Goal: Task Accomplishment & Management: Manage account settings

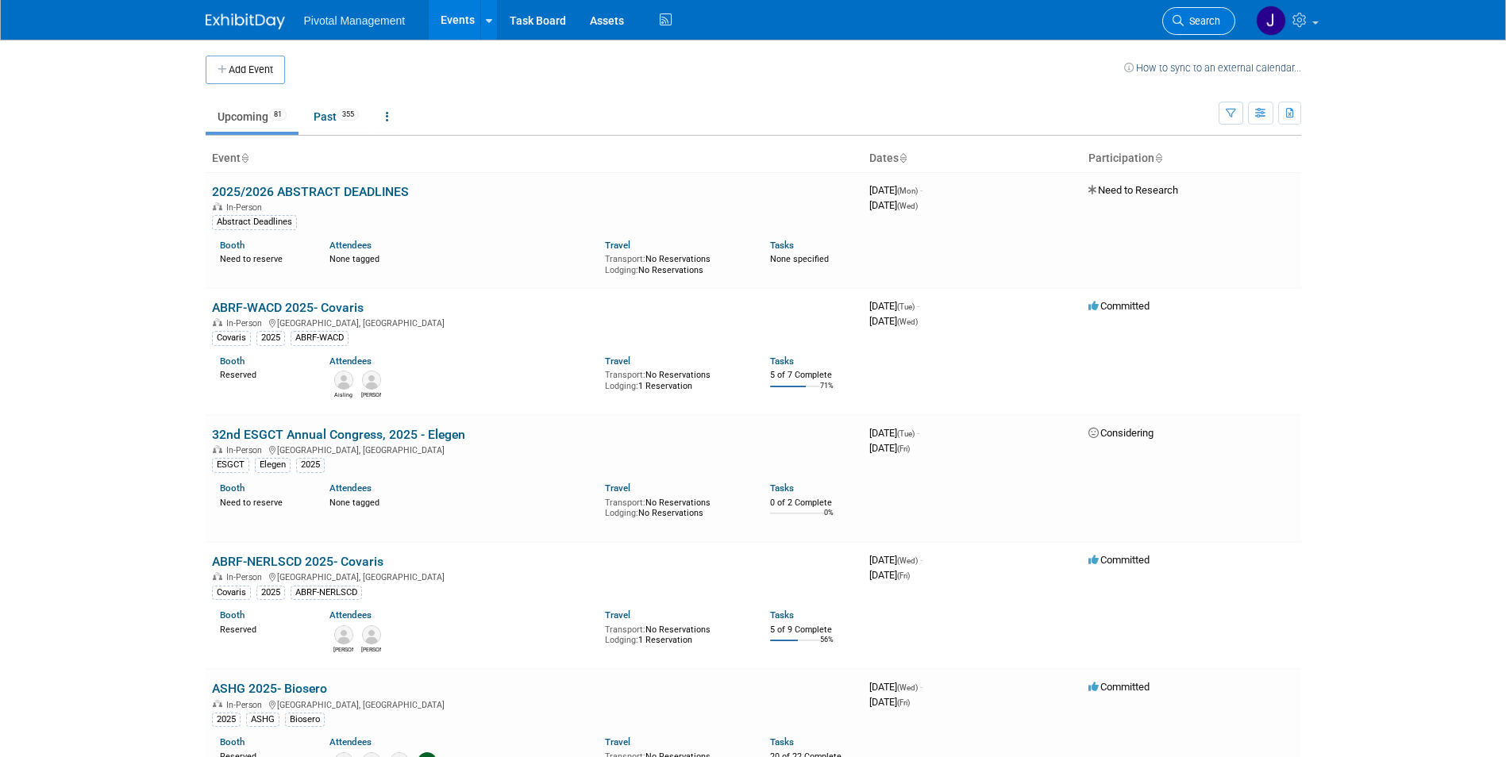
click at [1205, 22] on span "Search" at bounding box center [1202, 21] width 37 height 12
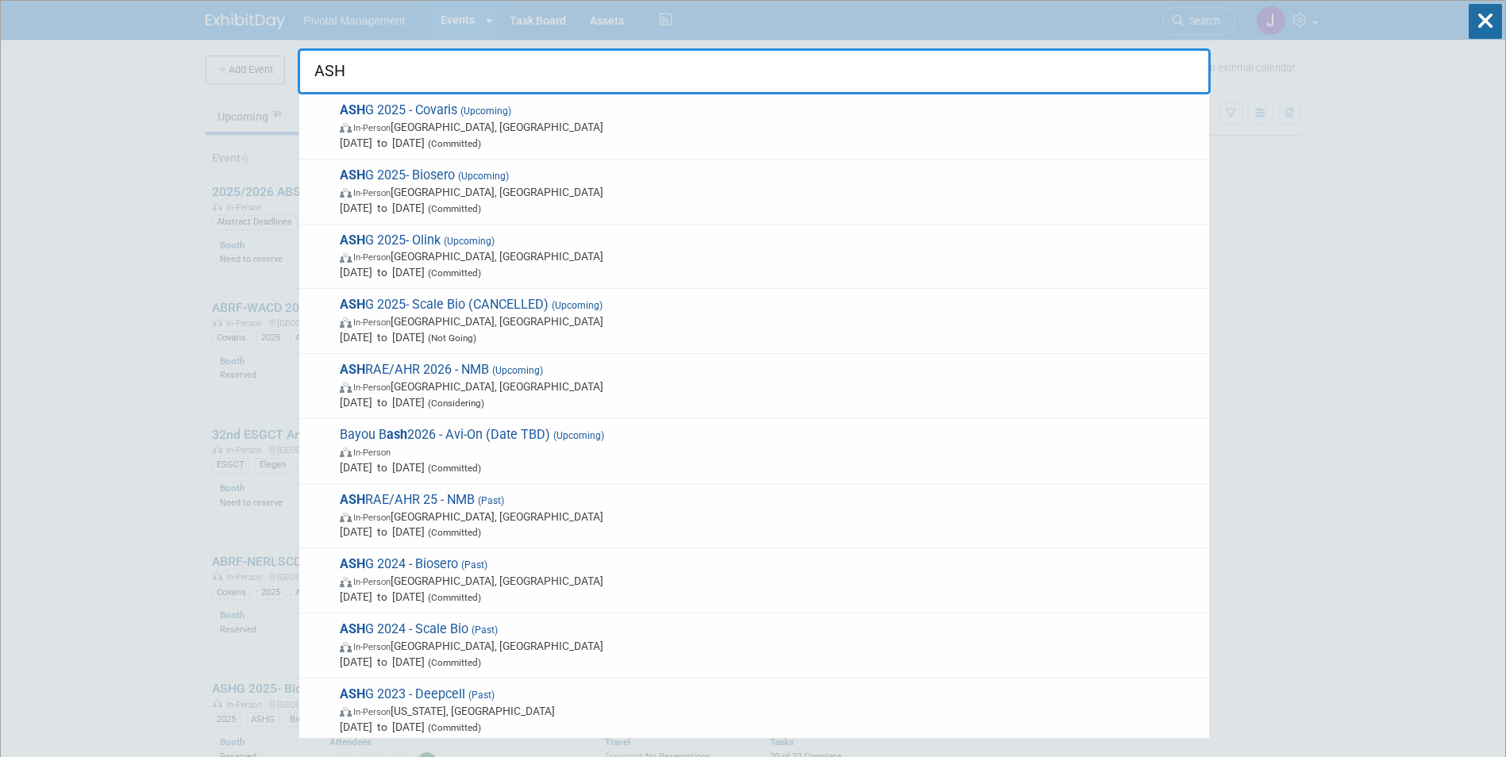
type input "ASHG"
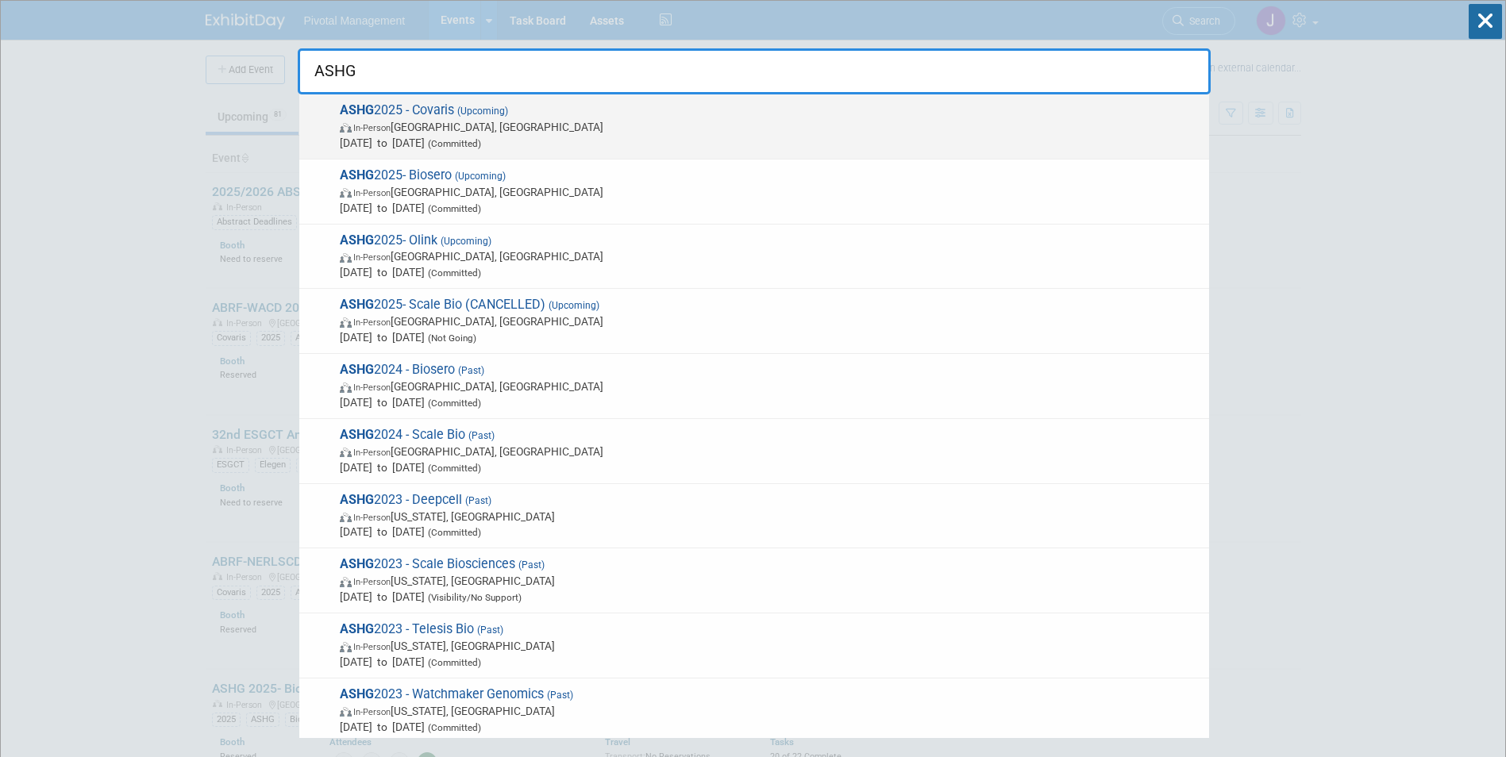
click at [661, 141] on span "Oct 15, 2025 to Oct 17, 2025 (Committed)" at bounding box center [770, 143] width 861 height 16
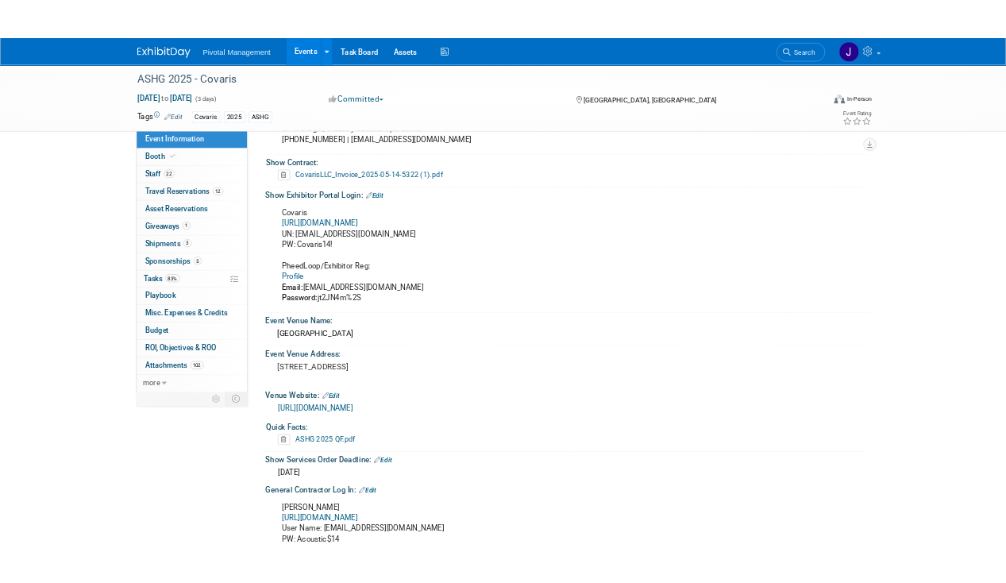
scroll to position [1032, 0]
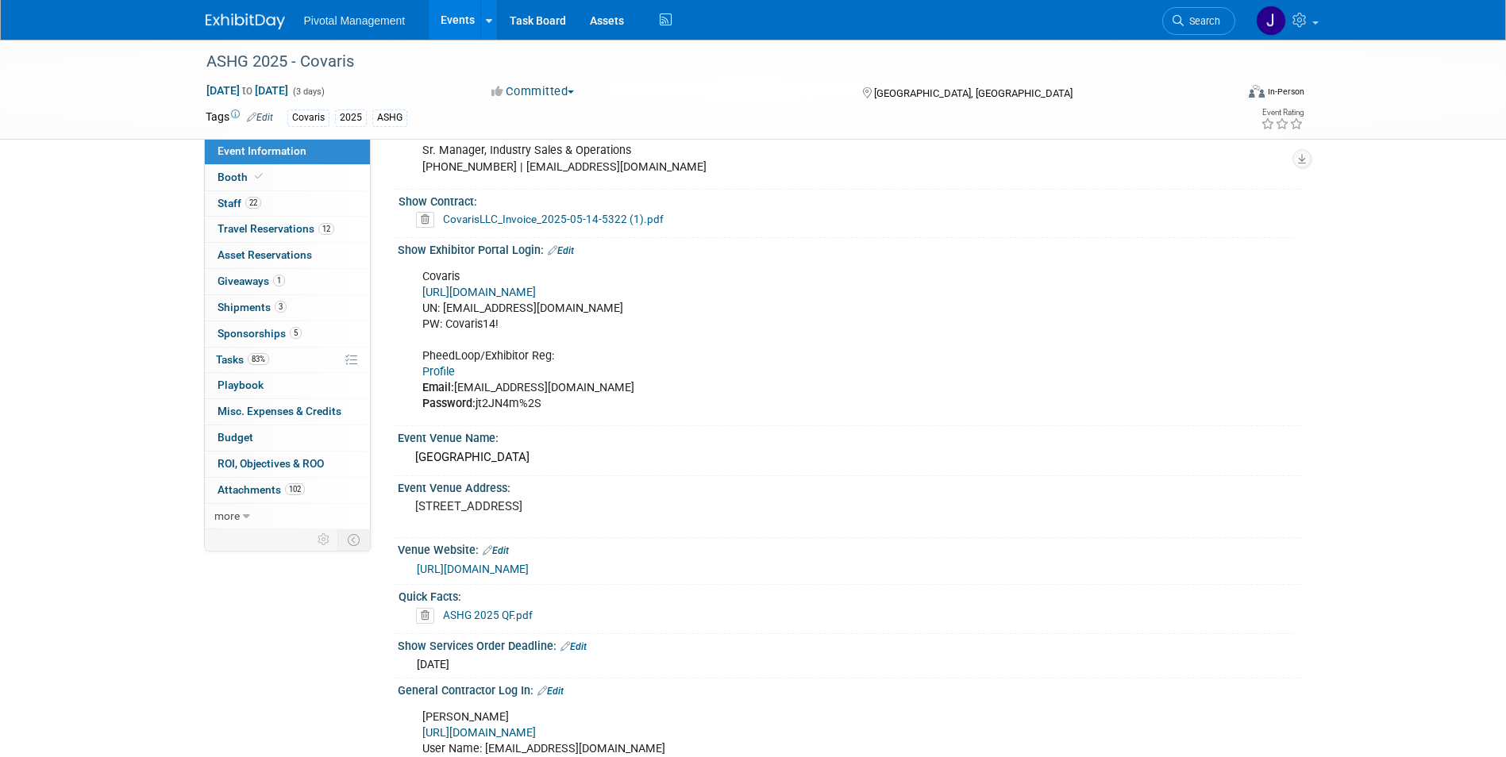
click at [441, 365] on link "Profile" at bounding box center [438, 371] width 33 height 13
drag, startPoint x: 542, startPoint y: 387, endPoint x: 477, endPoint y: 387, distance: 65.1
click at [477, 387] on div "Covaris [URL][DOMAIN_NAME] UN: [EMAIL_ADDRESS][DOMAIN_NAME] PW: Covaris14! Phee…" at bounding box center [768, 341] width 715 height 160
copy div "jt2JN4m%2S"
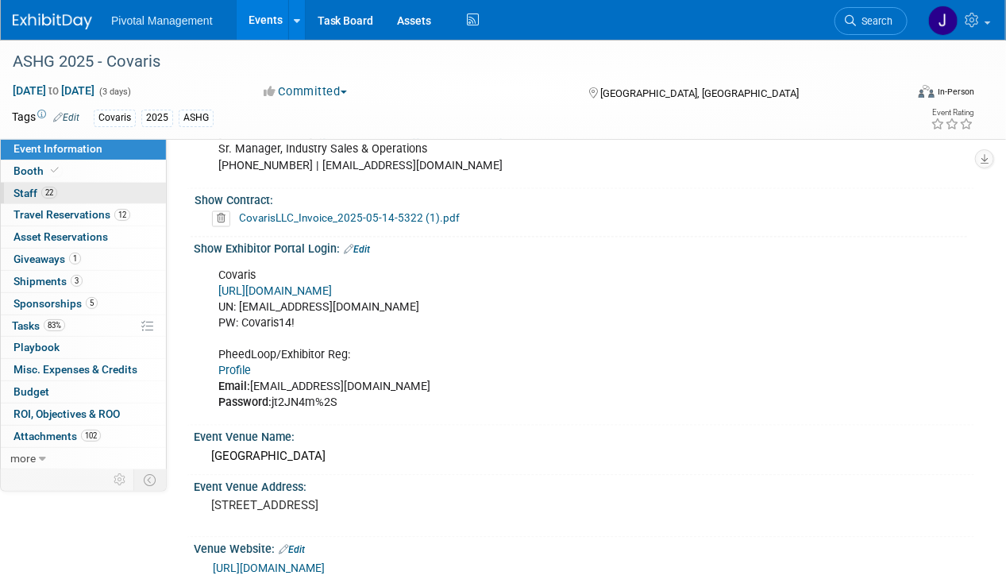
click at [93, 194] on link "22 Staff 22" at bounding box center [83, 193] width 165 height 21
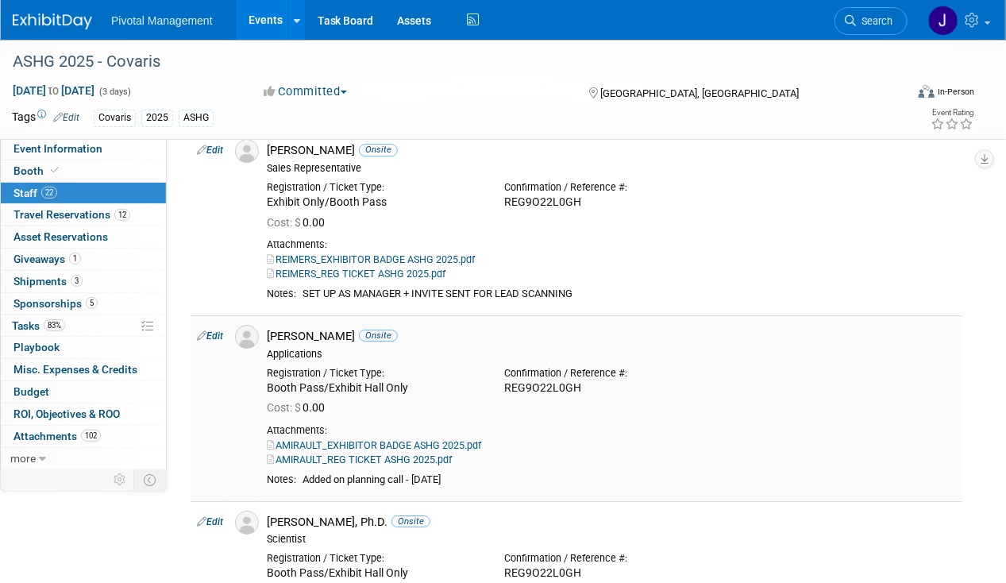
scroll to position [1747, 0]
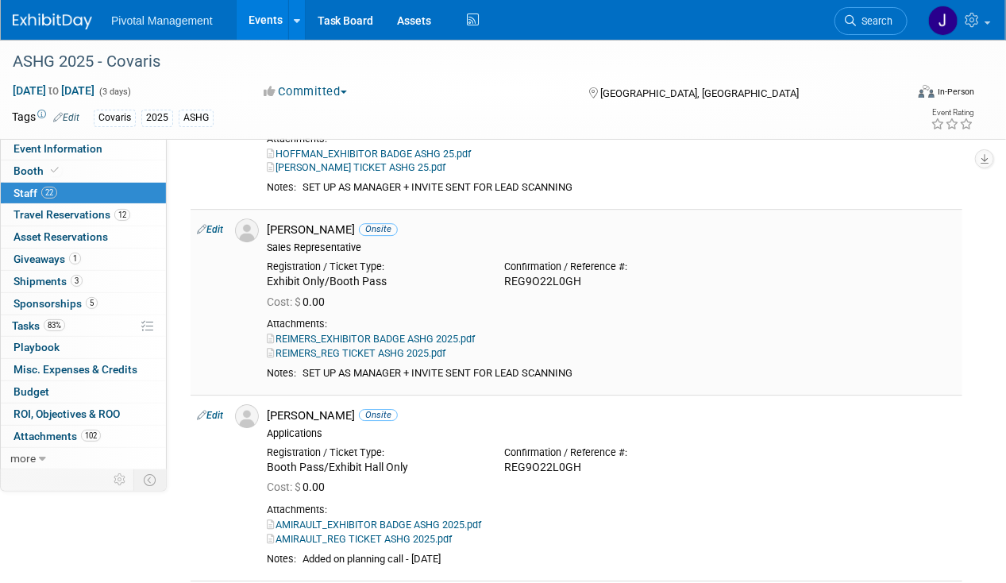
click at [391, 367] on div "SET UP AS MANAGER + INVITE SENT FOR LEAD SCANNING" at bounding box center [629, 373] width 653 height 13
drag, startPoint x: 641, startPoint y: 348, endPoint x: 302, endPoint y: 356, distance: 339.1
click at [302, 356] on td "[PERSON_NAME] Onsite Sales Representative Registration / Ticket Type: Cost: $ 0…" at bounding box center [611, 302] width 702 height 186
copy table "Notes:"
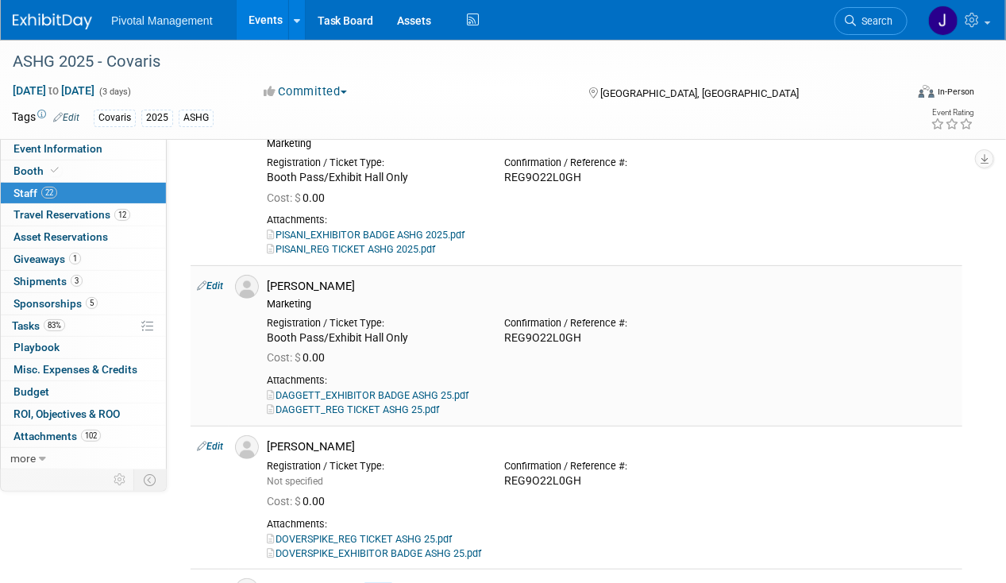
click at [220, 280] on link "Edit" at bounding box center [210, 285] width 26 height 11
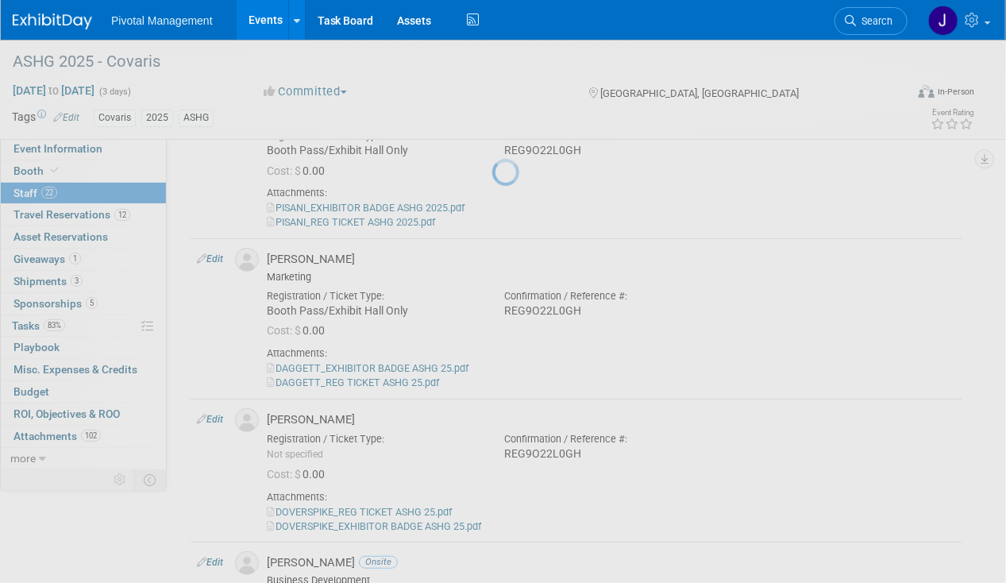
select select "c518d429-a164-4d9d-bc26-29212d30e568"
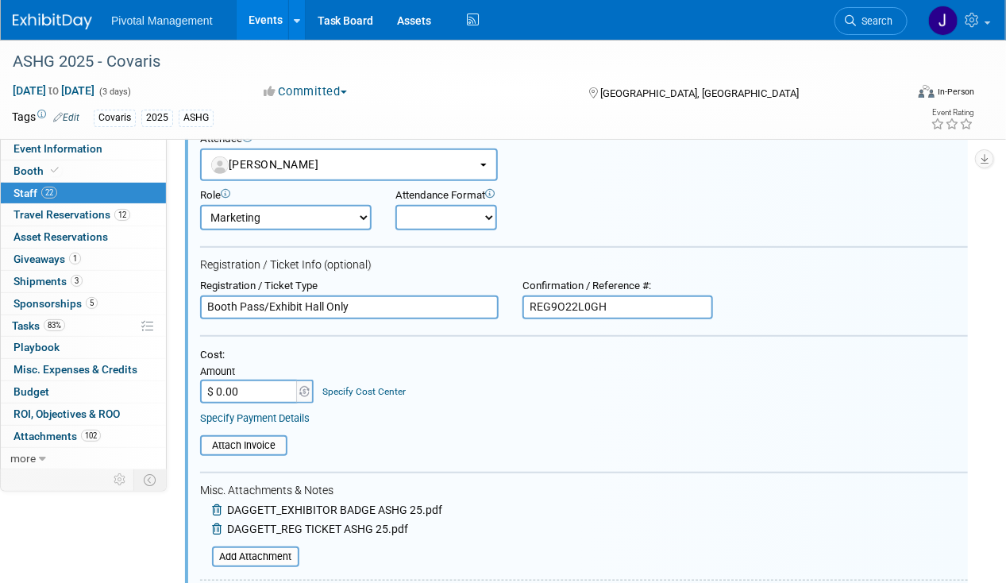
scroll to position [2844, 0]
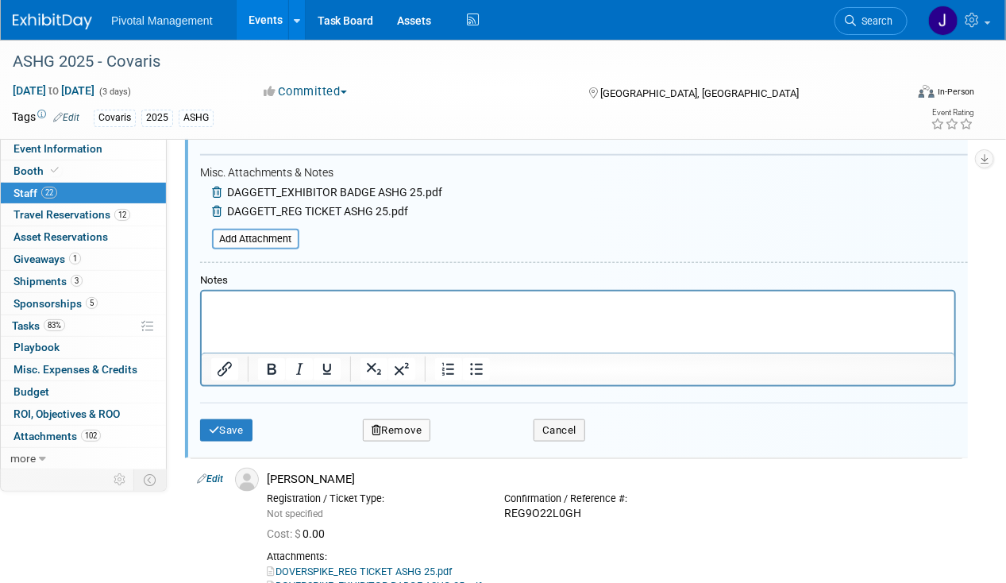
click at [226, 313] on html at bounding box center [577, 302] width 753 height 22
click at [236, 403] on div "Save Remove Cancel" at bounding box center [584, 428] width 768 height 51
click at [233, 419] on button "Save" at bounding box center [226, 430] width 52 height 22
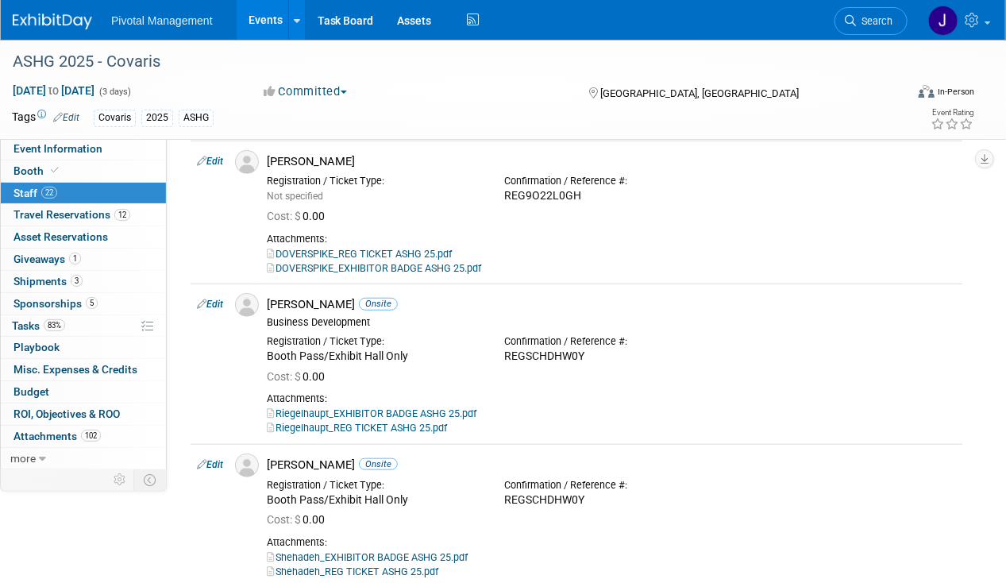
scroll to position [2779, 0]
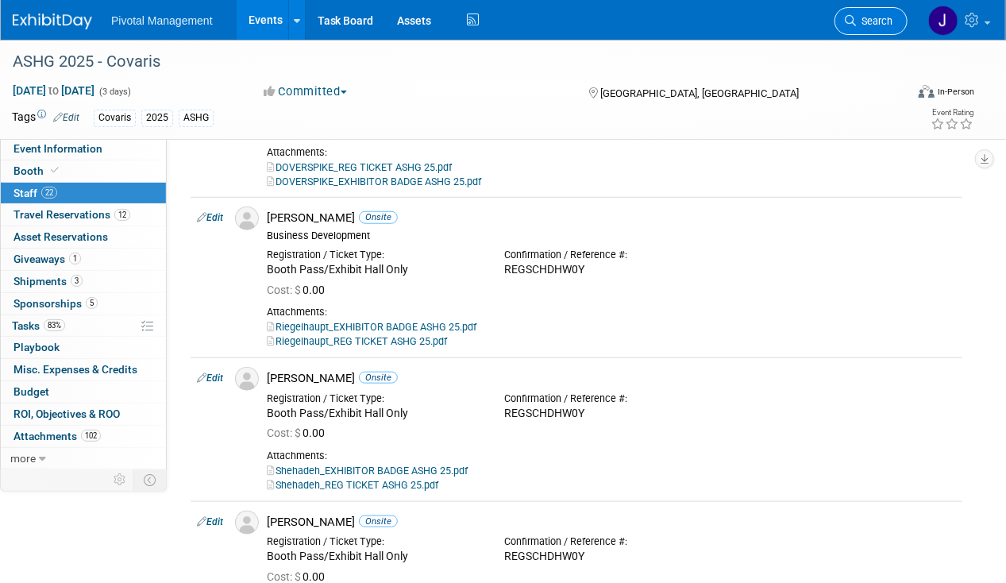
click at [897, 23] on link "Search" at bounding box center [870, 21] width 73 height 28
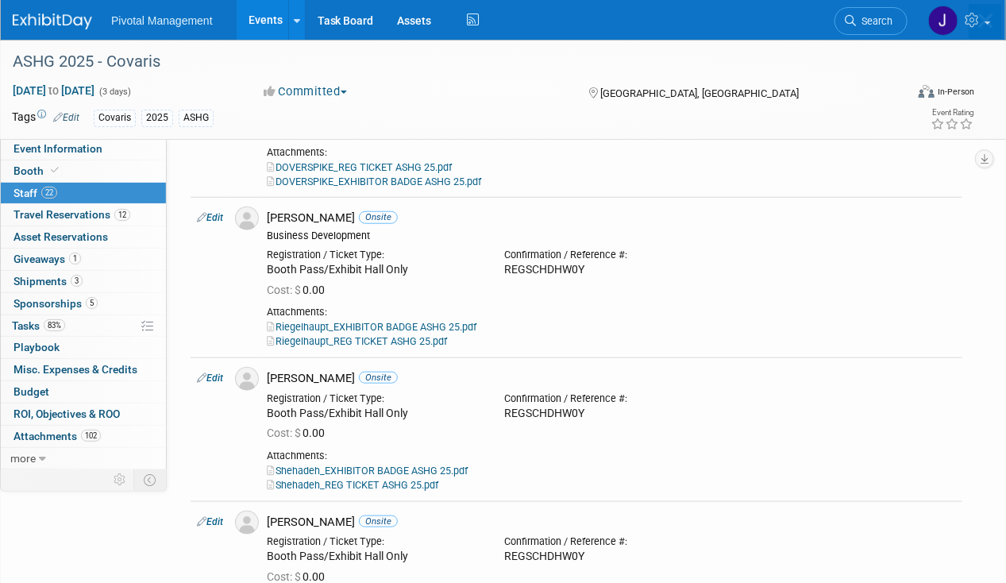
scroll to position [0, 0]
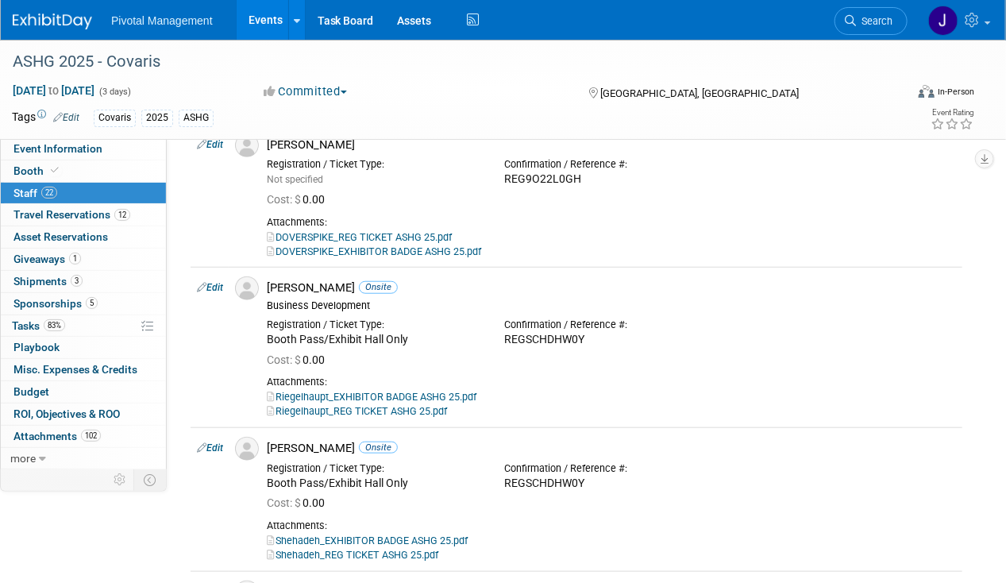
scroll to position [2779, 0]
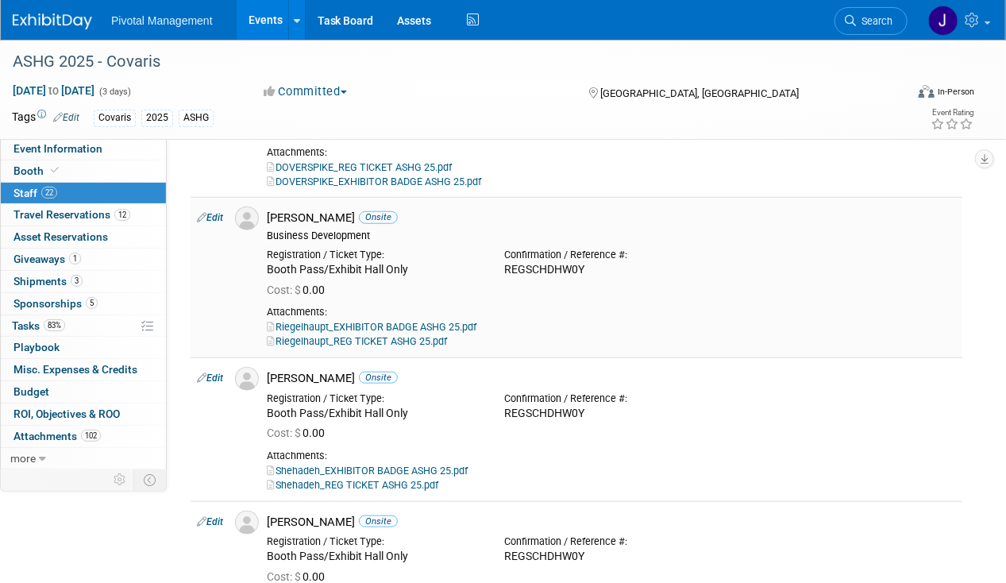
click at [211, 212] on link "Edit" at bounding box center [210, 217] width 26 height 11
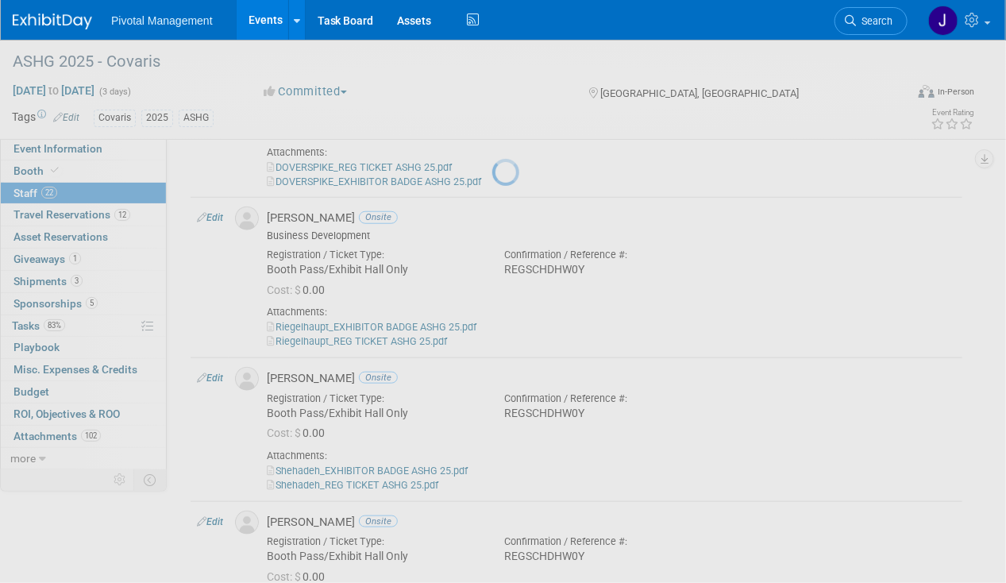
select select "56c5c0fe-4309-47cf-a4f2-a03372496210"
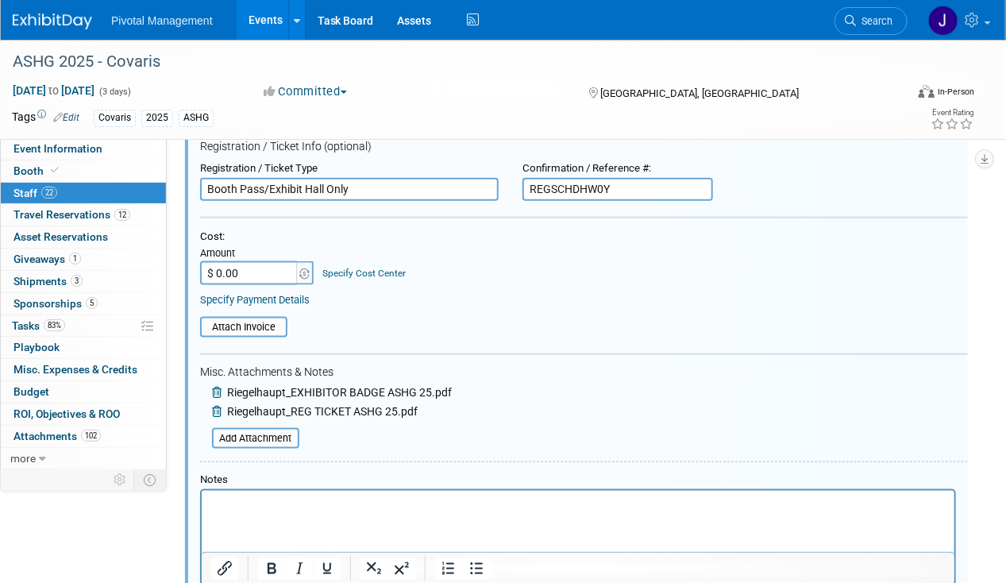
scroll to position [3015, 0]
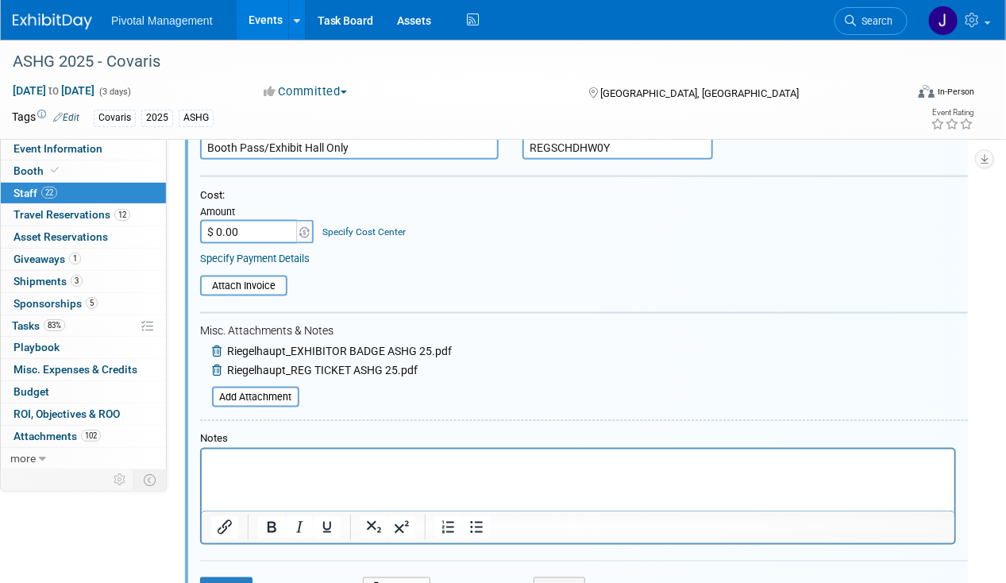
click at [252, 465] on p "Rich Text Area. Press ALT-0 for help." at bounding box center [577, 464] width 734 height 16
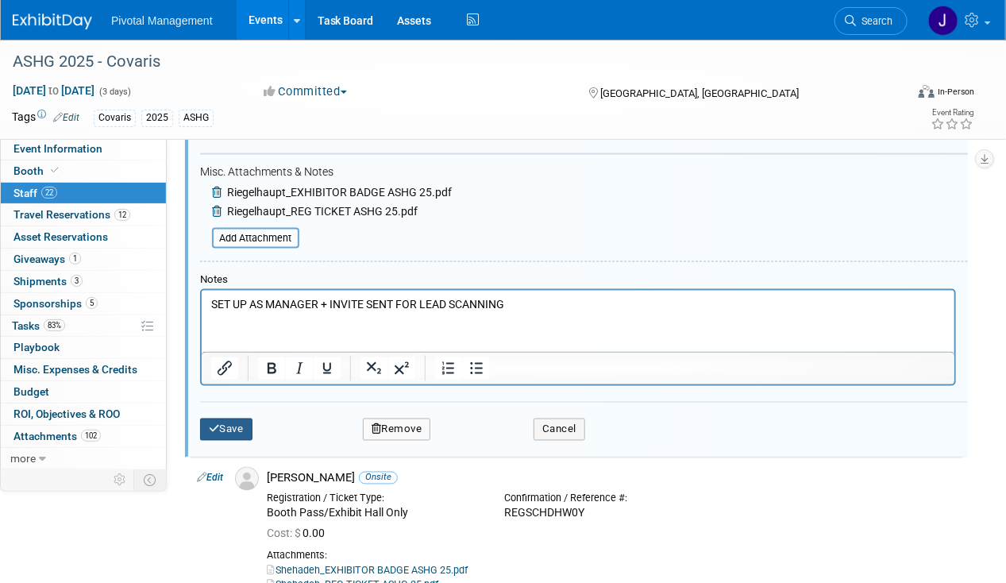
click at [236, 418] on button "Save" at bounding box center [226, 429] width 52 height 22
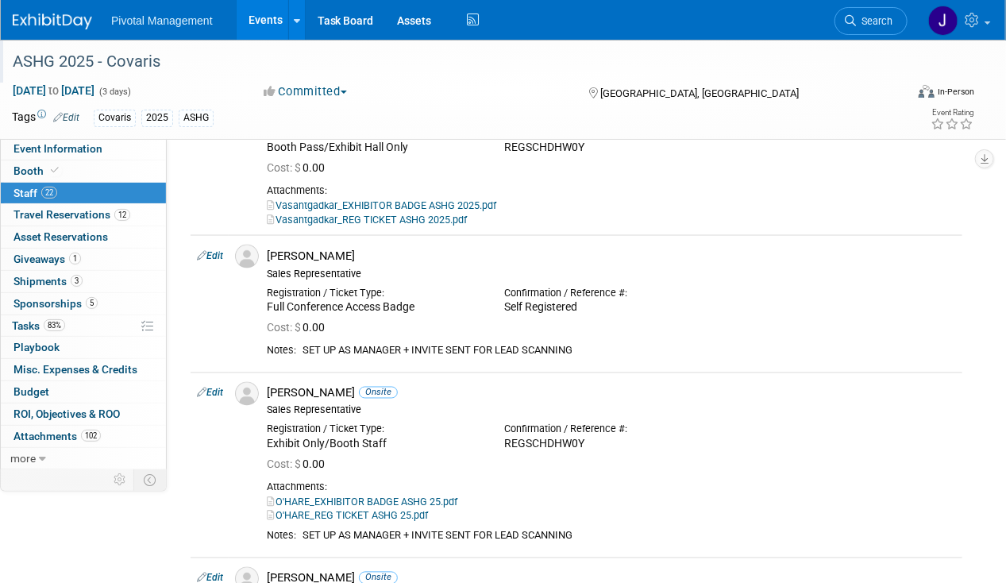
scroll to position [3174, 0]
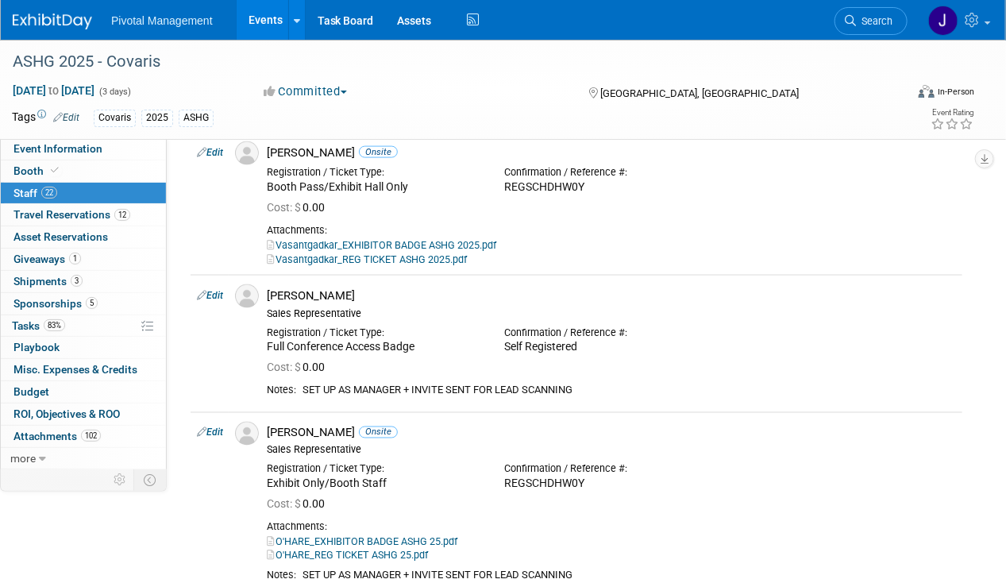
click at [877, 19] on span "Search" at bounding box center [874, 21] width 37 height 12
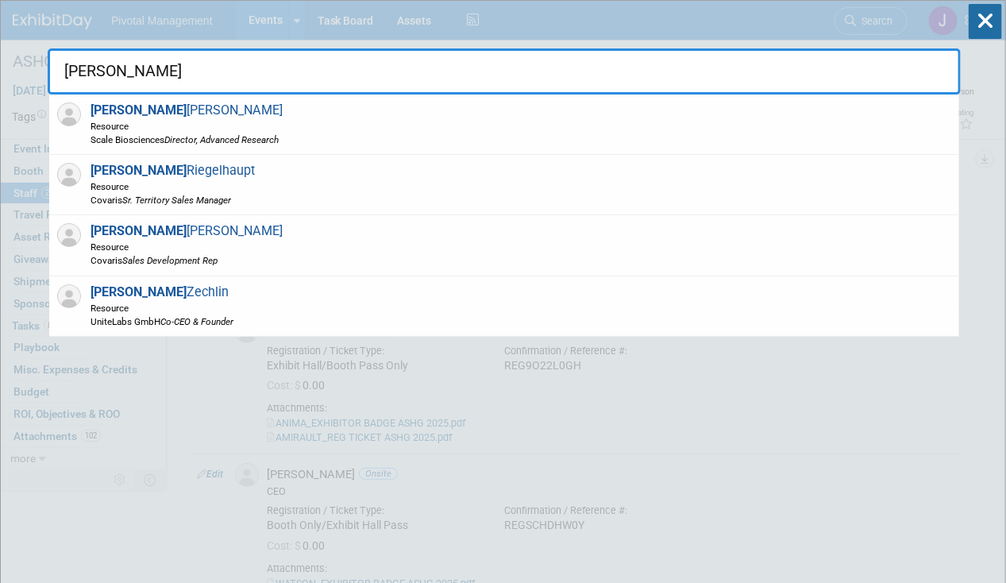
click at [183, 187] on span "Resource" at bounding box center [173, 185] width 164 height 13
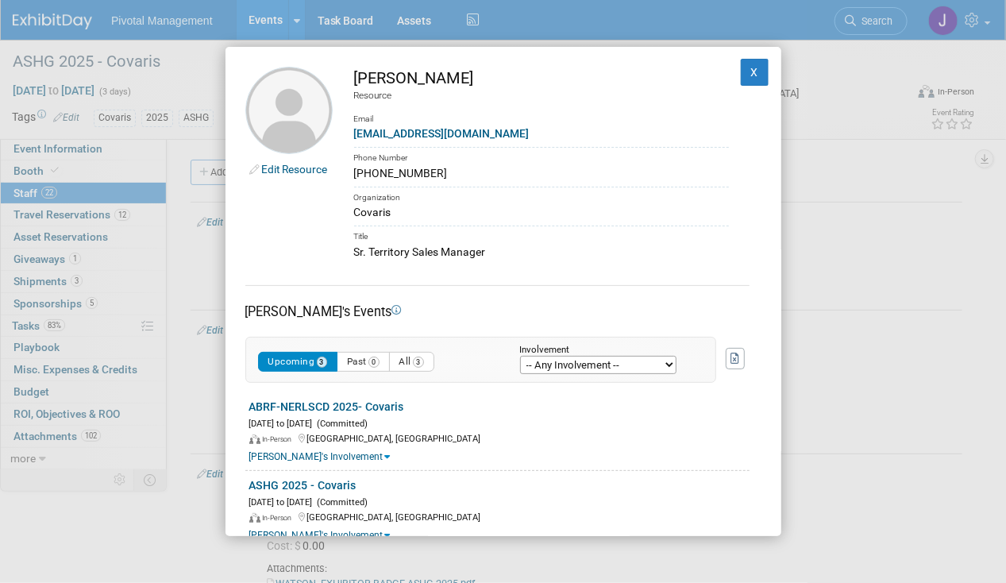
drag, startPoint x: 356, startPoint y: 79, endPoint x: 402, endPoint y: 82, distance: 46.2
click at [405, 82] on div "[PERSON_NAME]" at bounding box center [541, 78] width 375 height 23
click at [402, 82] on div "[PERSON_NAME]" at bounding box center [541, 78] width 375 height 23
copy div "[PERSON_NAME]"
click at [463, 168] on div "[PHONE_NUMBER]" at bounding box center [541, 173] width 375 height 17
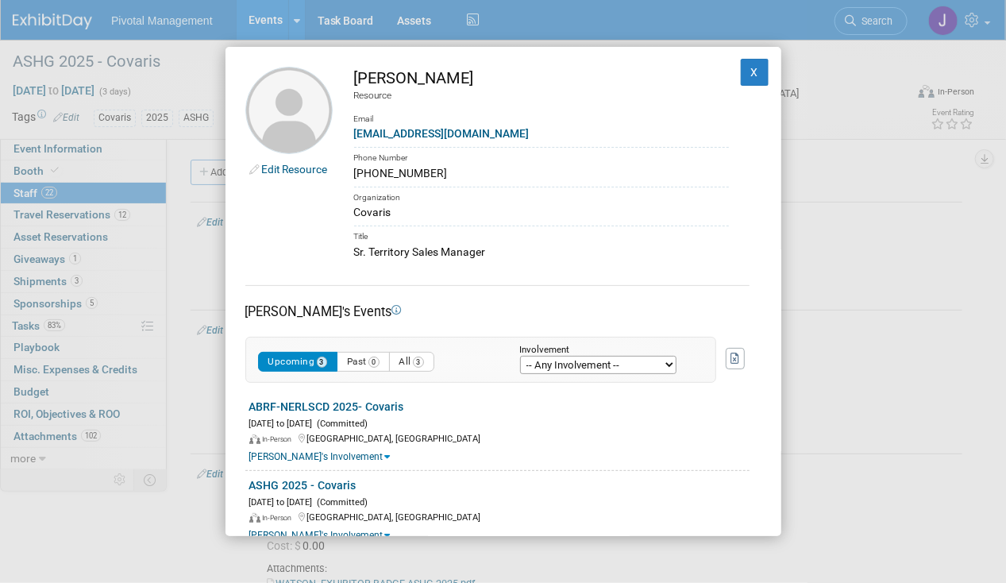
drag, startPoint x: 490, startPoint y: 245, endPoint x: 341, endPoint y: 253, distance: 148.7
click at [341, 253] on td "[PERSON_NAME] Resource Email [EMAIL_ADDRESS][DOMAIN_NAME] Phone Number [PHONE_N…" at bounding box center [531, 164] width 396 height 194
copy div "Sr. Territory Sales Manager"
click at [741, 67] on button "X" at bounding box center [755, 72] width 29 height 27
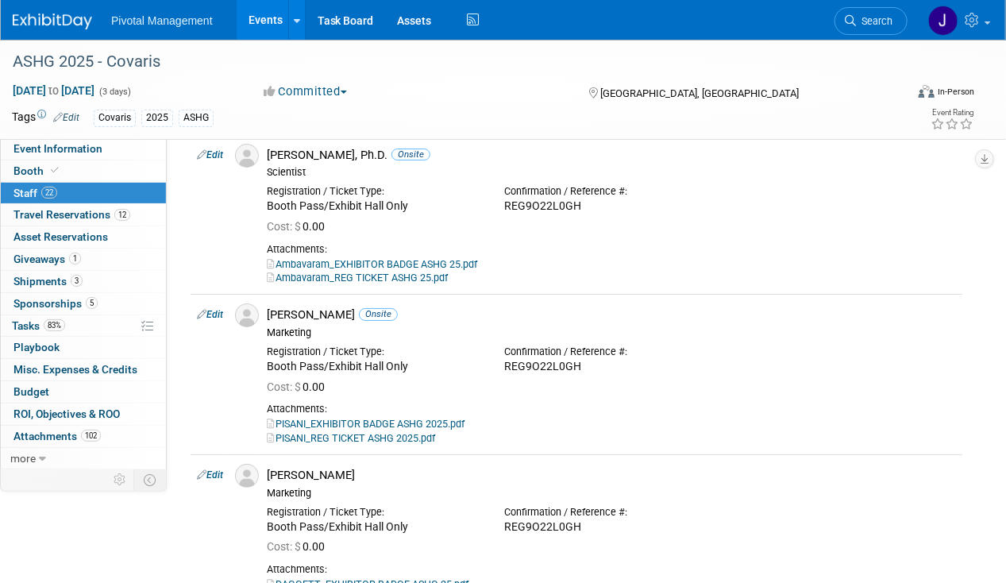
scroll to position [2223, 0]
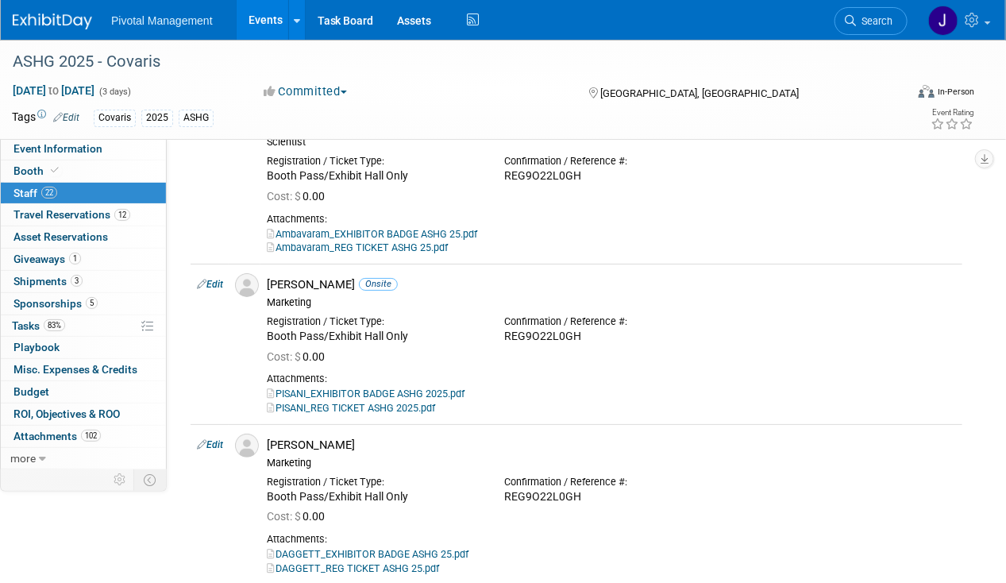
click at [886, 37] on div "Pivotal Management Events Add Event Bulk Upload Events Shareable Event Boards R…" at bounding box center [493, 20] width 961 height 40
click at [879, 21] on span "Search" at bounding box center [874, 21] width 37 height 12
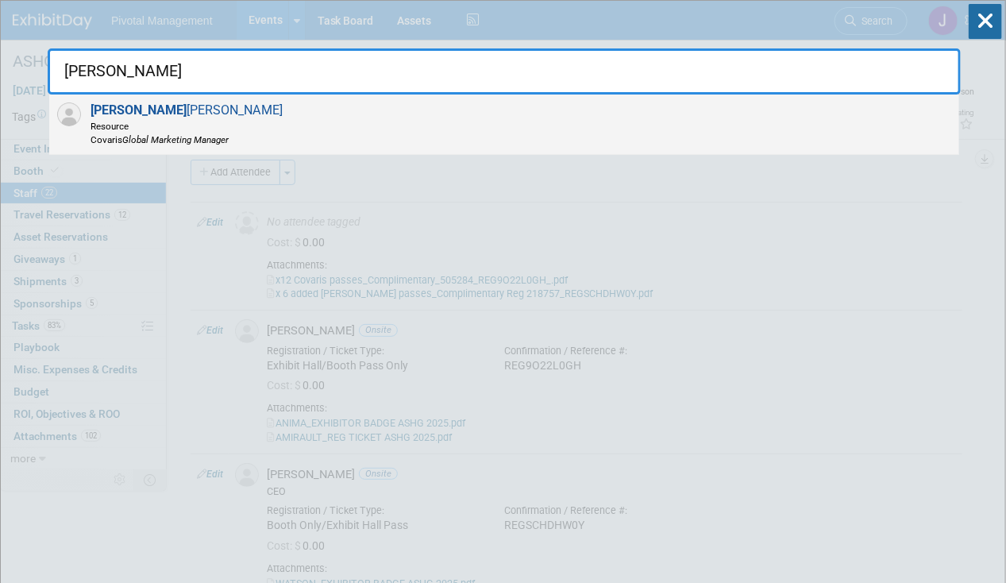
type input "[PERSON_NAME]"
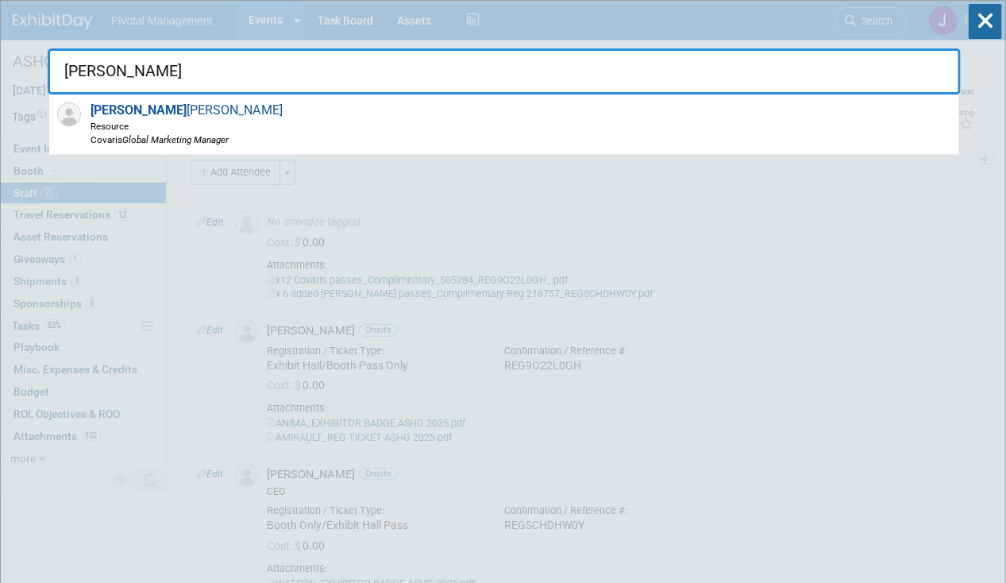
click at [419, 114] on div "[PERSON_NAME] Resource Covaris Global Marketing Manager" at bounding box center [504, 124] width 910 height 60
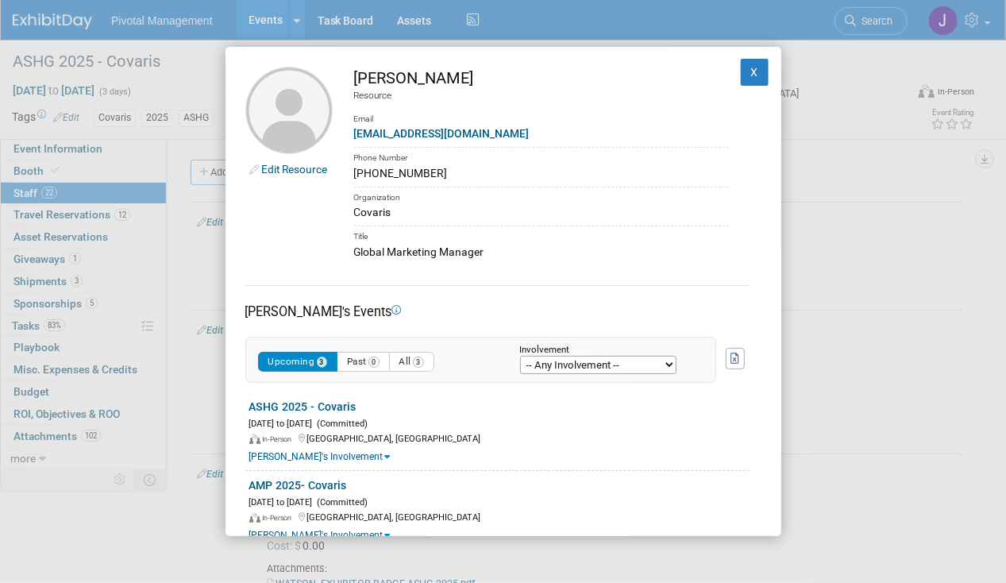
drag, startPoint x: 356, startPoint y: 73, endPoint x: 400, endPoint y: 76, distance: 44.6
click at [400, 76] on div "[PERSON_NAME]" at bounding box center [541, 78] width 375 height 23
copy div "[PERSON_NAME]"
click at [464, 88] on td "[PERSON_NAME] Resource Email [EMAIL_ADDRESS][DOMAIN_NAME] Phone Number [PHONE_N…" at bounding box center [531, 164] width 396 height 194
click at [420, 75] on div "[PERSON_NAME]" at bounding box center [541, 78] width 375 height 23
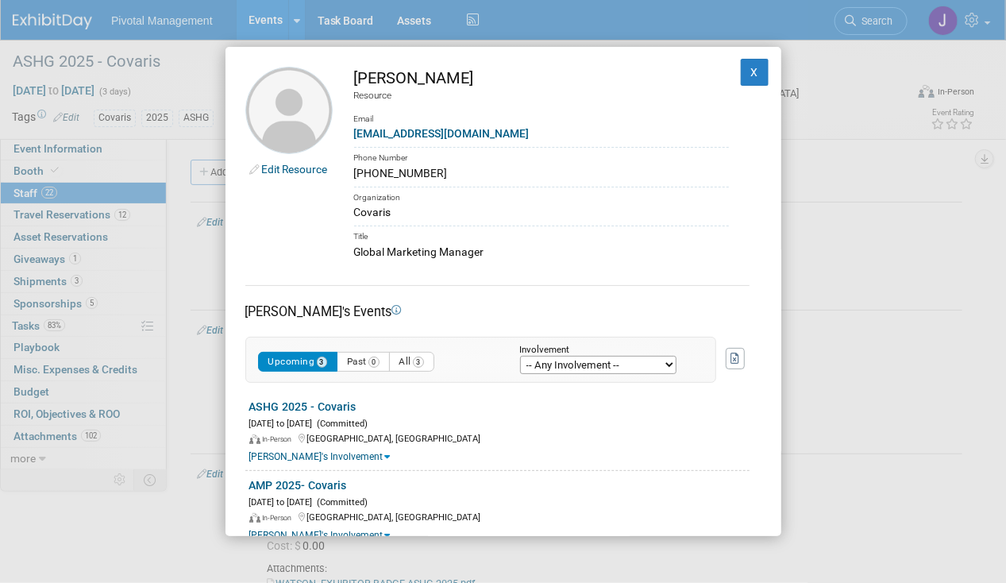
drag, startPoint x: 411, startPoint y: 75, endPoint x: 451, endPoint y: 75, distance: 40.5
click at [451, 75] on div "[PERSON_NAME]" at bounding box center [541, 78] width 375 height 23
copy div "[PERSON_NAME]"
click at [430, 160] on div "Phone Number" at bounding box center [541, 156] width 375 height 18
drag, startPoint x: 473, startPoint y: 127, endPoint x: 348, endPoint y: 134, distance: 125.7
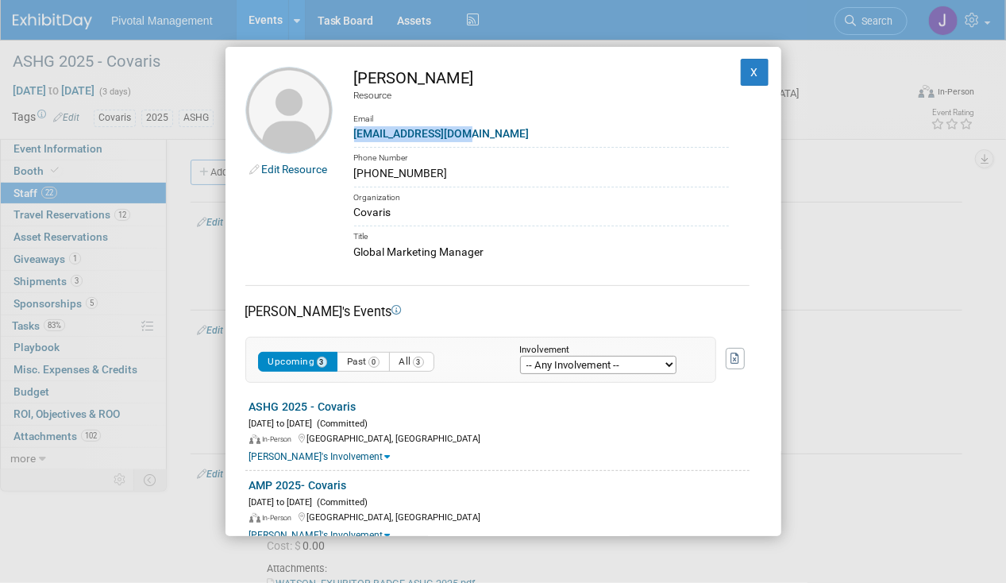
click at [348, 134] on td "[PERSON_NAME] Resource Email [EMAIL_ADDRESS][DOMAIN_NAME] Phone Number [PHONE_N…" at bounding box center [531, 164] width 396 height 194
copy link "[EMAIL_ADDRESS][DOMAIN_NAME]"
drag, startPoint x: 485, startPoint y: 249, endPoint x: 353, endPoint y: 252, distance: 132.6
click at [353, 252] on td "[PERSON_NAME] Resource Email [EMAIL_ADDRESS][DOMAIN_NAME] Phone Number [PHONE_N…" at bounding box center [531, 164] width 396 height 194
copy div "Global Marketing Manager"
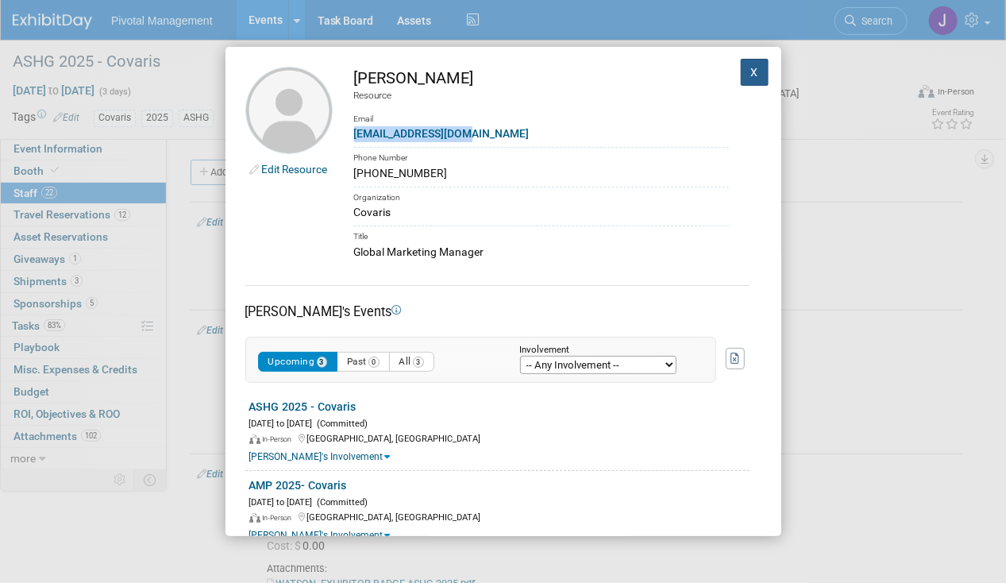
click at [741, 72] on button "X" at bounding box center [755, 72] width 29 height 27
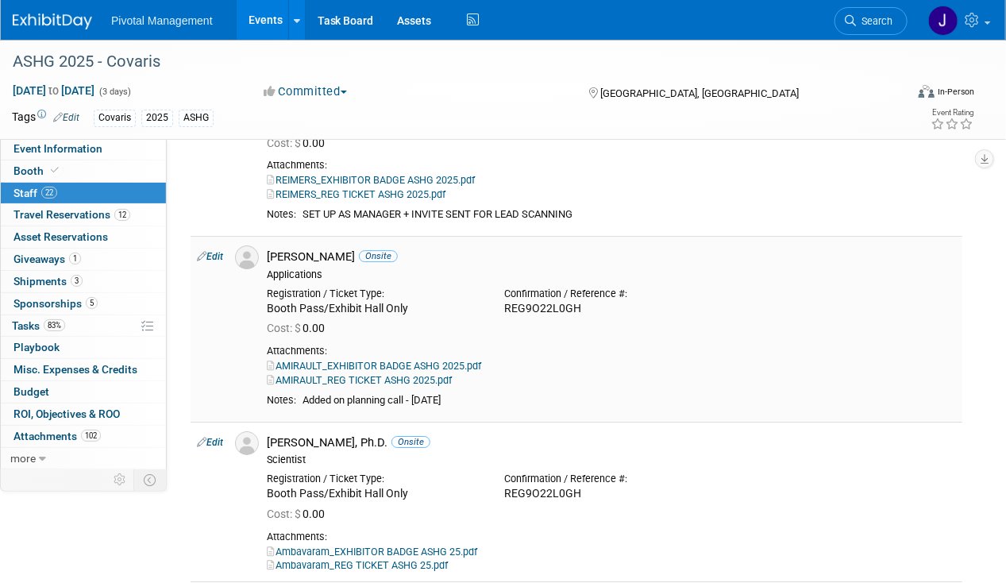
scroll to position [1667, 0]
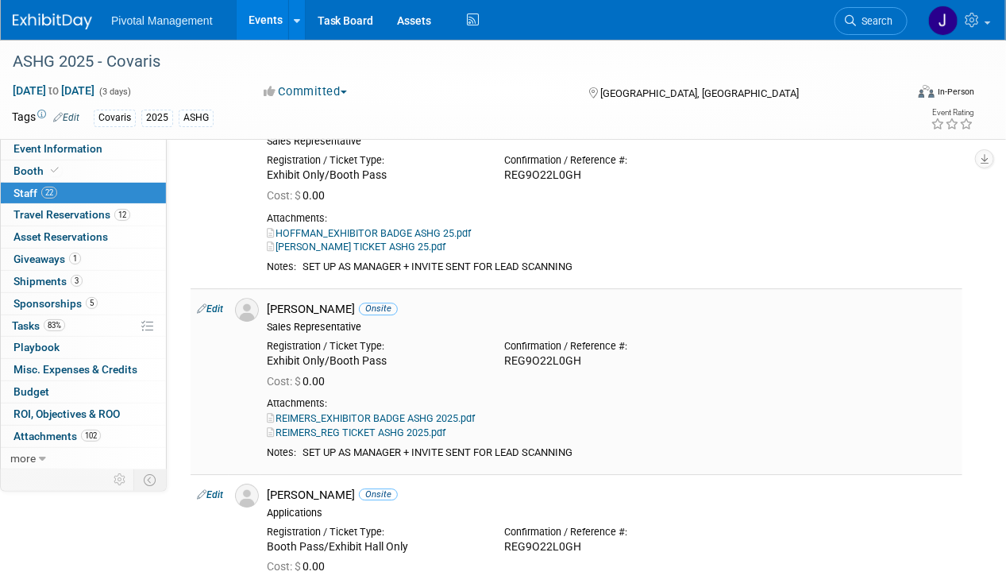
drag, startPoint x: 599, startPoint y: 430, endPoint x: 305, endPoint y: 435, distance: 294.6
click at [305, 446] on div "SET UP AS MANAGER + INVITE SENT FOR LEAD SCANNING" at bounding box center [629, 452] width 653 height 13
copy div "SET UP AS MANAGER + INVITE SENT FOR LEAD SCANNING"
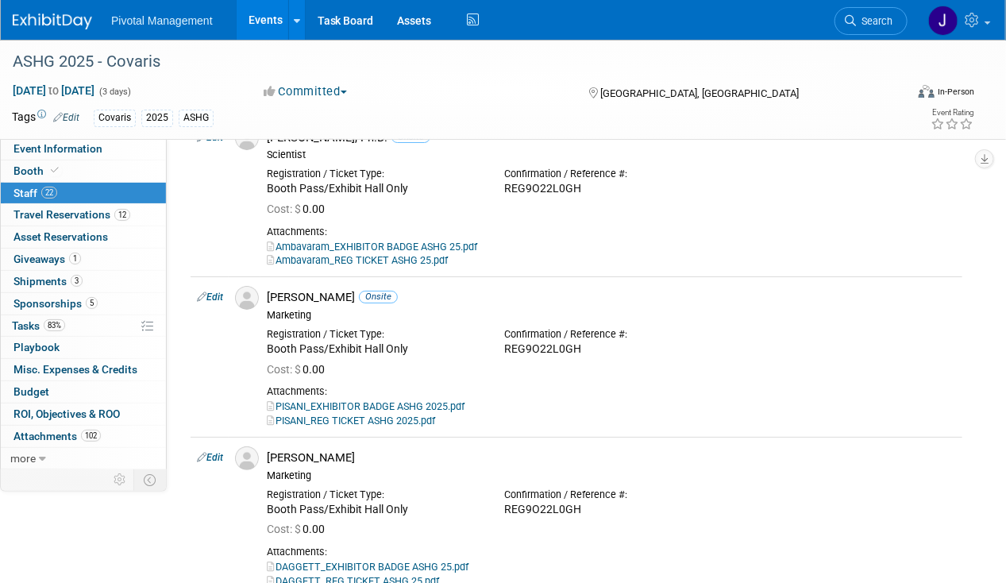
scroll to position [2303, 0]
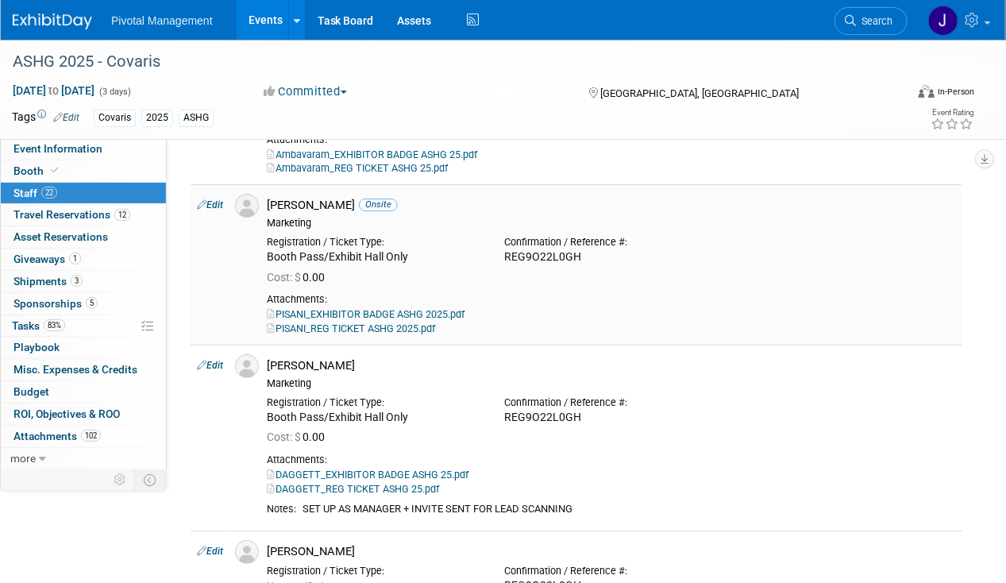
click at [217, 202] on td "Edit" at bounding box center [210, 264] width 38 height 160
click at [217, 199] on link "Edit" at bounding box center [210, 204] width 26 height 11
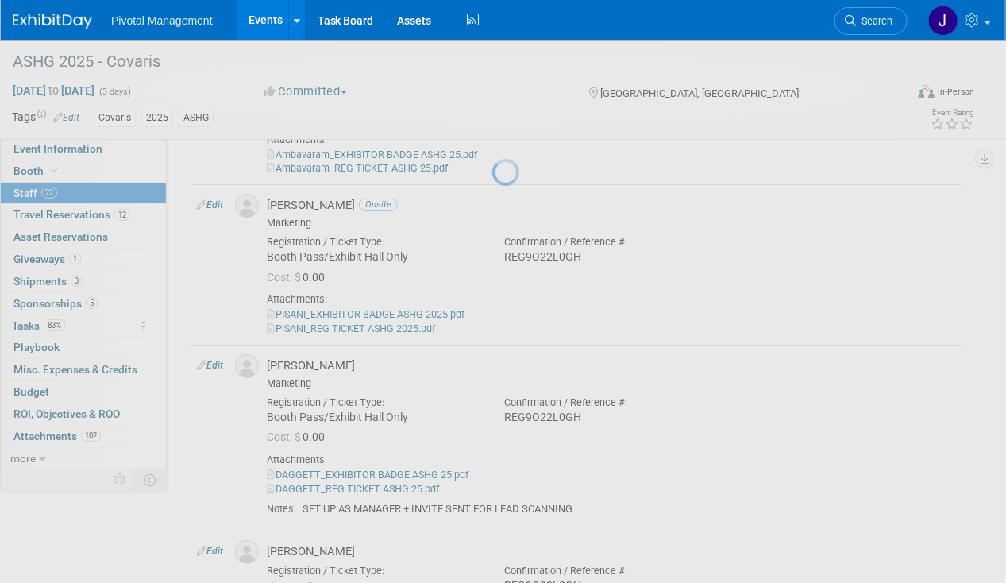
select select "b87aca86-1c4c-4e79-ab61-b3cd3b0f41a8"
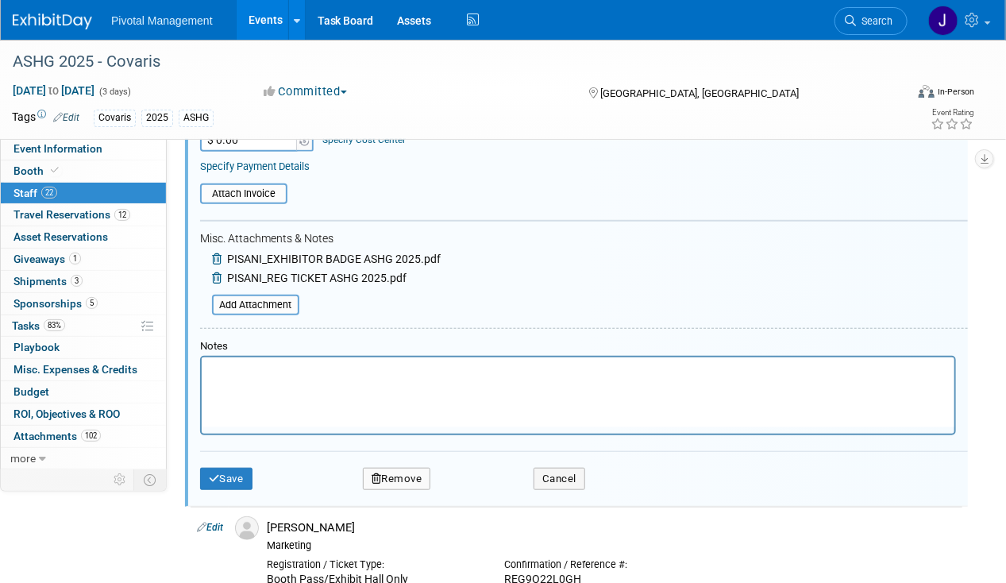
scroll to position [2687, 0]
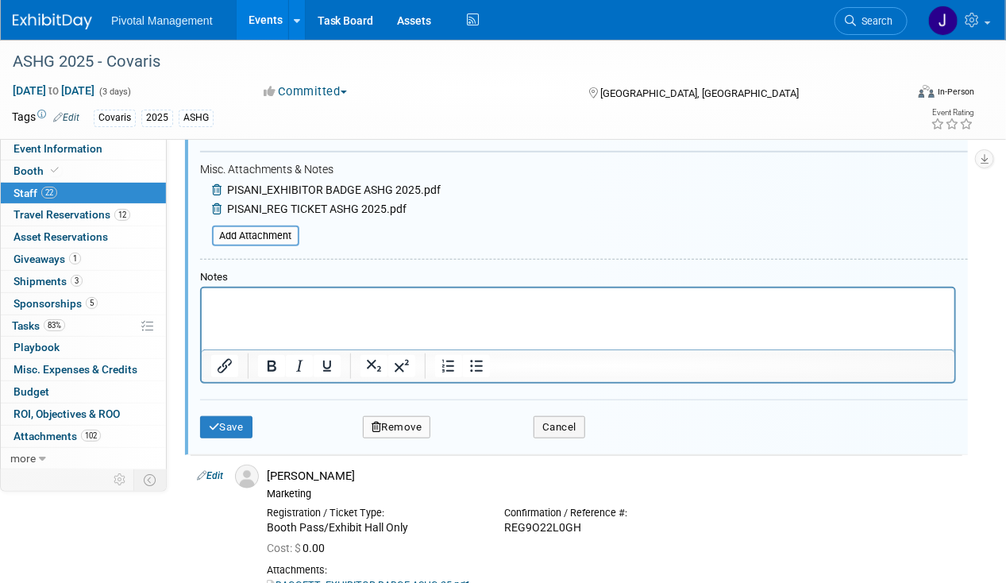
click at [208, 304] on html at bounding box center [577, 299] width 753 height 22
click at [223, 416] on button "Save" at bounding box center [226, 427] width 52 height 22
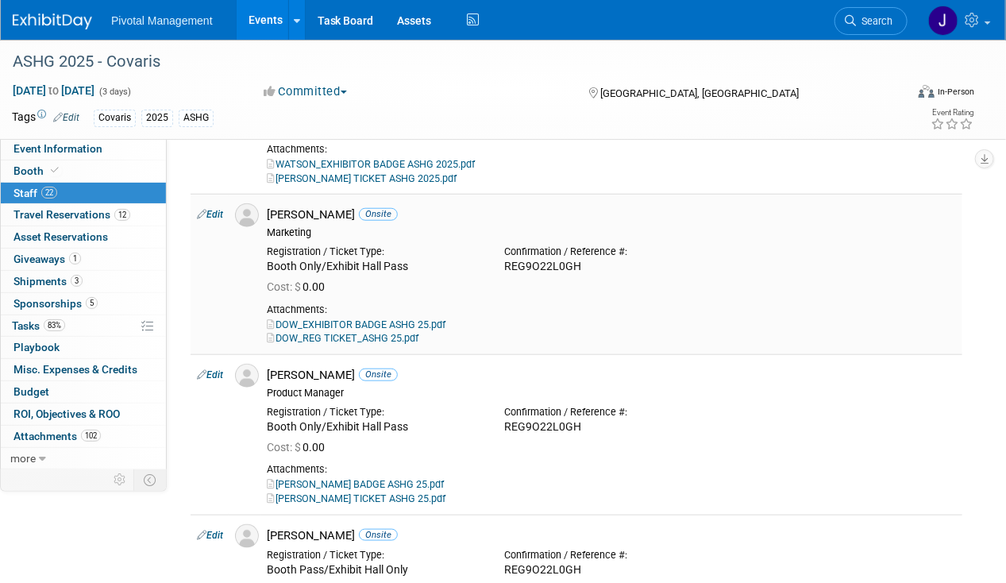
scroll to position [397, 0]
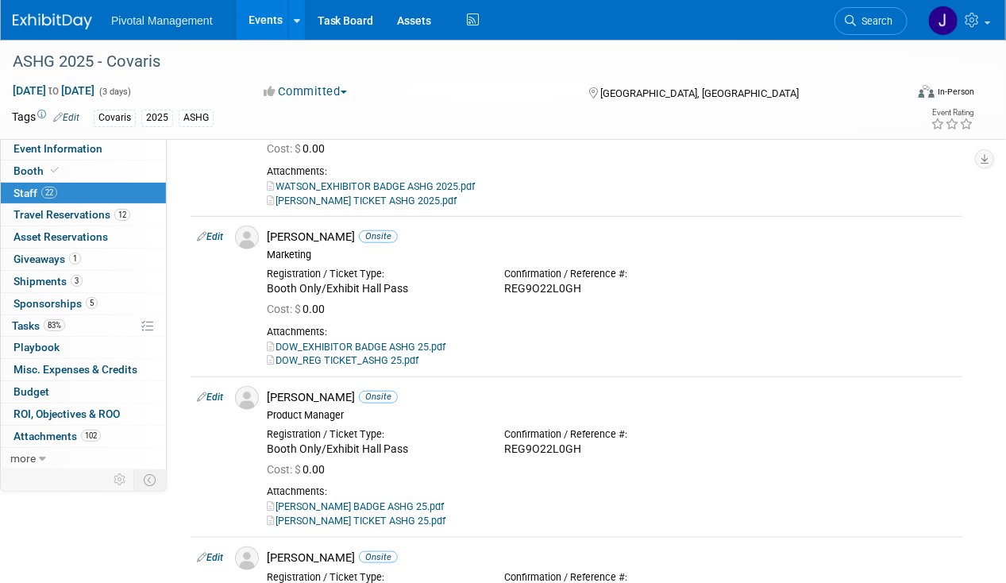
click at [850, 25] on icon at bounding box center [850, 20] width 11 height 11
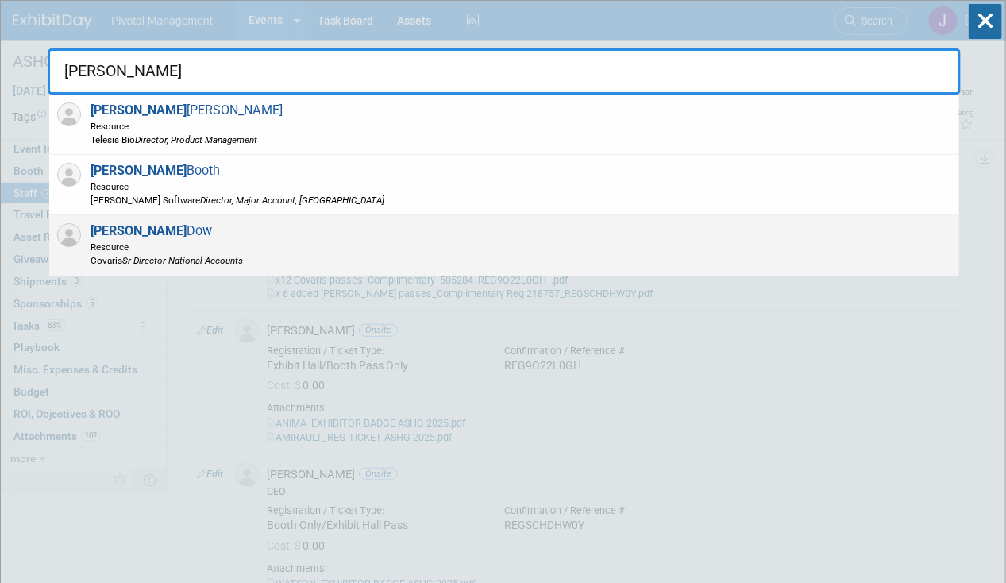
type input "[PERSON_NAME]"
click at [337, 245] on div "[PERSON_NAME] Resource [PERSON_NAME] Director National Accounts" at bounding box center [504, 245] width 910 height 60
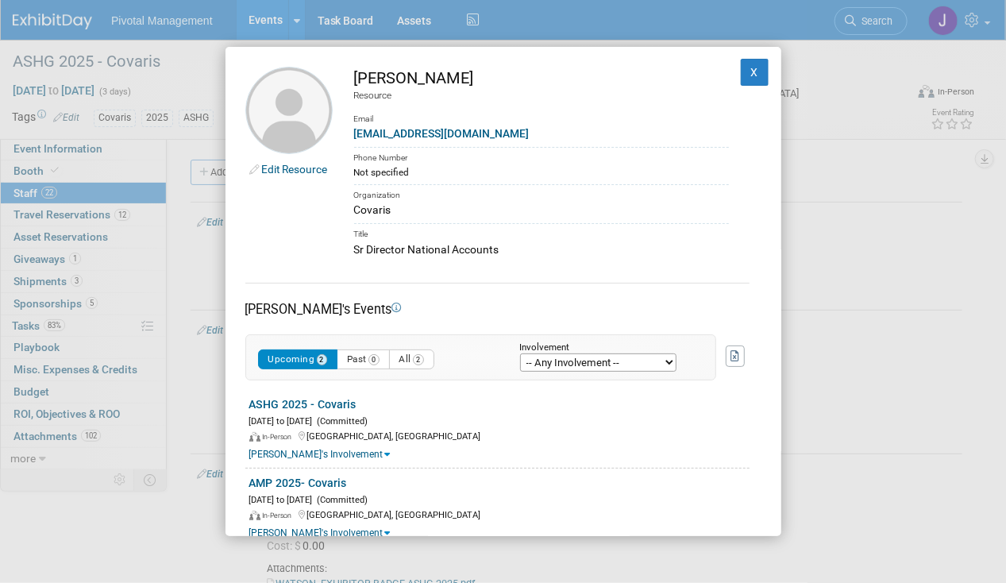
drag, startPoint x: 453, startPoint y: 124, endPoint x: 364, endPoint y: 125, distance: 88.9
click at [364, 125] on div "Email" at bounding box center [541, 113] width 375 height 23
click at [472, 133] on div "[EMAIL_ADDRESS][DOMAIN_NAME]" at bounding box center [541, 133] width 375 height 17
drag, startPoint x: 487, startPoint y: 134, endPoint x: 354, endPoint y: 137, distance: 132.6
click at [354, 137] on div "[EMAIL_ADDRESS][DOMAIN_NAME]" at bounding box center [541, 133] width 375 height 17
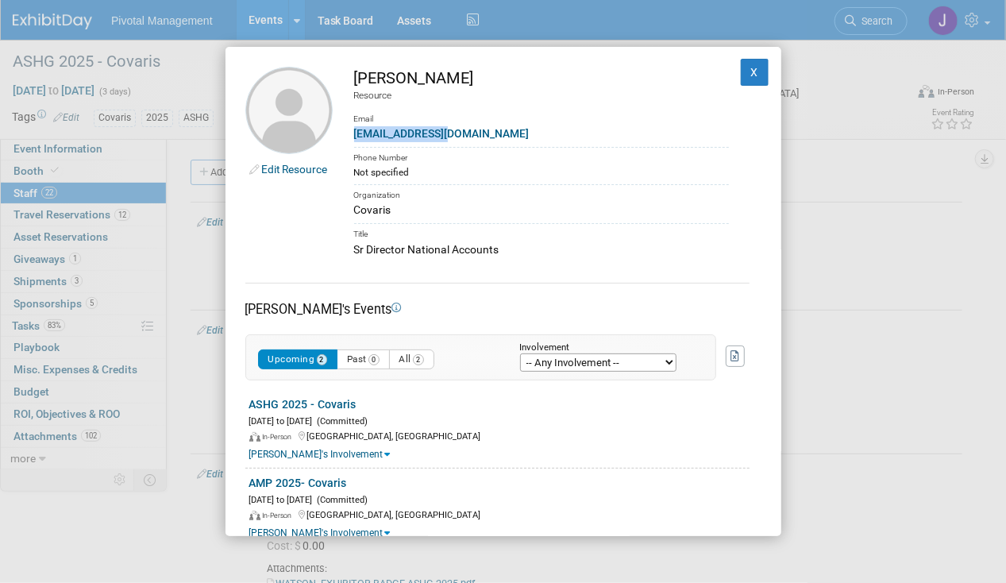
copy link "[EMAIL_ADDRESS][DOMAIN_NAME]"
click at [405, 245] on div "Sr Director National Accounts" at bounding box center [541, 249] width 375 height 17
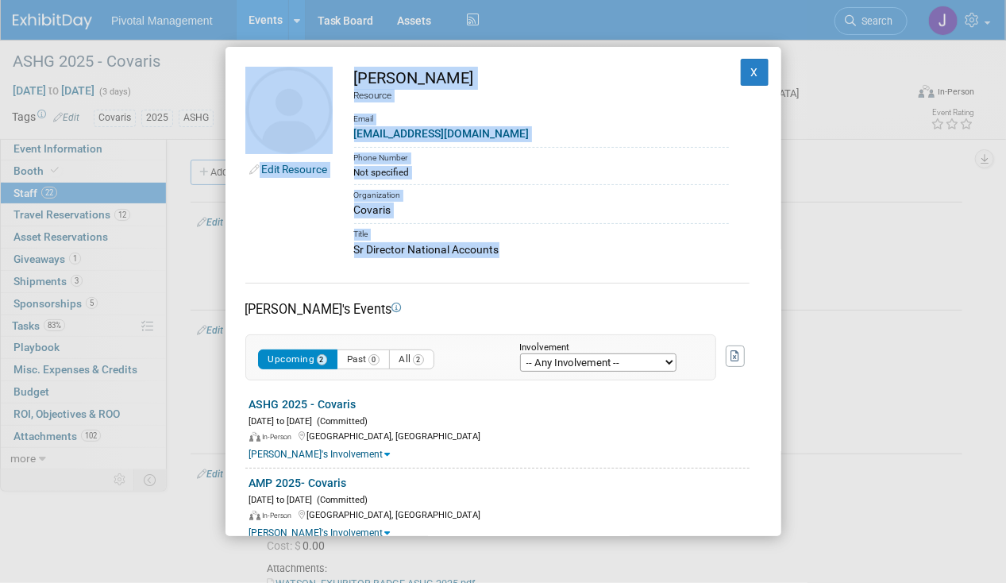
click at [405, 245] on div "Sr Director National Accounts" at bounding box center [541, 249] width 375 height 17
click at [742, 62] on button "X" at bounding box center [755, 72] width 29 height 27
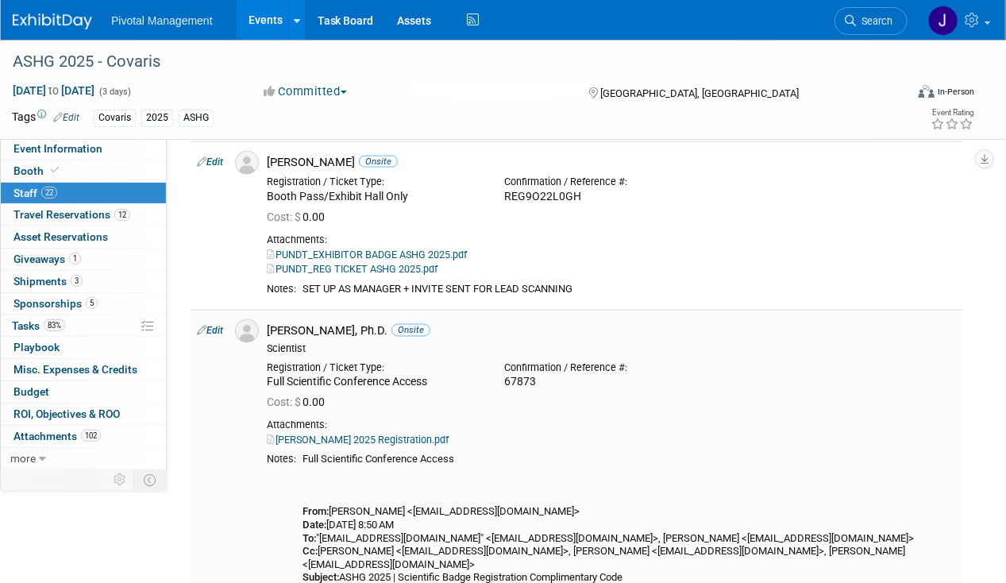
scroll to position [794, 0]
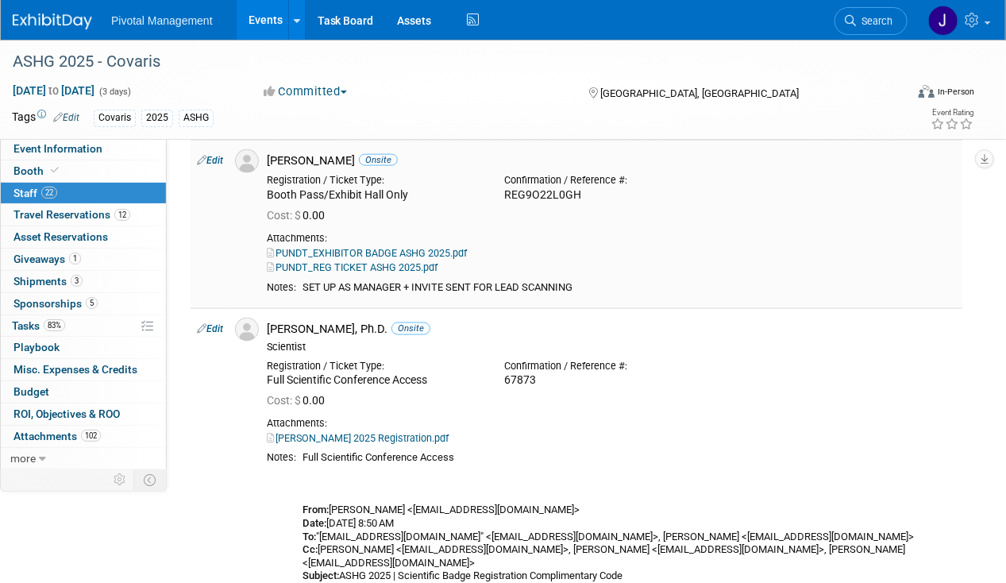
drag, startPoint x: 310, startPoint y: 283, endPoint x: 606, endPoint y: 283, distance: 296.2
click at [606, 283] on div "SET UP AS MANAGER + INVITE SENT FOR LEAD SCANNING" at bounding box center [629, 287] width 653 height 13
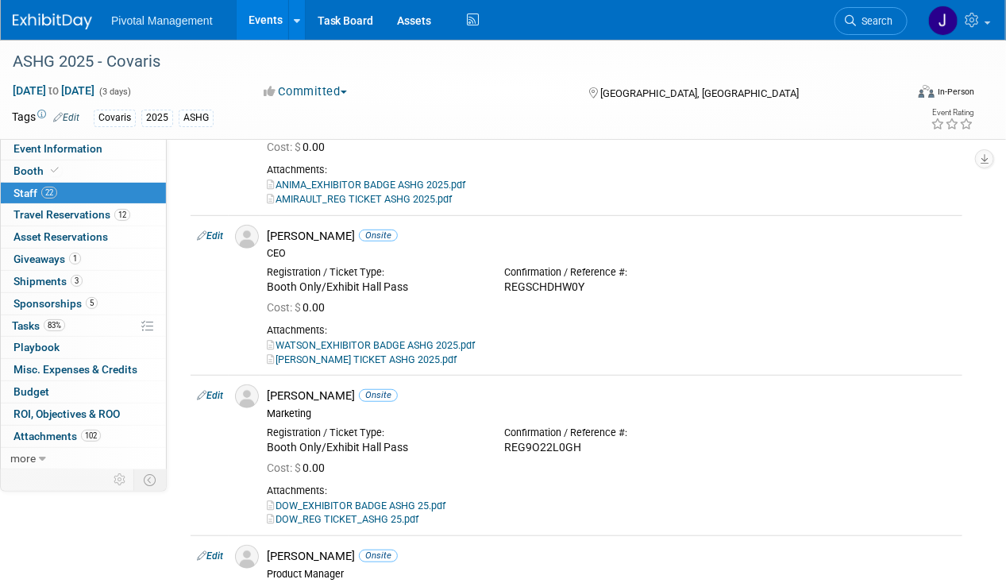
scroll to position [318, 0]
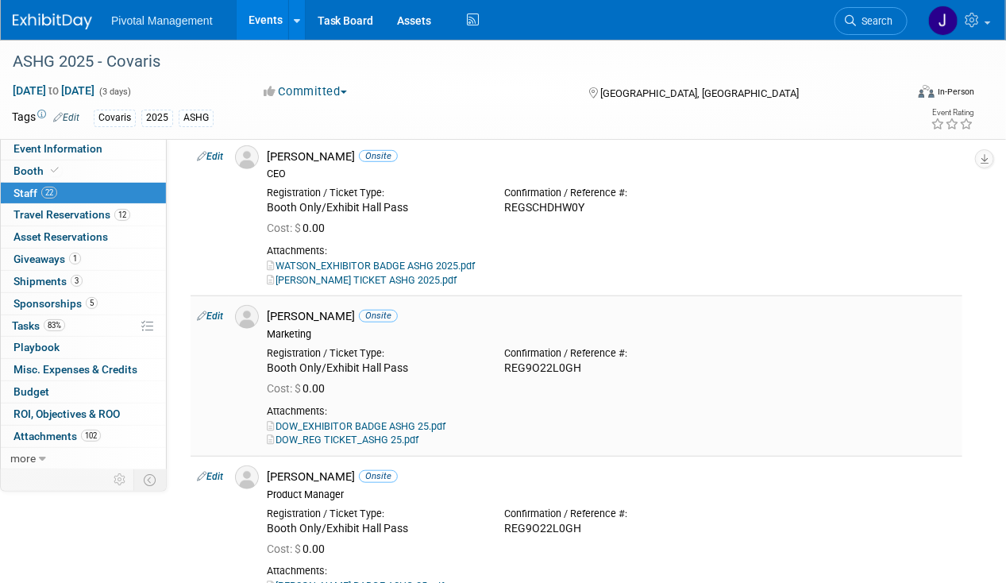
click at [216, 310] on link "Edit" at bounding box center [210, 315] width 26 height 11
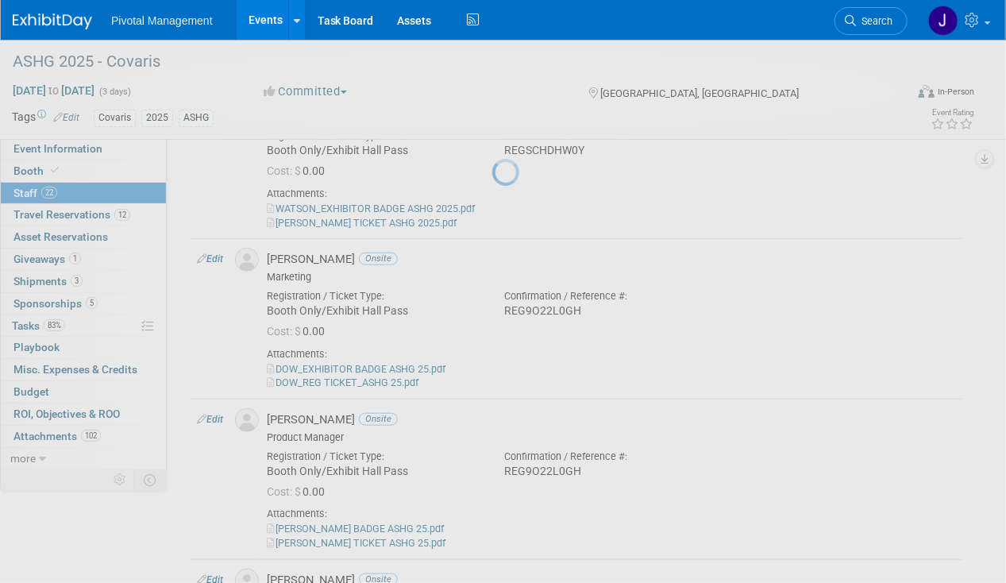
select select "2a181914-073e-4fa6-92ce-41d002aee0dd"
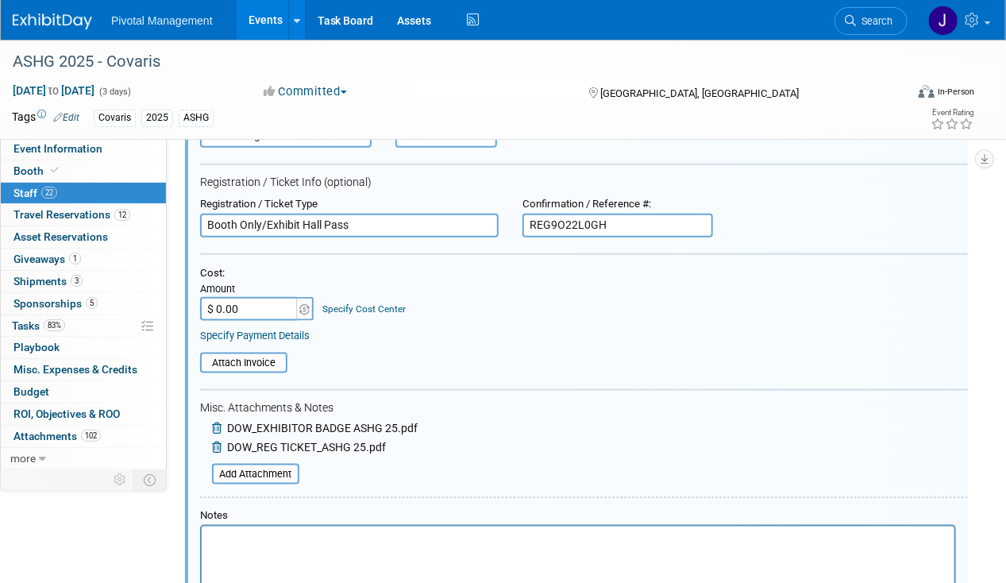
scroll to position [829, 0]
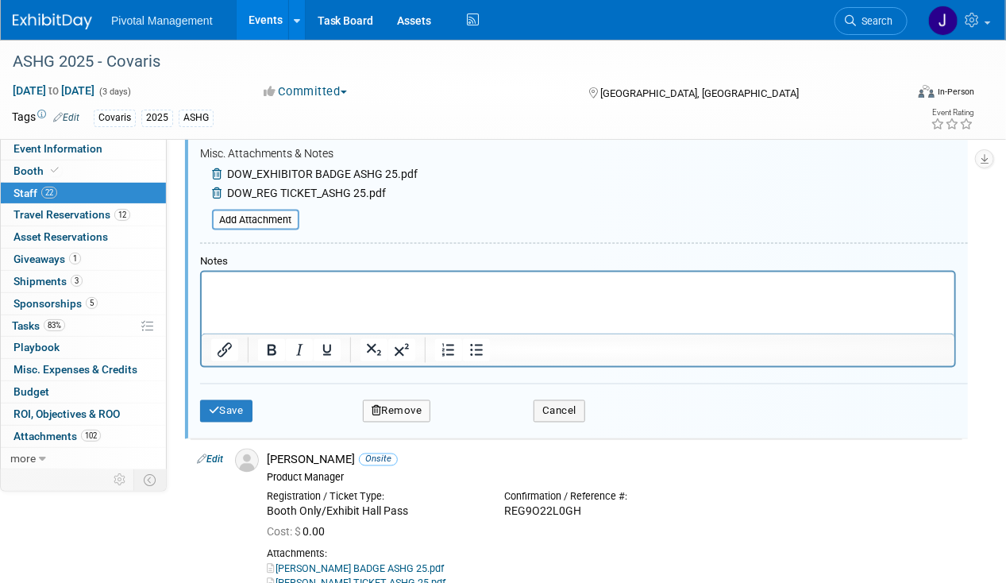
click at [229, 295] on html at bounding box center [577, 283] width 753 height 22
click at [233, 403] on button "Save" at bounding box center [226, 411] width 52 height 22
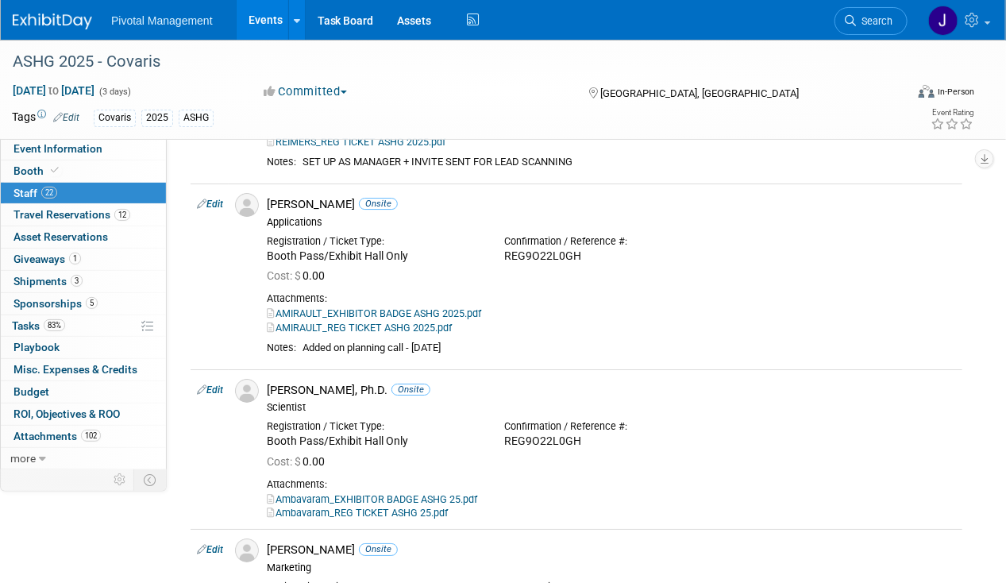
scroll to position [1985, 0]
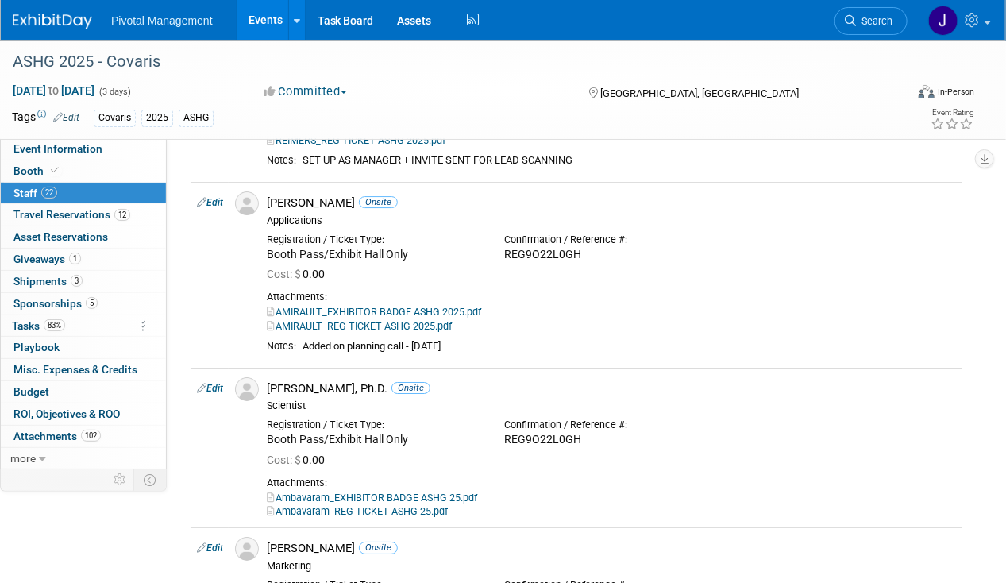
click at [876, 15] on span "Search" at bounding box center [874, 21] width 37 height 12
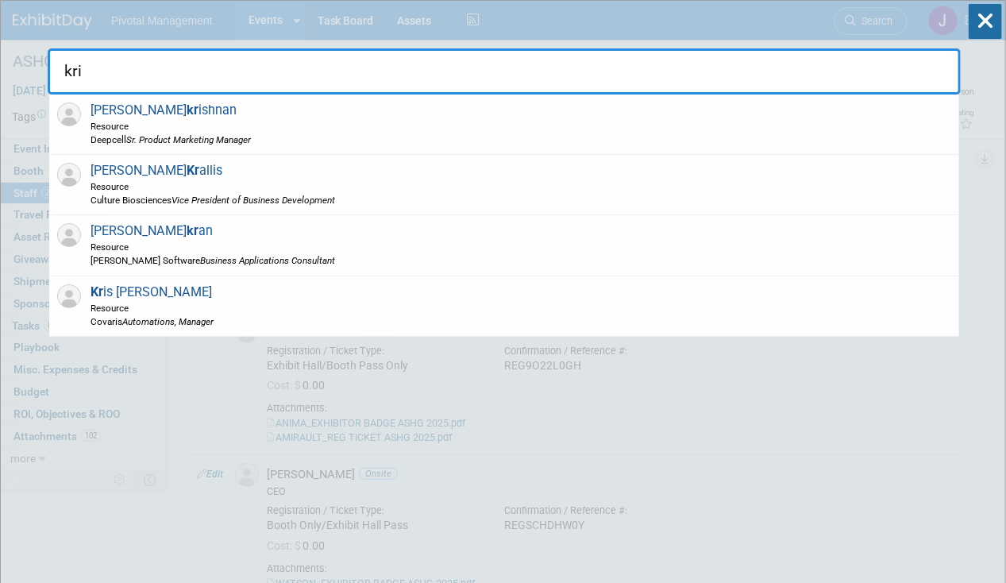
type input "[PERSON_NAME]"
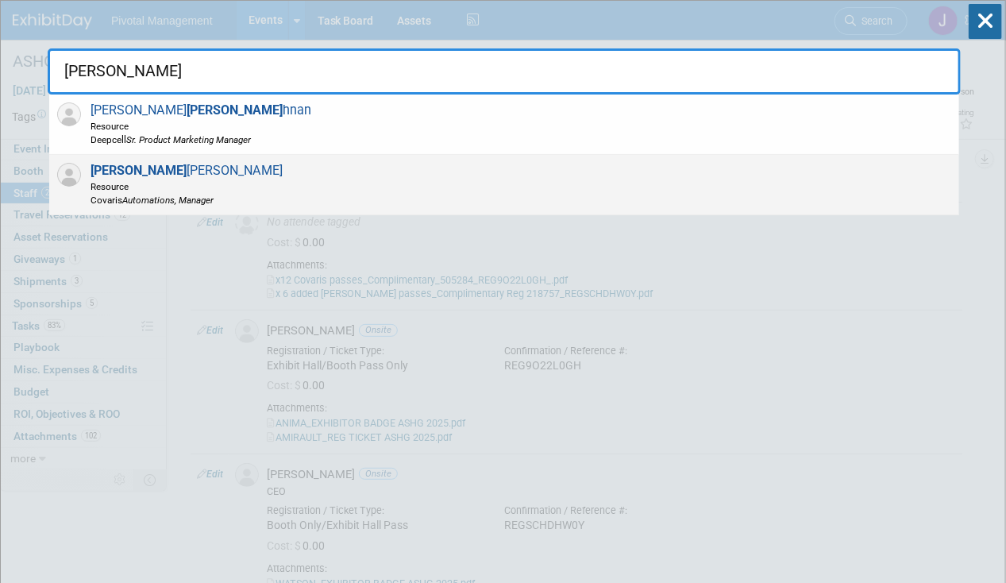
click at [599, 197] on div "[PERSON_NAME] Resource Covaris Automations, Manager" at bounding box center [504, 185] width 910 height 60
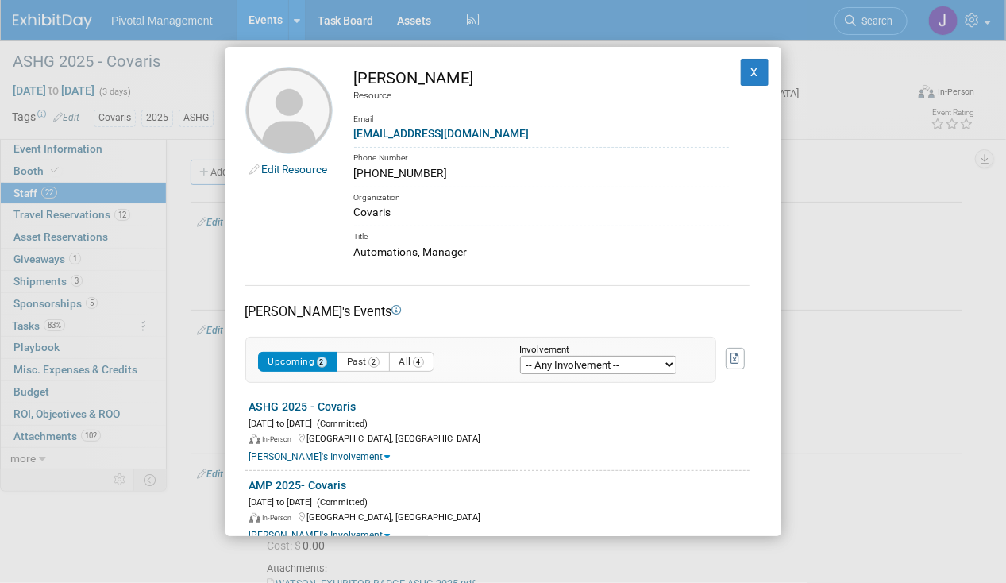
drag, startPoint x: 445, startPoint y: 70, endPoint x: 386, endPoint y: 72, distance: 59.6
click at [386, 72] on div "[PERSON_NAME]" at bounding box center [541, 78] width 375 height 23
click at [502, 137] on div "[EMAIL_ADDRESS][DOMAIN_NAME]" at bounding box center [541, 133] width 375 height 17
drag, startPoint x: 484, startPoint y: 127, endPoint x: 350, endPoint y: 135, distance: 133.6
click at [350, 135] on td "[PERSON_NAME] Resource Email [EMAIL_ADDRESS][DOMAIN_NAME] Phone Number [PHONE_N…" at bounding box center [531, 164] width 396 height 194
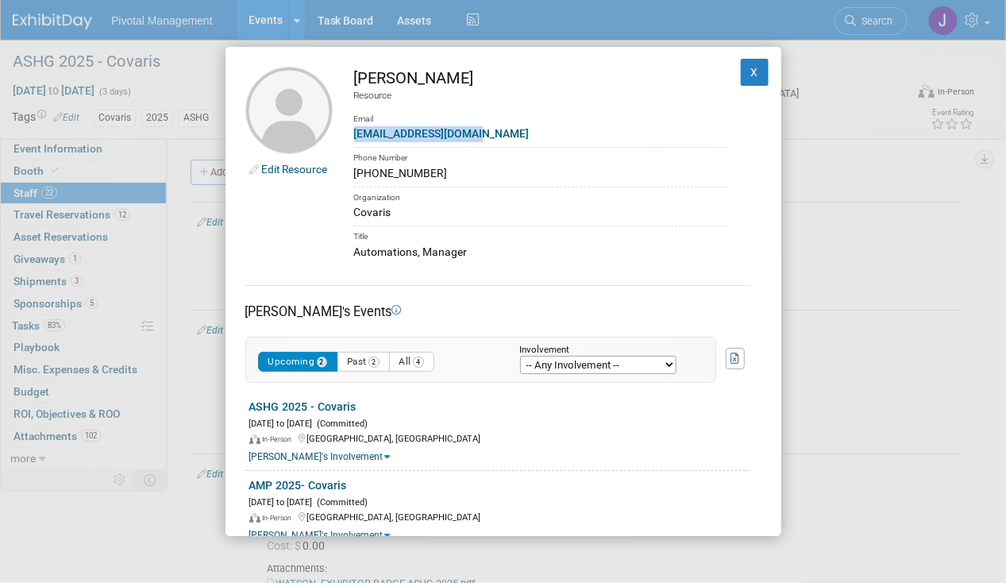
drag, startPoint x: 486, startPoint y: 237, endPoint x: 449, endPoint y: 250, distance: 39.7
click at [449, 250] on td "[PERSON_NAME] Resource Email [EMAIL_ADDRESS][DOMAIN_NAME] Phone Number [PHONE_N…" at bounding box center [531, 164] width 396 height 194
drag, startPoint x: 449, startPoint y: 250, endPoint x: 462, endPoint y: 252, distance: 13.7
click at [453, 251] on div "Automations, Manager" at bounding box center [541, 252] width 375 height 17
click at [481, 252] on div "Automations, Manager" at bounding box center [541, 252] width 375 height 17
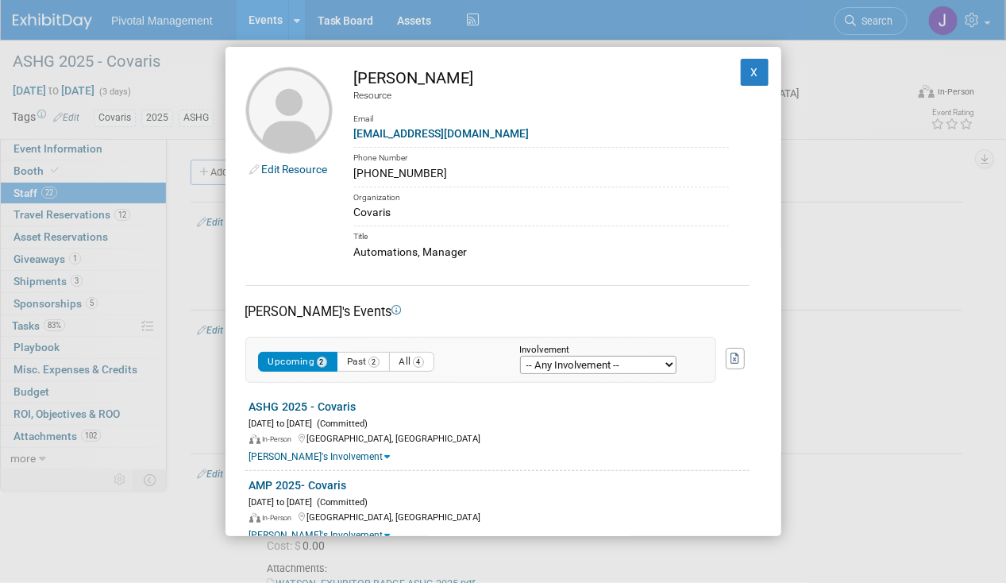
drag, startPoint x: 481, startPoint y: 251, endPoint x: 353, endPoint y: 255, distance: 128.7
click at [353, 255] on td "[PERSON_NAME] Resource Email [EMAIL_ADDRESS][DOMAIN_NAME] Phone Number [PHONE_N…" at bounding box center [531, 164] width 396 height 194
click at [743, 67] on button "X" at bounding box center [755, 72] width 29 height 27
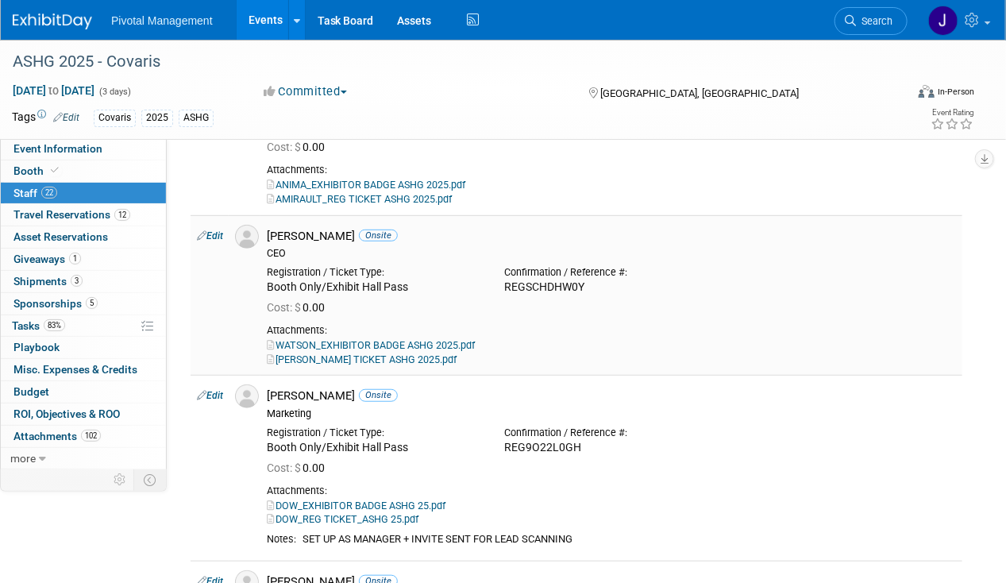
scroll to position [397, 0]
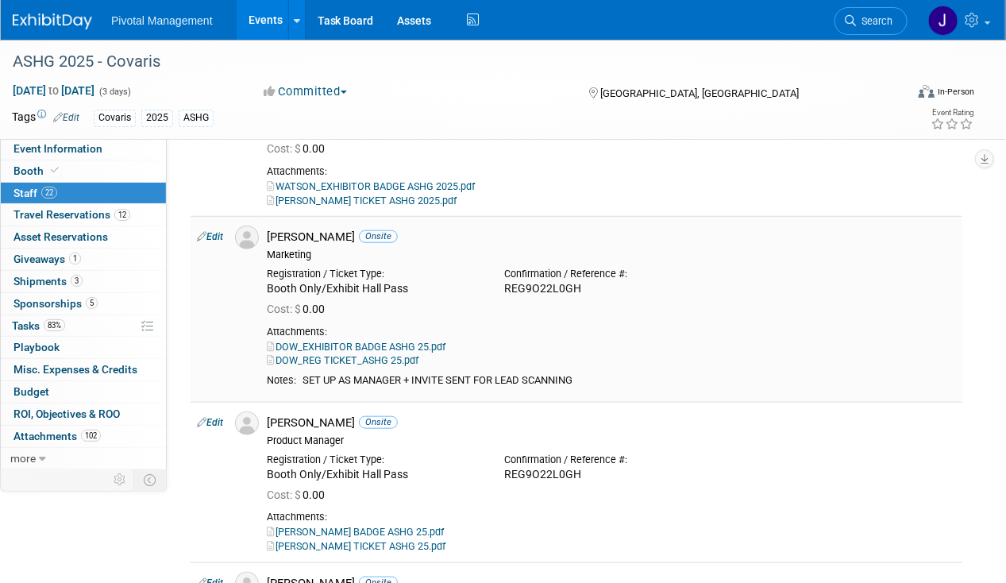
drag, startPoint x: 303, startPoint y: 376, endPoint x: 627, endPoint y: 371, distance: 324.0
click at [627, 371] on td "[PERSON_NAME] Onsite Marketing Registration / Ticket Type: Cost: $ 0.00" at bounding box center [611, 309] width 702 height 186
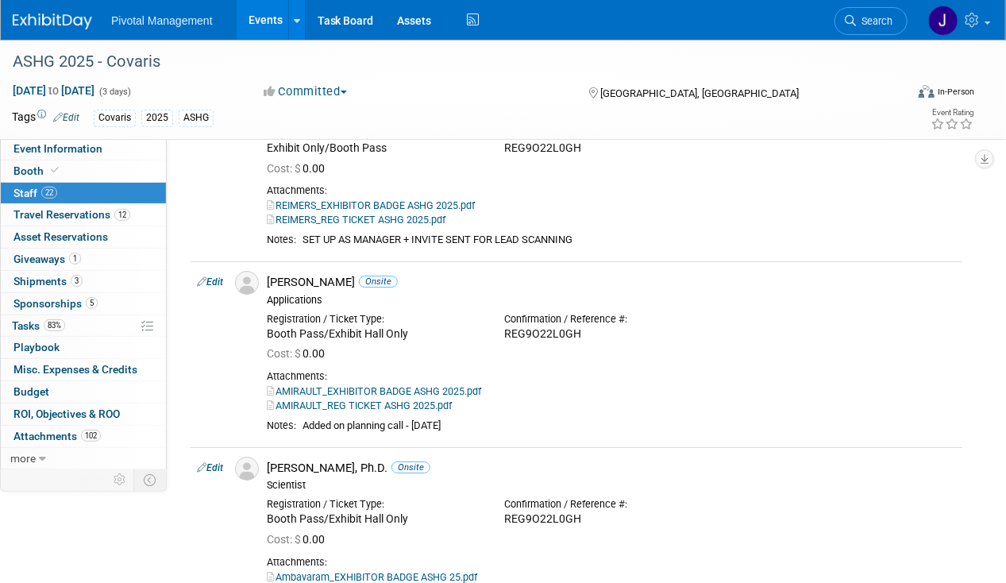
click at [215, 276] on link "Edit" at bounding box center [210, 281] width 26 height 11
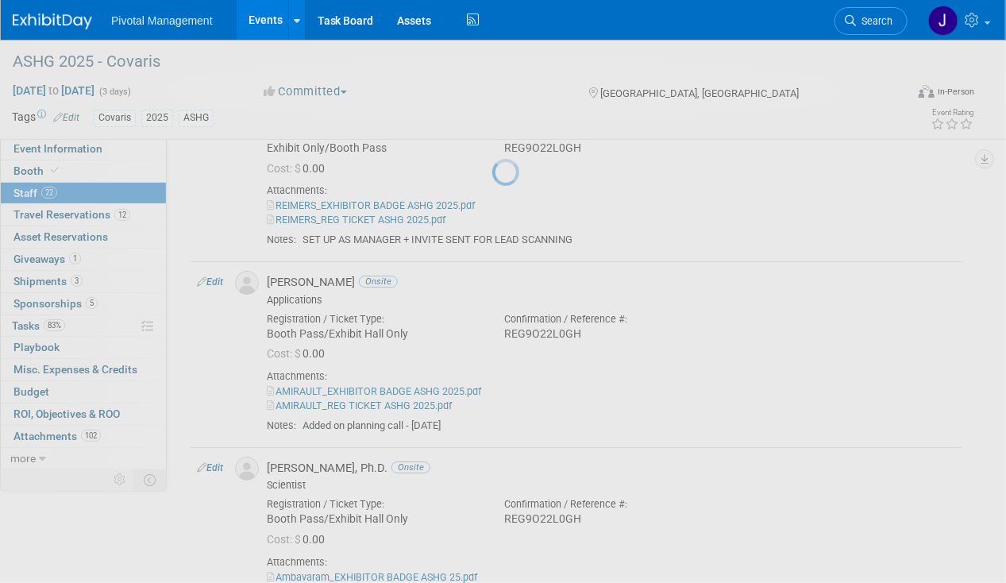
select select "fcaea862-4110-40b8-835d-689e5dc8a0d0"
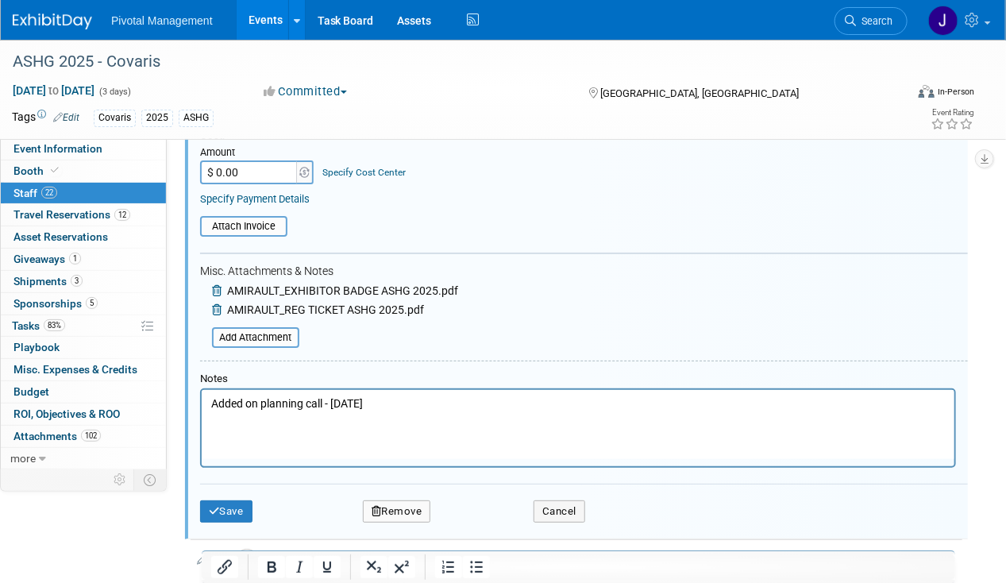
scroll to position [2366, 0]
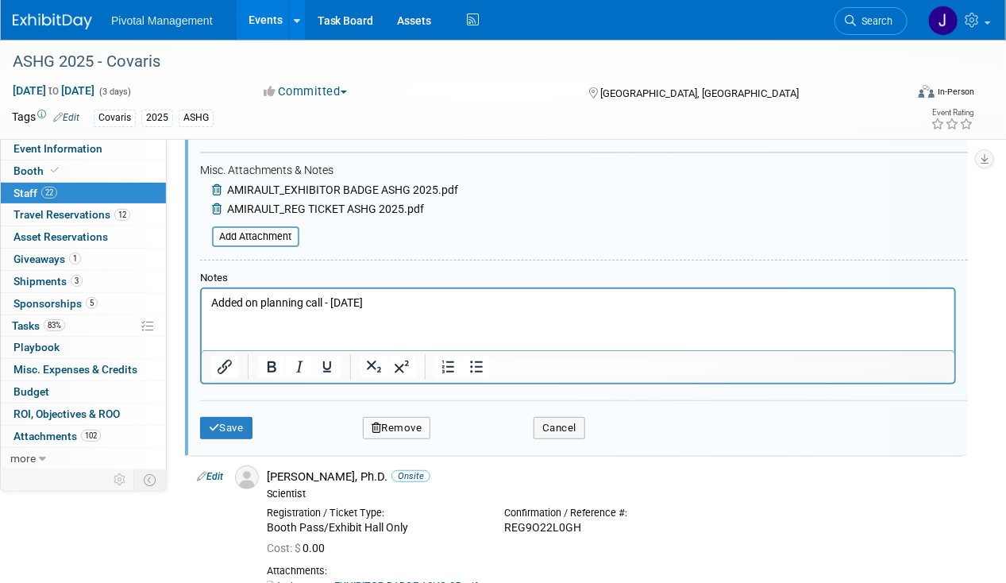
click at [403, 299] on p "Added on planning call - [DATE]" at bounding box center [577, 303] width 734 height 16
drag, startPoint x: 407, startPoint y: 299, endPoint x: 25, endPoint y: 301, distance: 382.7
click at [201, 301] on html "Added on planning call - [DATE]" at bounding box center [577, 299] width 753 height 22
paste body "Rich Text Area. Press ALT-0 for help."
click at [252, 417] on button "Save" at bounding box center [226, 428] width 52 height 22
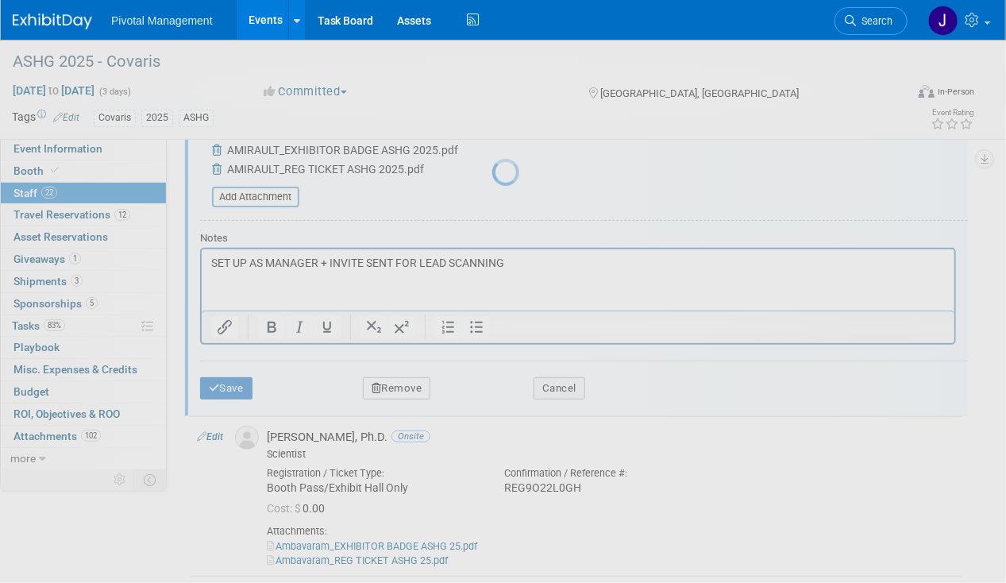
drag, startPoint x: 245, startPoint y: 403, endPoint x: 263, endPoint y: 403, distance: 17.5
click at [492, 403] on div at bounding box center [503, 291] width 22 height 583
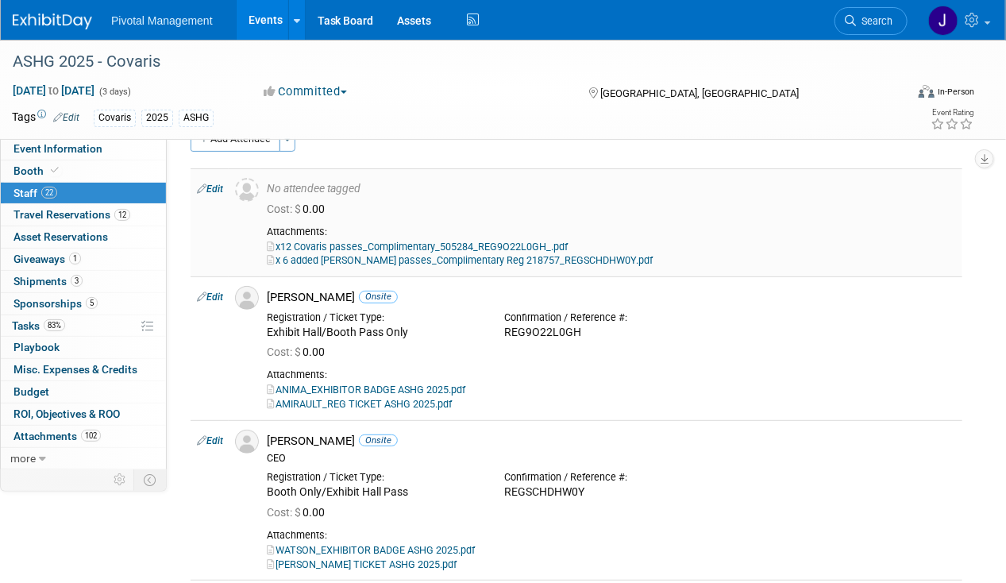
scroll to position [0, 0]
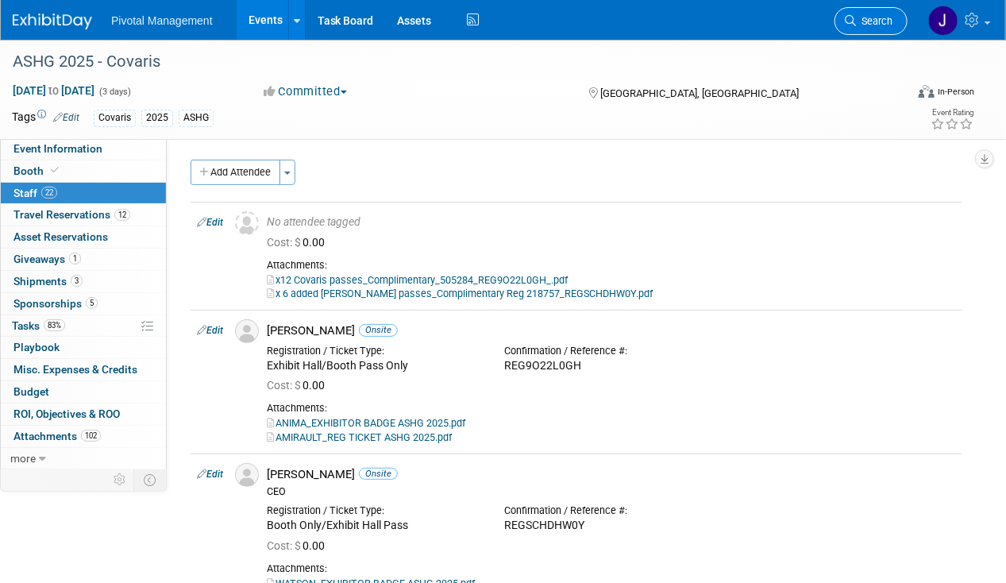
click at [884, 21] on span "Search" at bounding box center [874, 21] width 37 height 12
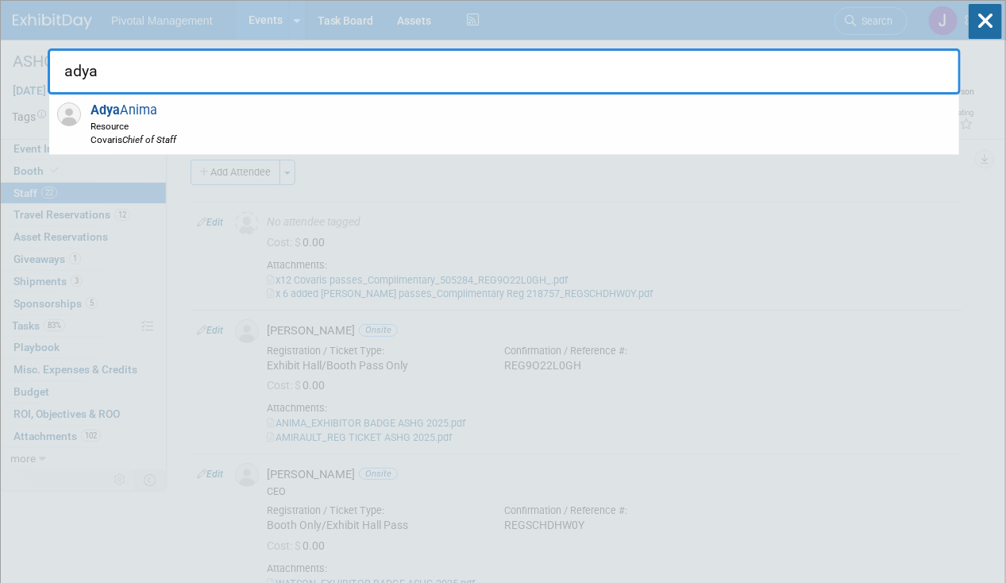
type input "adya"
click at [500, 144] on div "[PERSON_NAME] Resource Covaris Chief of Staff" at bounding box center [504, 124] width 910 height 60
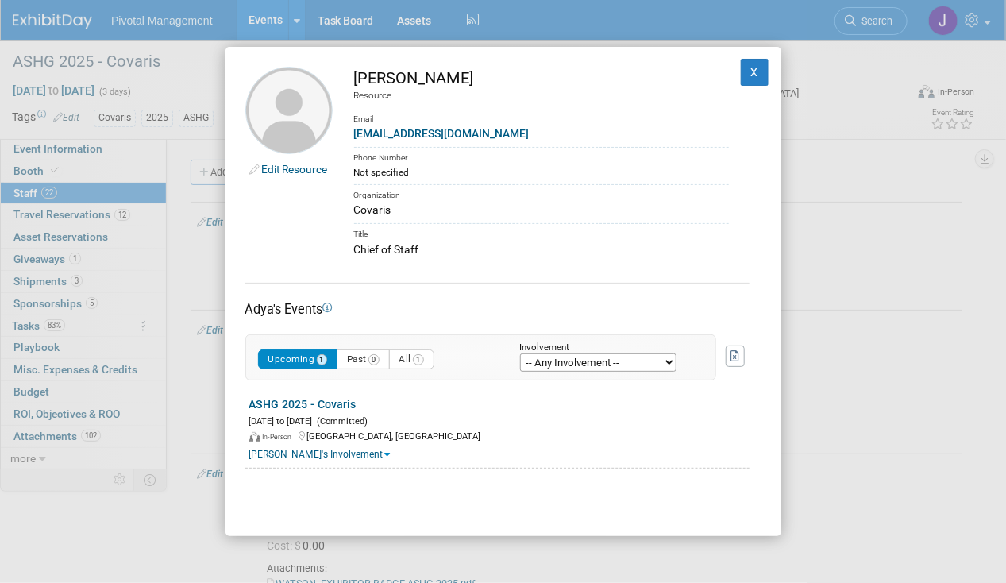
drag, startPoint x: 345, startPoint y: 78, endPoint x: 391, endPoint y: 74, distance: 45.4
click at [391, 74] on td "[PERSON_NAME] Resource Email [EMAIL_ADDRESS][DOMAIN_NAME] Phone Number Not spec…" at bounding box center [531, 162] width 396 height 191
drag, startPoint x: 508, startPoint y: 79, endPoint x: 483, endPoint y: 73, distance: 26.0
click at [508, 78] on div "[PERSON_NAME]" at bounding box center [541, 78] width 375 height 23
drag, startPoint x: 470, startPoint y: 72, endPoint x: 394, endPoint y: 74, distance: 76.2
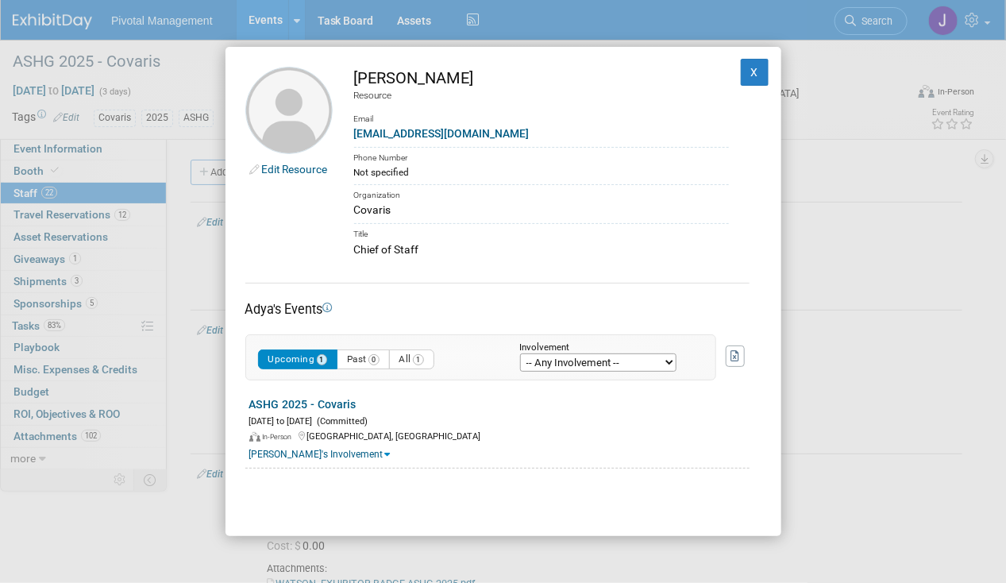
click at [394, 74] on div "[PERSON_NAME]" at bounding box center [541, 78] width 375 height 23
drag, startPoint x: 515, startPoint y: 130, endPoint x: 349, endPoint y: 136, distance: 166.0
click at [349, 136] on td "[PERSON_NAME] Resource Email [EMAIL_ADDRESS][DOMAIN_NAME] Phone Number Not spec…" at bounding box center [531, 162] width 396 height 191
drag, startPoint x: 426, startPoint y: 249, endPoint x: 355, endPoint y: 249, distance: 70.7
click at [355, 249] on div "Chief of Staff" at bounding box center [541, 249] width 375 height 17
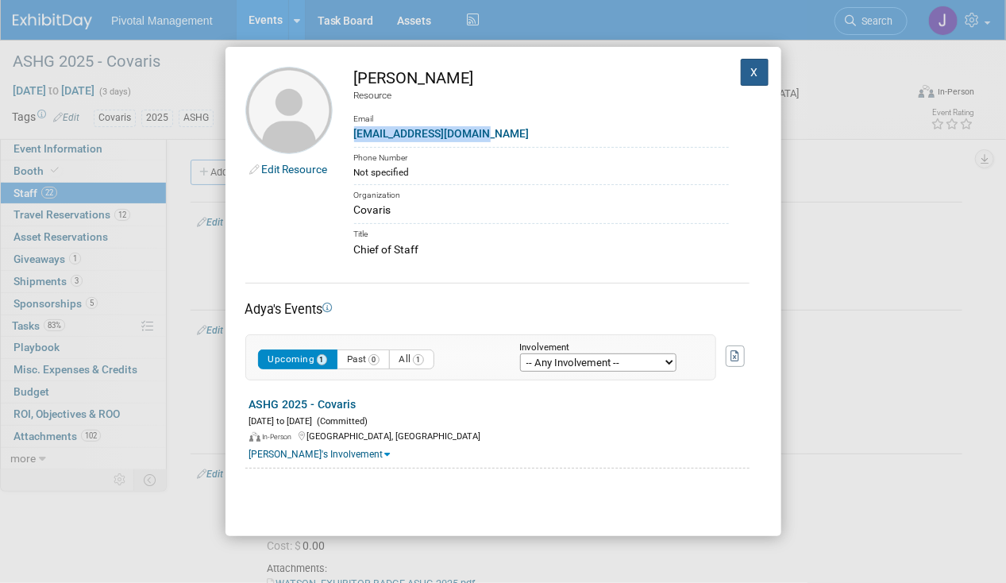
drag, startPoint x: 743, startPoint y: 67, endPoint x: 727, endPoint y: 123, distance: 58.6
click at [743, 67] on button "X" at bounding box center [755, 72] width 29 height 27
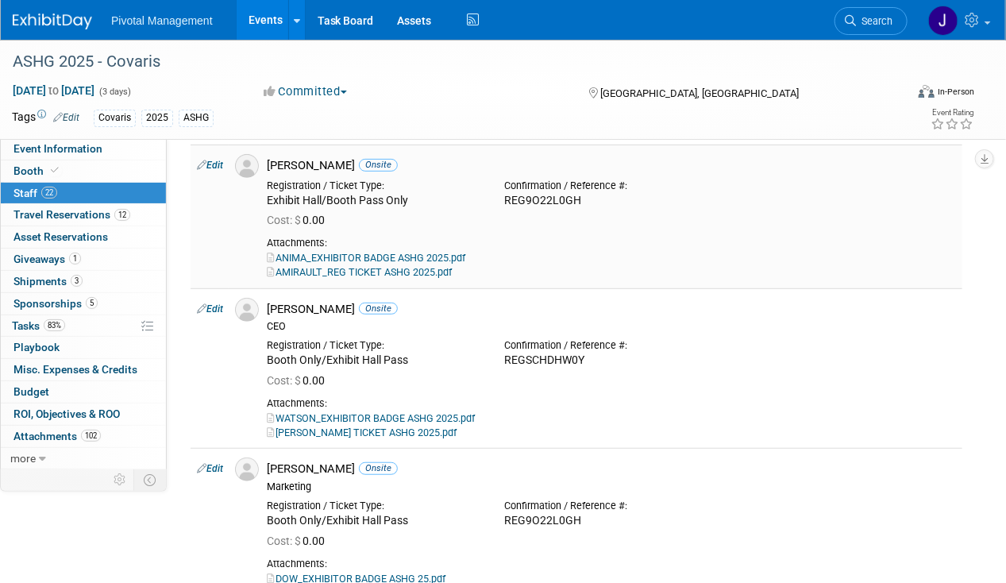
scroll to position [476, 0]
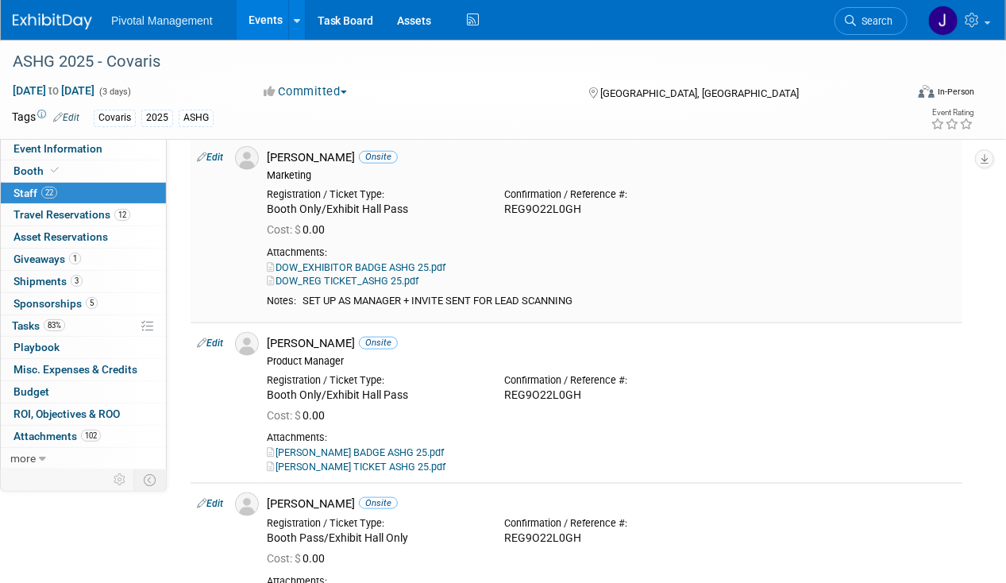
drag, startPoint x: 589, startPoint y: 301, endPoint x: 303, endPoint y: 300, distance: 285.8
click at [303, 300] on td "SET UP AS MANAGER + INVITE SENT FOR LEAD SCANNING" at bounding box center [626, 302] width 660 height 14
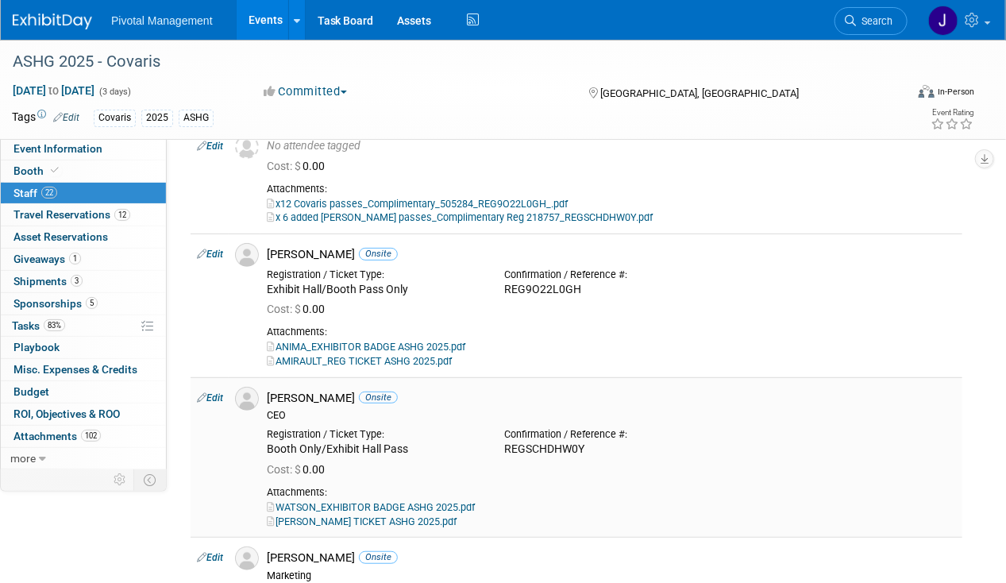
scroll to position [0, 0]
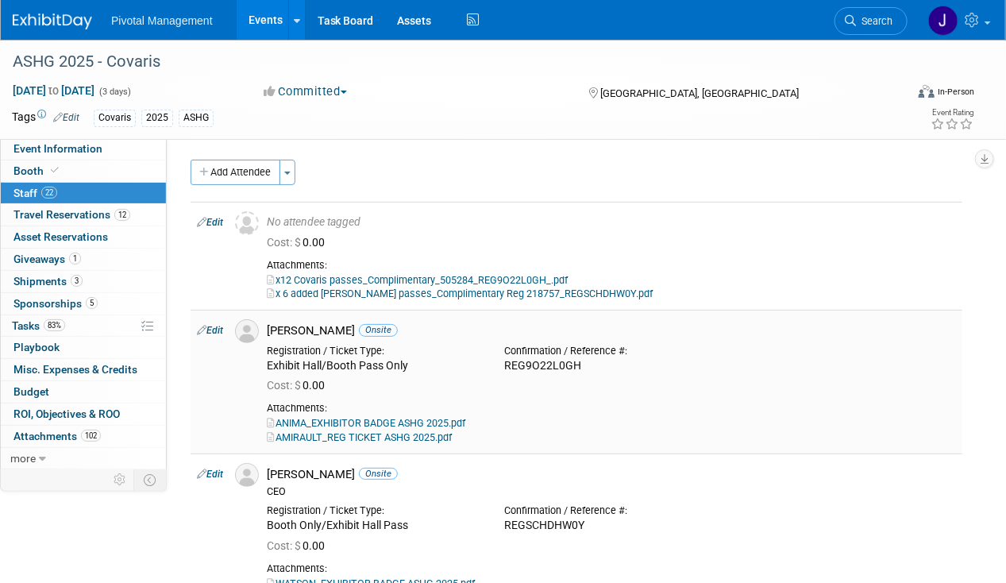
click at [209, 330] on link "Edit" at bounding box center [210, 330] width 26 height 11
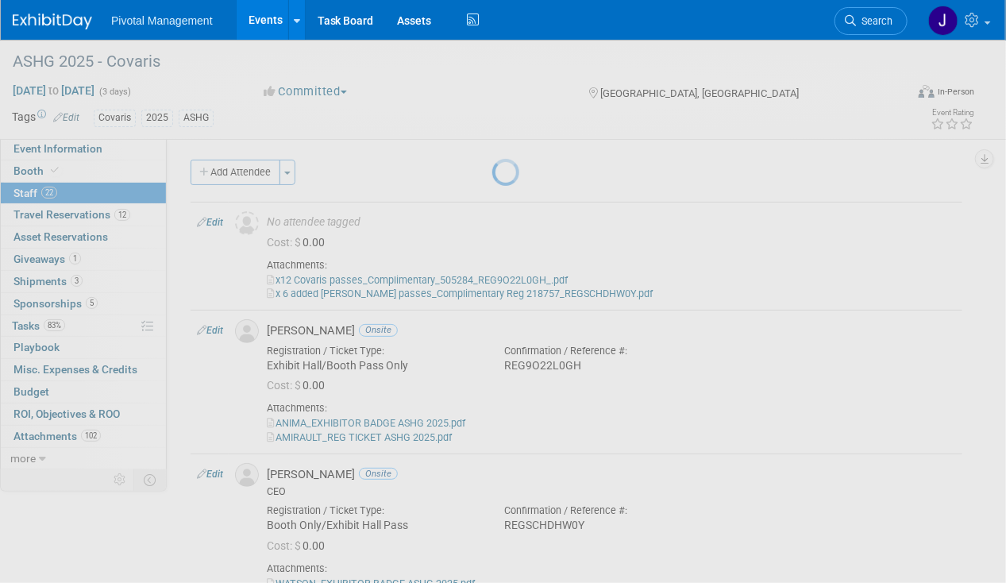
select select "9482264a-5e84-4c12-8b40-aaf99fd05fdc"
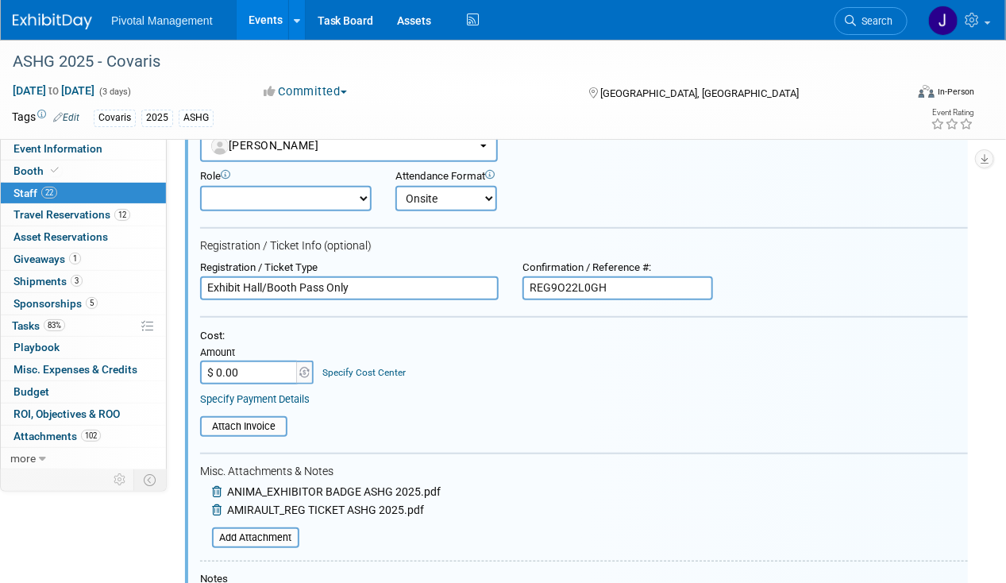
scroll to position [605, 0]
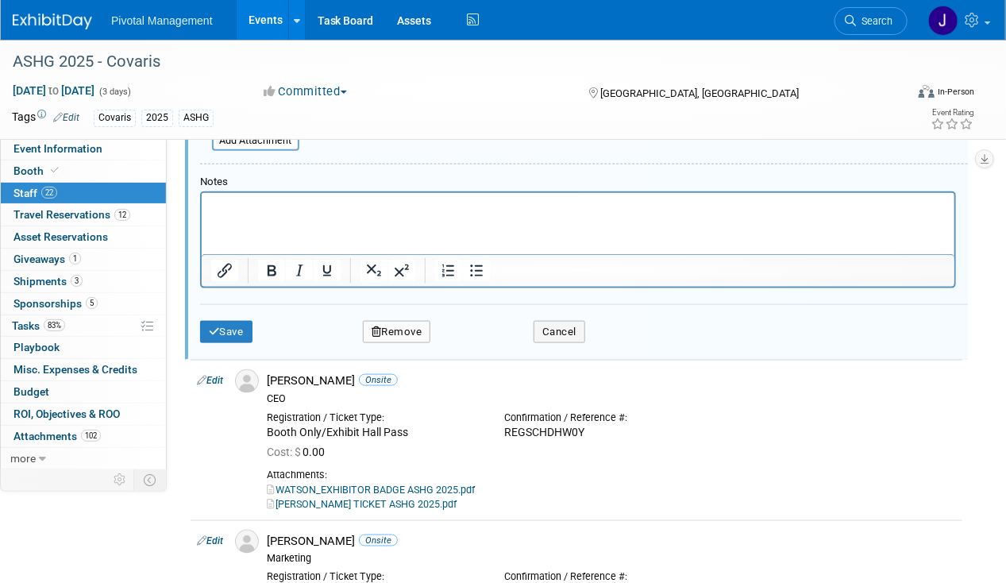
click at [280, 214] on html at bounding box center [577, 203] width 753 height 22
click at [207, 322] on button "Save" at bounding box center [226, 332] width 52 height 22
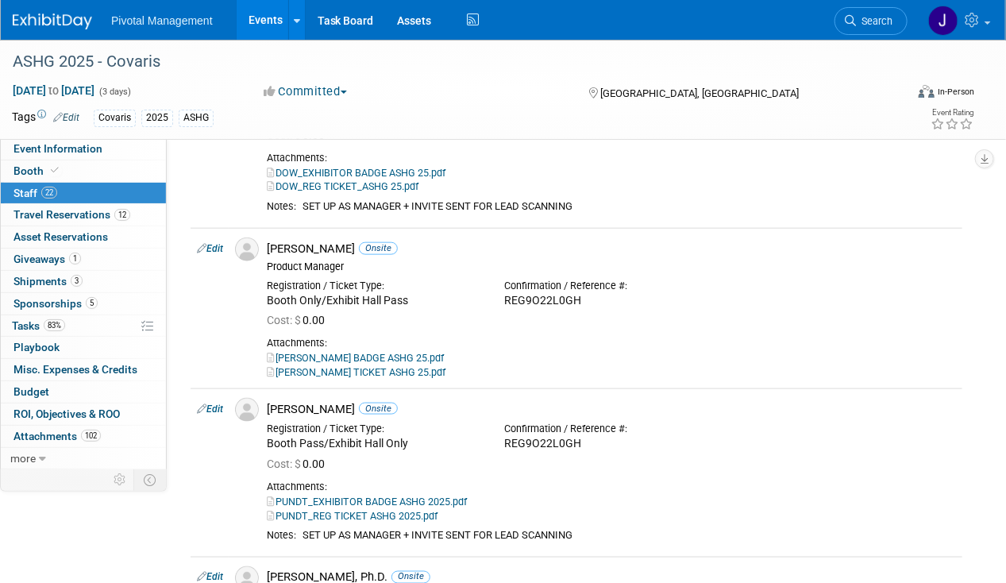
scroll to position [635, 0]
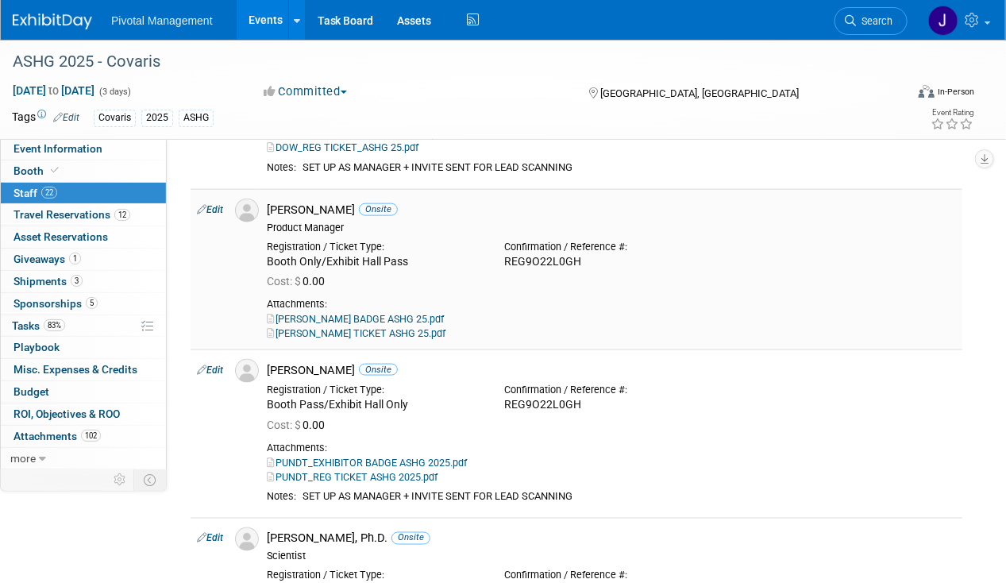
drag, startPoint x: 341, startPoint y: 202, endPoint x: 304, endPoint y: 206, distance: 36.7
click at [304, 206] on div "[PERSON_NAME] Onsite" at bounding box center [611, 209] width 689 height 15
click at [362, 234] on div "Registration / Ticket Type: Booth Only/Exhibit Hall Pass" at bounding box center [373, 251] width 237 height 35
drag, startPoint x: 362, startPoint y: 233, endPoint x: 433, endPoint y: 250, distance: 72.6
click at [433, 250] on div "Registration / Ticket Type:" at bounding box center [374, 247] width 214 height 13
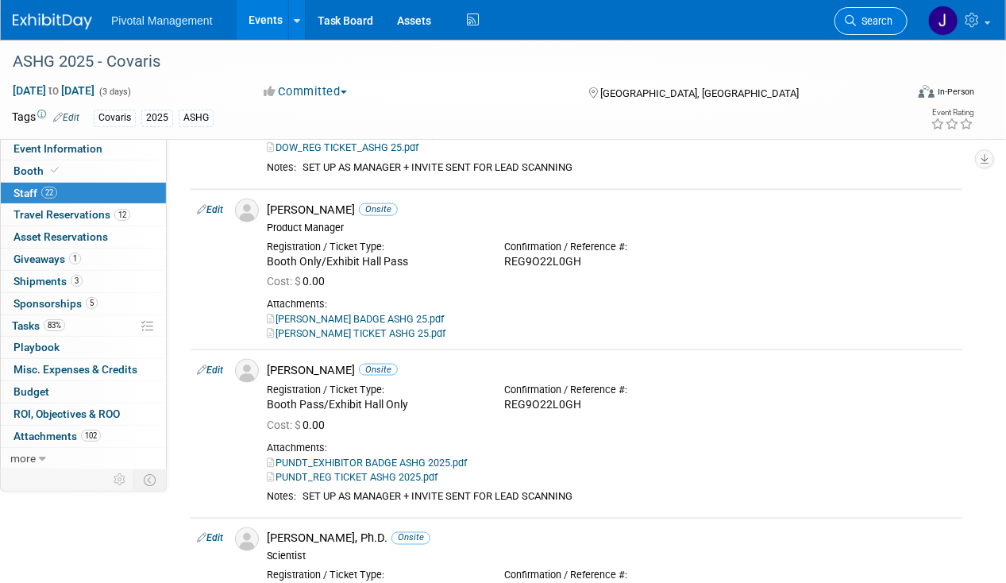
click at [884, 15] on span "Search" at bounding box center [874, 21] width 37 height 12
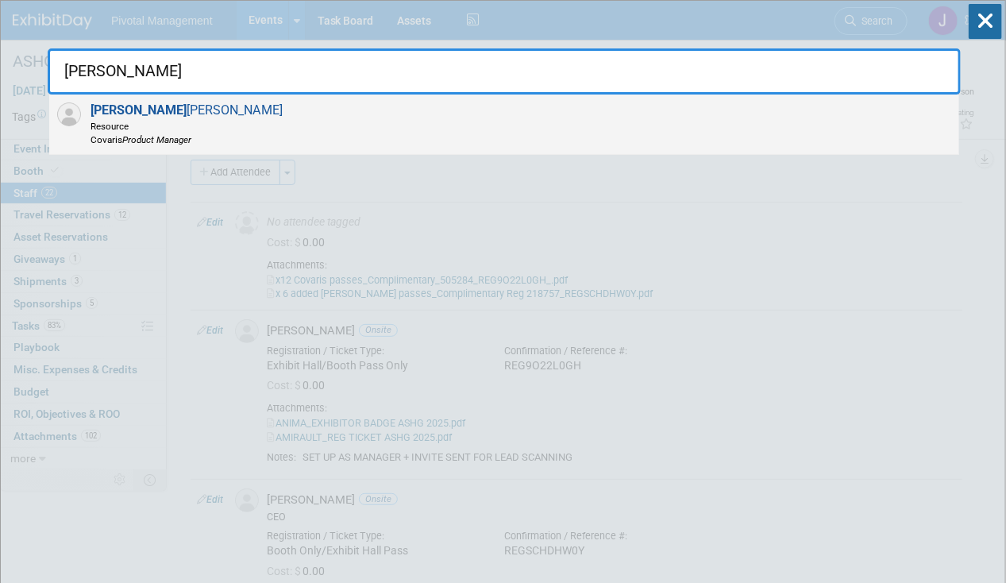
type input "[PERSON_NAME]"
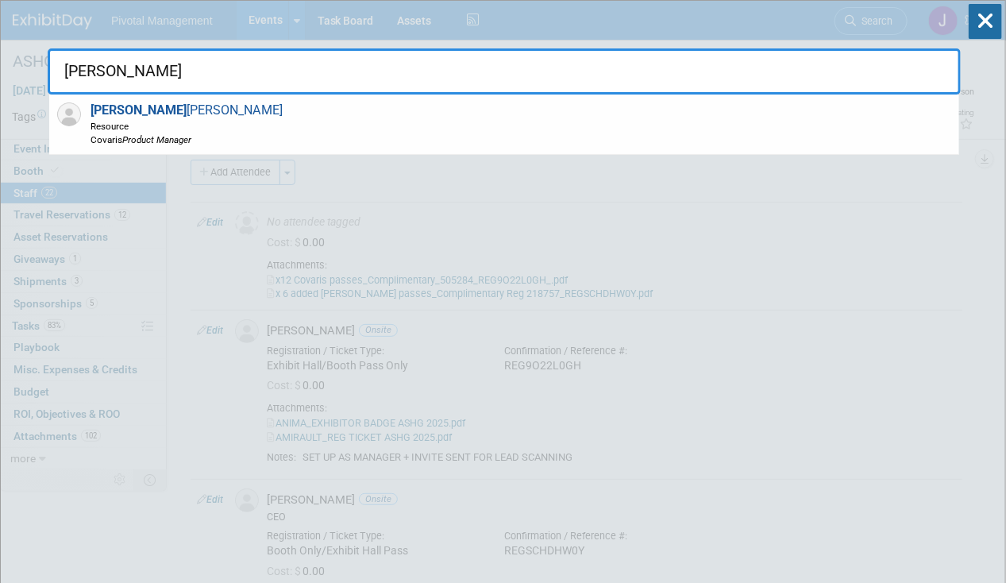
click at [249, 114] on div "[PERSON_NAME] Resource Covaris Product Manager" at bounding box center [504, 124] width 910 height 60
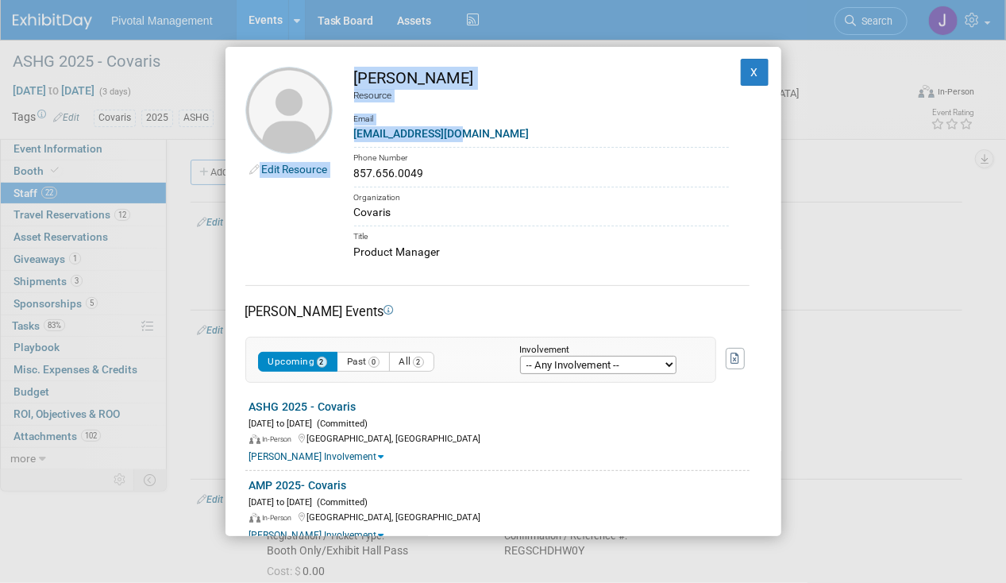
drag, startPoint x: 512, startPoint y: 135, endPoint x: 331, endPoint y: 135, distance: 181.0
click at [331, 135] on tr "Edit Resource [PERSON_NAME] Resource Email [EMAIL_ADDRESS][DOMAIN_NAME] Phone N…" at bounding box center [503, 164] width 516 height 194
click at [569, 137] on div "[EMAIL_ADDRESS][DOMAIN_NAME]" at bounding box center [541, 133] width 375 height 17
click at [525, 130] on div "[EMAIL_ADDRESS][DOMAIN_NAME]" at bounding box center [541, 133] width 375 height 17
drag, startPoint x: 459, startPoint y: 136, endPoint x: 346, endPoint y: 134, distance: 112.8
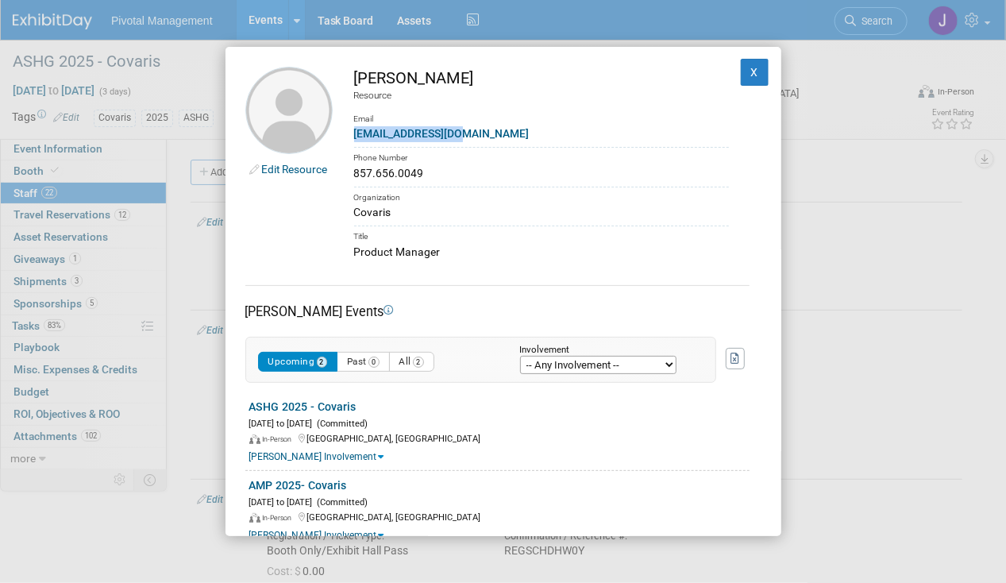
click at [346, 134] on td "[PERSON_NAME] Resource Email [EMAIL_ADDRESS][DOMAIN_NAME] Phone Number 857.656.…" at bounding box center [531, 164] width 396 height 194
click at [382, 246] on div "Product Manager" at bounding box center [541, 252] width 375 height 17
click at [449, 251] on div "Product Manager" at bounding box center [541, 252] width 375 height 17
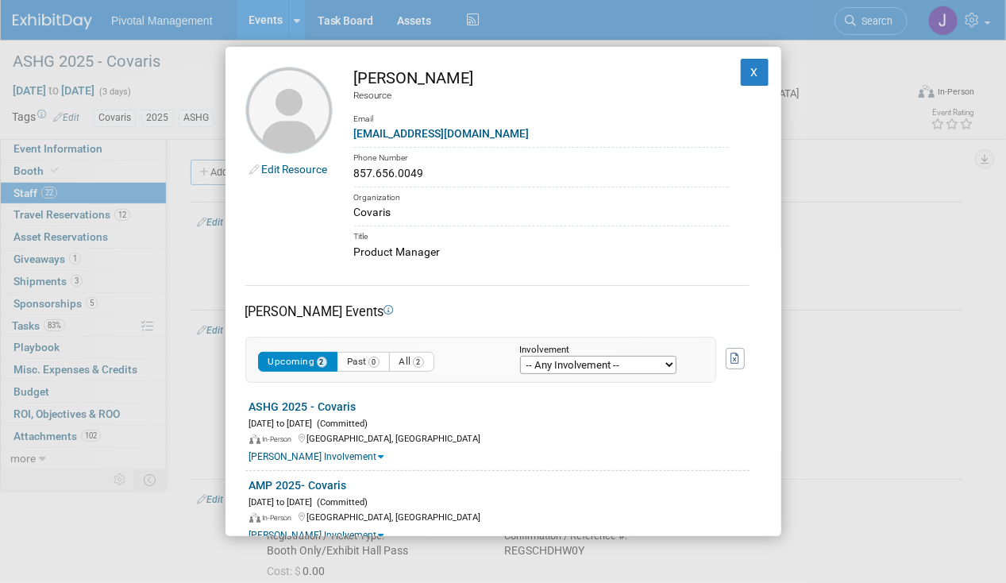
drag, startPoint x: 419, startPoint y: 251, endPoint x: 339, endPoint y: 257, distance: 80.4
click at [339, 257] on td "[PERSON_NAME] Resource Email [EMAIL_ADDRESS][DOMAIN_NAME] Phone Number 857.656.…" at bounding box center [531, 164] width 396 height 194
click at [745, 64] on button "X" at bounding box center [755, 72] width 29 height 27
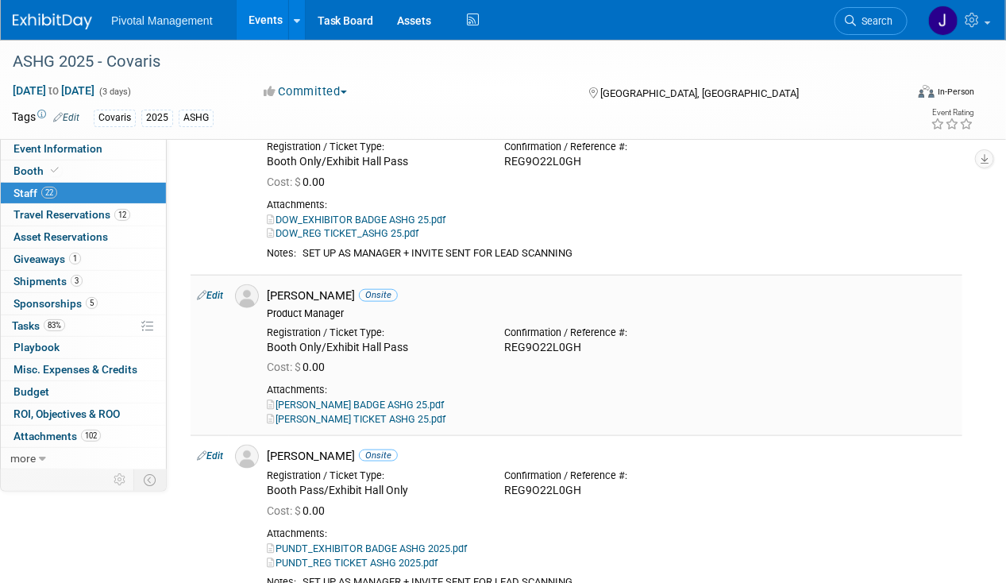
scroll to position [476, 0]
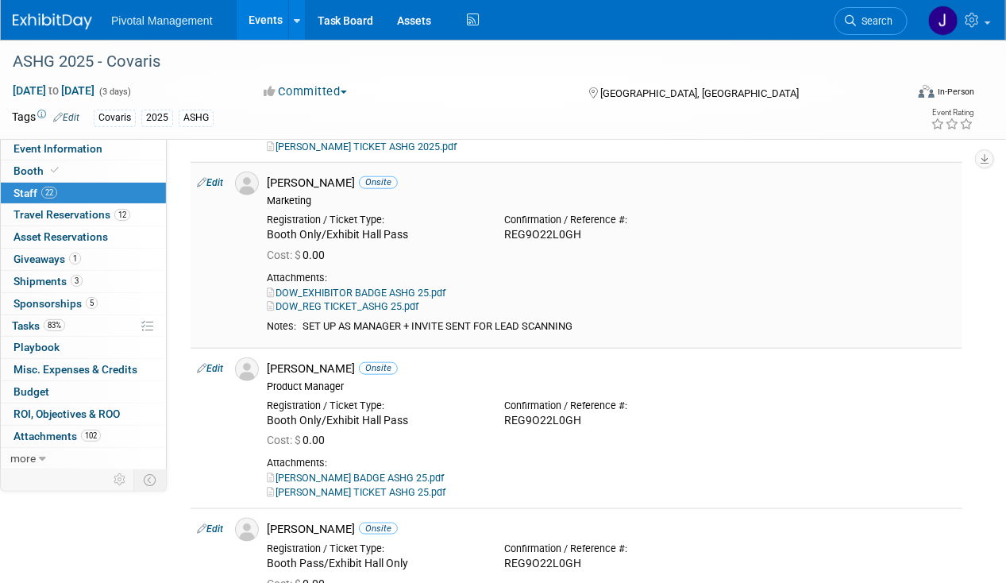
drag, startPoint x: 301, startPoint y: 323, endPoint x: 652, endPoint y: 319, distance: 351.0
click at [652, 320] on td "SET UP AS MANAGER + INVITE SENT FOR LEAD SCANNING" at bounding box center [626, 327] width 660 height 14
click at [222, 363] on link "Edit" at bounding box center [210, 368] width 26 height 11
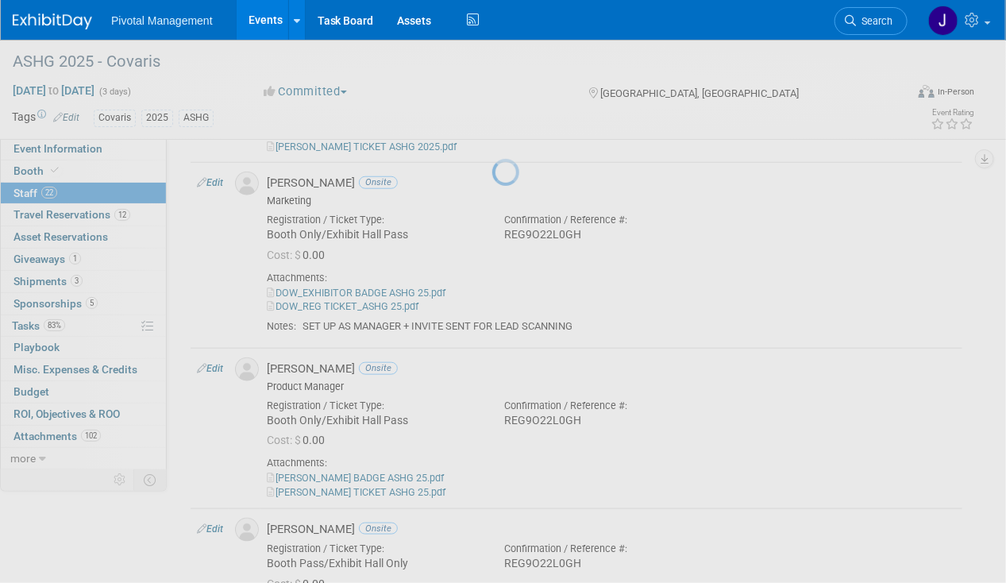
select select "ae4527d7-ae69-49c4-896b-841c32d94859"
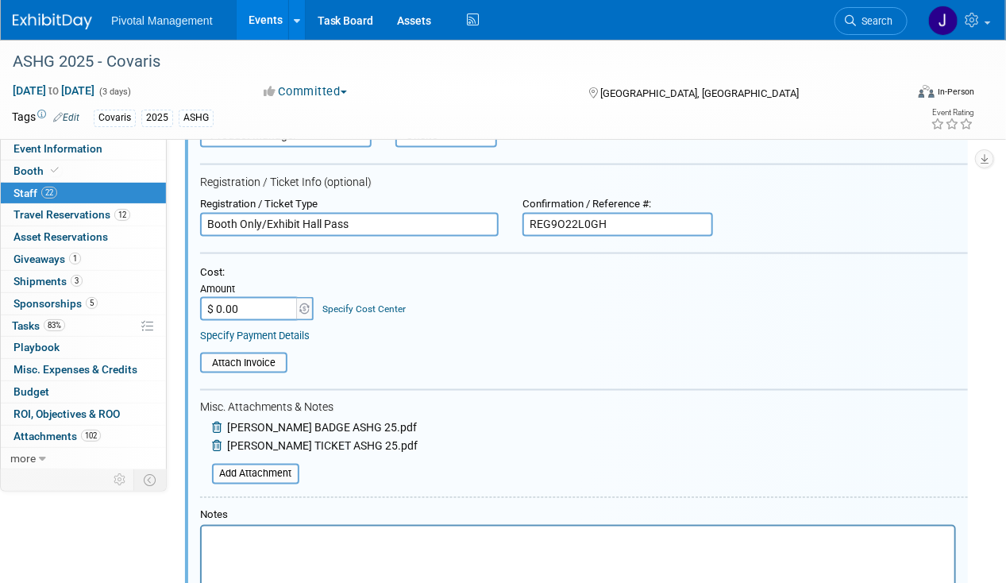
scroll to position [960, 0]
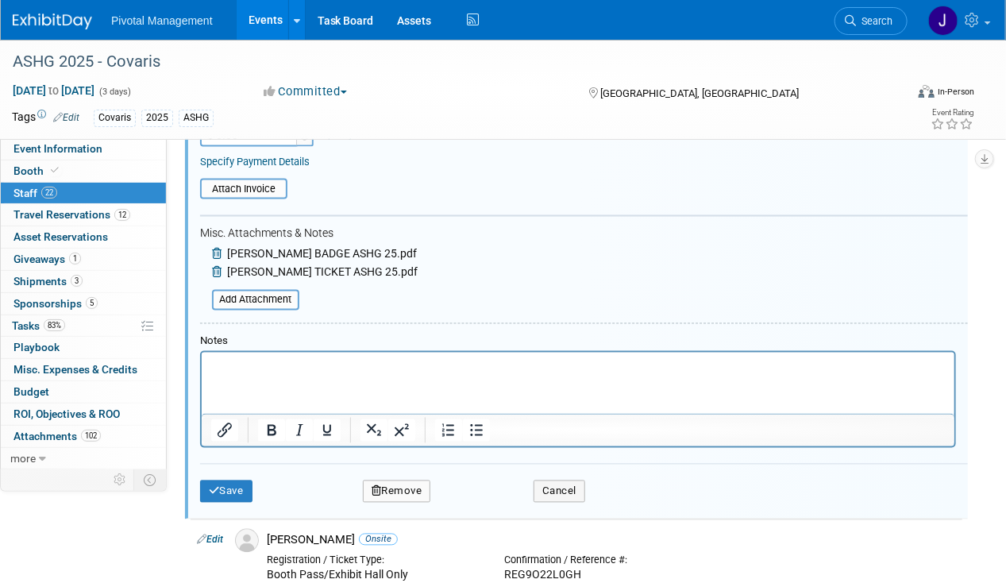
click at [259, 361] on p "Rich Text Area. Press ALT-0 for help." at bounding box center [577, 366] width 734 height 16
click at [217, 486] on icon "submit" at bounding box center [214, 491] width 11 height 10
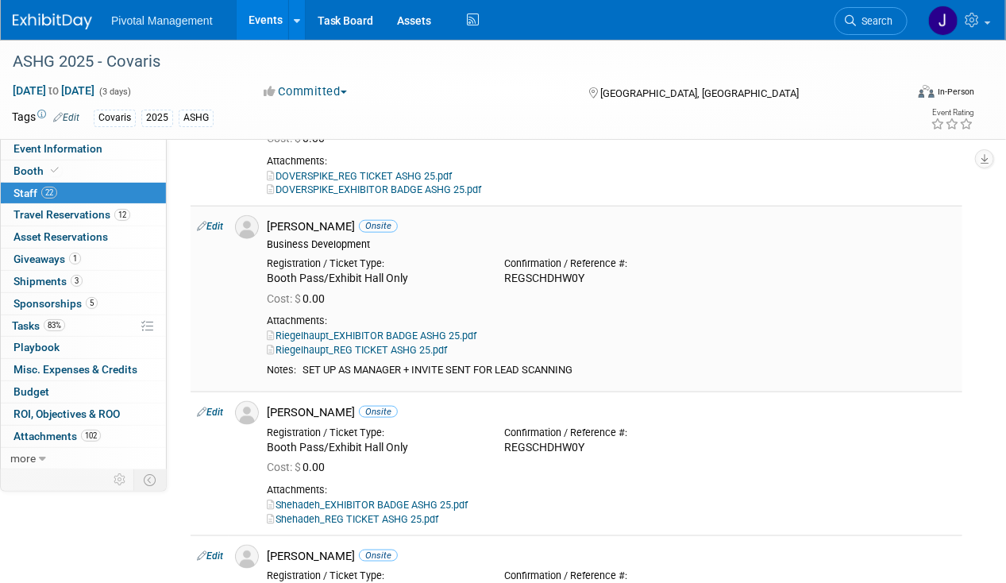
scroll to position [2945, 0]
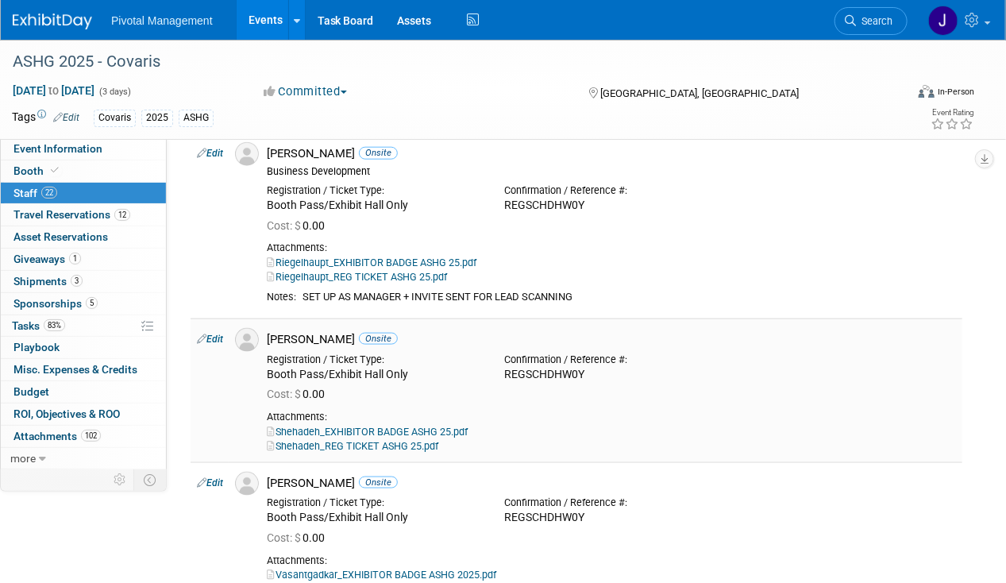
click at [223, 333] on link "Edit" at bounding box center [210, 338] width 26 height 11
select select "11005554-4a2d-4c59-b462-dc2b78f36ec0"
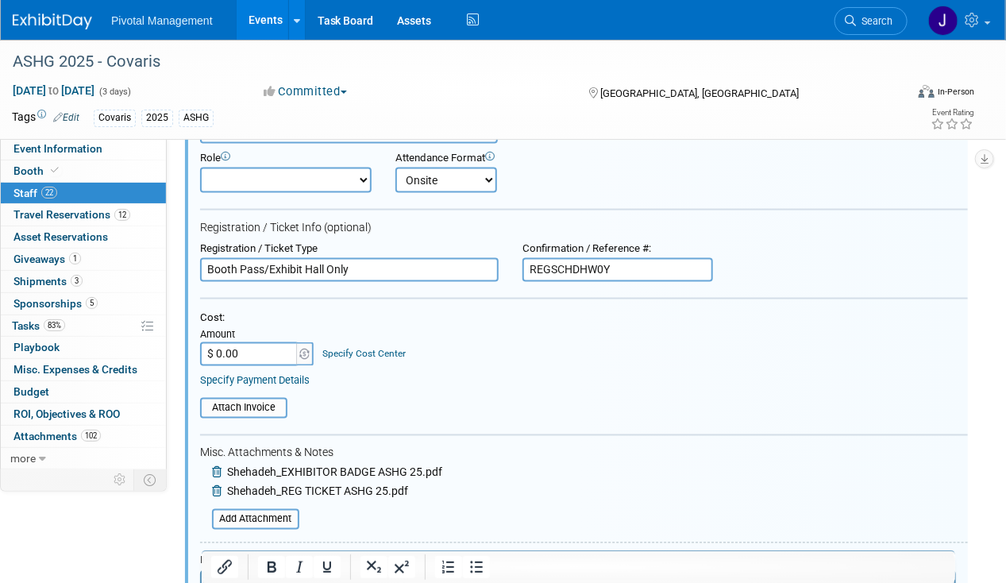
scroll to position [3223, 0]
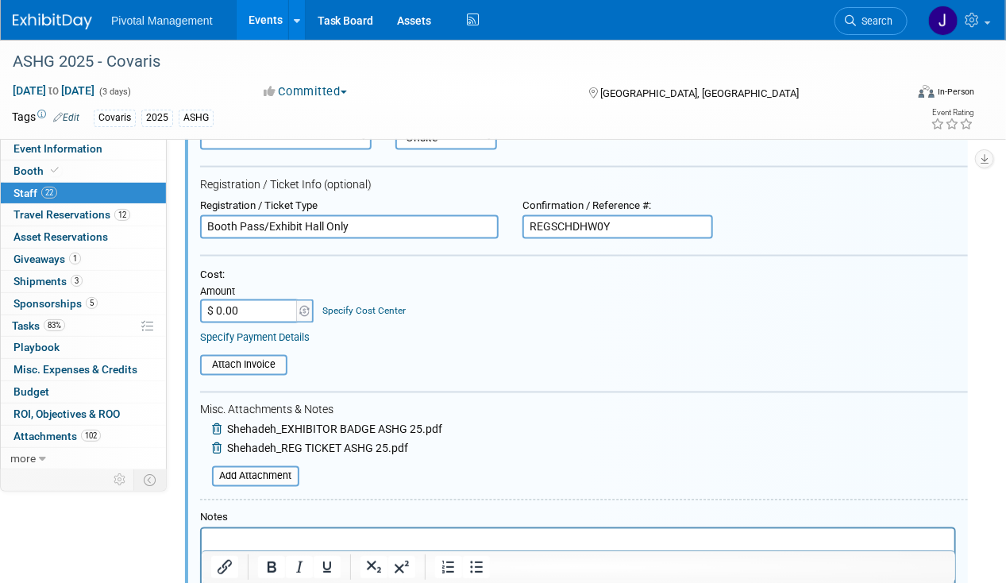
click at [244, 543] on p "Rich Text Area. Press ALT-0 for help." at bounding box center [577, 542] width 734 height 16
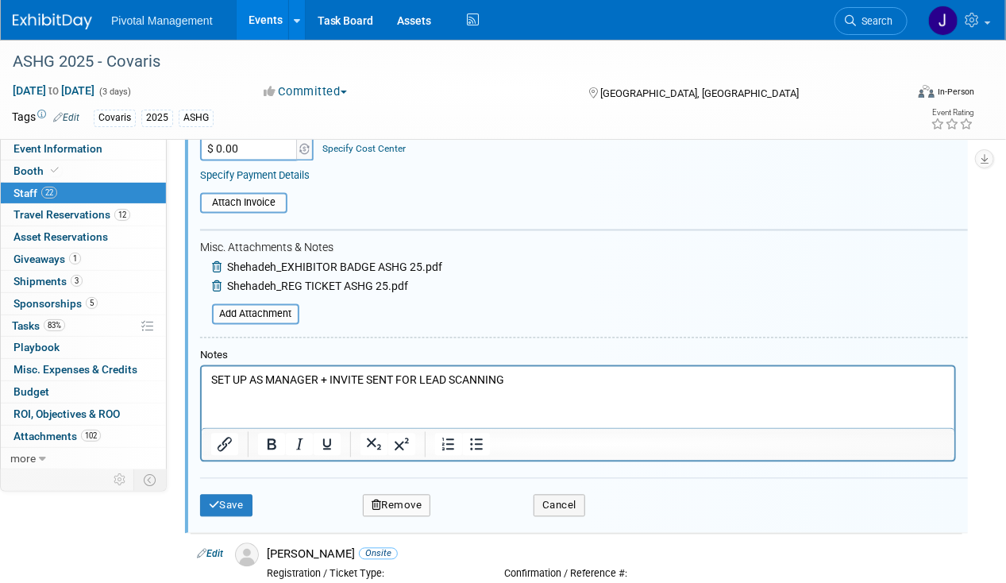
scroll to position [3540, 0]
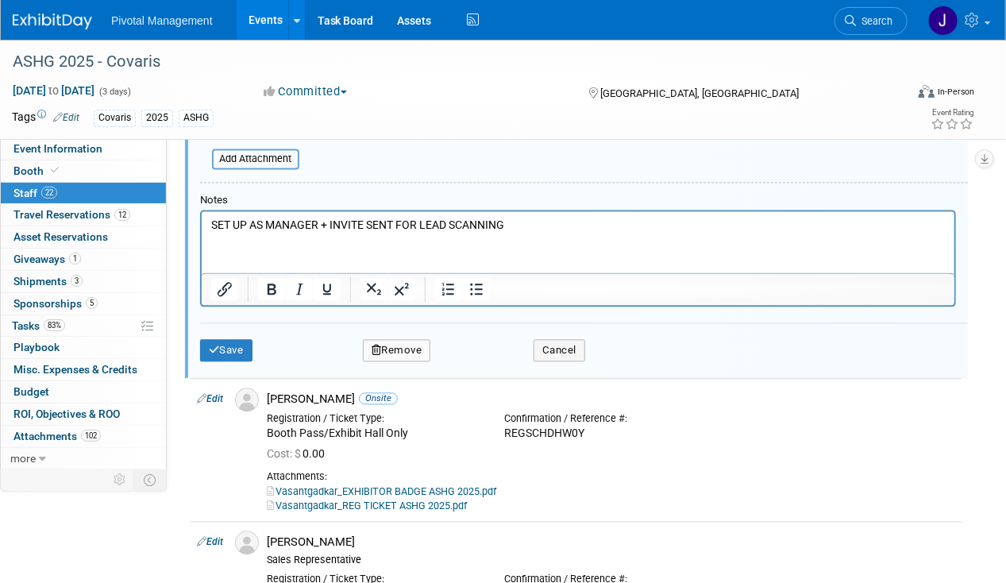
click at [225, 339] on div "Save Remove Cancel" at bounding box center [584, 347] width 768 height 51
click at [239, 322] on div "Save Remove Cancel" at bounding box center [584, 347] width 768 height 51
click at [229, 339] on button "Save" at bounding box center [226, 350] width 52 height 22
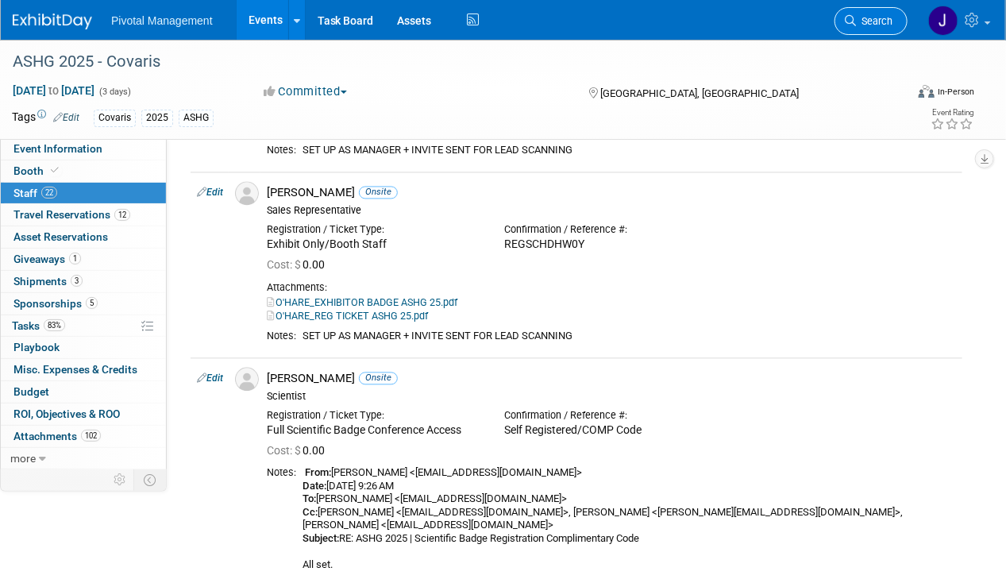
click at [870, 22] on span "Search" at bounding box center [874, 21] width 37 height 12
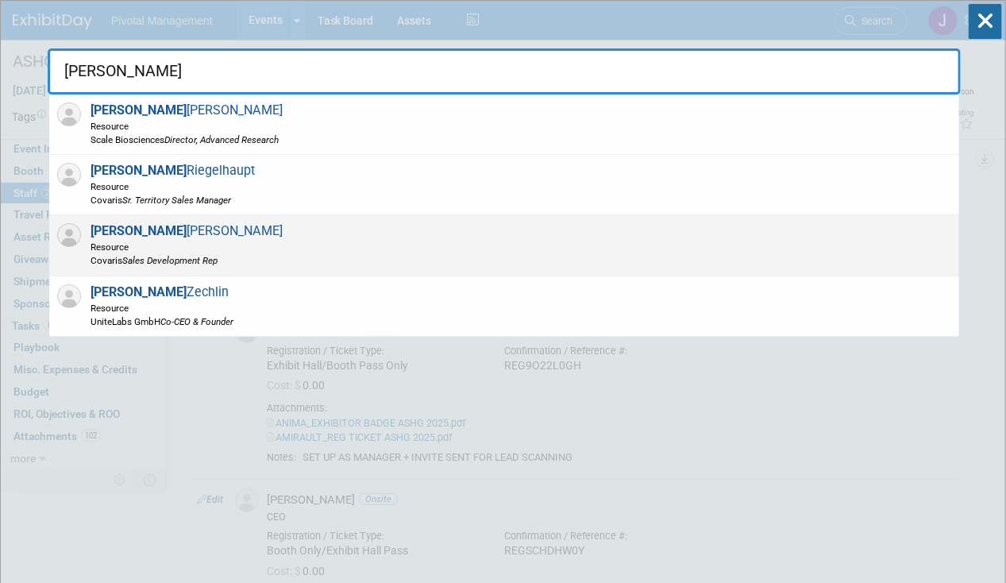
click at [261, 231] on div "[PERSON_NAME] Resource Covaris Sales Development Rep" at bounding box center [504, 245] width 910 height 60
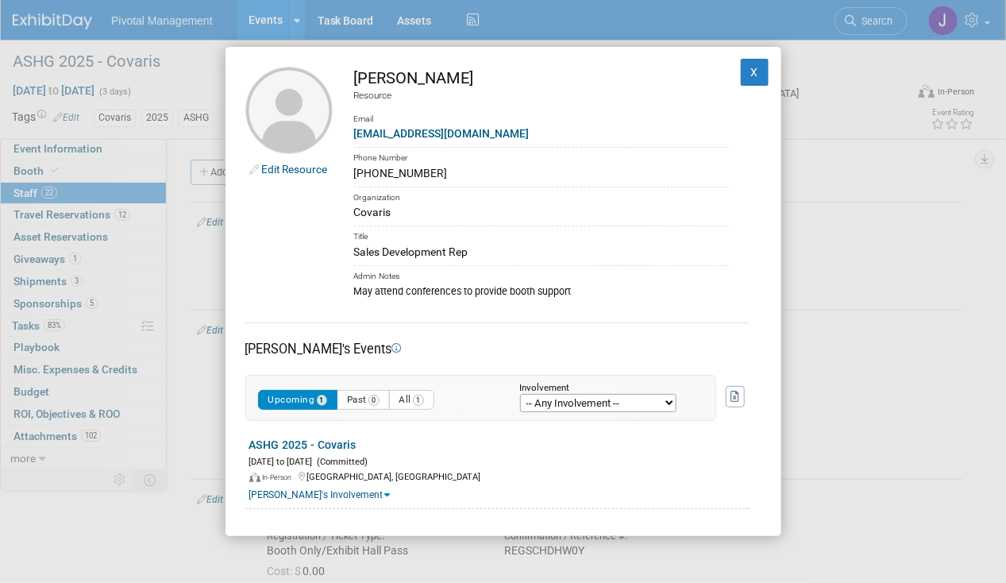
drag, startPoint x: 359, startPoint y: 77, endPoint x: 411, endPoint y: 71, distance: 52.7
click at [411, 71] on div "[PERSON_NAME]" at bounding box center [541, 78] width 375 height 23
drag, startPoint x: 411, startPoint y: 71, endPoint x: 403, endPoint y: 75, distance: 8.9
click at [403, 75] on div "[PERSON_NAME]" at bounding box center [541, 78] width 375 height 23
click at [404, 75] on div "[PERSON_NAME]" at bounding box center [541, 78] width 375 height 23
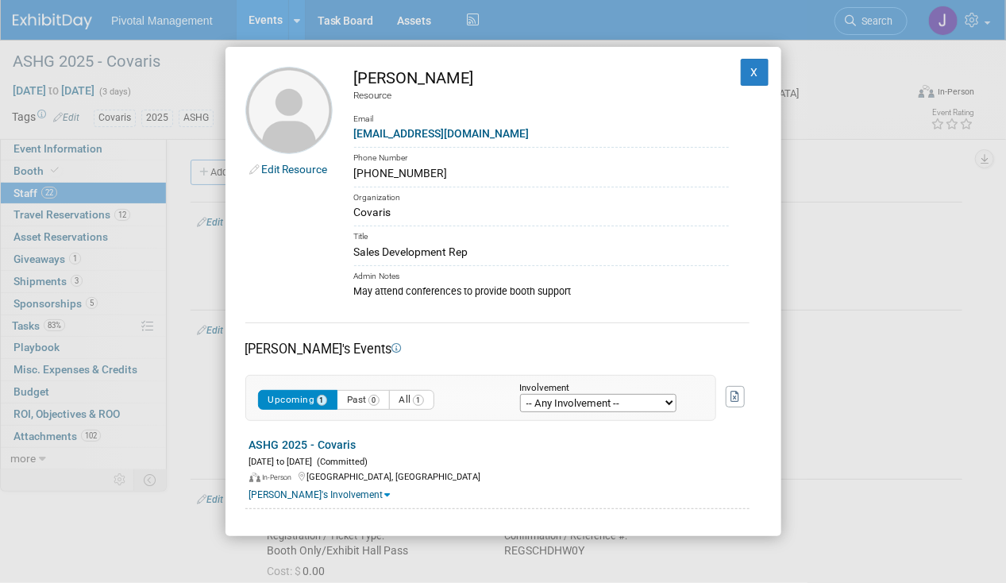
click at [340, 76] on td "[PERSON_NAME] Resource Email [EMAIL_ADDRESS][DOMAIN_NAME] Phone Number [PHONE_N…" at bounding box center [531, 183] width 396 height 232
drag, startPoint x: 351, startPoint y: 72, endPoint x: 399, endPoint y: 72, distance: 47.6
click at [399, 72] on td "[PERSON_NAME] Resource Email [EMAIL_ADDRESS][DOMAIN_NAME] Phone Number [PHONE_N…" at bounding box center [531, 183] width 396 height 232
click at [535, 114] on div "Email" at bounding box center [541, 113] width 375 height 23
drag, startPoint x: 480, startPoint y: 75, endPoint x: 407, endPoint y: 79, distance: 72.4
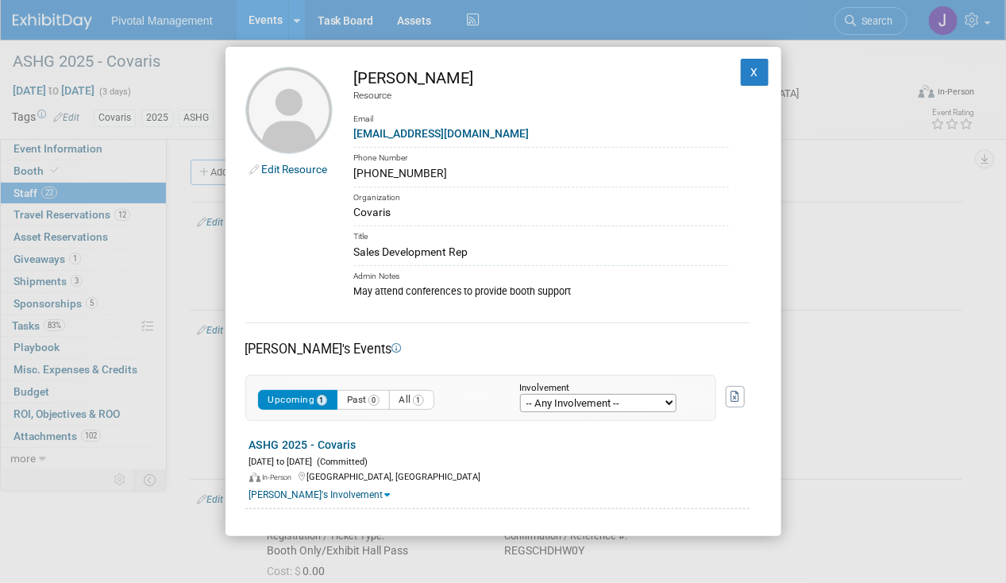
click at [407, 79] on div "[PERSON_NAME]" at bounding box center [541, 78] width 375 height 23
click at [481, 206] on div "Covaris" at bounding box center [541, 212] width 375 height 17
drag, startPoint x: 480, startPoint y: 129, endPoint x: 356, endPoint y: 138, distance: 124.2
click at [356, 138] on div "[EMAIL_ADDRESS][DOMAIN_NAME]" at bounding box center [541, 133] width 375 height 17
click at [625, 286] on div "May attend conferences to provide booth support" at bounding box center [541, 290] width 375 height 15
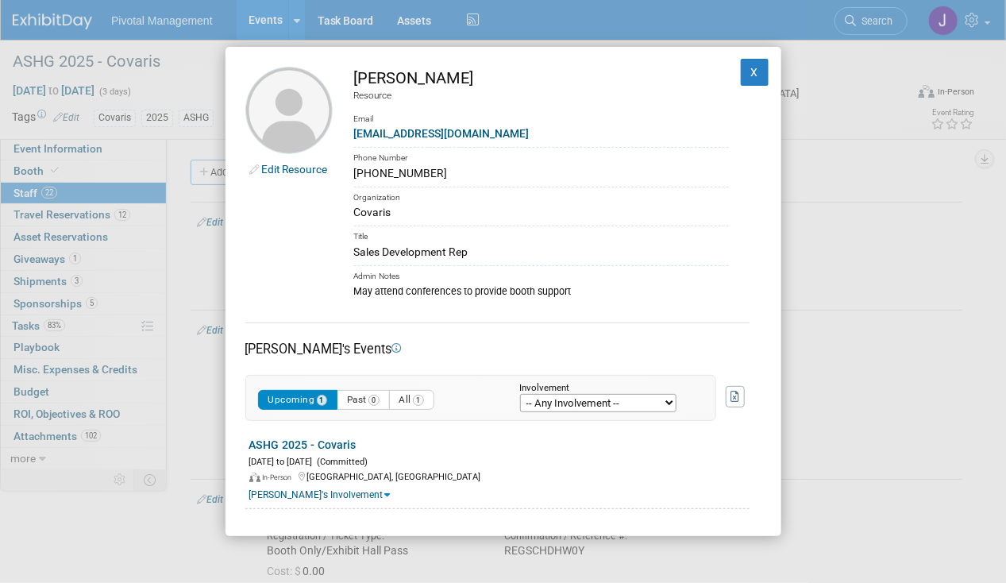
drag, startPoint x: 512, startPoint y: 254, endPoint x: 356, endPoint y: 254, distance: 156.4
click at [356, 254] on div "Sales Development Rep" at bounding box center [541, 252] width 375 height 17
drag, startPoint x: 484, startPoint y: 174, endPoint x: 489, endPoint y: 160, distance: 14.3
click at [484, 174] on div "[PHONE_NUMBER]" at bounding box center [541, 173] width 375 height 17
click at [506, 157] on div "Phone Number" at bounding box center [541, 156] width 375 height 18
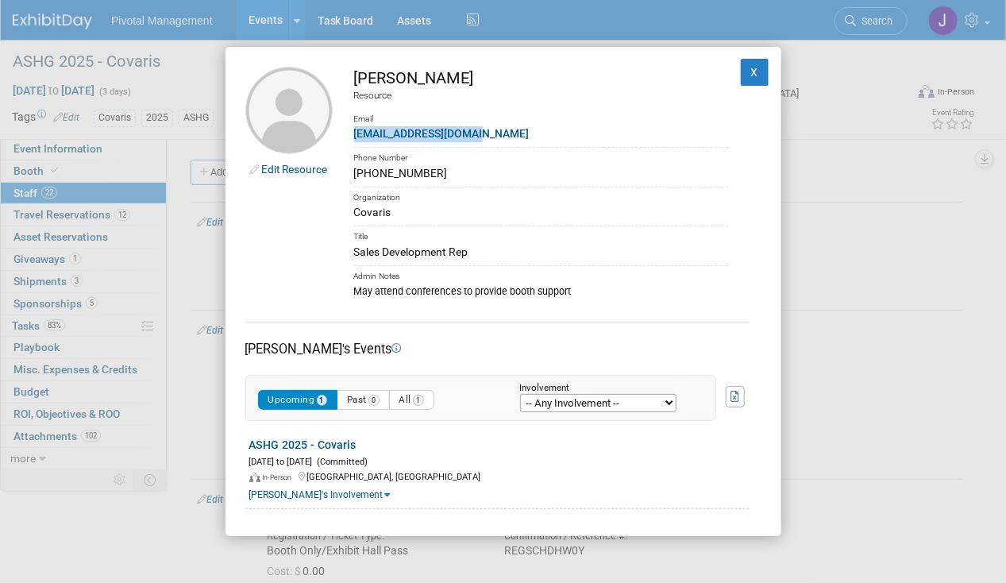
drag, startPoint x: 490, startPoint y: 137, endPoint x: 353, endPoint y: 138, distance: 137.4
click at [353, 138] on td "[PERSON_NAME] Resource Email [EMAIL_ADDRESS][DOMAIN_NAME] Phone Number [PHONE_N…" at bounding box center [531, 183] width 396 height 232
click at [749, 75] on button "X" at bounding box center [755, 72] width 29 height 27
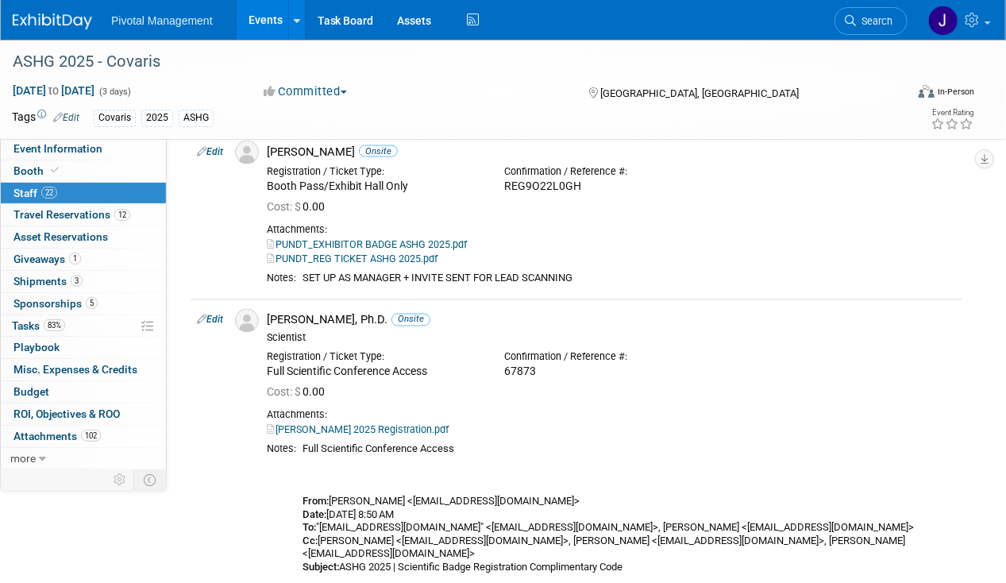
scroll to position [953, 0]
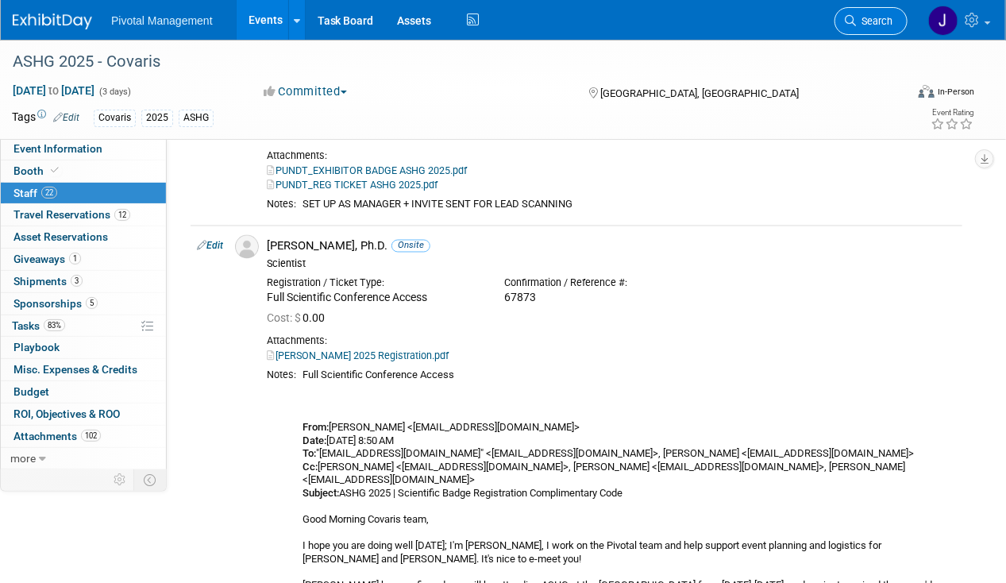
click at [867, 25] on span "Search" at bounding box center [874, 21] width 37 height 12
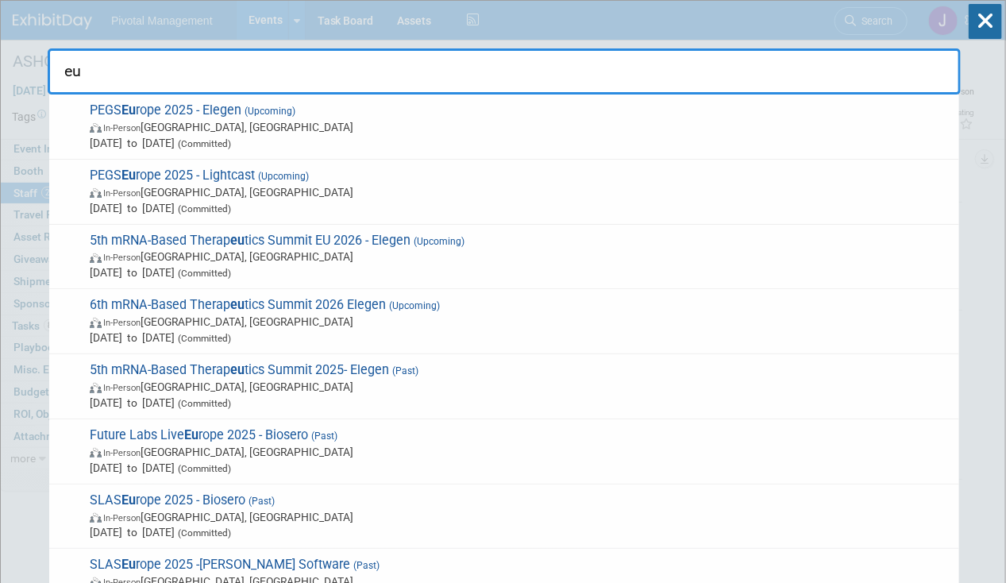
type input "eu"
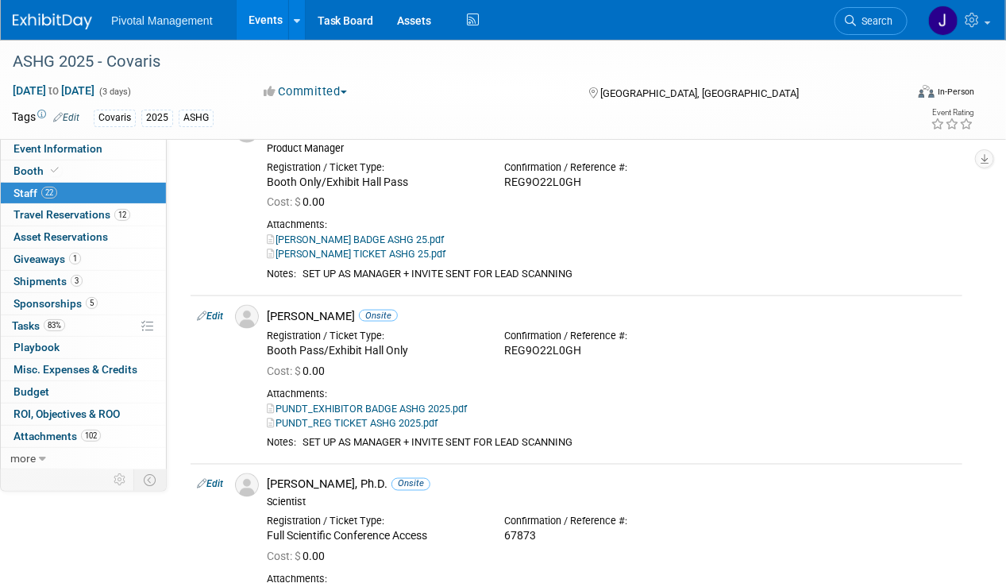
scroll to position [953, 0]
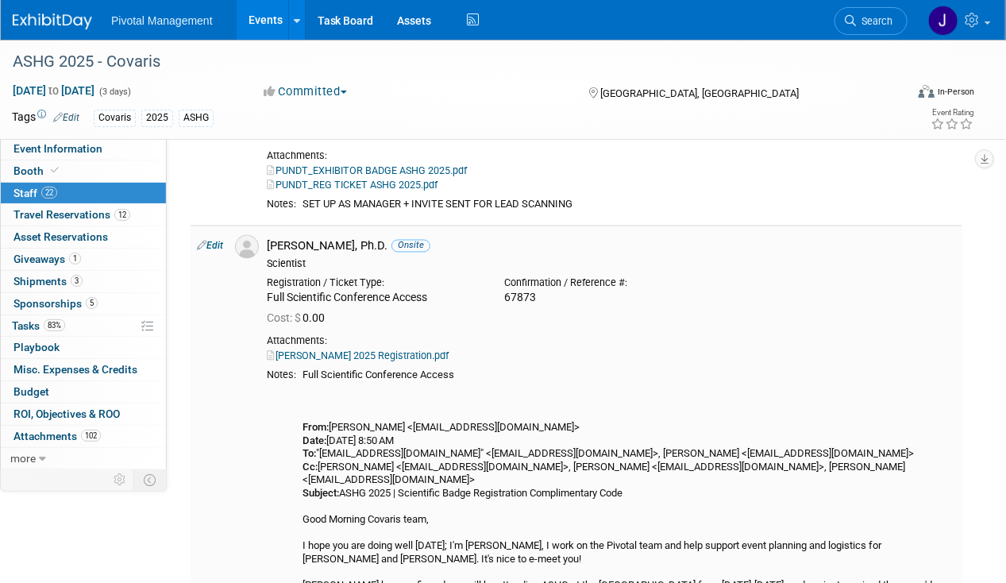
click at [216, 247] on link "Edit" at bounding box center [210, 246] width 26 height 11
select select "f40283a8-6c51-4555-af40-ffc658e4caca"
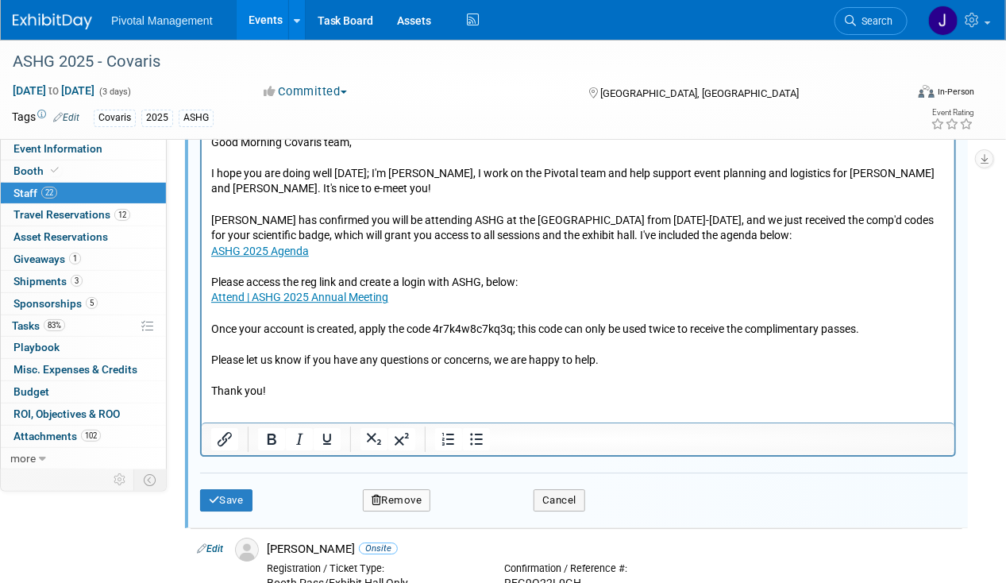
scroll to position [1790, 0]
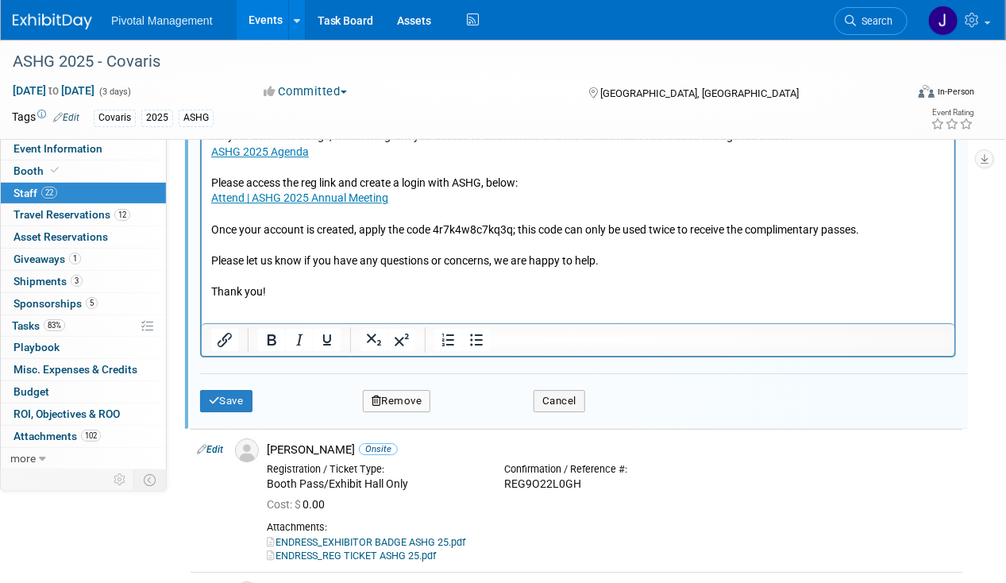
click at [310, 283] on p "Full Scientific Conference Access From: [PERSON_NAME] <[EMAIL_ADDRESS][DOMAIN_N…" at bounding box center [577, 82] width 734 height 436
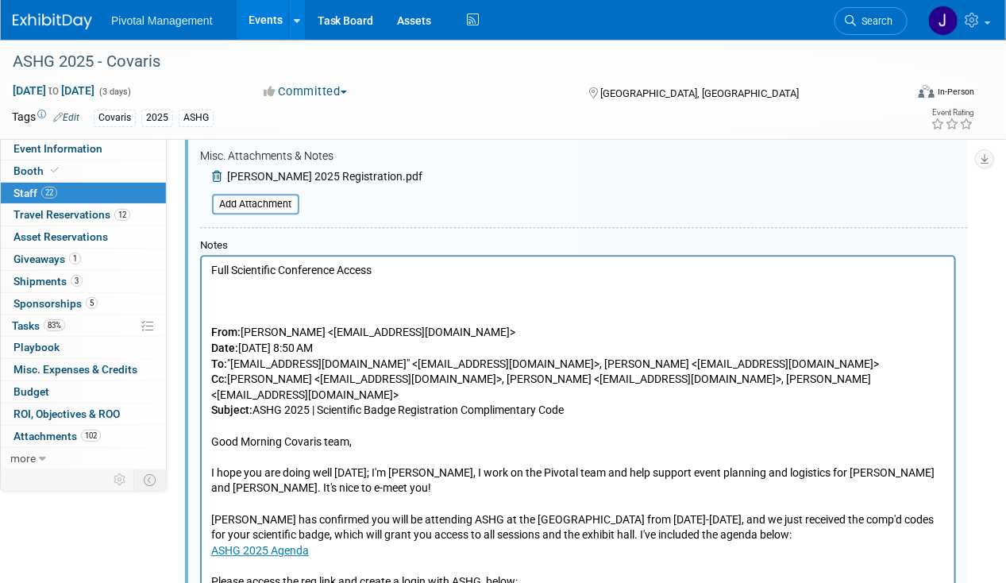
scroll to position [1235, 0]
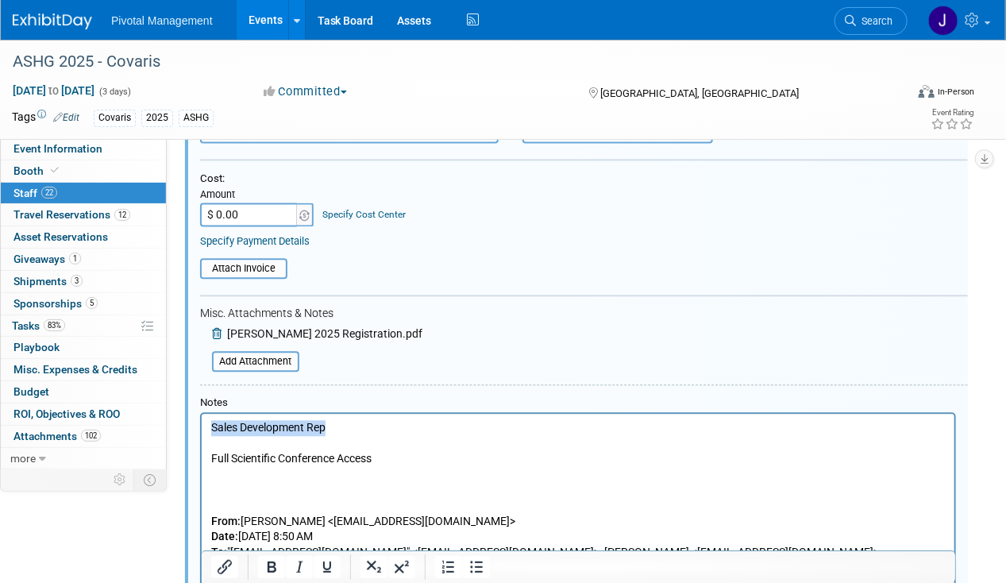
drag, startPoint x: 334, startPoint y: 424, endPoint x: 164, endPoint y: 418, distance: 170.8
click at [884, 20] on span "Search" at bounding box center [874, 21] width 37 height 12
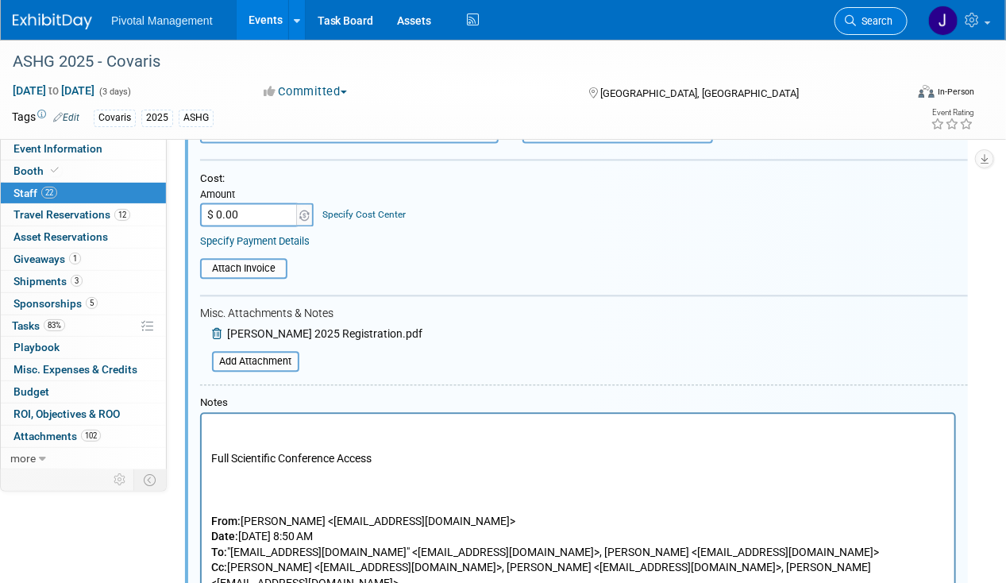
scroll to position [0, 0]
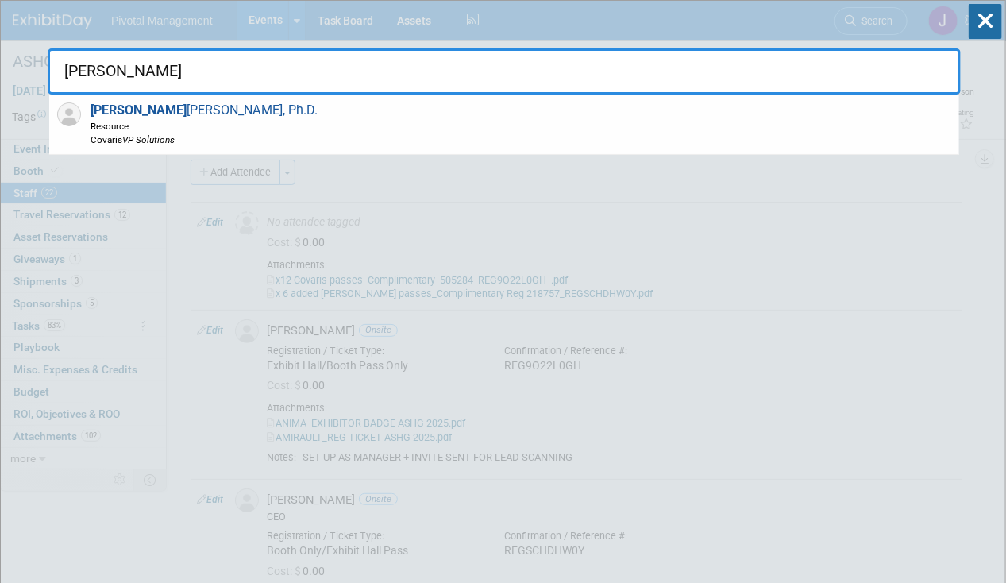
click at [422, 129] on div "[PERSON_NAME], Ph.D. Resource Covaris VP Solutions" at bounding box center [504, 124] width 910 height 60
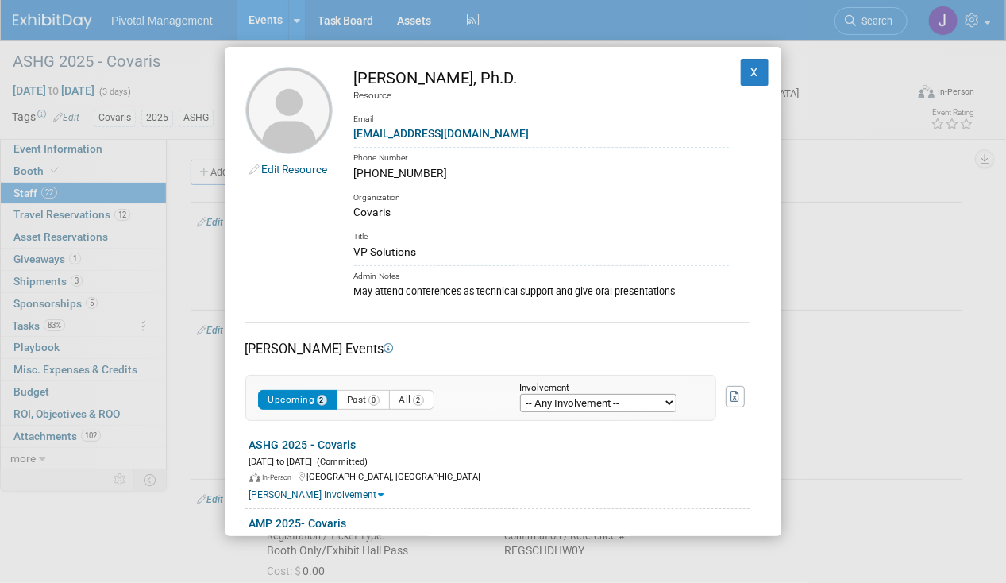
drag, startPoint x: 353, startPoint y: 73, endPoint x: 465, endPoint y: 86, distance: 113.5
click at [465, 86] on td "[PERSON_NAME], Ph.D. Resource Email [EMAIL_ADDRESS][DOMAIN_NAME] Phone Number […" at bounding box center [531, 183] width 396 height 232
drag, startPoint x: 509, startPoint y: 71, endPoint x: 470, endPoint y: 72, distance: 38.9
click at [470, 72] on div "[PERSON_NAME], Ph.D." at bounding box center [541, 78] width 375 height 23
click at [567, 273] on div "Admin Notes" at bounding box center [541, 274] width 375 height 18
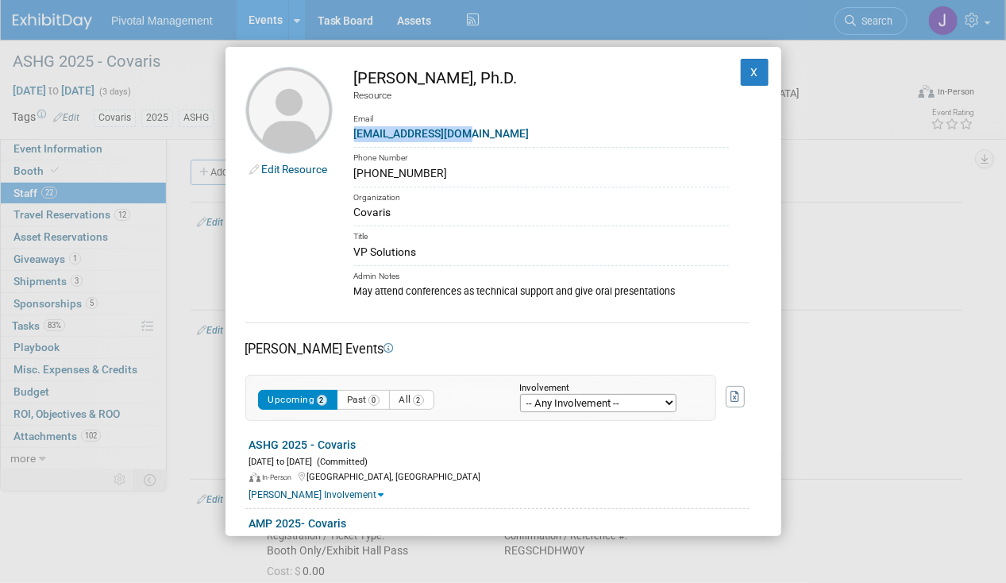
drag, startPoint x: 479, startPoint y: 137, endPoint x: 353, endPoint y: 136, distance: 125.5
click at [354, 136] on div "[EMAIL_ADDRESS][DOMAIN_NAME]" at bounding box center [541, 133] width 375 height 17
click at [506, 218] on div "Covaris" at bounding box center [541, 212] width 375 height 17
drag, startPoint x: 420, startPoint y: 249, endPoint x: 348, endPoint y: 252, distance: 72.3
click at [348, 252] on td "[PERSON_NAME], Ph.D. Resource Email [EMAIL_ADDRESS][DOMAIN_NAME] Phone Number […" at bounding box center [531, 183] width 396 height 232
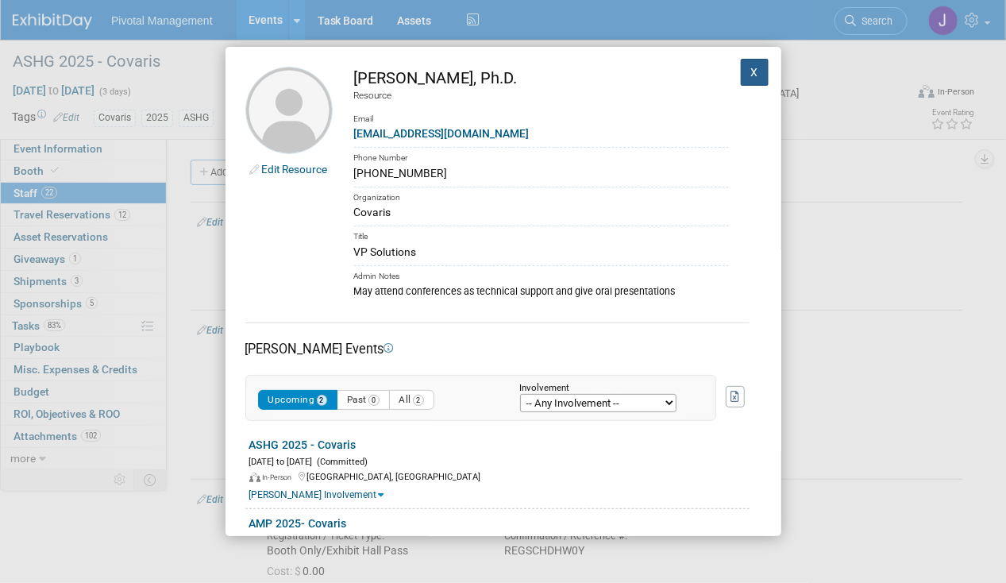
click at [743, 71] on button "X" at bounding box center [755, 72] width 29 height 27
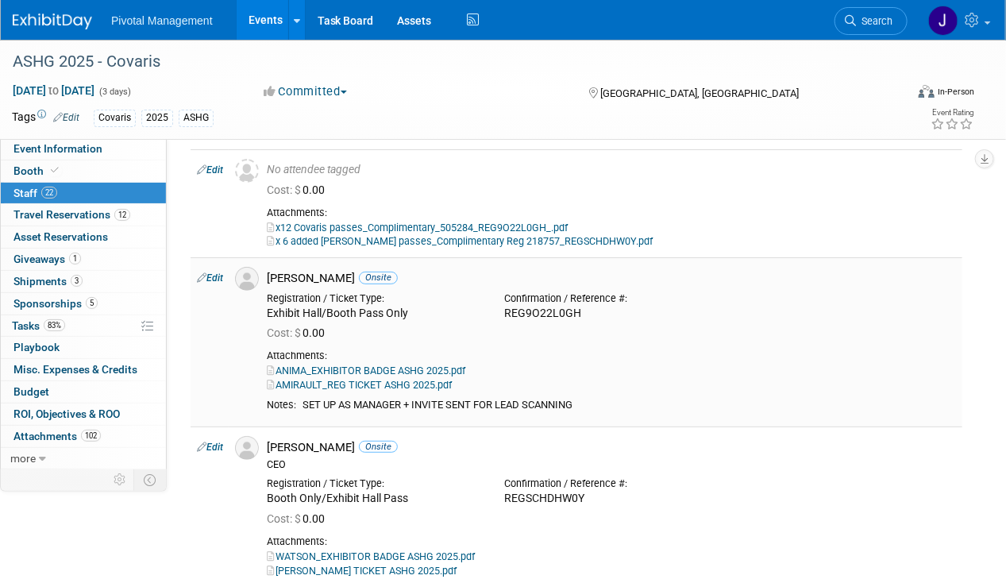
scroll to position [159, 0]
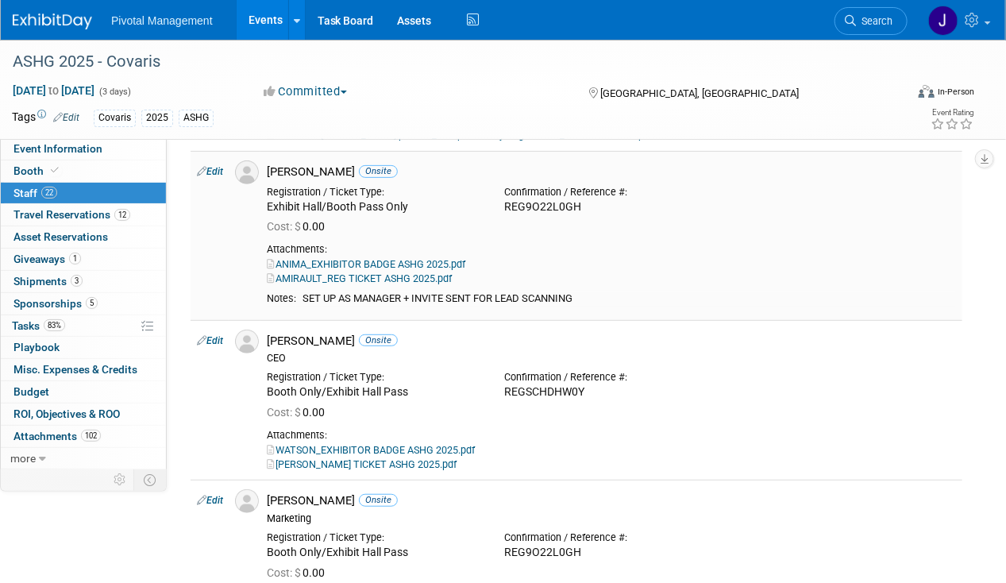
drag, startPoint x: 303, startPoint y: 292, endPoint x: 596, endPoint y: 301, distance: 292.3
click at [596, 301] on div "SET UP AS MANAGER + INVITE SENT FOR LEAD SCANNING" at bounding box center [629, 298] width 653 height 13
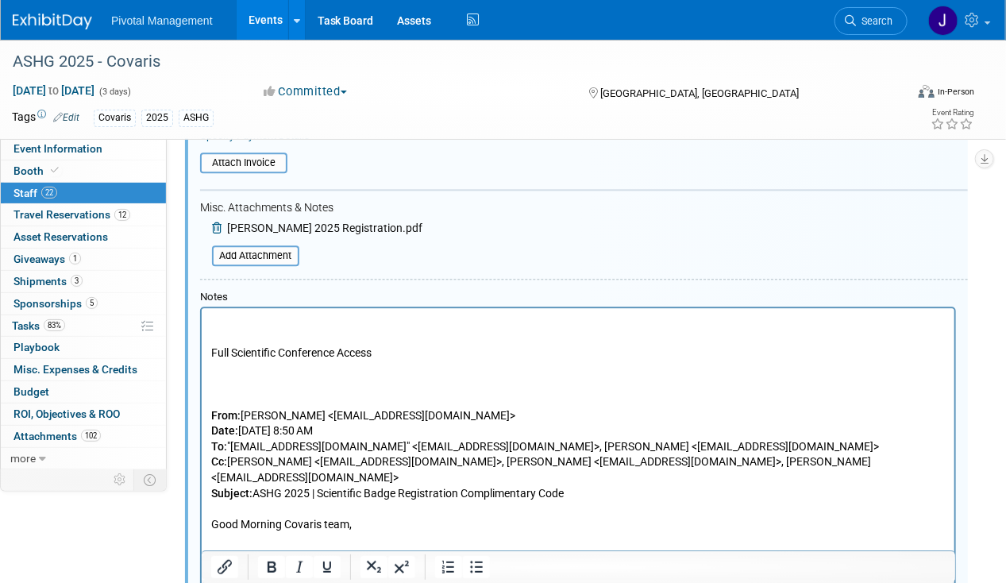
scroll to position [1429, 0]
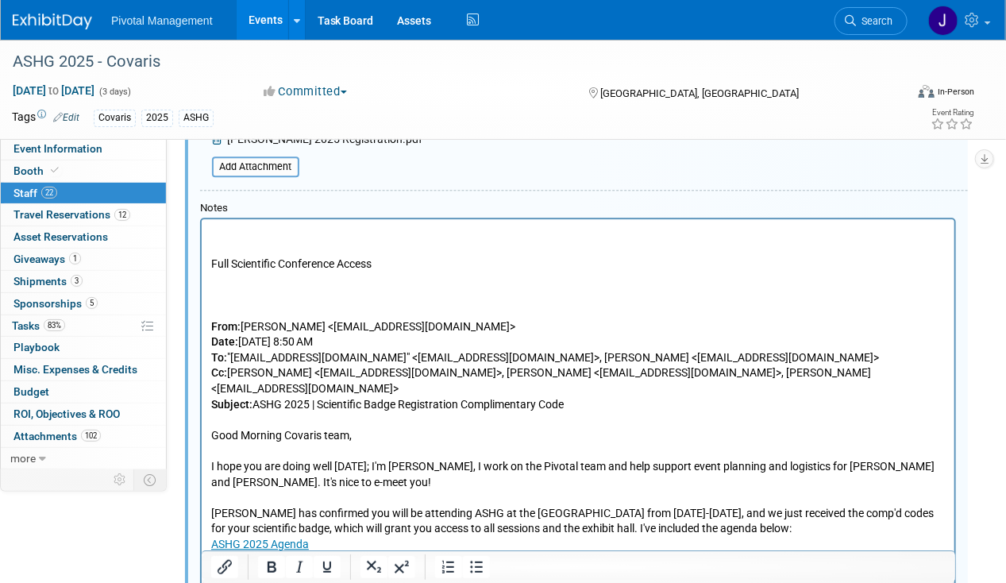
click at [204, 232] on html "Full Scientific Conference Access From: [PERSON_NAME] <[EMAIL_ADDRESS][DOMAIN_N…" at bounding box center [577, 454] width 753 height 473
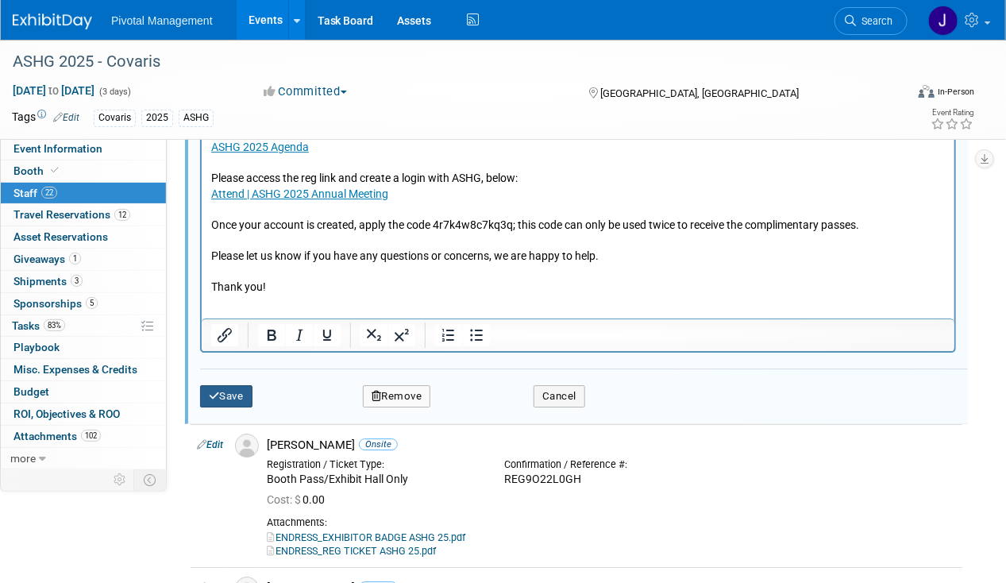
drag, startPoint x: 221, startPoint y: 384, endPoint x: 229, endPoint y: 382, distance: 8.9
click at [221, 385] on button "Save" at bounding box center [226, 396] width 52 height 22
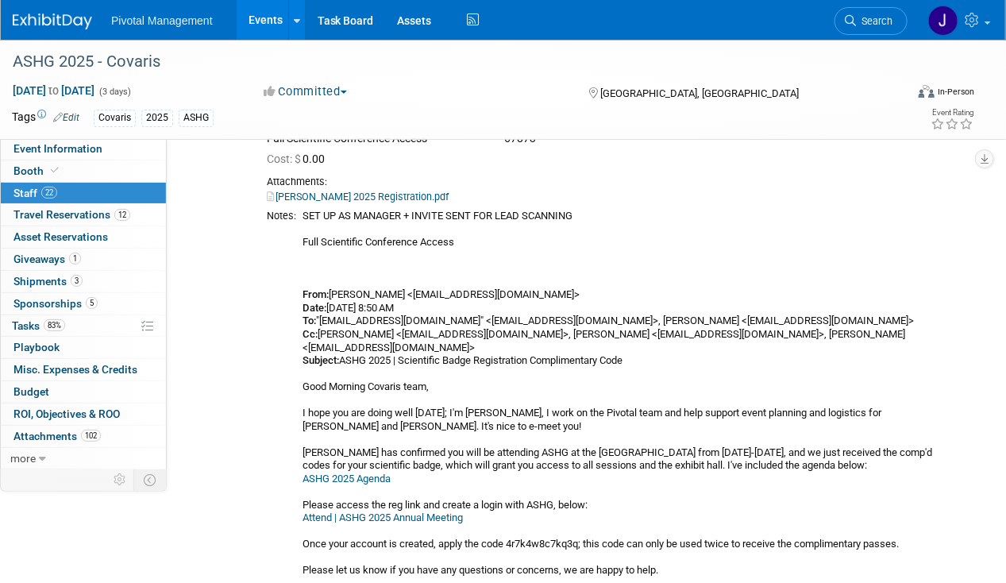
scroll to position [1509, 0]
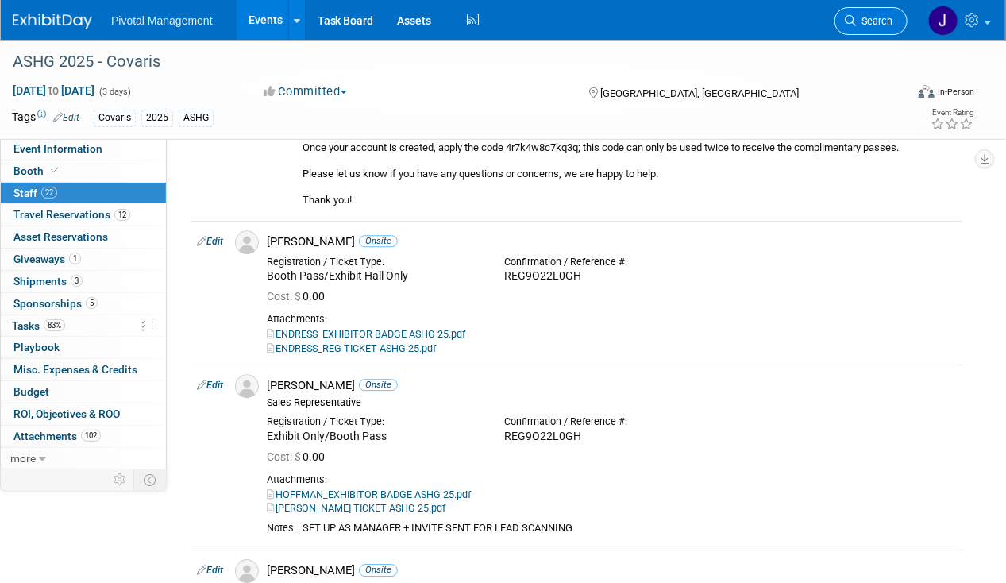
click at [872, 19] on span "Search" at bounding box center [874, 21] width 37 height 12
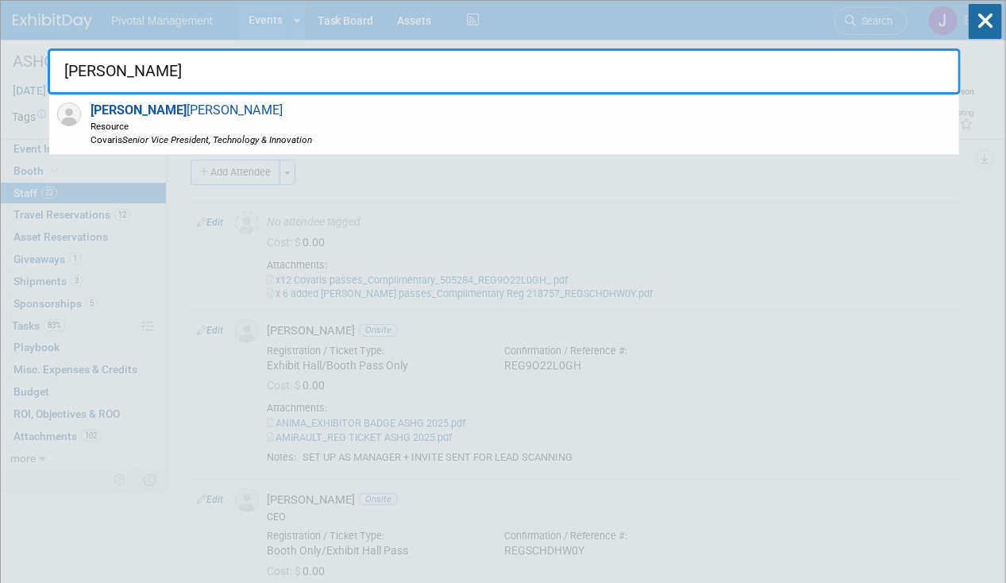
type input "[PERSON_NAME]"
click at [788, 114] on div "[PERSON_NAME] Resource Covaris Senior Vice President, Technology & Innovation" at bounding box center [504, 124] width 910 height 60
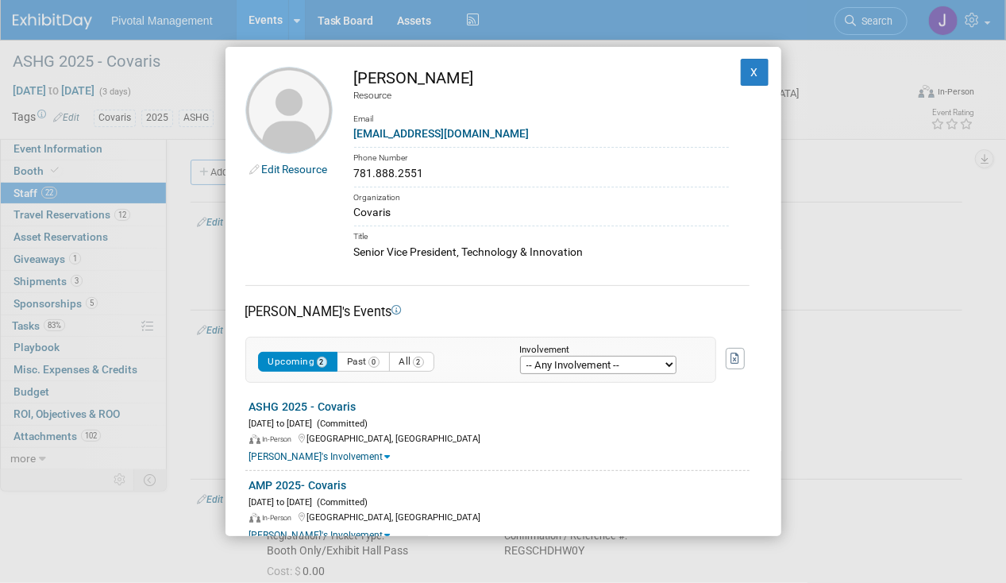
drag, startPoint x: 444, startPoint y: 78, endPoint x: 341, endPoint y: 75, distance: 103.2
click at [341, 75] on td "[PERSON_NAME] Resource Email [EMAIL_ADDRESS][DOMAIN_NAME] Phone Number 781.888.…" at bounding box center [531, 164] width 396 height 194
drag, startPoint x: 494, startPoint y: 129, endPoint x: 345, endPoint y: 140, distance: 149.6
click at [345, 140] on td "[PERSON_NAME] Resource Email [EMAIL_ADDRESS][DOMAIN_NAME] Phone Number 781.888.…" at bounding box center [531, 164] width 396 height 194
click at [503, 237] on div "Title" at bounding box center [541, 234] width 375 height 18
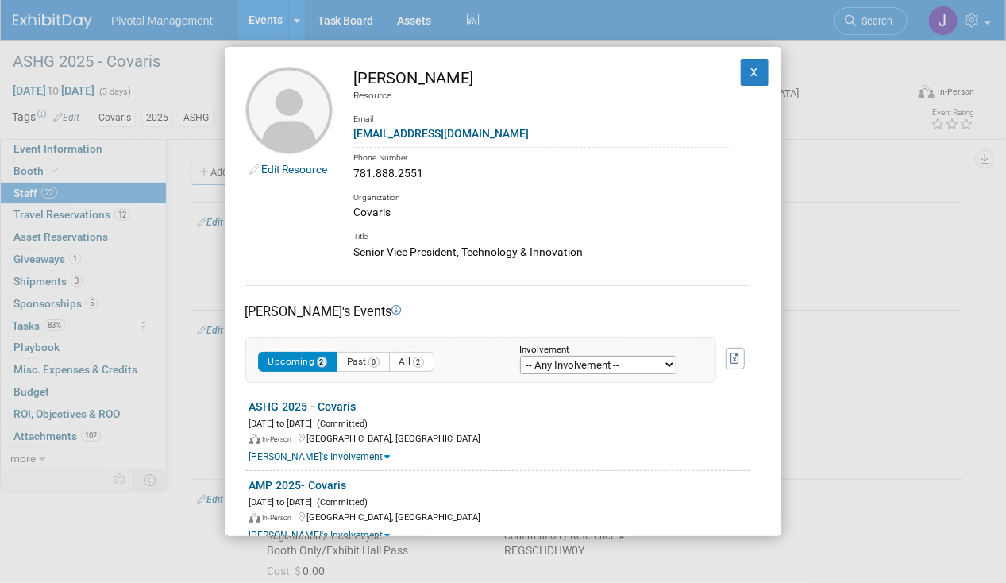
click at [499, 252] on div "Senior Vice President, Technology & Innovation" at bounding box center [541, 252] width 375 height 17
click at [584, 263] on div "Edit Resource [PERSON_NAME] Resource Email [EMAIL_ADDRESS][DOMAIN_NAME] Phone N…" at bounding box center [503, 292] width 556 height 490
drag, startPoint x: 600, startPoint y: 252, endPoint x: 338, endPoint y: 257, distance: 262.1
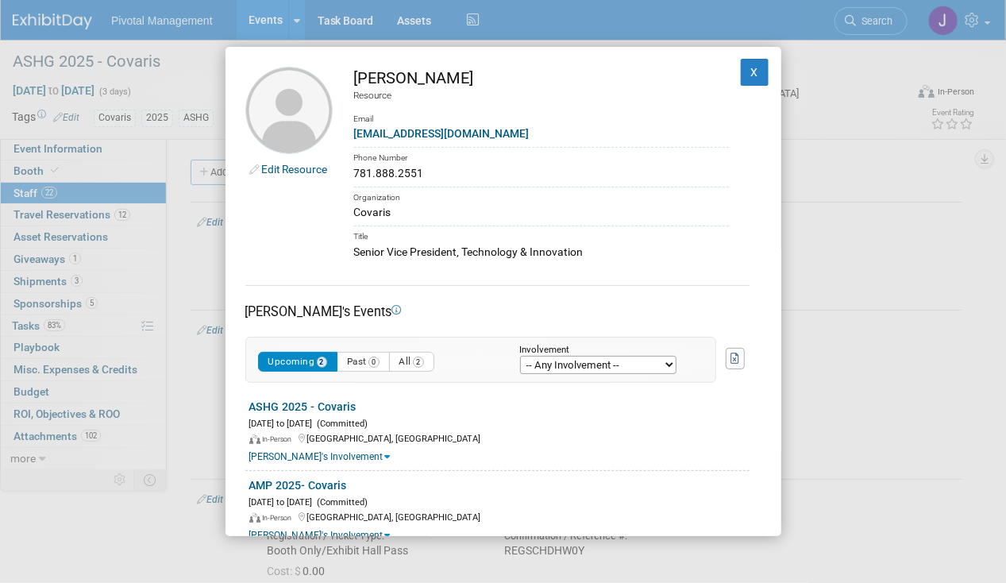
click at [338, 257] on td "[PERSON_NAME] Resource Email [EMAIL_ADDRESS][DOMAIN_NAME] Phone Number 781.888.…" at bounding box center [531, 164] width 396 height 194
click at [738, 57] on div "Edit Resource [PERSON_NAME] Resource Email [EMAIL_ADDRESS][DOMAIN_NAME] Phone N…" at bounding box center [503, 292] width 556 height 490
click at [751, 75] on button "X" at bounding box center [755, 72] width 29 height 27
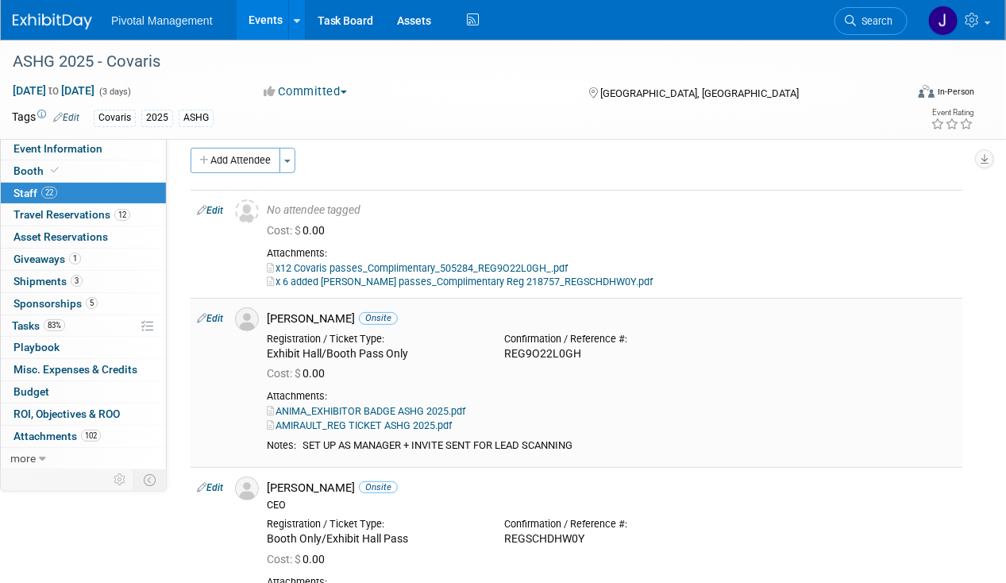
scroll to position [238, 0]
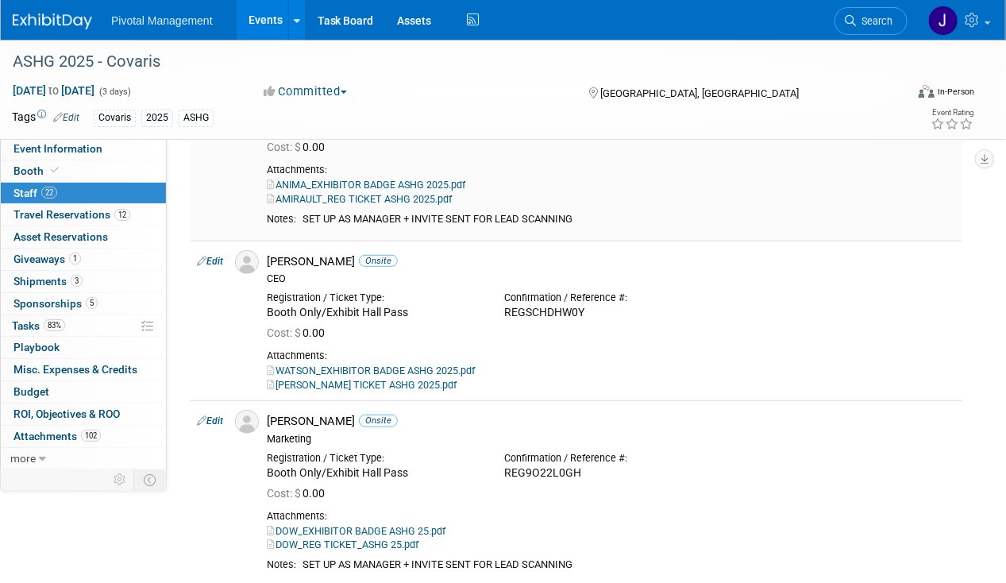
drag, startPoint x: 306, startPoint y: 216, endPoint x: 588, endPoint y: 216, distance: 281.1
click at [588, 216] on div "SET UP AS MANAGER + INVITE SENT FOR LEAD SCANNING" at bounding box center [629, 219] width 653 height 13
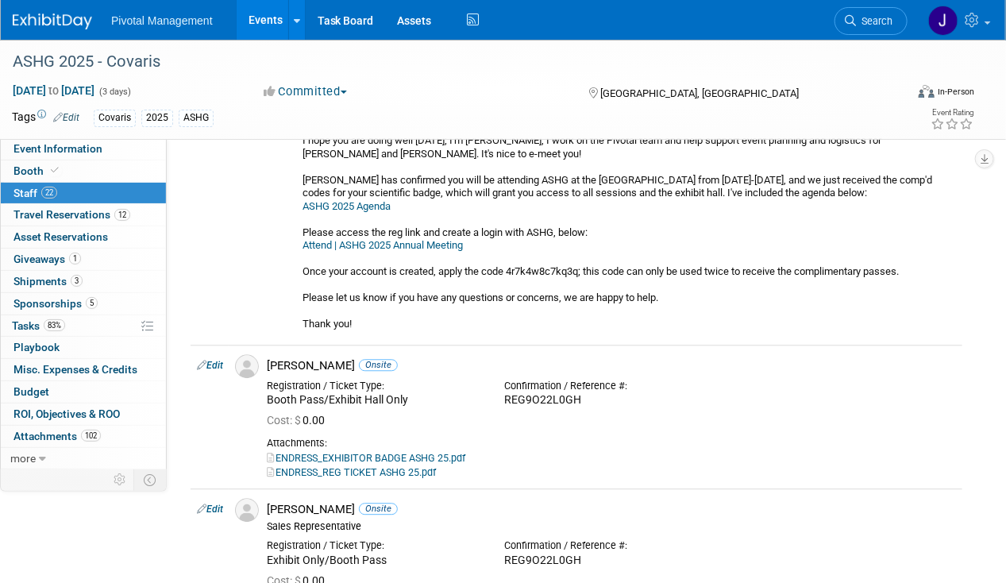
scroll to position [1588, 0]
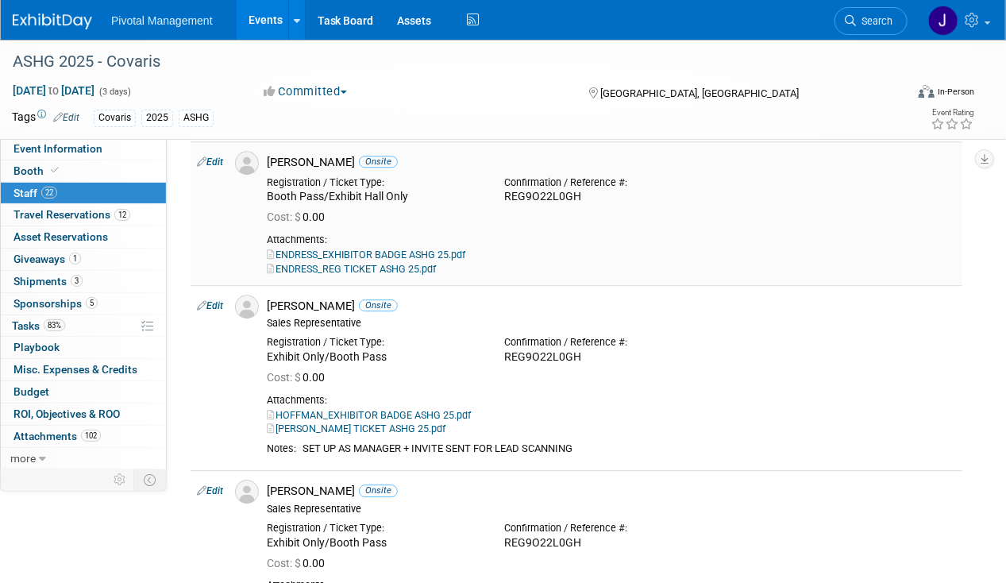
click at [224, 152] on td "Edit" at bounding box center [210, 213] width 38 height 144
click at [216, 156] on link "Edit" at bounding box center [210, 161] width 26 height 11
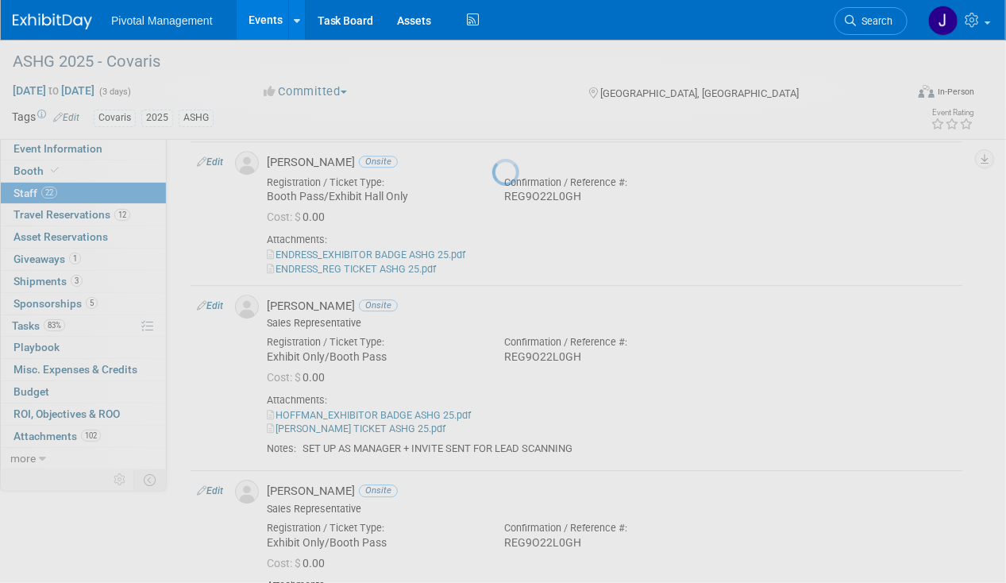
select select "3ac879ed-bdfc-4761-a684-f8088e74ef6f"
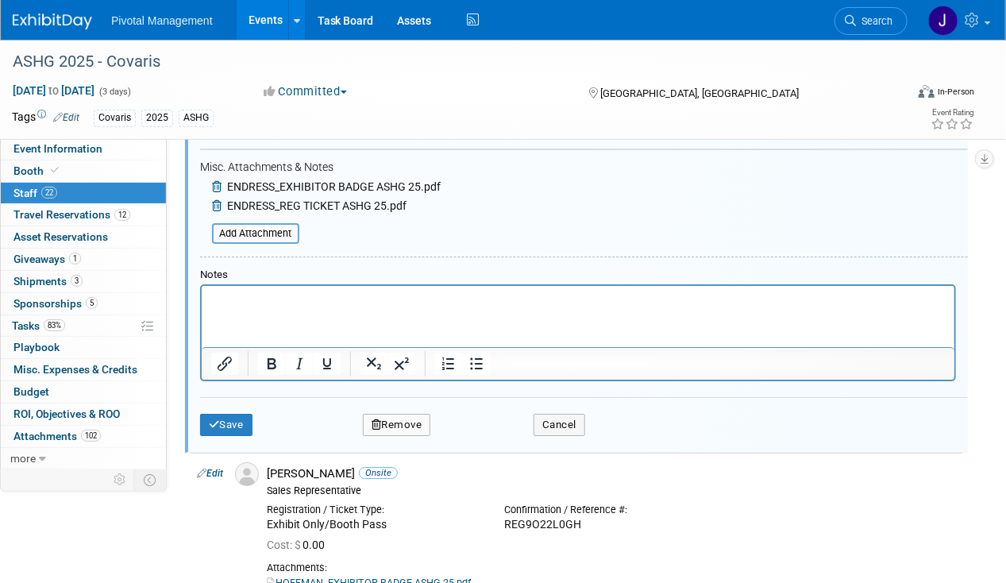
scroll to position [1931, 0]
click at [233, 302] on p "Rich Text Area. Press ALT-0 for help." at bounding box center [577, 300] width 734 height 16
click at [223, 414] on button "Save" at bounding box center [226, 425] width 52 height 22
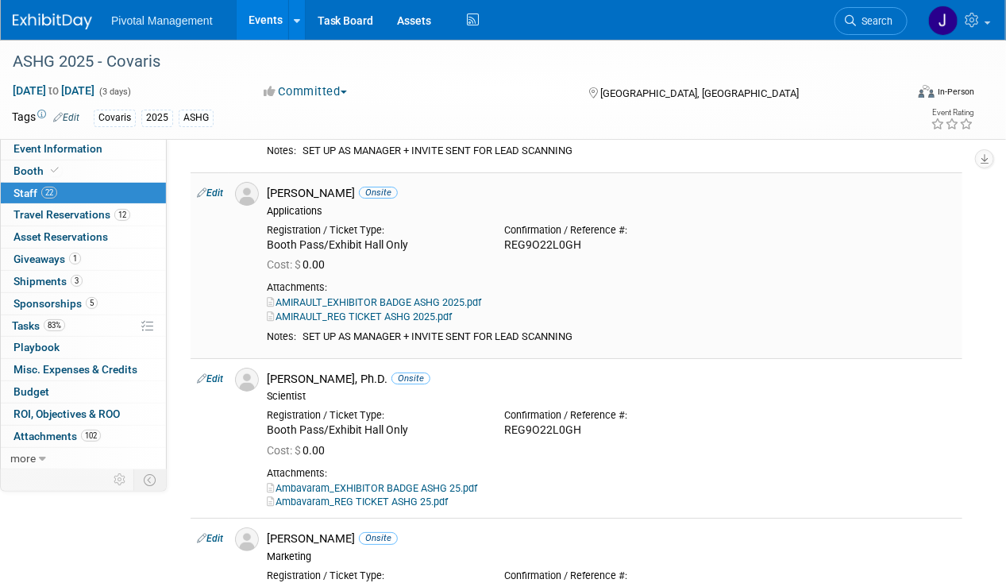
scroll to position [2169, 0]
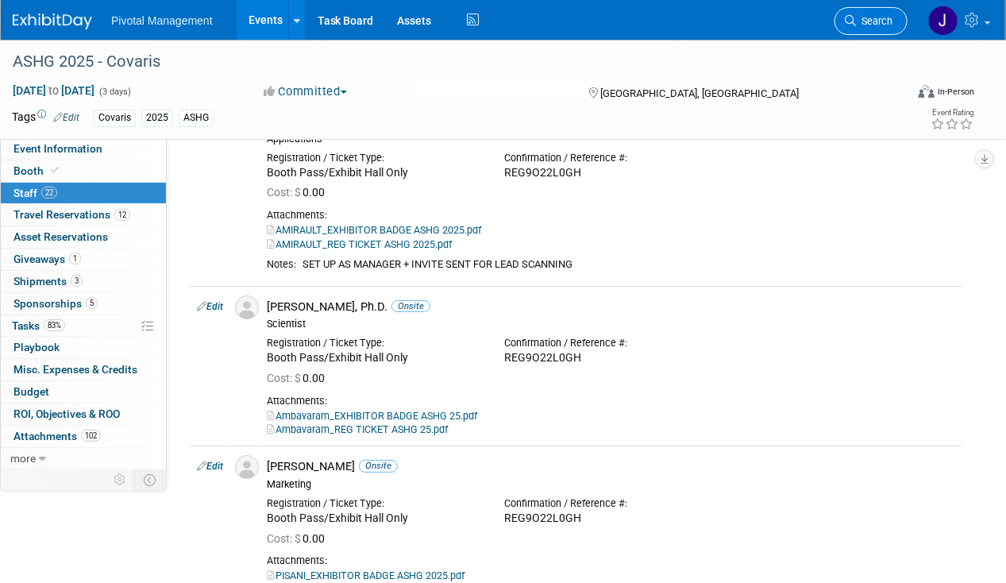
click at [881, 28] on link "Search" at bounding box center [870, 21] width 73 height 28
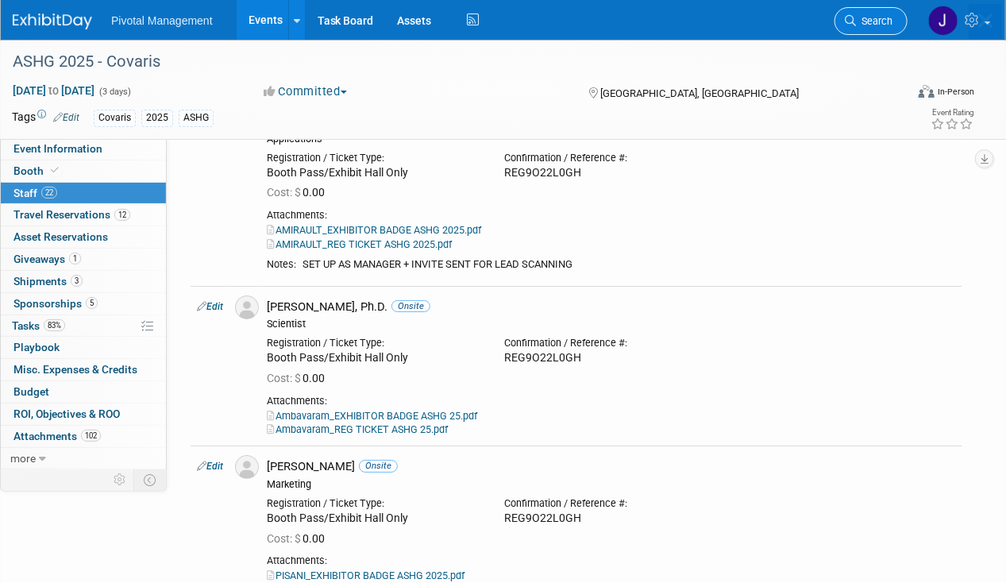
scroll to position [0, 0]
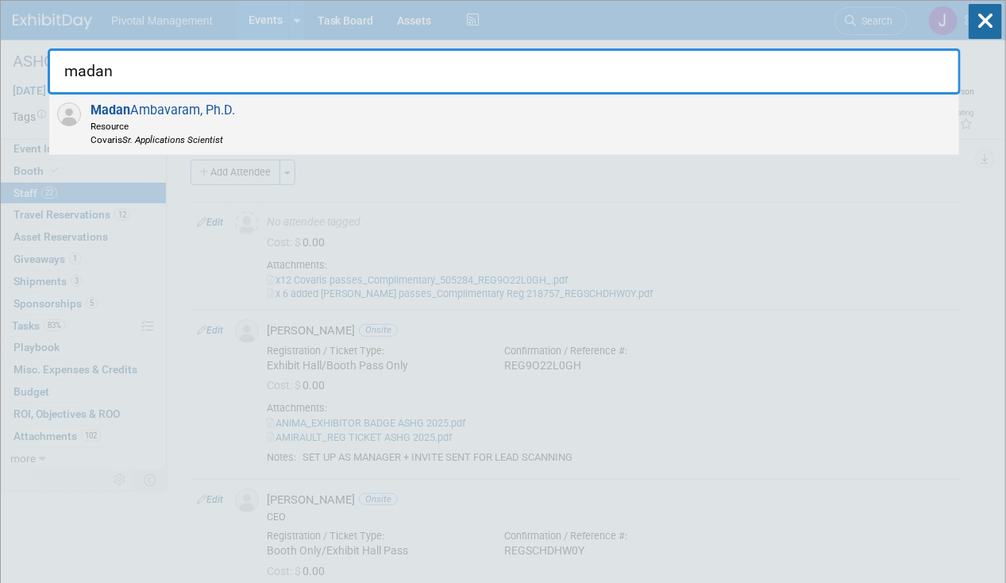
type input "madan"
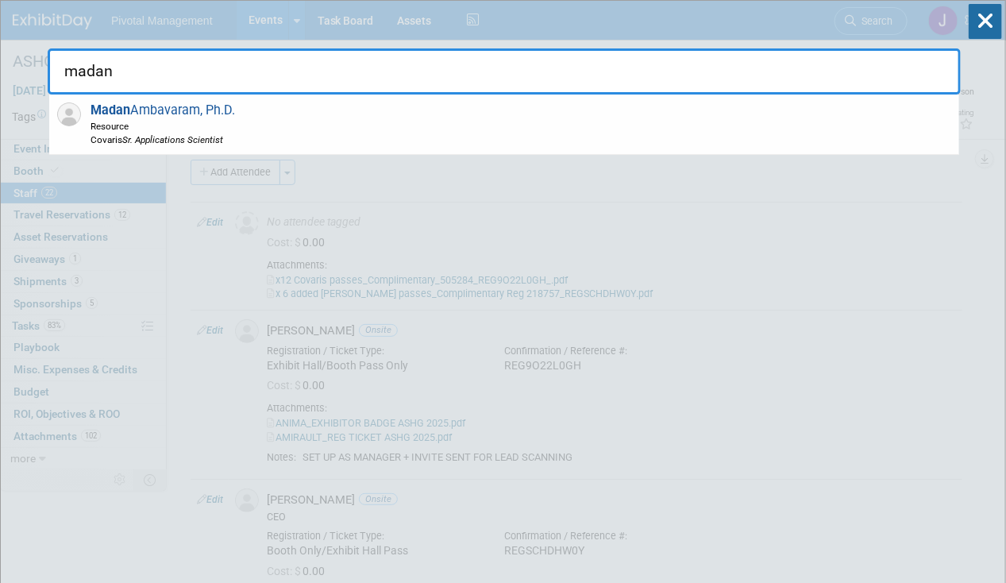
click at [610, 100] on div "[PERSON_NAME], Ph.D. Resource [PERSON_NAME] Applications Scientist" at bounding box center [504, 124] width 910 height 60
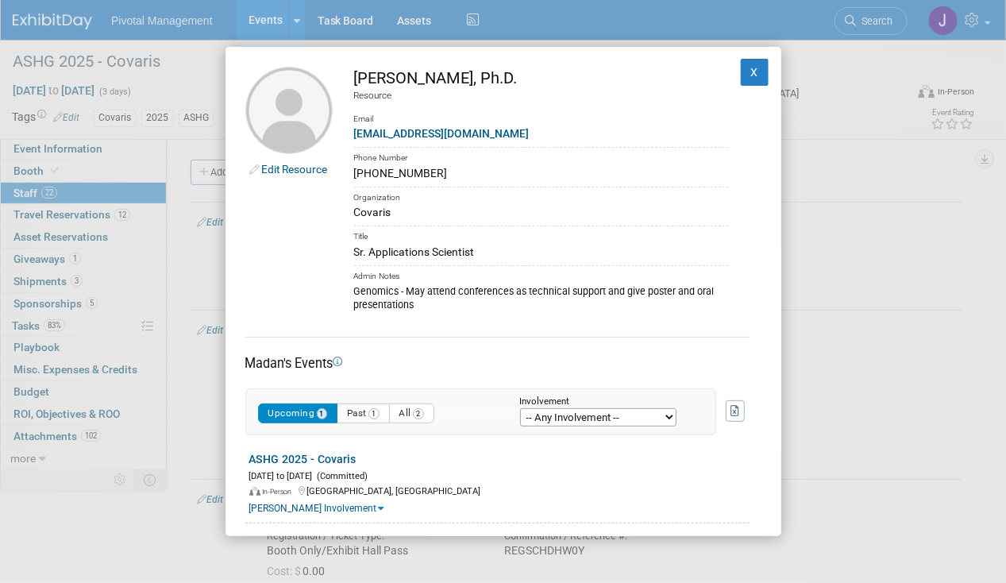
drag, startPoint x: 360, startPoint y: 78, endPoint x: 488, endPoint y: 72, distance: 128.7
click at [488, 72] on div "[PERSON_NAME], Ph.D." at bounding box center [541, 78] width 375 height 23
drag, startPoint x: 349, startPoint y: 165, endPoint x: 399, endPoint y: 165, distance: 50.0
click at [349, 165] on td "[PERSON_NAME], Ph.D. Resource Email [EMAIL_ADDRESS][DOMAIN_NAME] Phone Number […" at bounding box center [531, 190] width 396 height 246
drag, startPoint x: 537, startPoint y: 75, endPoint x: 503, endPoint y: 73, distance: 33.4
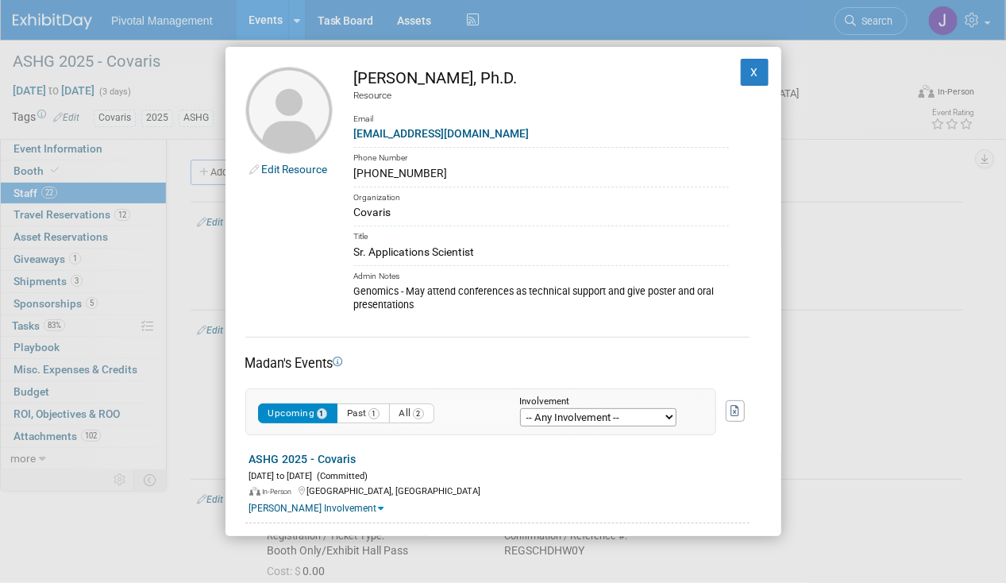
click at [503, 73] on div "[PERSON_NAME], Ph.D." at bounding box center [541, 78] width 375 height 23
click at [547, 149] on div "Phone Number" at bounding box center [541, 156] width 375 height 18
drag, startPoint x: 512, startPoint y: 133, endPoint x: 357, endPoint y: 132, distance: 155.6
click at [357, 132] on div "[EMAIL_ADDRESS][DOMAIN_NAME]" at bounding box center [541, 133] width 375 height 17
click at [546, 266] on div "Admin Notes" at bounding box center [541, 274] width 375 height 18
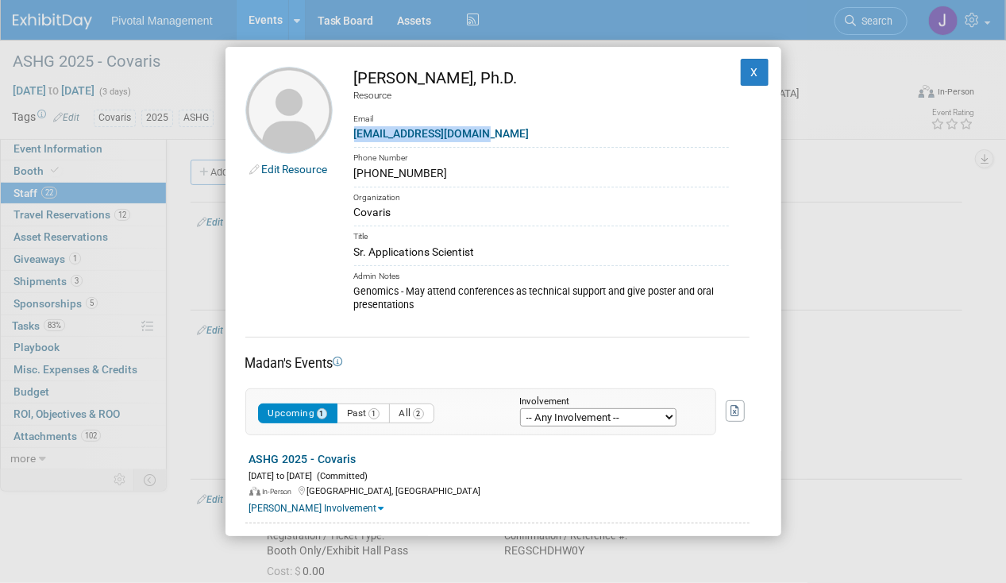
drag, startPoint x: 503, startPoint y: 254, endPoint x: 344, endPoint y: 249, distance: 158.9
click at [344, 249] on td "[PERSON_NAME], Ph.D. Resource Email [EMAIL_ADDRESS][DOMAIN_NAME] Phone Number […" at bounding box center [531, 190] width 396 height 246
click at [741, 75] on button "X" at bounding box center [755, 72] width 29 height 27
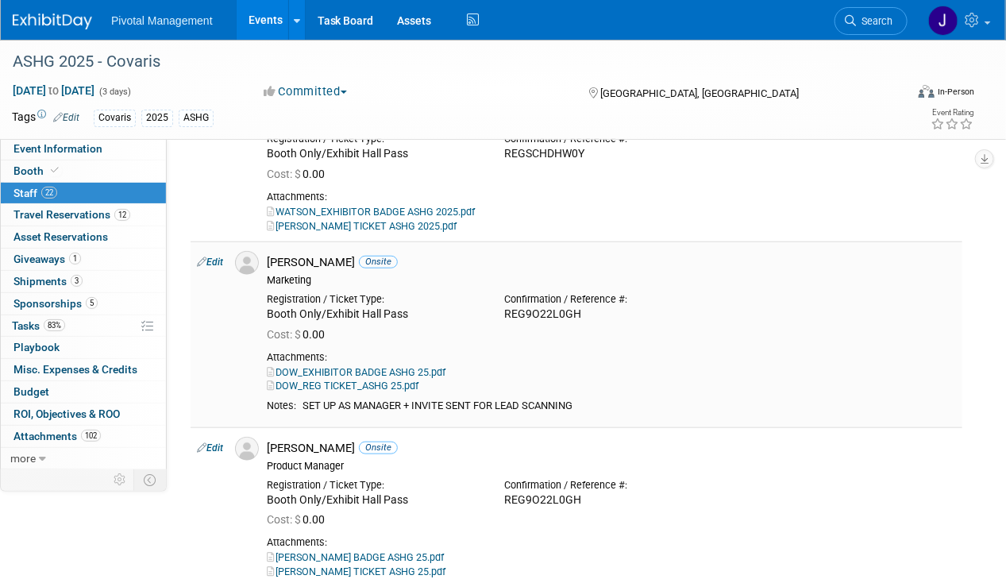
scroll to position [635, 0]
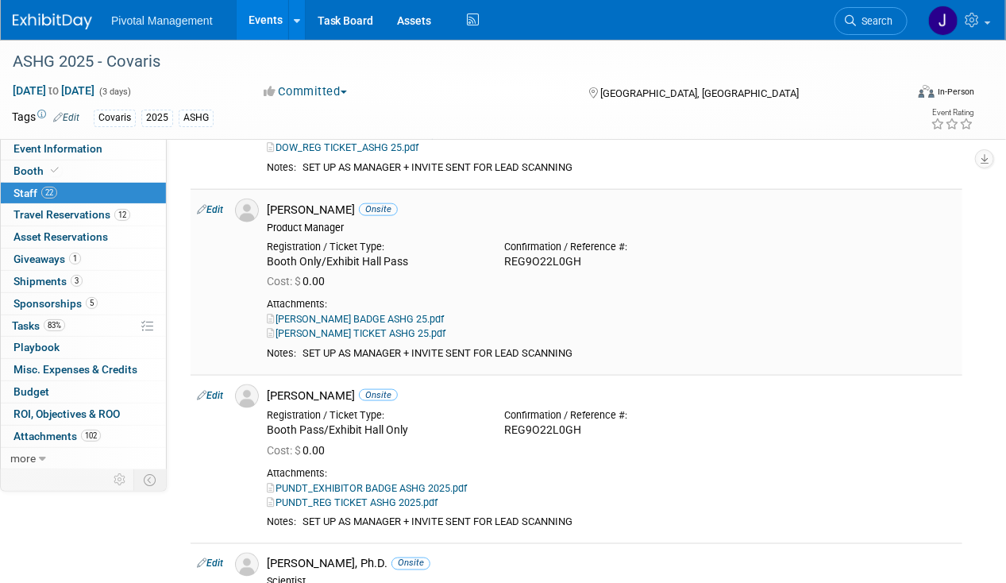
drag, startPoint x: 302, startPoint y: 351, endPoint x: 619, endPoint y: 345, distance: 317.7
click at [619, 347] on td "SET UP AS MANAGER + INVITE SENT FOR LEAD SCANNING" at bounding box center [626, 354] width 660 height 14
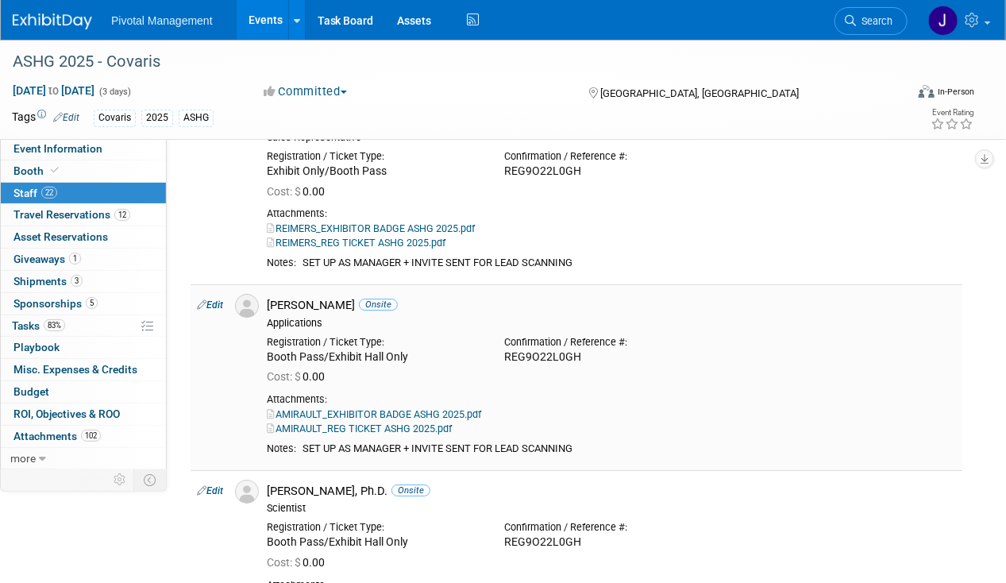
scroll to position [2144, 0]
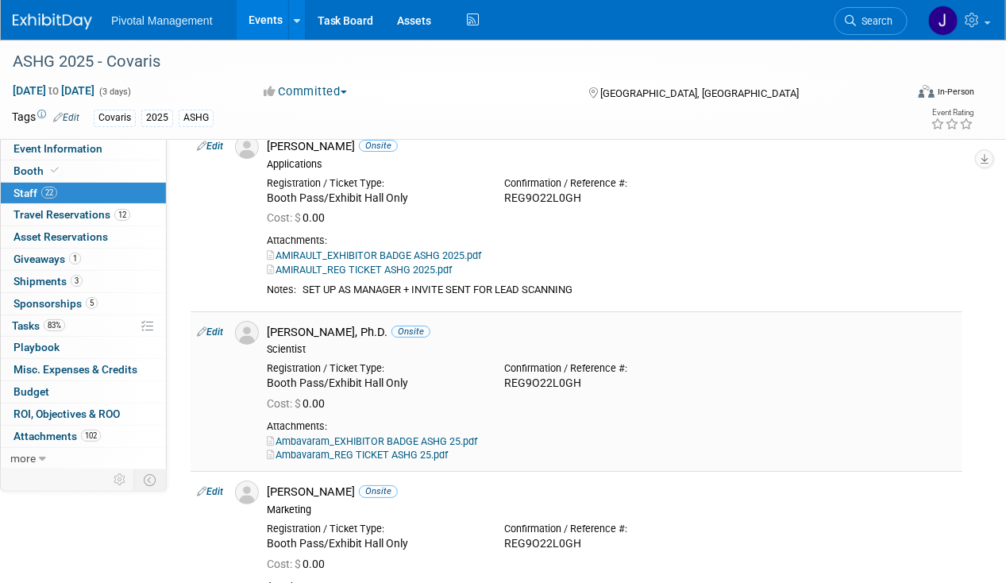
click at [200, 323] on icon at bounding box center [202, 331] width 10 height 17
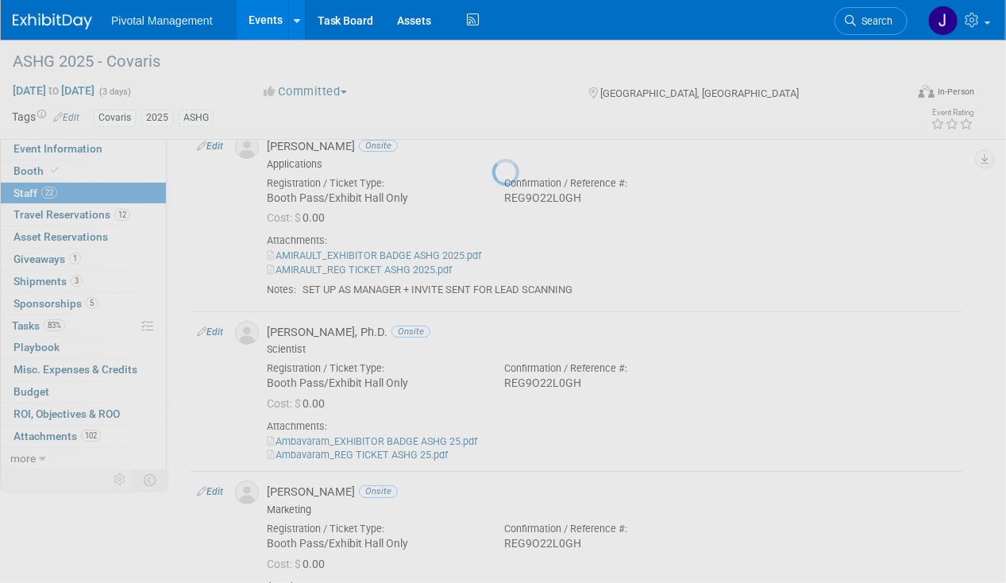
select select "932da6fd-74ab-45c6-b96b-3f1088b0a239"
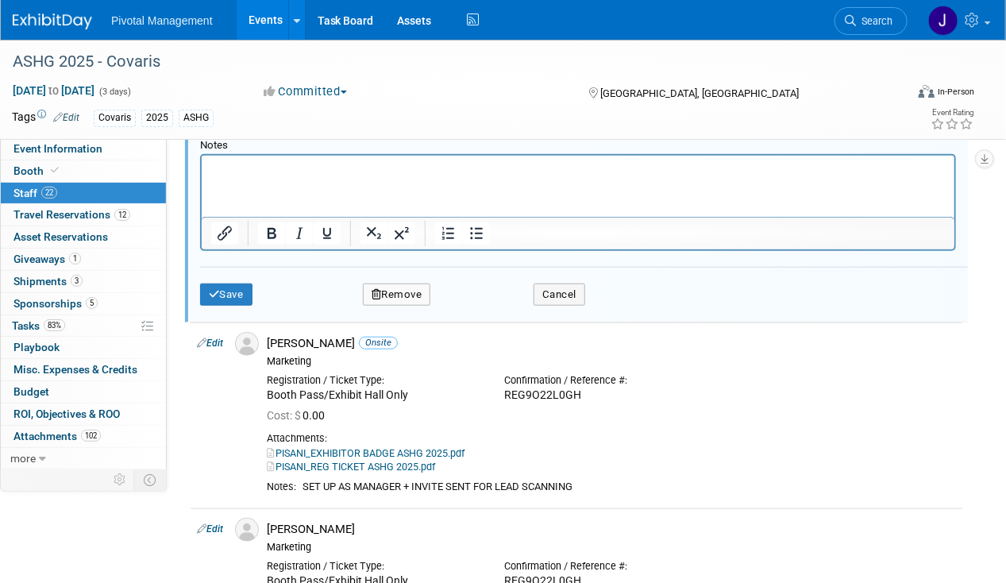
scroll to position [2635, 0]
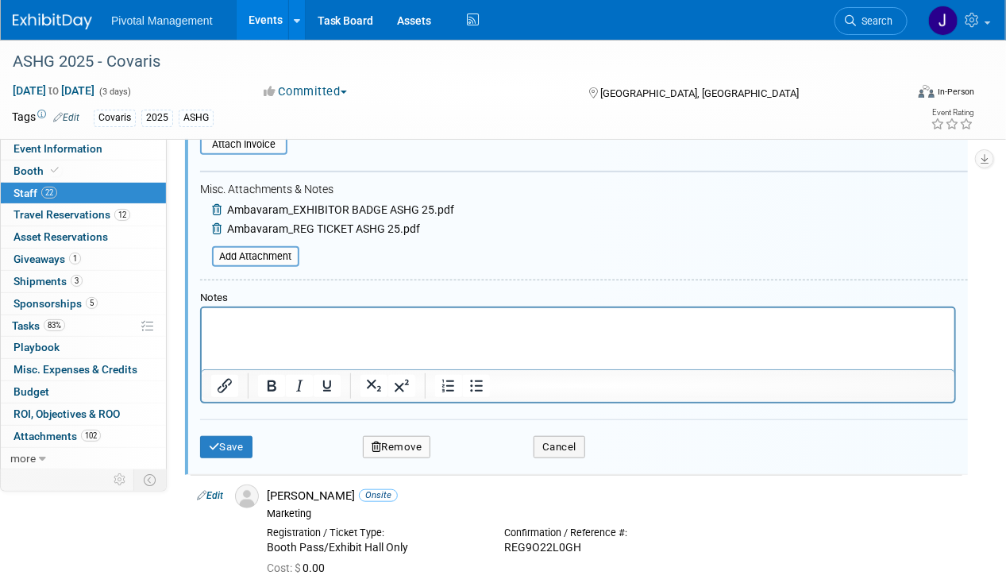
drag, startPoint x: 259, startPoint y: 275, endPoint x: 261, endPoint y: 283, distance: 8.3
click at [259, 291] on div "Notes" at bounding box center [578, 297] width 756 height 13
click at [256, 330] on html at bounding box center [577, 319] width 753 height 22
click at [230, 419] on div "Save Remove Cancel" at bounding box center [584, 444] width 768 height 51
click at [236, 436] on button "Save" at bounding box center [226, 447] width 52 height 22
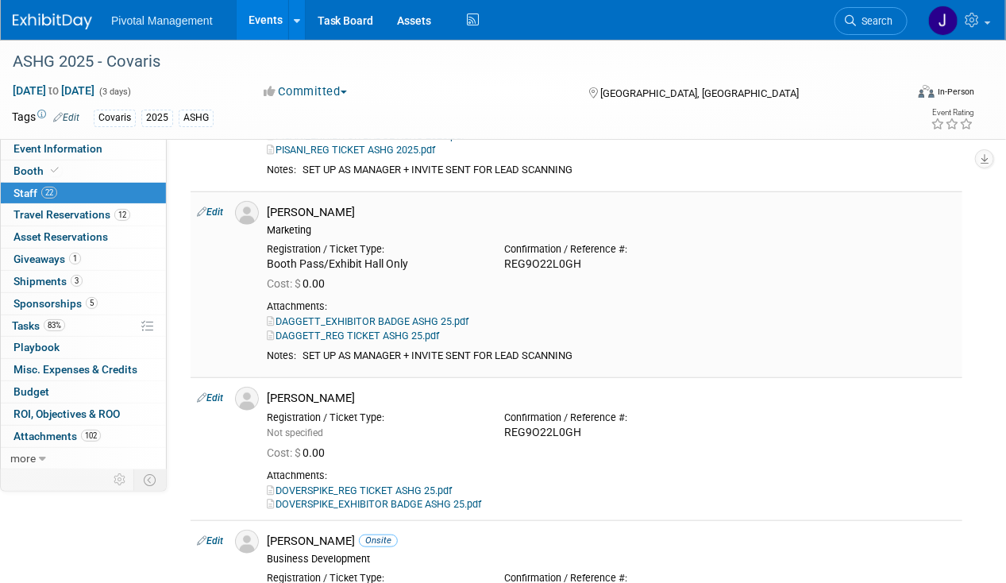
drag, startPoint x: 236, startPoint y: 416, endPoint x: 658, endPoint y: 338, distance: 429.5
click at [658, 349] on div "SET UP AS MANAGER + INVITE SENT FOR LEAD SCANNING" at bounding box center [629, 355] width 653 height 13
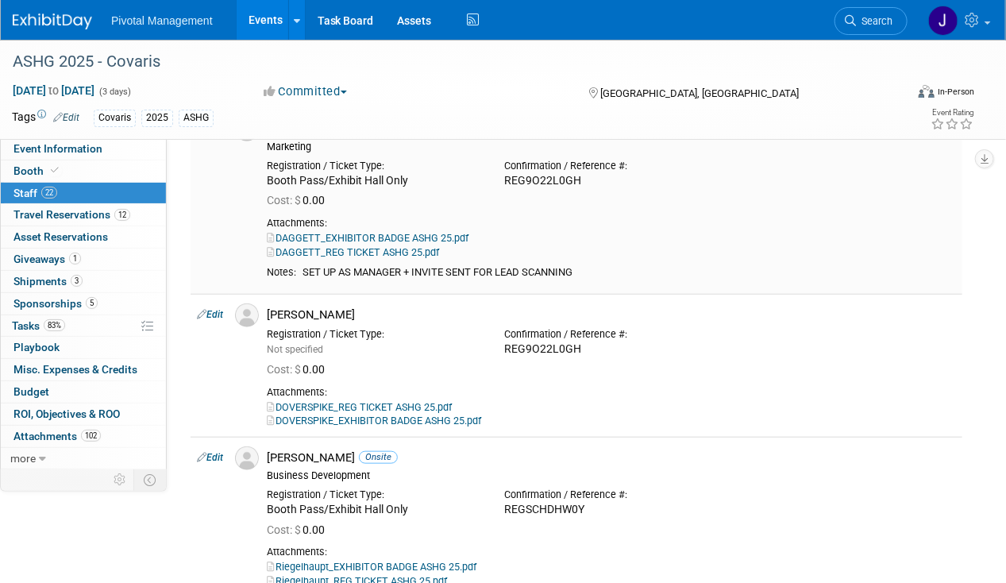
scroll to position [2793, 0]
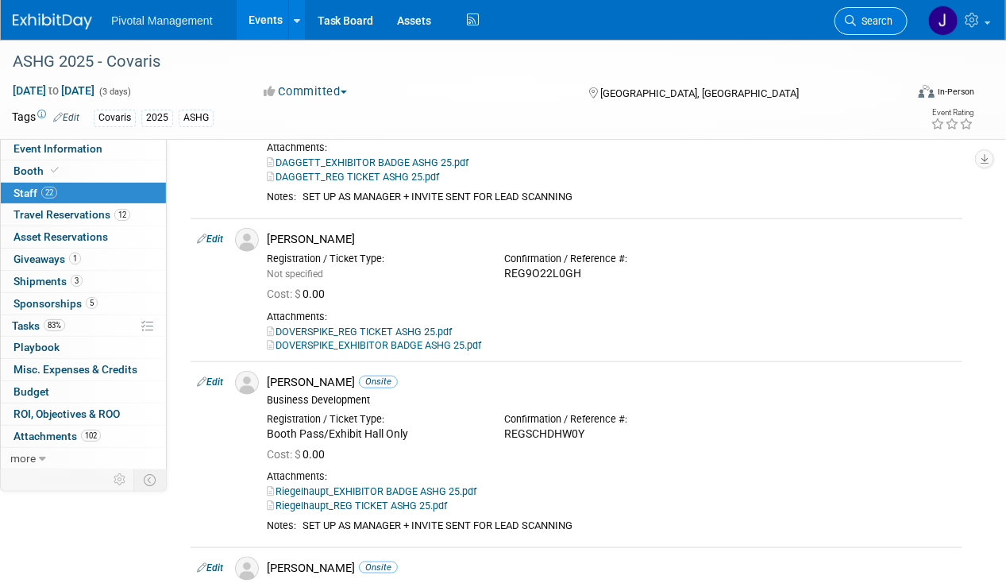
click at [877, 24] on span "Search" at bounding box center [874, 21] width 37 height 12
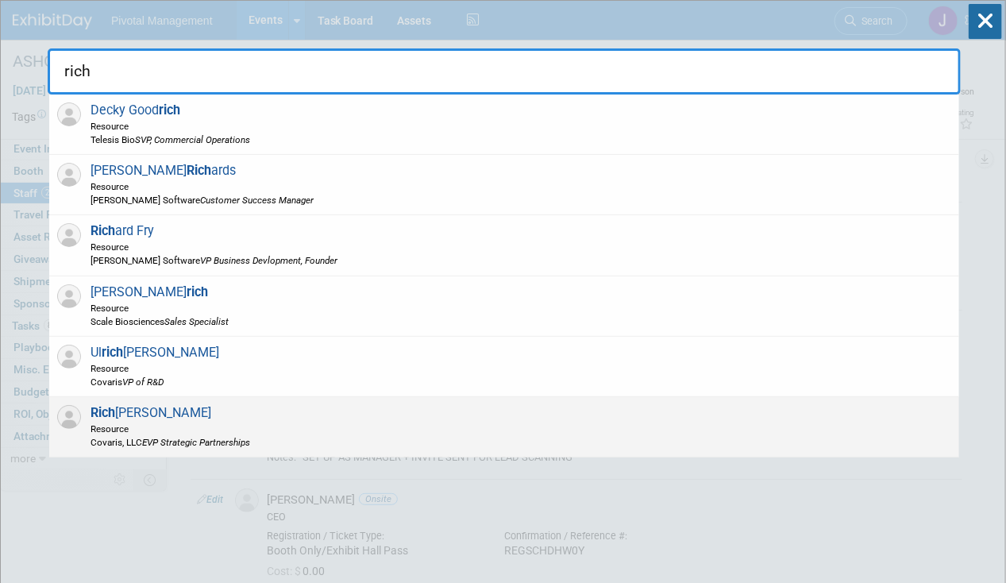
type input "rich"
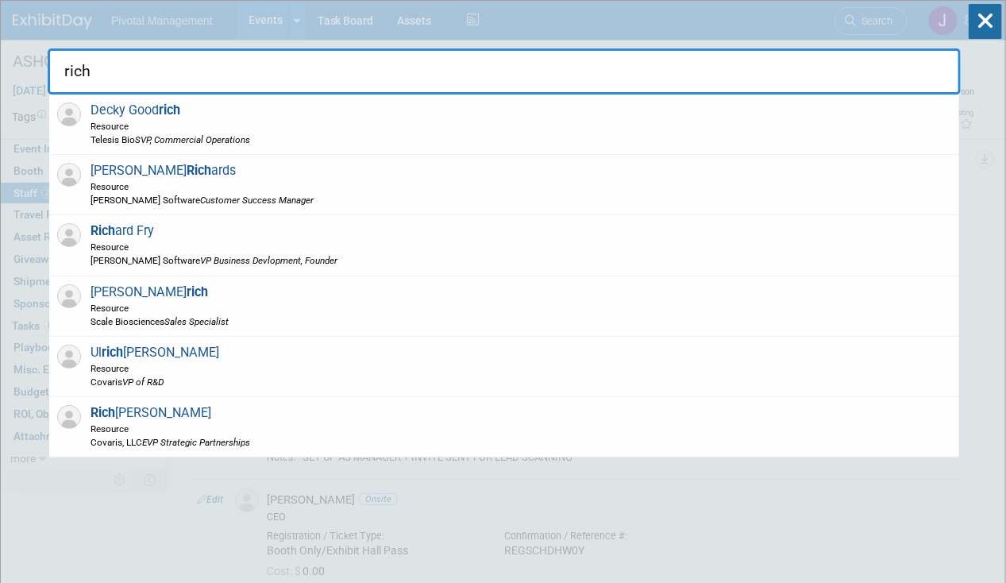
click at [204, 418] on span "[PERSON_NAME] Resource Covaris, LLC EVP Strategic Partnerships" at bounding box center [168, 427] width 164 height 44
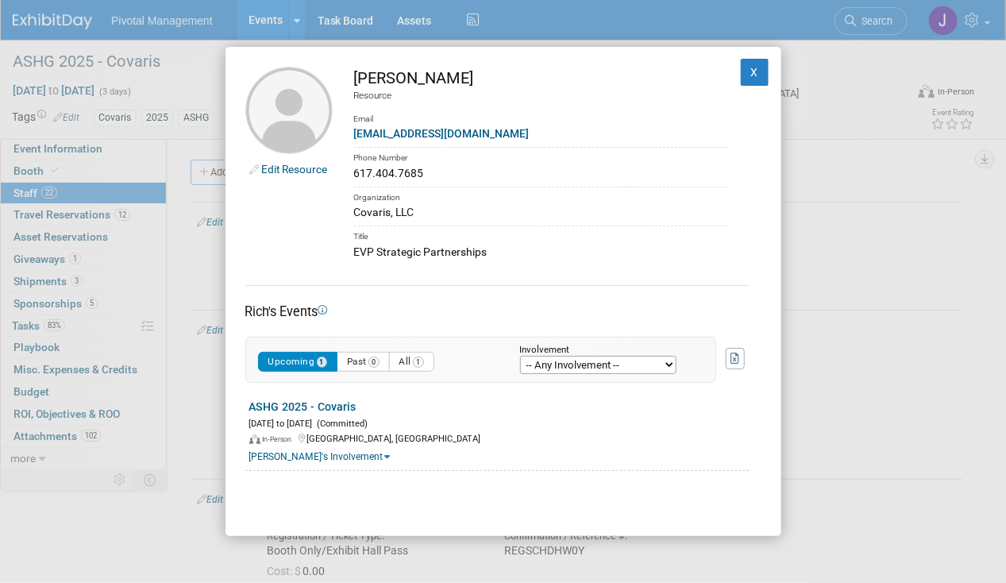
drag, startPoint x: 474, startPoint y: 87, endPoint x: 387, endPoint y: 75, distance: 87.4
click at [387, 75] on div "[PERSON_NAME]" at bounding box center [541, 78] width 375 height 23
click at [577, 151] on div "Phone Number" at bounding box center [541, 156] width 375 height 18
drag, startPoint x: 518, startPoint y: 126, endPoint x: 353, endPoint y: 134, distance: 165.3
click at [354, 134] on div "[EMAIL_ADDRESS][DOMAIN_NAME]" at bounding box center [541, 133] width 375 height 17
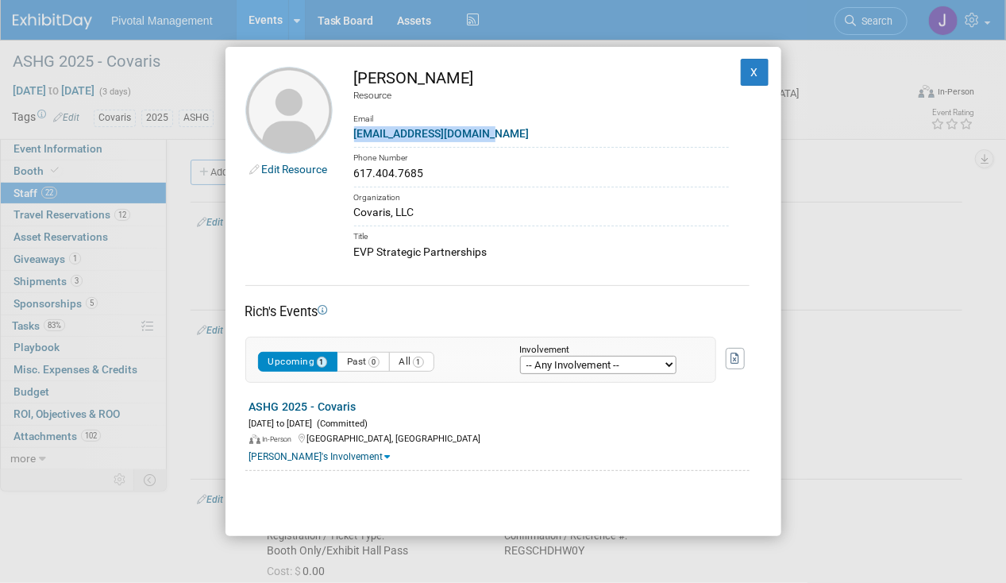
click at [564, 282] on div "Edit Resource [PERSON_NAME] Resource Email [EMAIL_ADDRESS][DOMAIN_NAME] Phone N…" at bounding box center [503, 292] width 556 height 490
drag, startPoint x: 430, startPoint y: 208, endPoint x: 356, endPoint y: 210, distance: 74.7
click at [356, 210] on div "Covaris, LLC" at bounding box center [541, 212] width 375 height 17
click at [383, 256] on div "EVP Strategic Partnerships" at bounding box center [541, 252] width 375 height 17
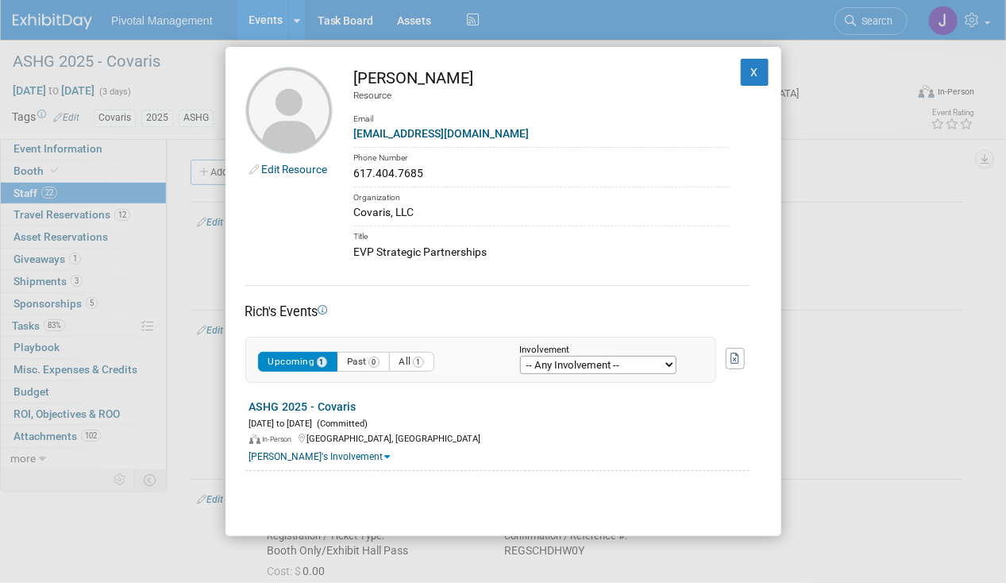
click at [383, 256] on div "EVP Strategic Partnerships" at bounding box center [541, 252] width 375 height 17
click at [741, 68] on button "X" at bounding box center [755, 72] width 29 height 27
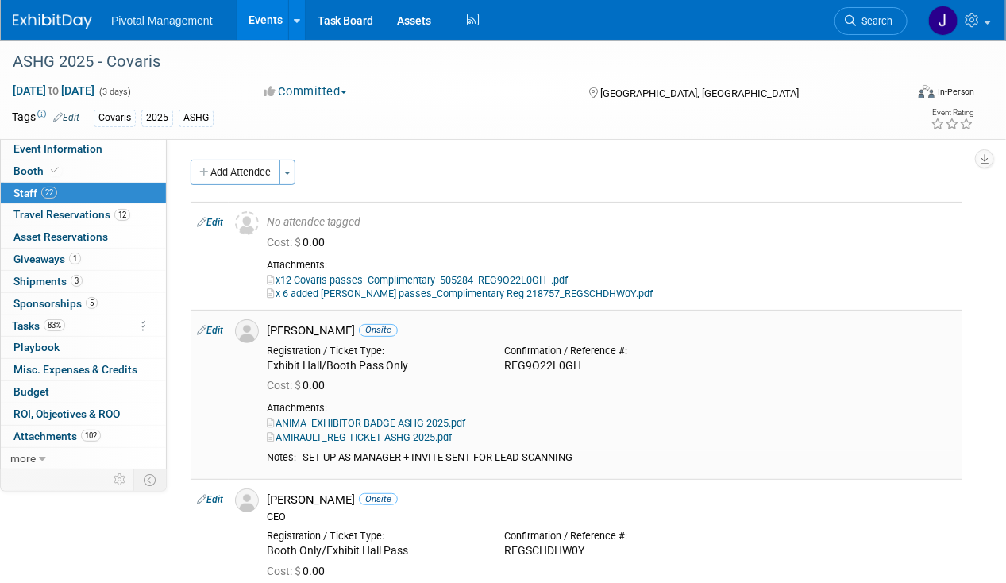
drag, startPoint x: 306, startPoint y: 453, endPoint x: 597, endPoint y: 455, distance: 291.4
click at [597, 455] on div "SET UP AS MANAGER + INVITE SENT FOR LEAD SCANNING" at bounding box center [629, 457] width 653 height 13
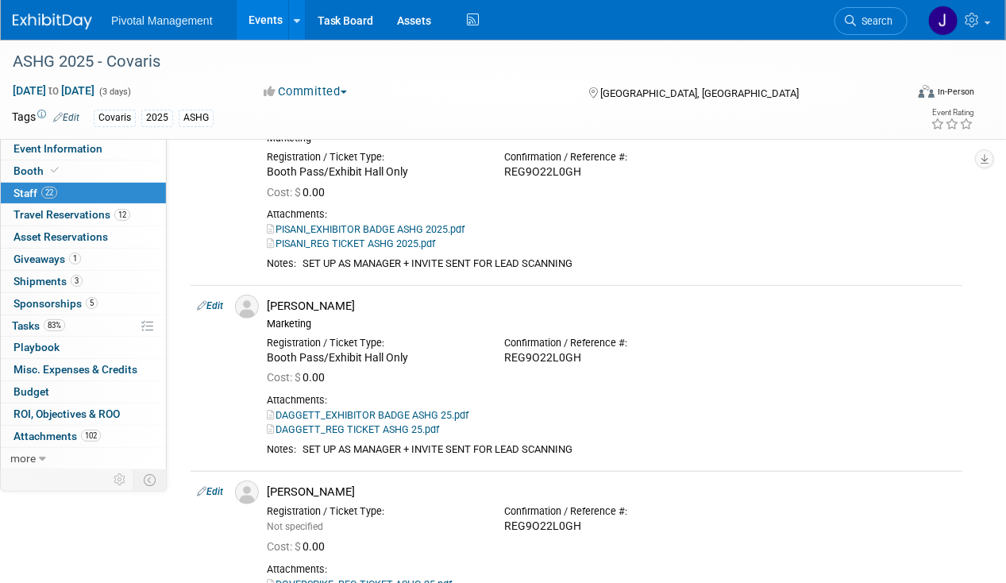
scroll to position [2700, 0]
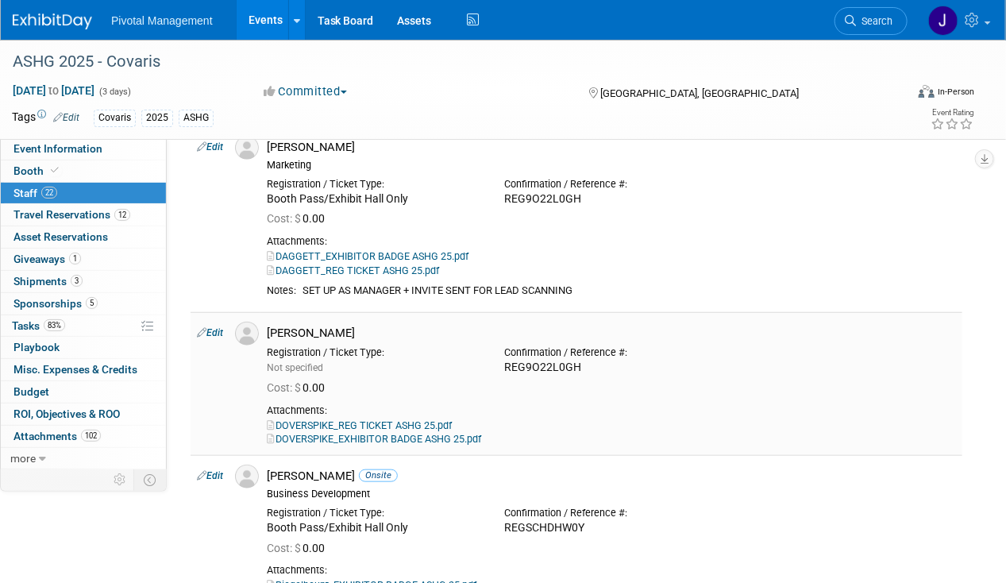
click at [211, 321] on td "Edit" at bounding box center [210, 384] width 38 height 144
click at [220, 327] on link "Edit" at bounding box center [210, 332] width 26 height 11
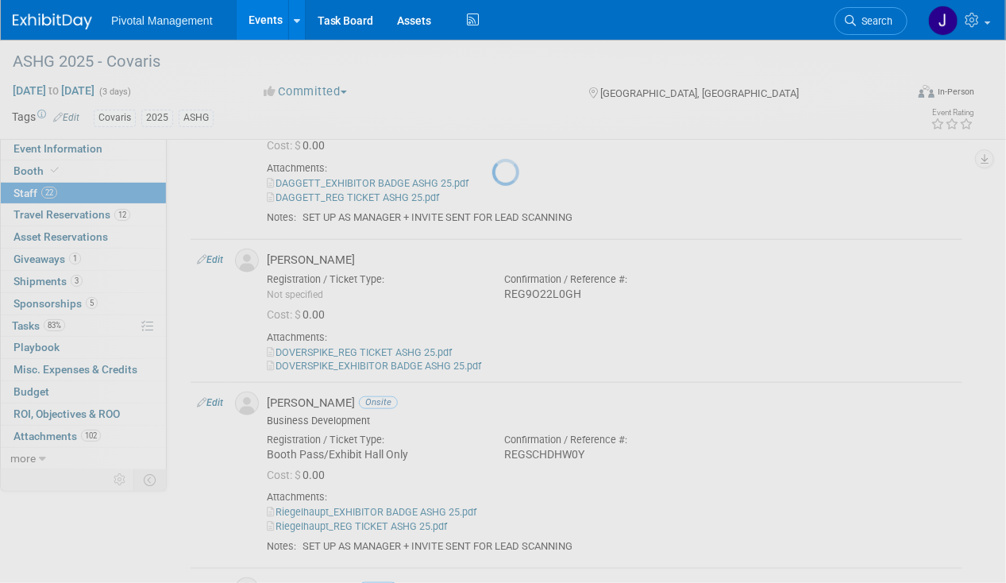
select select "17d4d342-fd27-42ea-8984-66a892e01172"
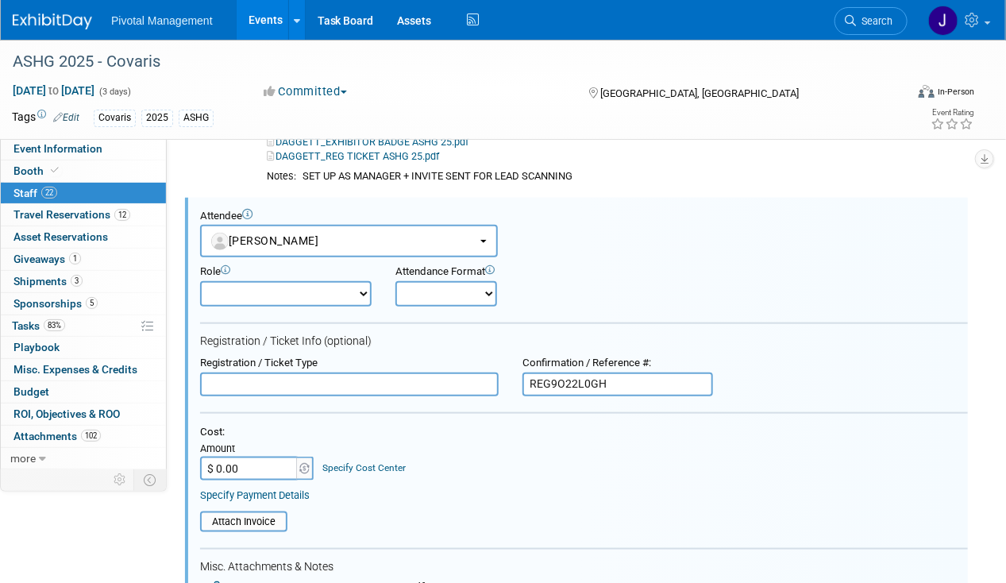
scroll to position [2966, 0]
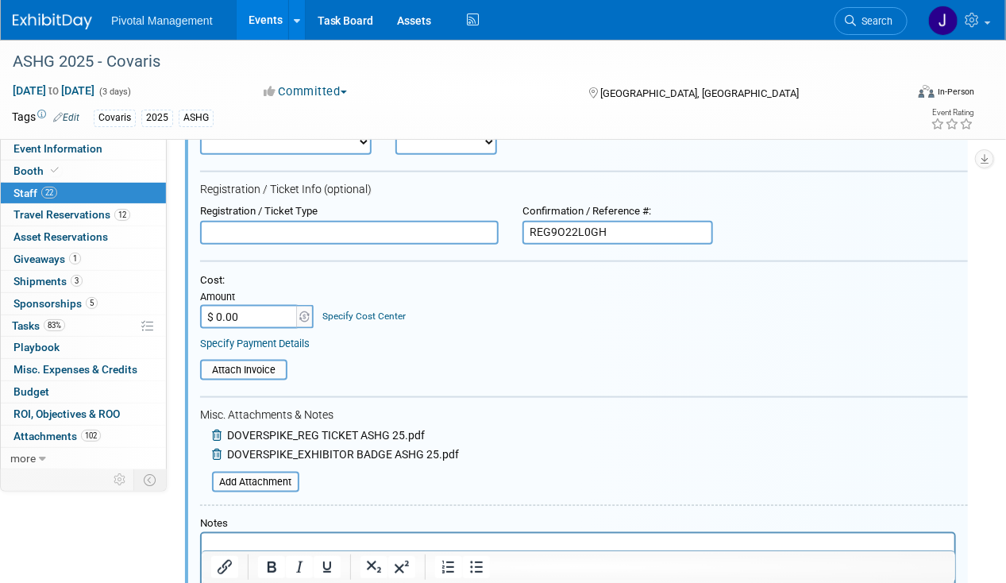
click at [233, 550] on p "Rich Text Area. Press ALT-0 for help." at bounding box center [577, 548] width 734 height 16
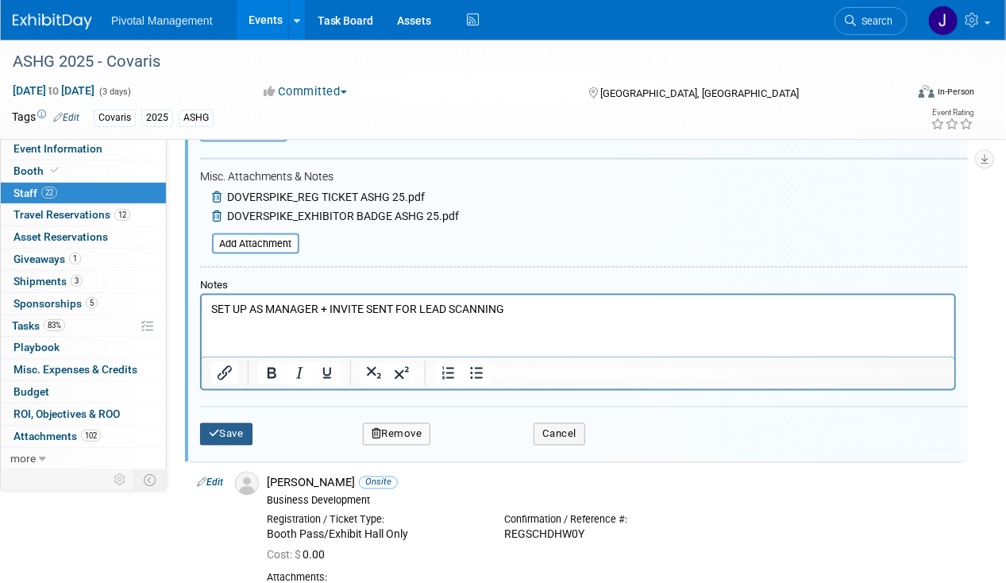
click at [232, 423] on button "Save" at bounding box center [226, 434] width 52 height 22
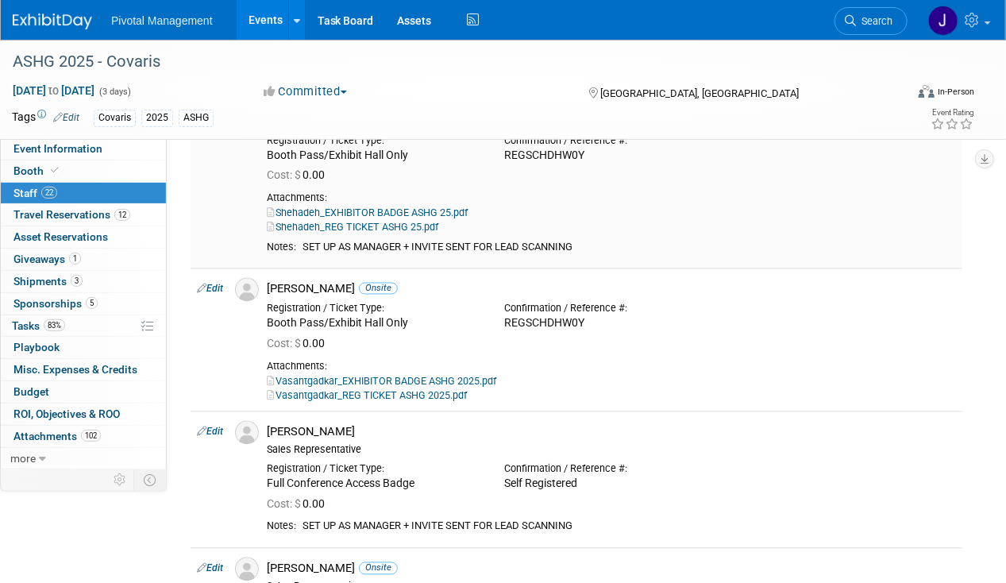
scroll to position [3283, 0]
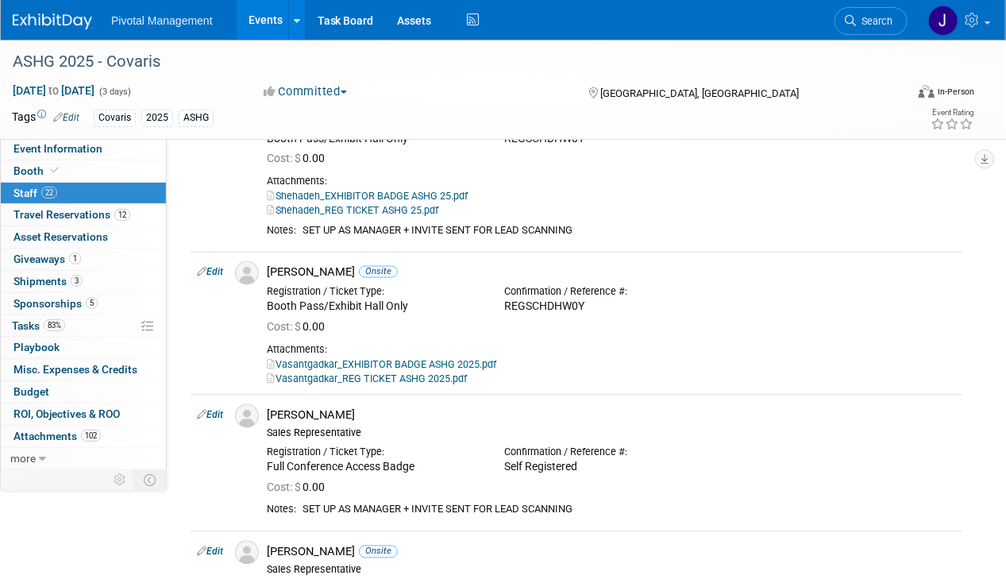
click at [862, 24] on span "Search" at bounding box center [874, 21] width 37 height 12
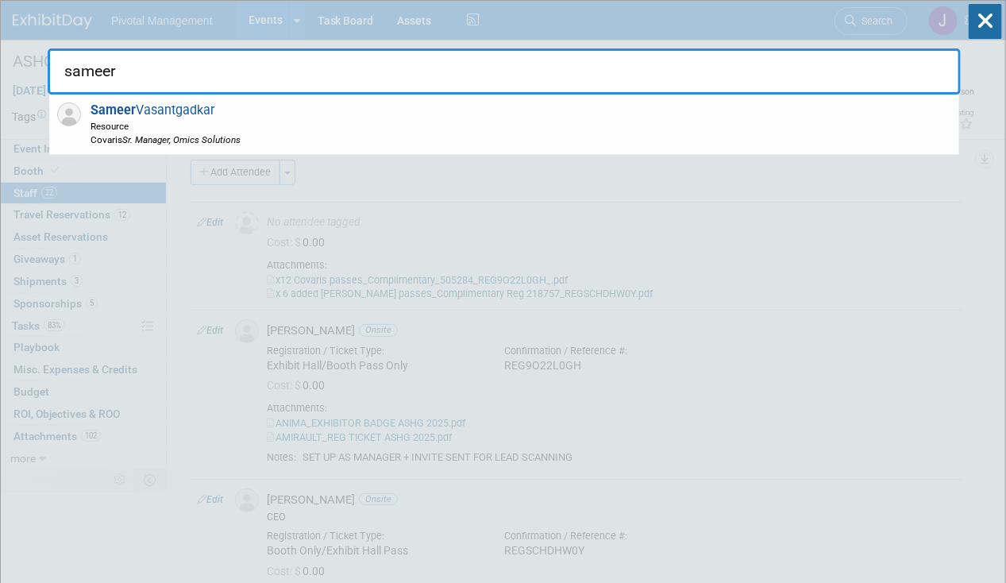
type input "sameer"
drag, startPoint x: 362, startPoint y: 162, endPoint x: 347, endPoint y: 133, distance: 32.3
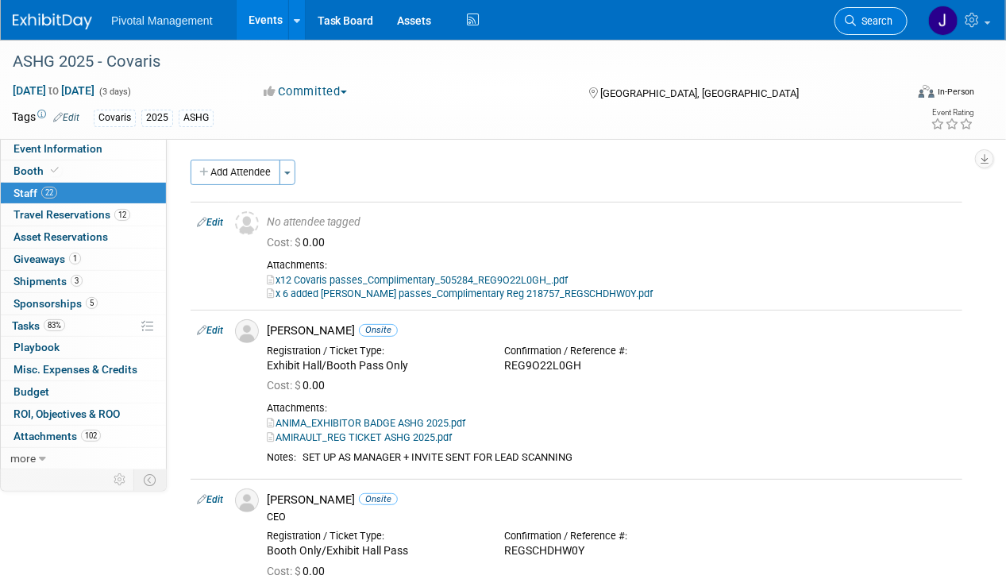
click at [880, 30] on link "Search" at bounding box center [870, 21] width 73 height 28
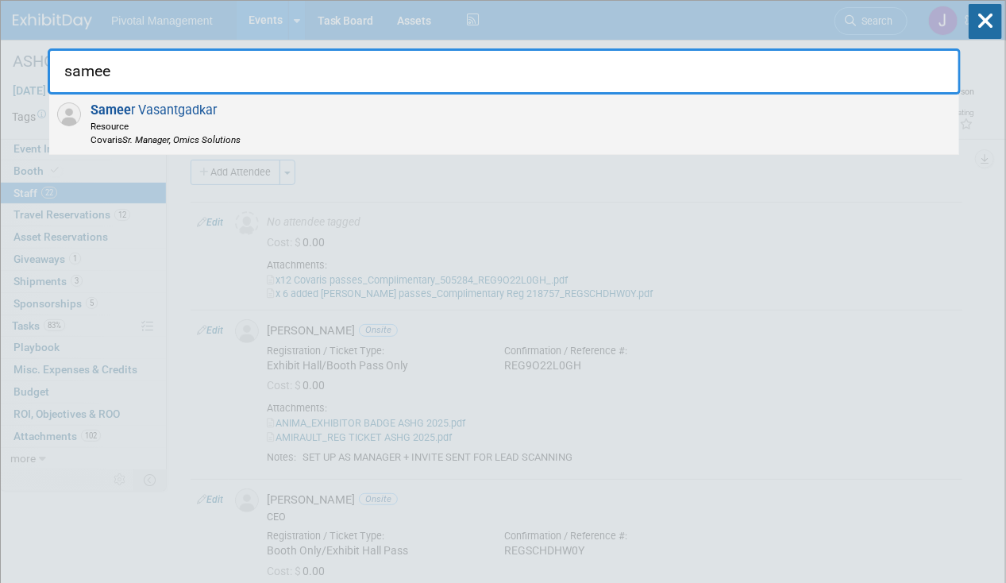
type input "samee"
click at [373, 116] on div "Samee r Vasantgadkar Resource [PERSON_NAME] Manager, Omics Solutions" at bounding box center [504, 124] width 910 height 60
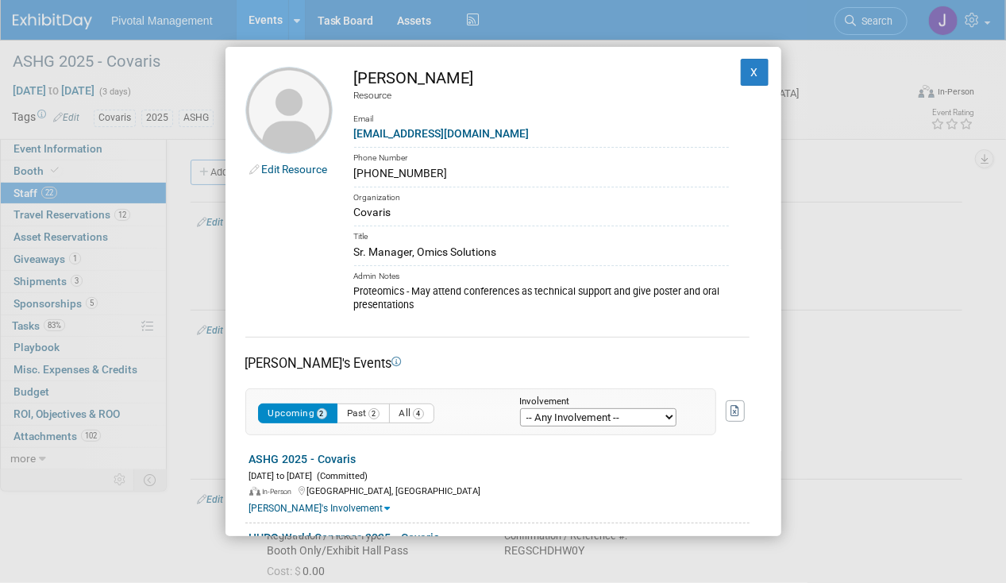
drag, startPoint x: 513, startPoint y: 83, endPoint x: 353, endPoint y: 83, distance: 159.6
click at [354, 83] on div "[PERSON_NAME]" at bounding box center [541, 78] width 375 height 23
drag, startPoint x: 521, startPoint y: 122, endPoint x: 512, endPoint y: 123, distance: 8.8
click at [513, 122] on div "Email" at bounding box center [541, 113] width 375 height 23
drag, startPoint x: 518, startPoint y: 134, endPoint x: 351, endPoint y: 133, distance: 167.5
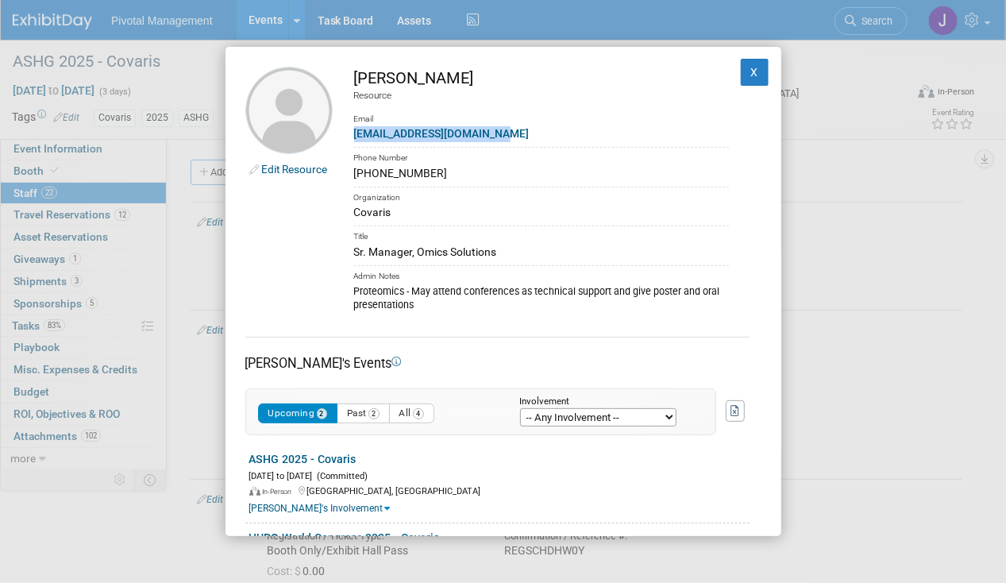
click at [351, 133] on td "[PERSON_NAME] Resource Email [EMAIL_ADDRESS][DOMAIN_NAME] Phone Number [PHONE_N…" at bounding box center [531, 190] width 396 height 246
click at [492, 234] on div "Title" at bounding box center [541, 234] width 375 height 18
click at [422, 254] on div "Sr. Manager, Omics Solutions" at bounding box center [541, 252] width 375 height 17
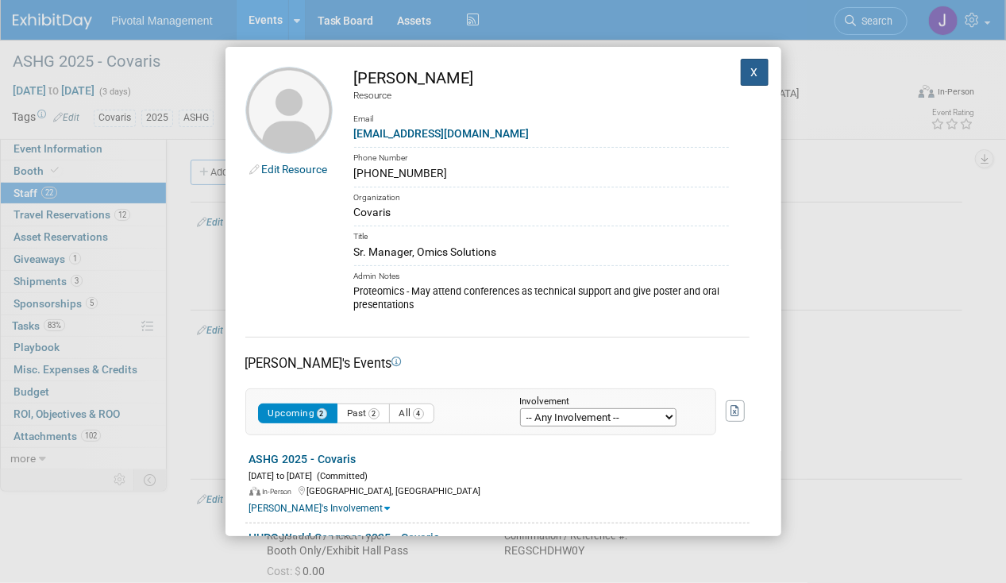
click at [741, 66] on button "X" at bounding box center [755, 72] width 29 height 27
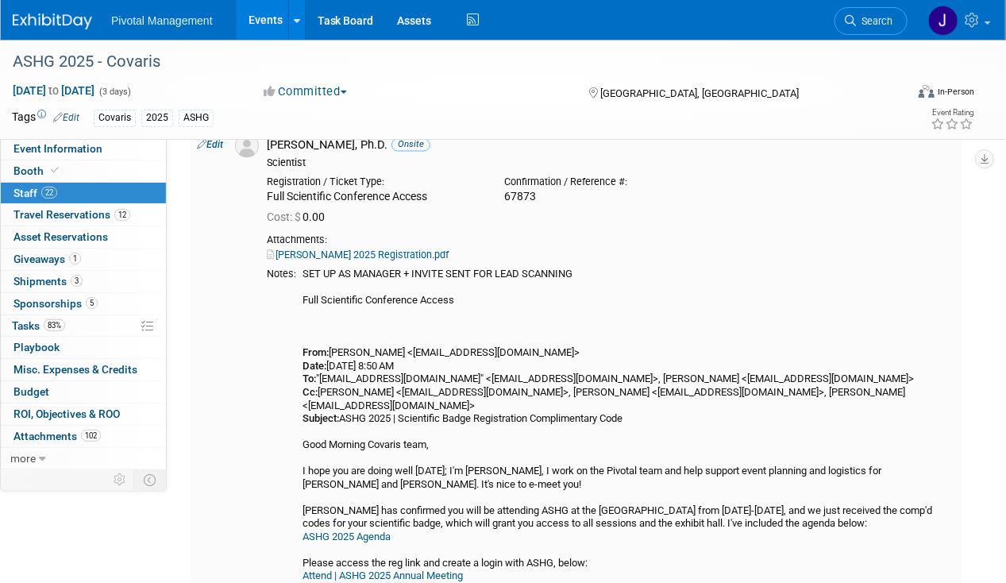
scroll to position [1032, 0]
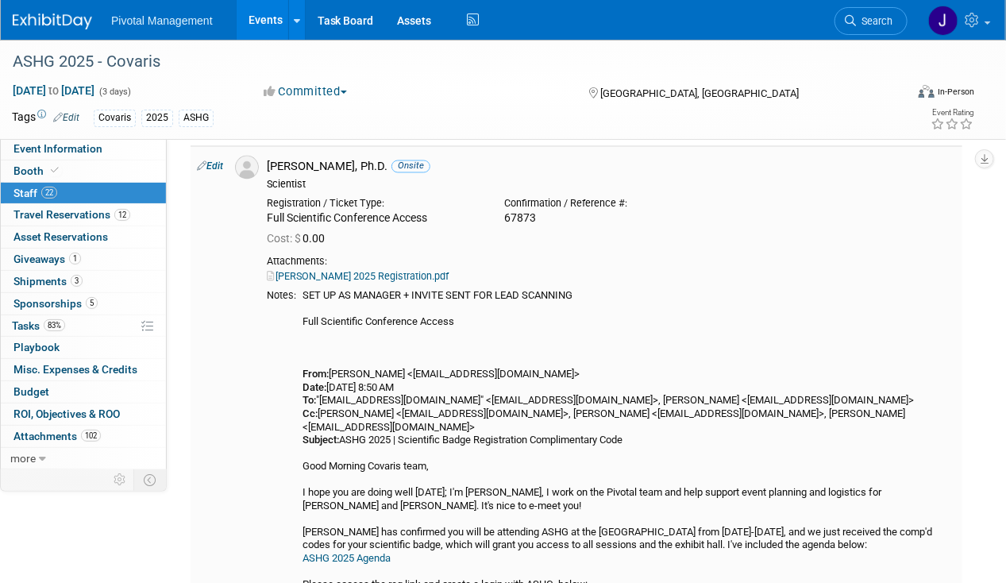
drag, startPoint x: 303, startPoint y: 297, endPoint x: 584, endPoint y: 295, distance: 281.1
click at [584, 295] on td "SET UP AS MANAGER + INVITE SENT FOR LEAD SCANNING Full Scientific Conference Ac…" at bounding box center [626, 486] width 660 height 393
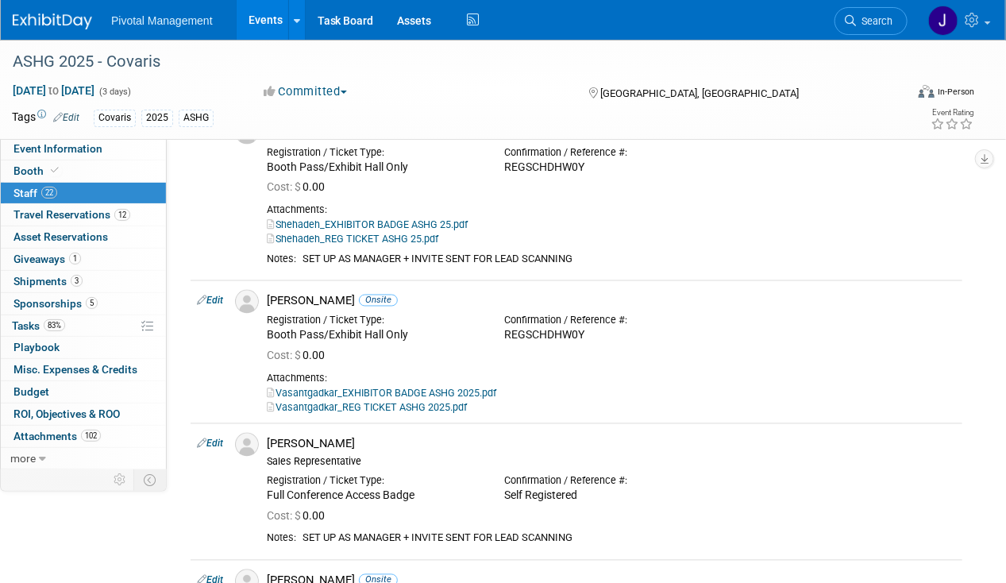
scroll to position [3255, 0]
click at [219, 295] on link "Edit" at bounding box center [210, 300] width 26 height 11
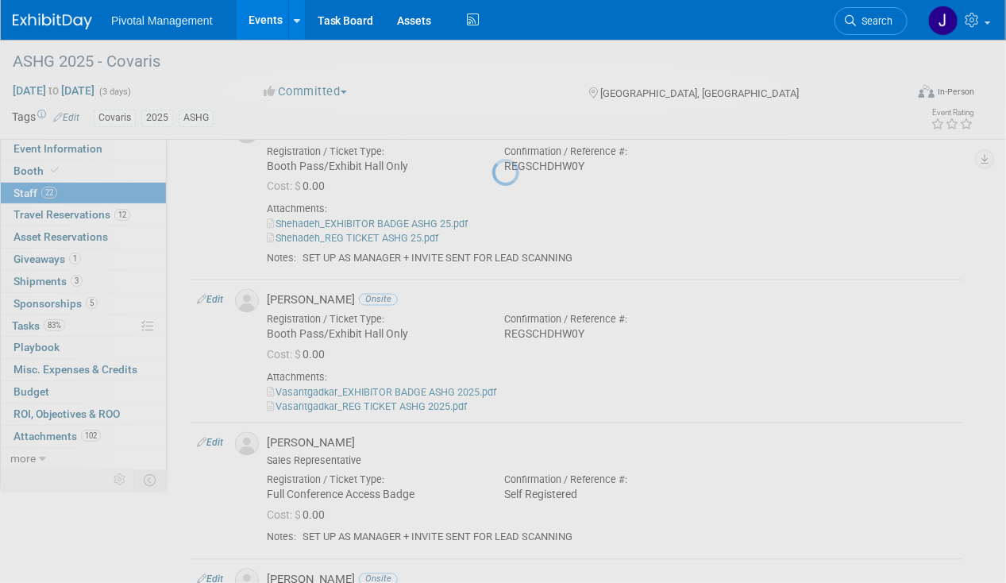
select select "be45b5dc-8e91-4549-9cd4-511cbfbf56ac"
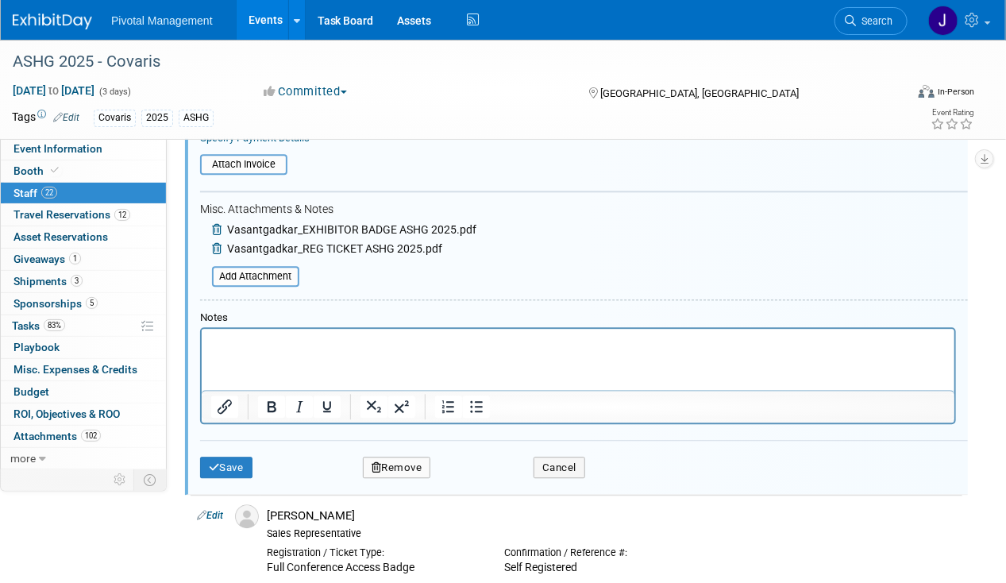
scroll to position [3733, 0]
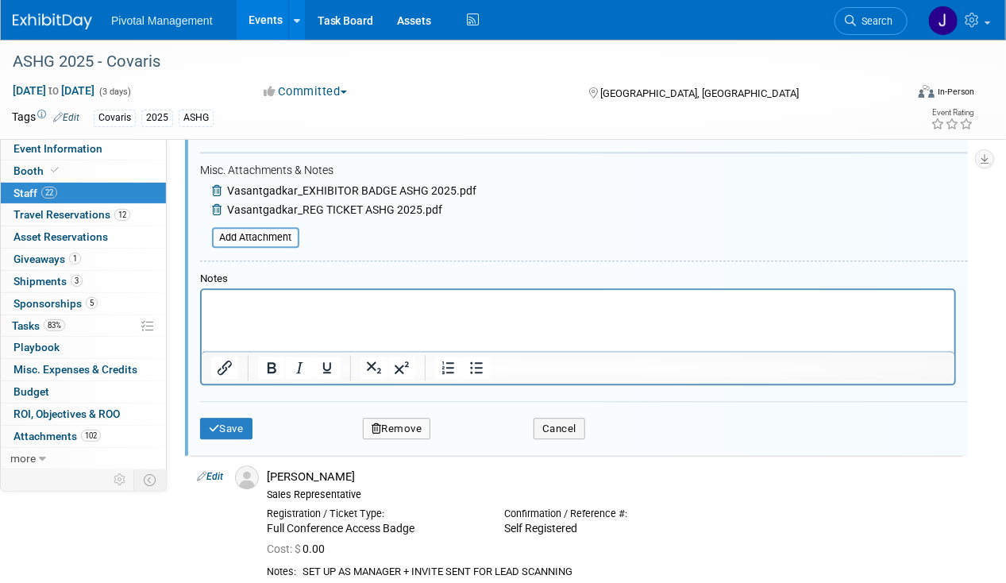
click at [245, 288] on div at bounding box center [578, 336] width 756 height 97
click at [241, 311] on html at bounding box center [577, 300] width 753 height 22
click at [233, 401] on div "Save Remove Cancel" at bounding box center [584, 426] width 768 height 51
click at [233, 418] on button "Save" at bounding box center [226, 429] width 52 height 22
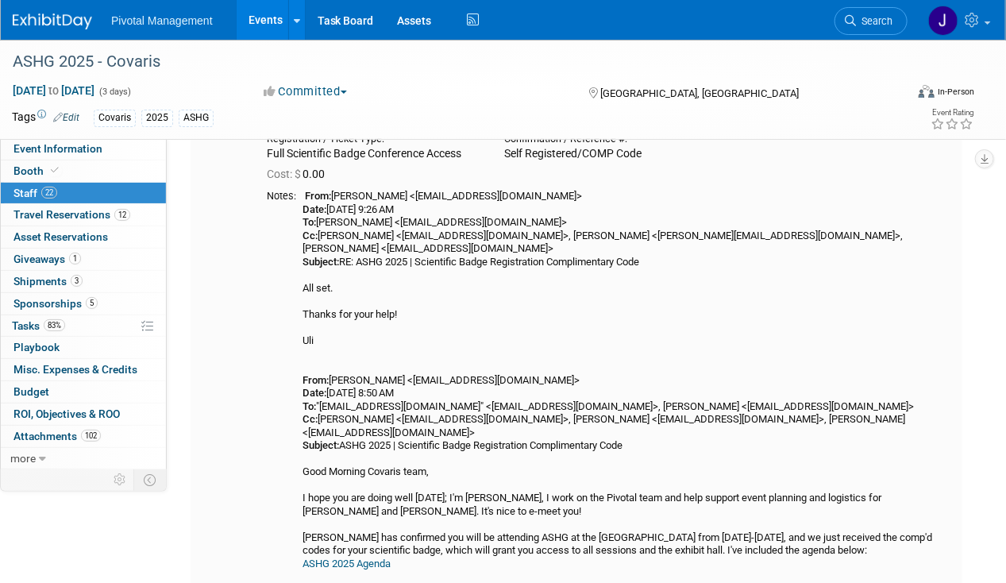
scroll to position [3813, 0]
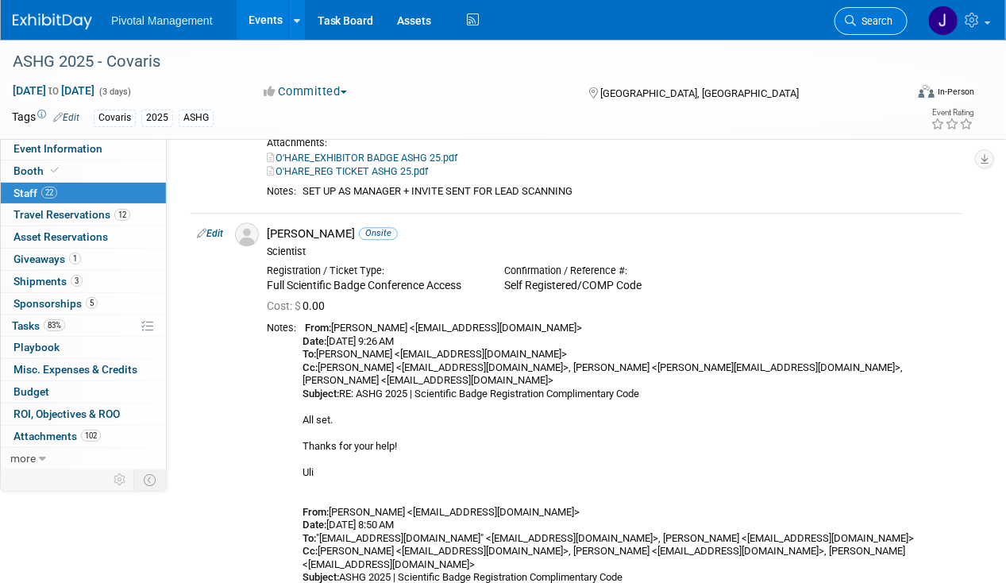
click at [861, 28] on link "Search" at bounding box center [870, 21] width 73 height 28
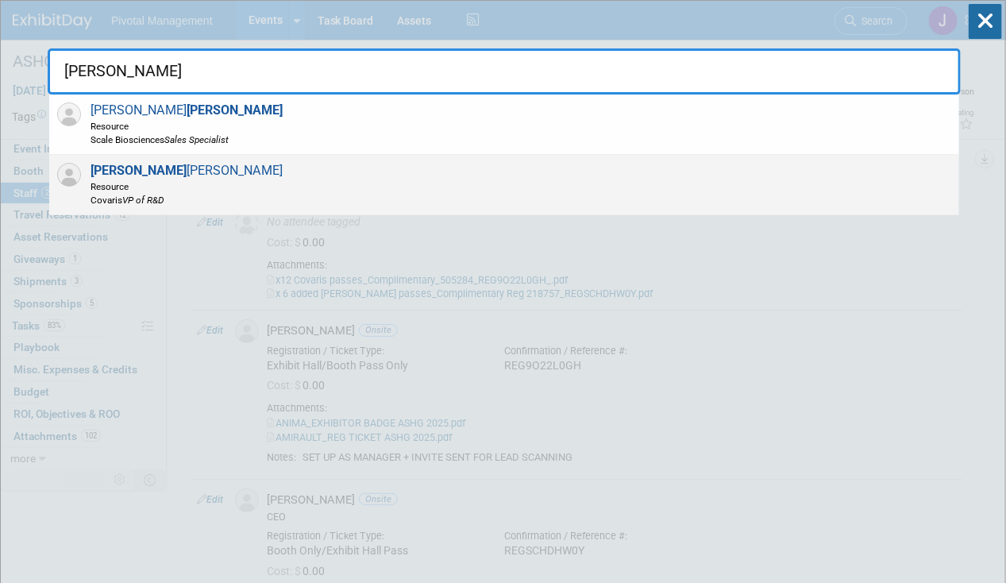
type input "[PERSON_NAME]"
click at [331, 179] on div "[PERSON_NAME] Resource Covaris VP of R&D" at bounding box center [504, 185] width 910 height 60
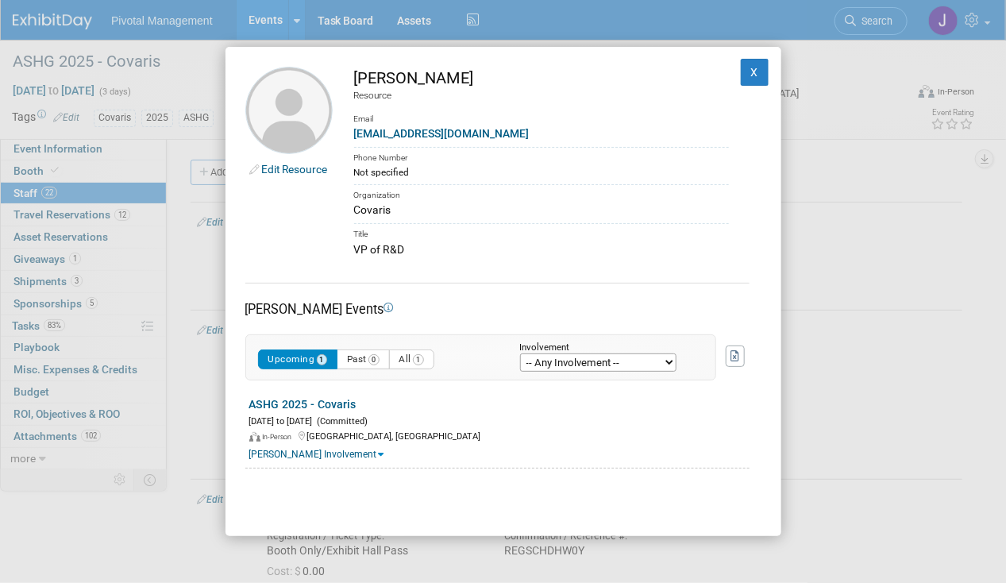
drag, startPoint x: 394, startPoint y: 79, endPoint x: 338, endPoint y: 79, distance: 55.6
click at [338, 79] on td "[PERSON_NAME] Resource Email [EMAIL_ADDRESS][DOMAIN_NAME] Phone Number Not spec…" at bounding box center [531, 162] width 396 height 191
drag, startPoint x: 463, startPoint y: 57, endPoint x: 471, endPoint y: 66, distance: 11.8
click at [464, 57] on div "Edit Resource [PERSON_NAME] Resource Email [EMAIL_ADDRESS][DOMAIN_NAME] Phone N…" at bounding box center [503, 292] width 556 height 490
drag, startPoint x: 487, startPoint y: 84, endPoint x: 403, endPoint y: 75, distance: 84.6
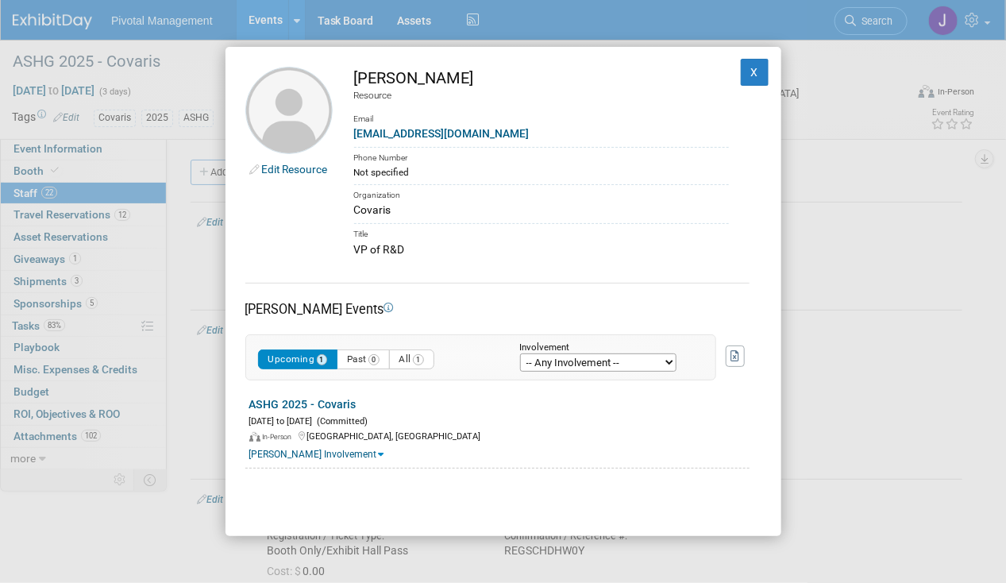
click at [403, 75] on div "[PERSON_NAME]" at bounding box center [541, 78] width 375 height 23
click at [476, 142] on td "[PERSON_NAME] Resource Email [EMAIL_ADDRESS][DOMAIN_NAME] Phone Number Not spec…" at bounding box center [531, 162] width 396 height 191
drag, startPoint x: 480, startPoint y: 130, endPoint x: 348, endPoint y: 138, distance: 132.8
click at [348, 138] on td "[PERSON_NAME] Resource Email [EMAIL_ADDRESS][DOMAIN_NAME] Phone Number Not spec…" at bounding box center [531, 162] width 396 height 191
drag, startPoint x: 414, startPoint y: 245, endPoint x: 332, endPoint y: 248, distance: 82.6
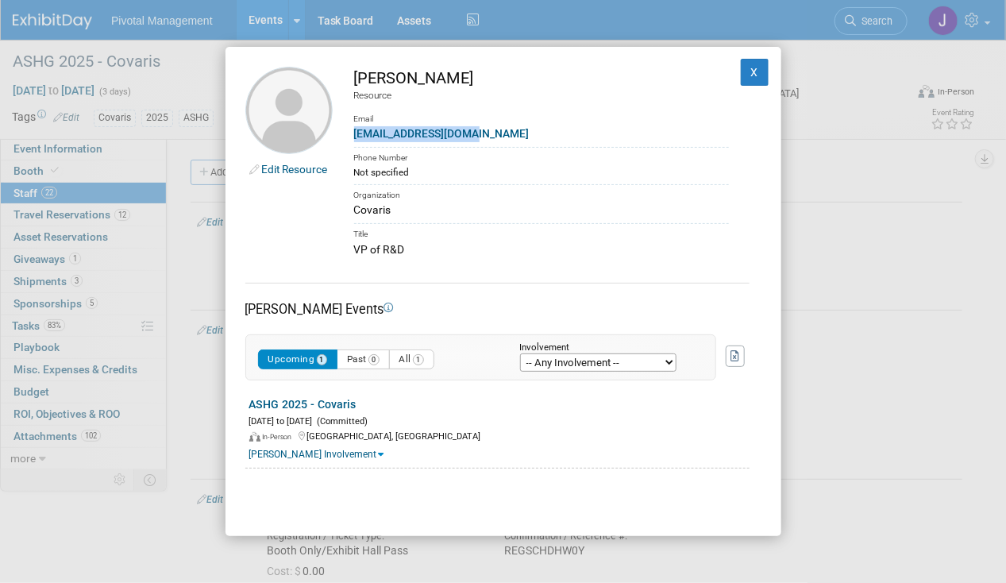
click at [333, 248] on td "[PERSON_NAME] Resource Email [EMAIL_ADDRESS][DOMAIN_NAME] Phone Number Not spec…" at bounding box center [531, 162] width 396 height 191
click at [747, 74] on button "X" at bounding box center [755, 72] width 29 height 27
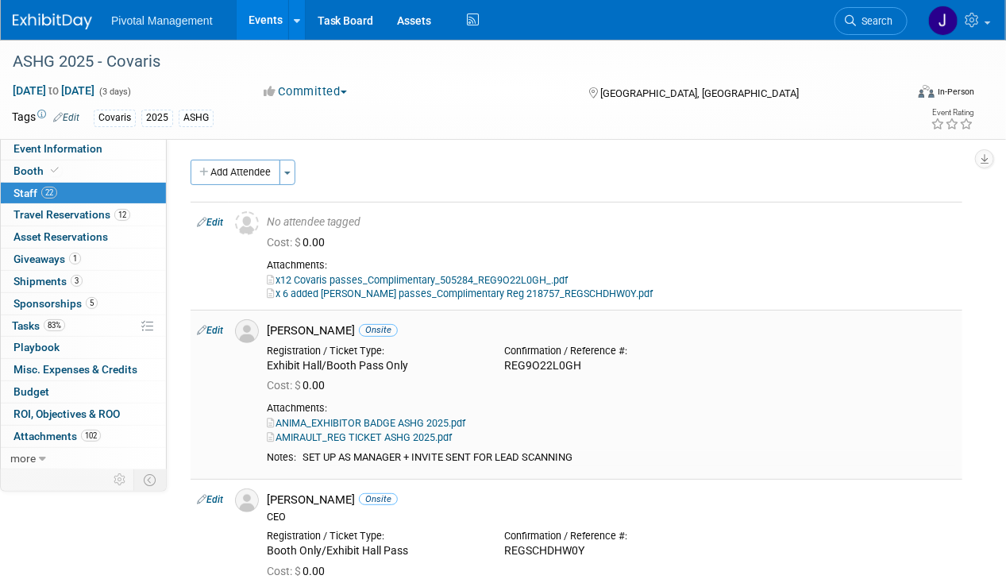
drag, startPoint x: 306, startPoint y: 457, endPoint x: 598, endPoint y: 463, distance: 292.3
click at [598, 463] on td "SET UP AS MANAGER + INVITE SENT FOR LEAD SCANNING" at bounding box center [626, 458] width 660 height 14
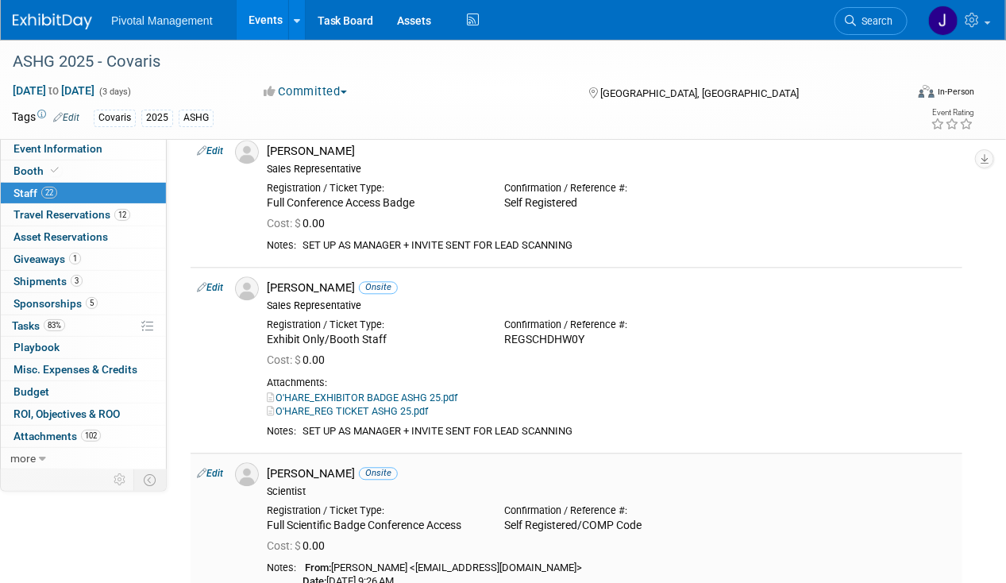
scroll to position [3811, 0]
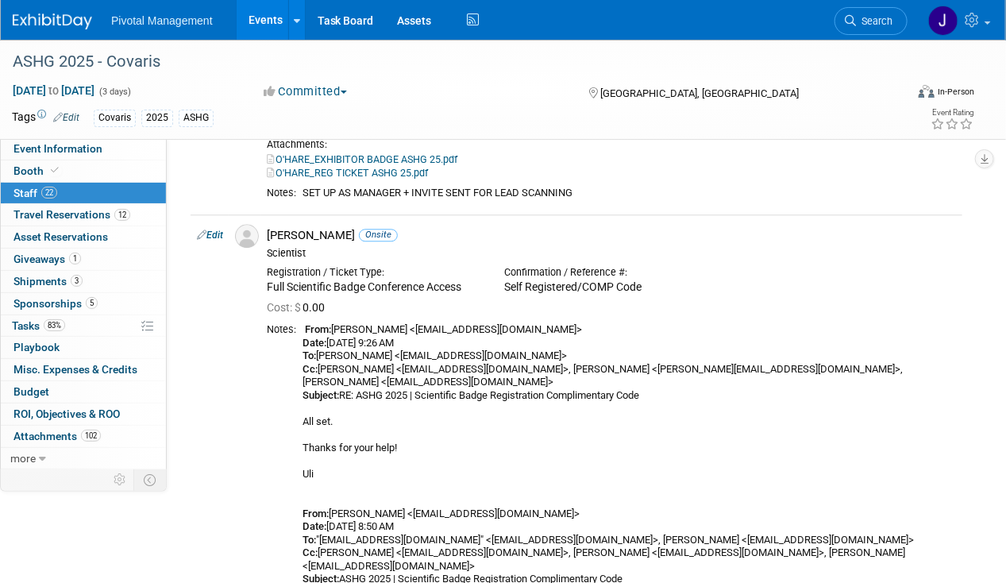
click at [214, 229] on link "Edit" at bounding box center [210, 234] width 26 height 11
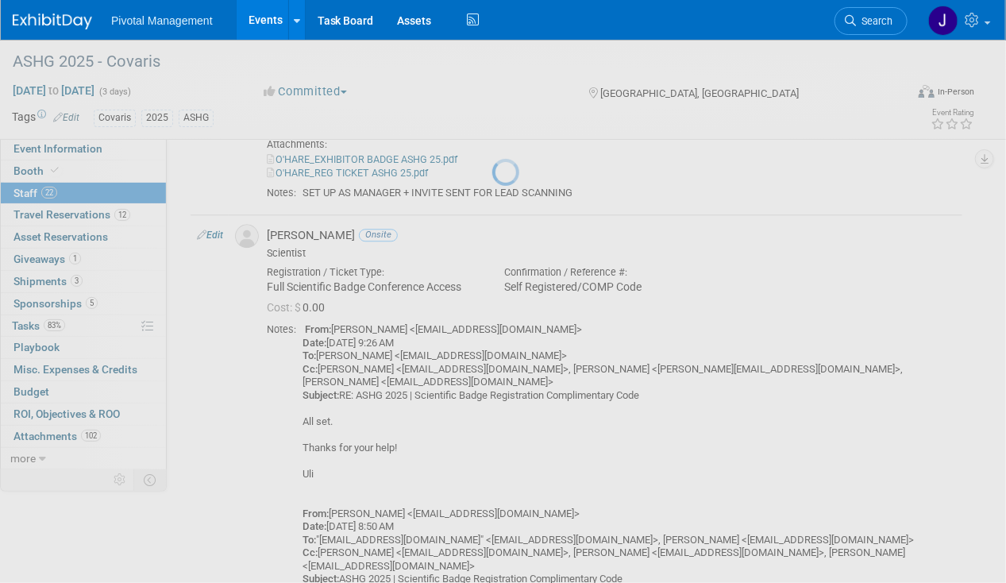
select select "bfe30a8c-11ed-427f-a76f-5ff950c7438d"
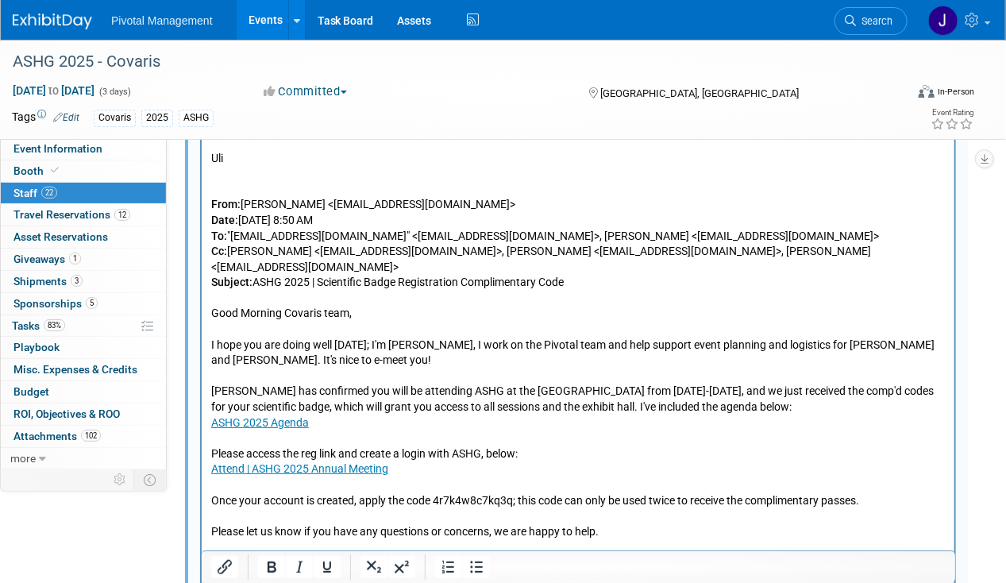
scroll to position [4253, 0]
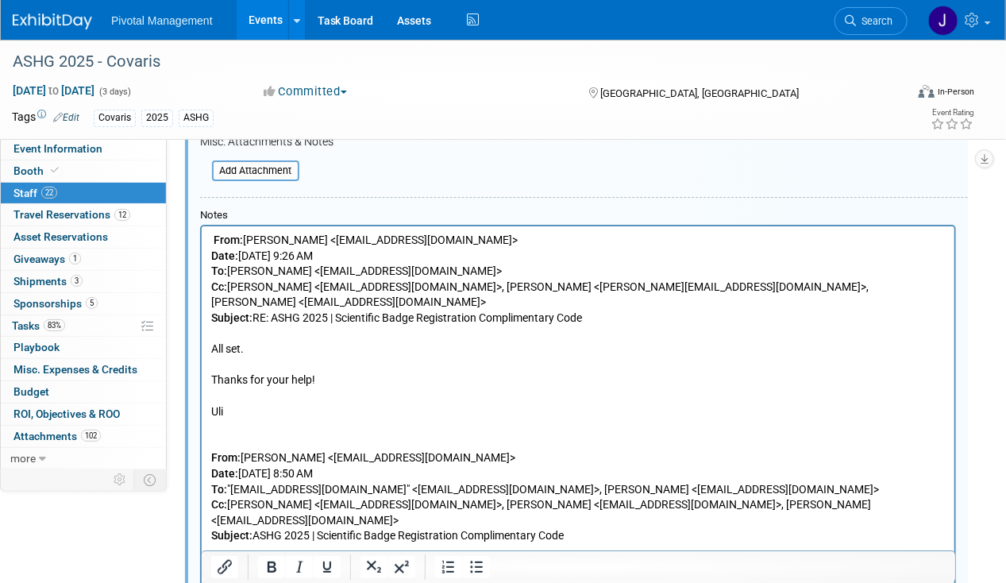
click at [212, 239] on p "From: [PERSON_NAME] <[EMAIL_ADDRESS][DOMAIN_NAME]> Date: [DATE] 9:26 AM To: [PE…" at bounding box center [577, 529] width 734 height 592
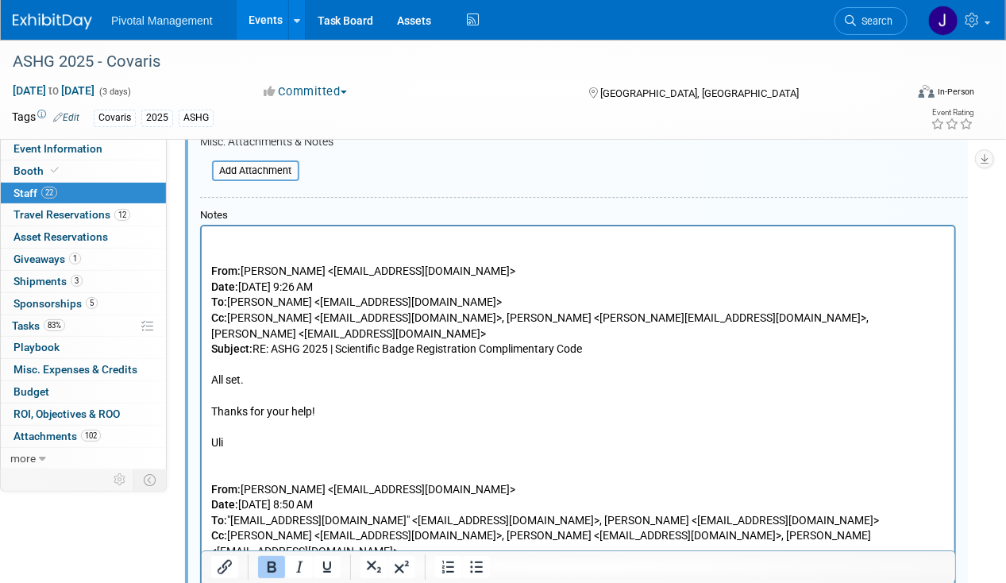
click at [212, 240] on p "Rich Text Area. Press ALT-0 for help." at bounding box center [577, 241] width 734 height 16
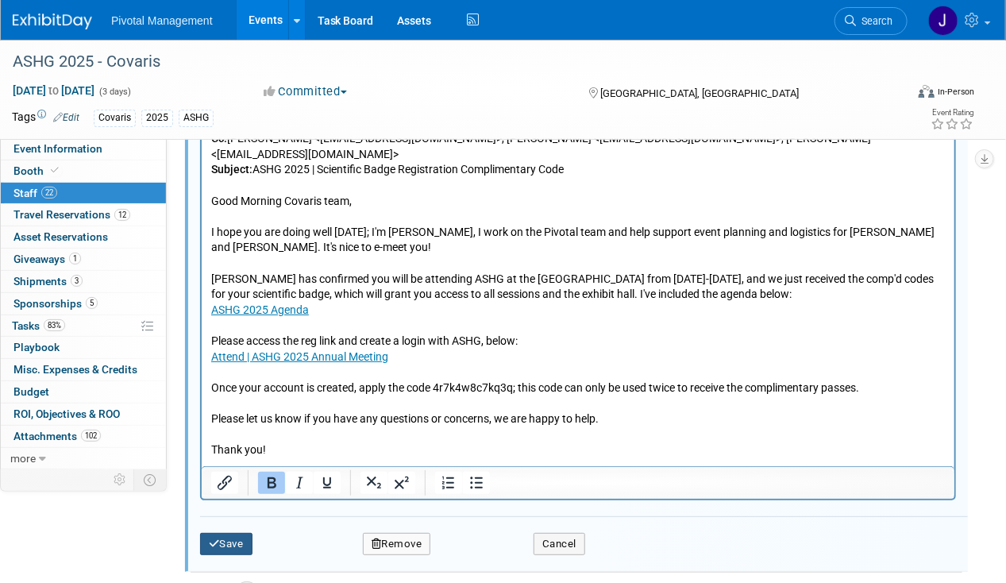
click at [230, 533] on button "Save" at bounding box center [226, 544] width 52 height 22
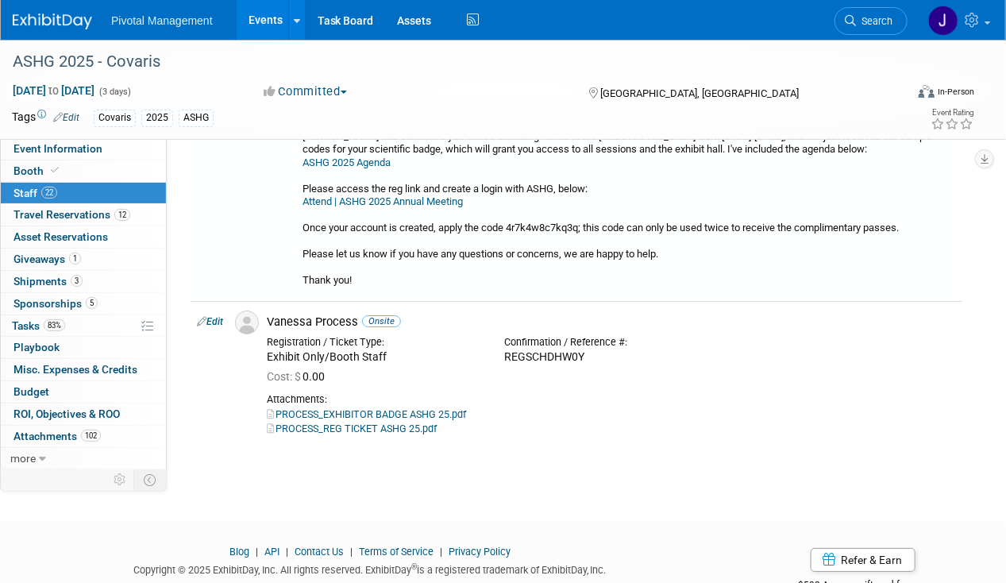
scroll to position [4374, 0]
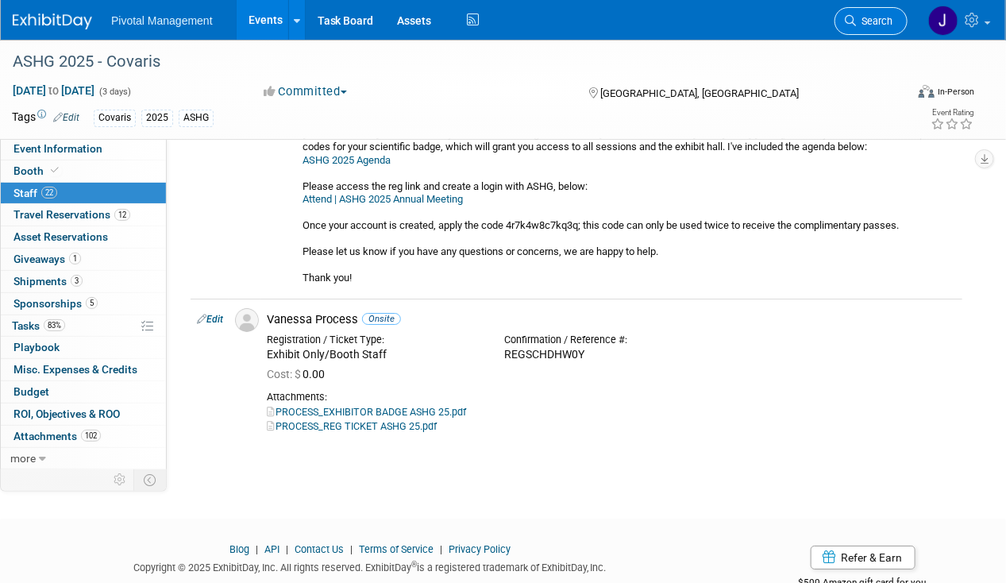
click at [900, 11] on link "Search" at bounding box center [870, 21] width 73 height 28
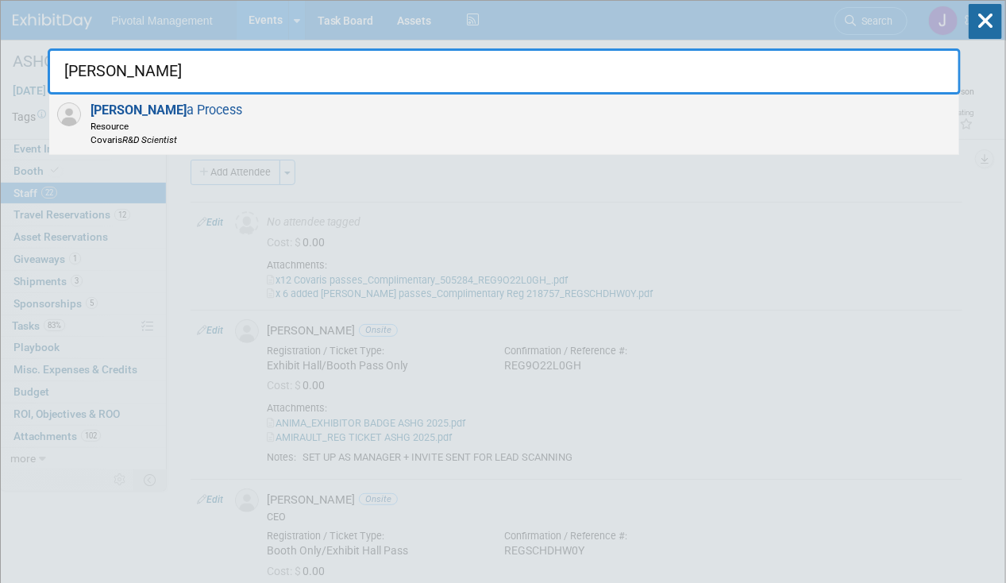
type input "[PERSON_NAME]"
click at [206, 124] on div "[PERSON_NAME] a Process Resource Covaris R&D Scientist" at bounding box center [504, 124] width 910 height 60
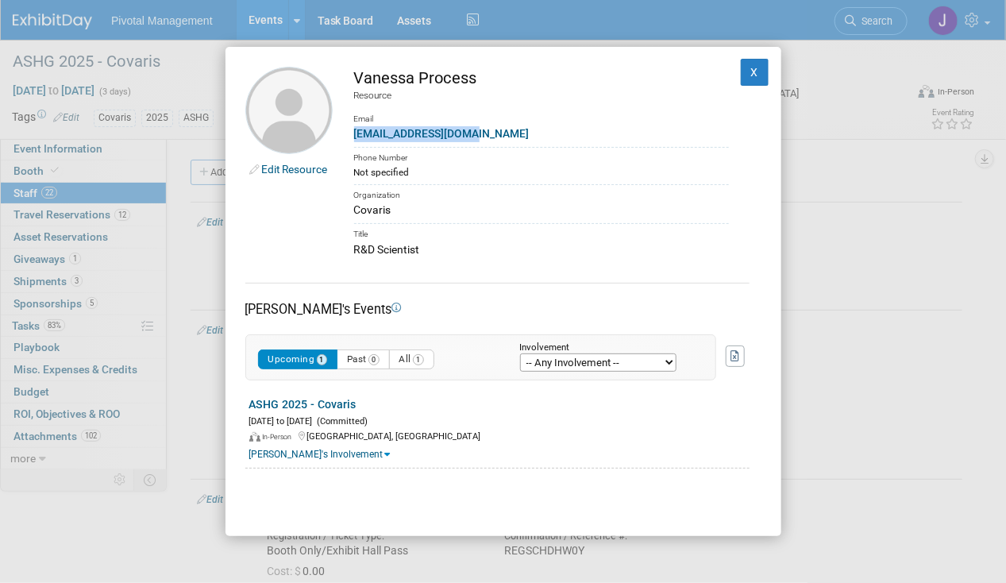
drag, startPoint x: 501, startPoint y: 125, endPoint x: 345, endPoint y: 132, distance: 155.8
click at [345, 132] on td "Vanessa Process Resource Email [EMAIL_ADDRESS][DOMAIN_NAME] Phone Number Not sp…" at bounding box center [531, 162] width 396 height 191
click at [499, 253] on div "R&D Scientist" at bounding box center [541, 249] width 375 height 17
drag, startPoint x: 453, startPoint y: 245, endPoint x: 347, endPoint y: 252, distance: 105.8
click at [347, 252] on td "Vanessa Process Resource Email [EMAIL_ADDRESS][DOMAIN_NAME] Phone Number Not sp…" at bounding box center [531, 162] width 396 height 191
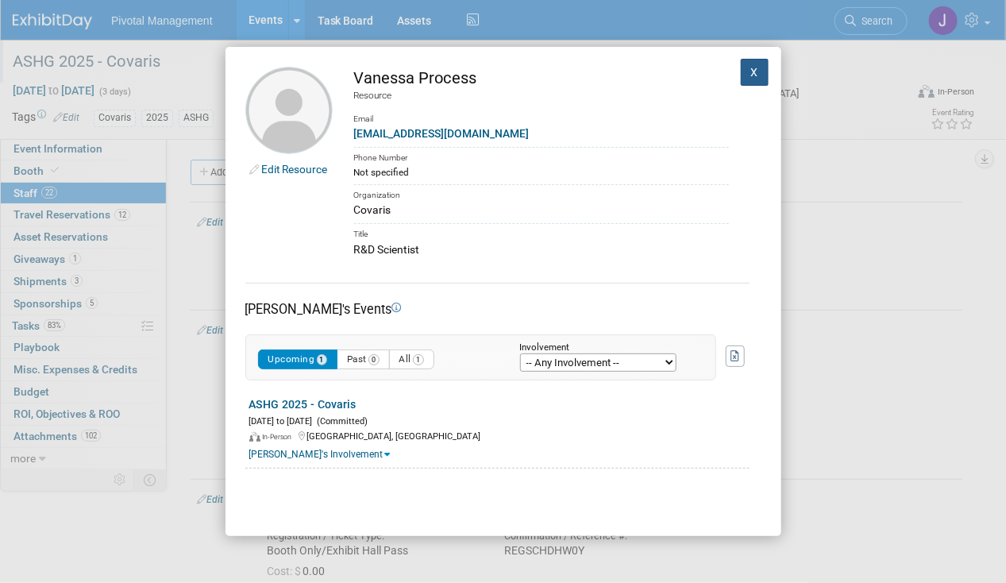
click at [741, 66] on button "X" at bounding box center [755, 72] width 29 height 27
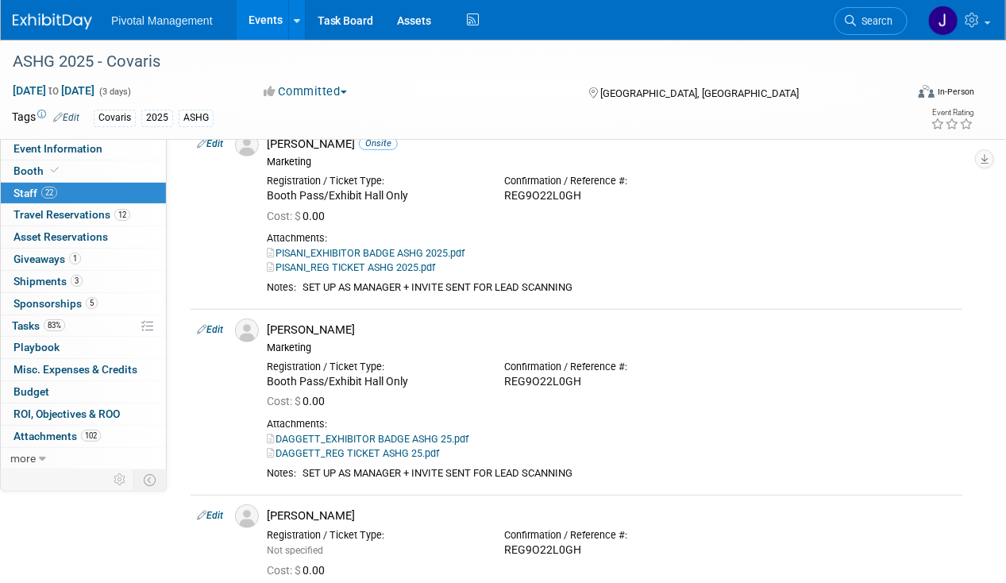
scroll to position [2541, 0]
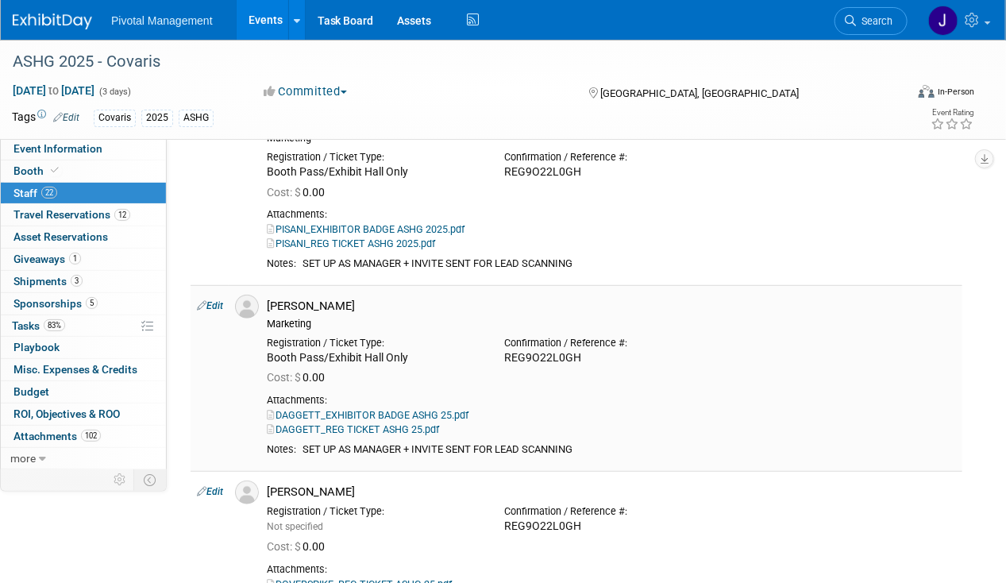
drag, startPoint x: 306, startPoint y: 428, endPoint x: 627, endPoint y: 426, distance: 320.8
click at [627, 443] on div "SET UP AS MANAGER + INVITE SENT FOR LEAD SCANNING" at bounding box center [629, 449] width 653 height 13
drag, startPoint x: 627, startPoint y: 426, endPoint x: 618, endPoint y: 426, distance: 9.6
click at [618, 443] on div "SET UP AS MANAGER + INVITE SENT FOR LEAD SCANNING" at bounding box center [629, 449] width 653 height 13
click at [605, 424] on td "[PERSON_NAME] Marketing Registration / Ticket Type:" at bounding box center [611, 378] width 702 height 186
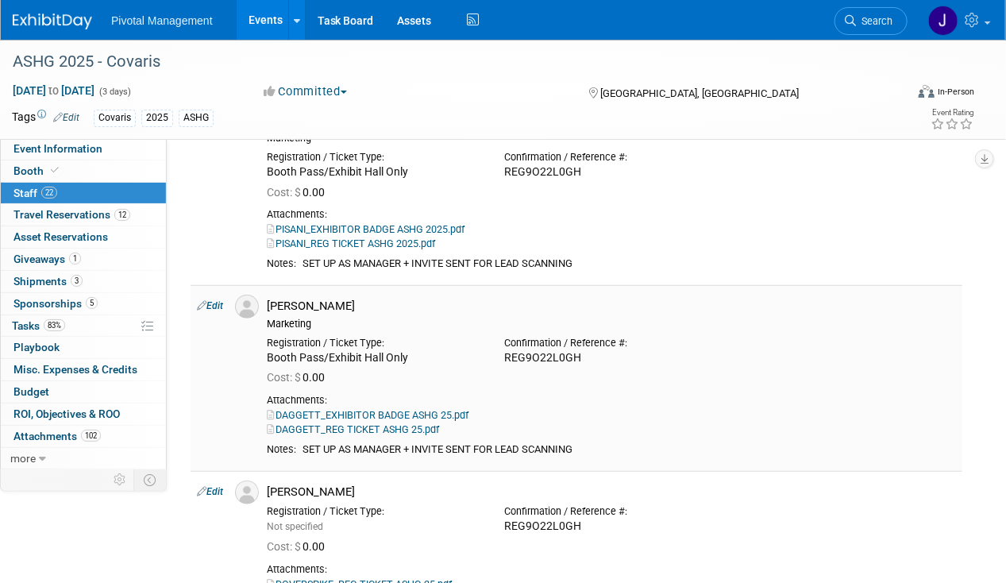
click at [636, 443] on div "SET UP AS MANAGER + INVITE SENT FOR LEAD SCANNING" at bounding box center [629, 449] width 653 height 13
drag, startPoint x: 630, startPoint y: 437, endPoint x: 306, endPoint y: 435, distance: 323.2
click at [306, 443] on div "SET UP AS MANAGER + INVITE SENT FOR LEAD SCANNING" at bounding box center [629, 449] width 653 height 13
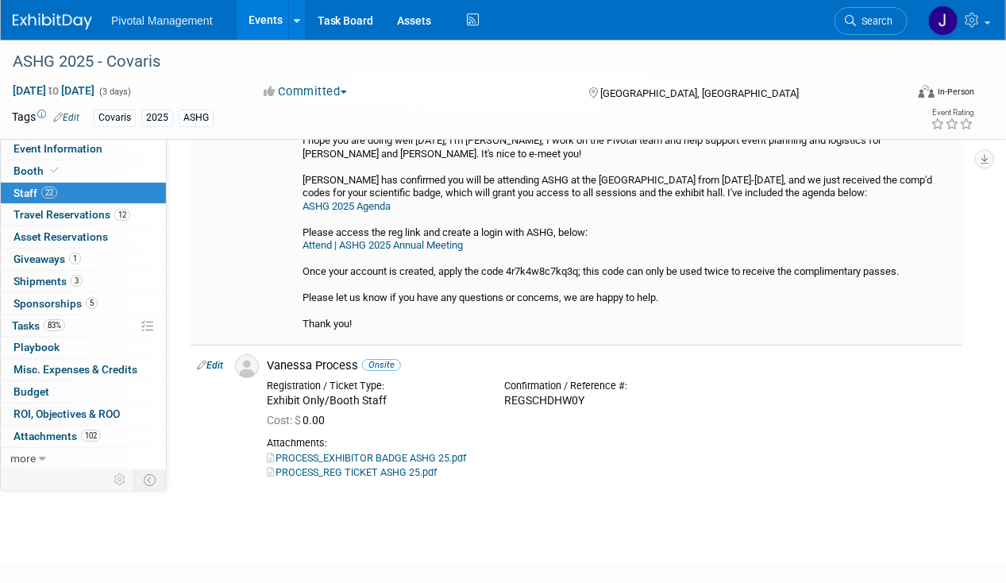
scroll to position [4374, 0]
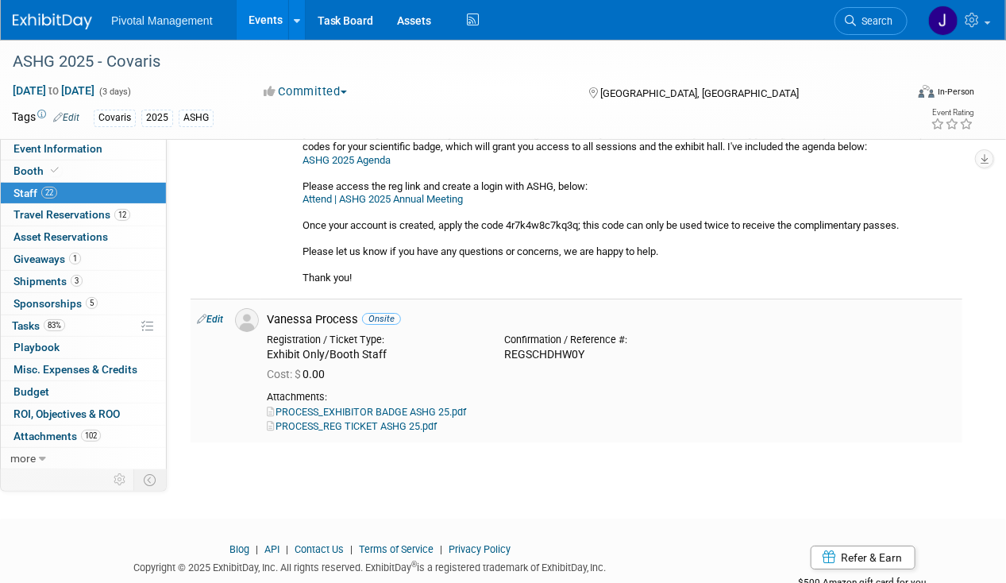
click at [213, 314] on link "Edit" at bounding box center [210, 319] width 26 height 11
select select "0234c296-f242-4a79-bd07-e856e451c439"
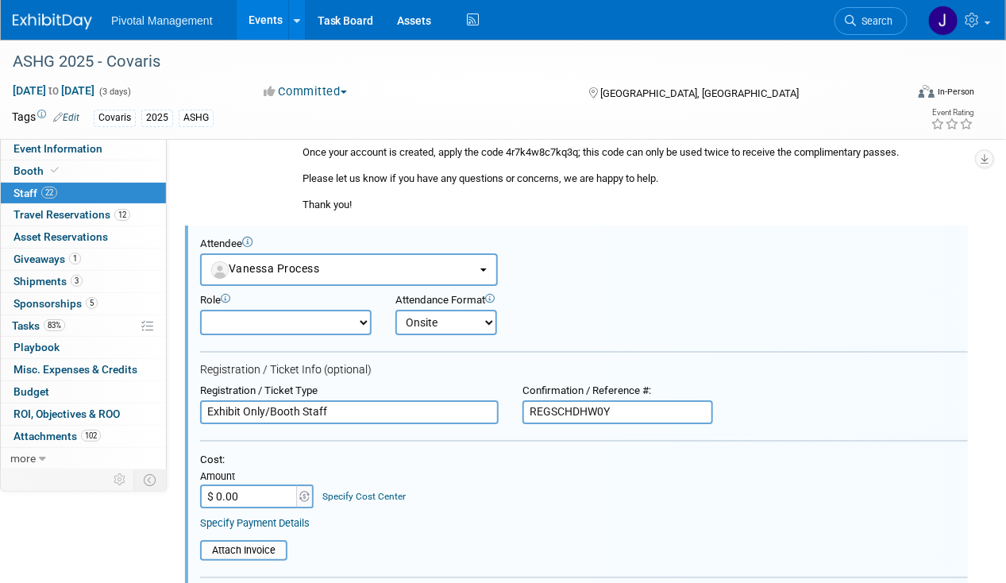
scroll to position [4864, 0]
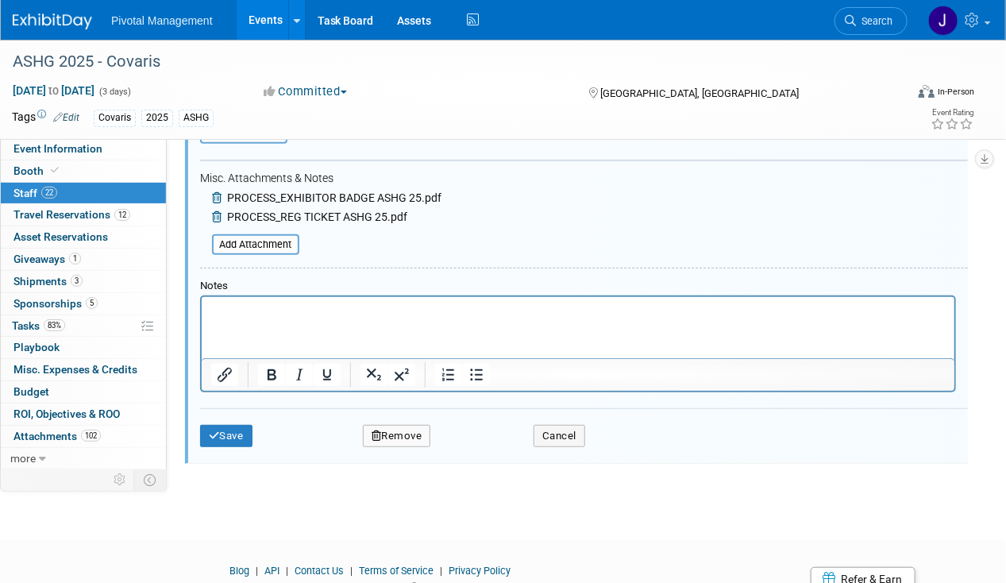
click at [246, 318] on html at bounding box center [577, 307] width 753 height 22
click at [232, 425] on button "Save" at bounding box center [226, 436] width 52 height 22
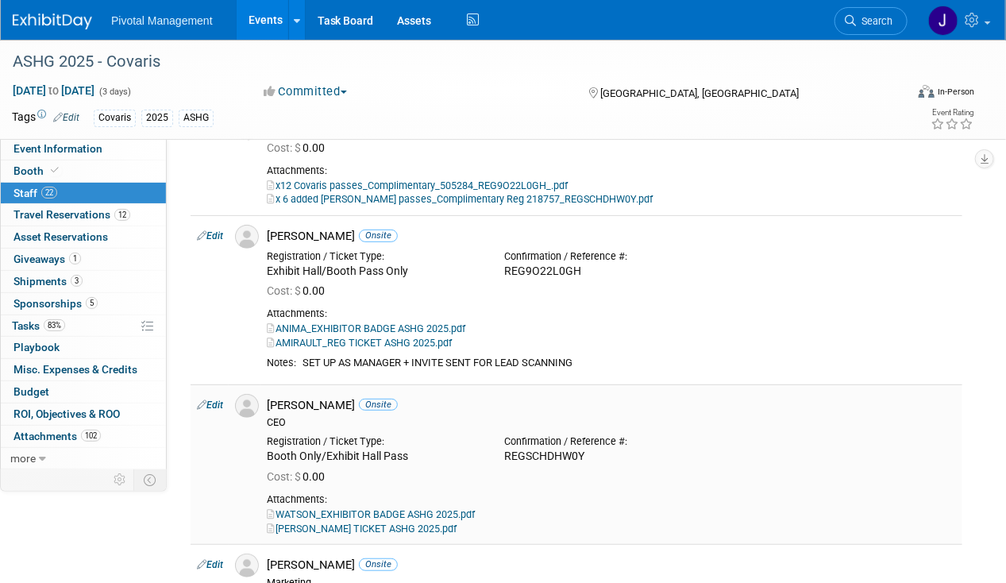
scroll to position [159, 0]
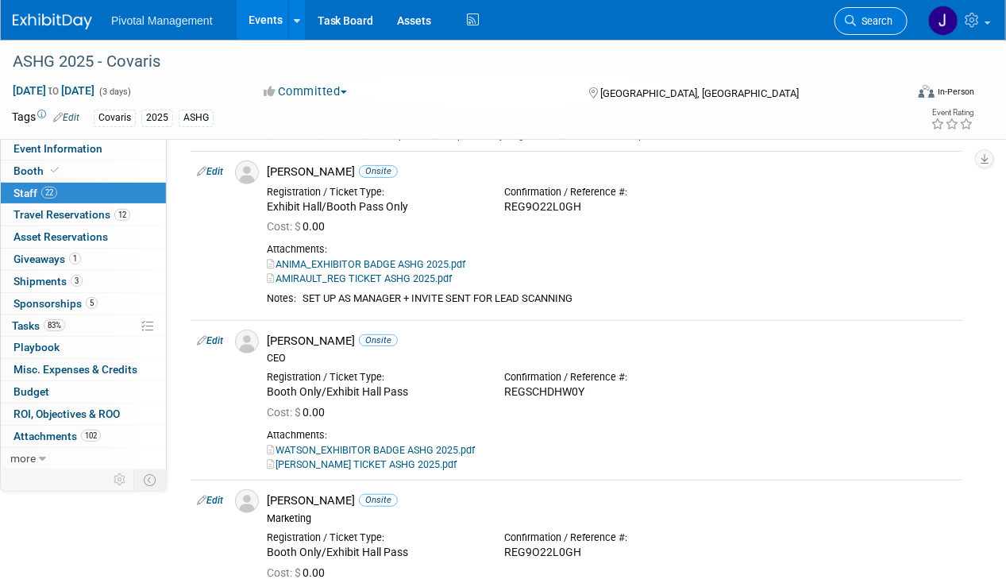
click at [883, 25] on span "Search" at bounding box center [874, 21] width 37 height 12
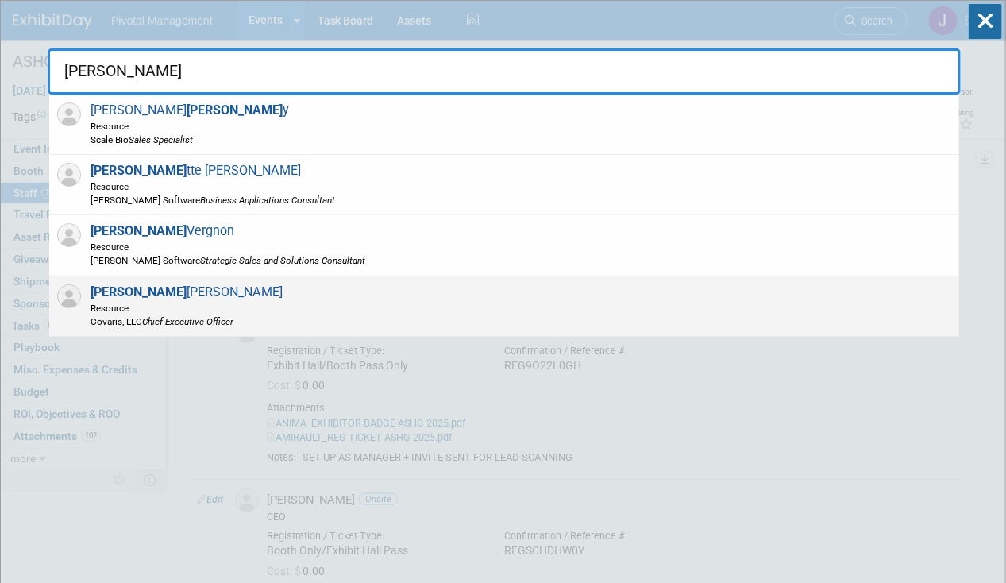
type input "[PERSON_NAME]"
click at [176, 301] on span "Resource" at bounding box center [187, 307] width 192 height 13
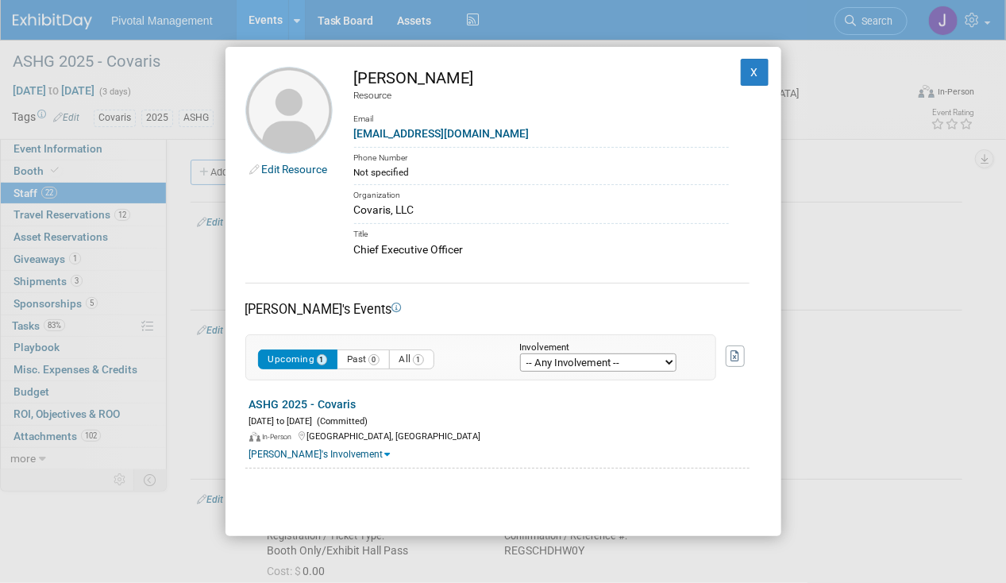
drag, startPoint x: 353, startPoint y: 76, endPoint x: 432, endPoint y: 81, distance: 79.5
click at [432, 81] on td "[PERSON_NAME] Resource Email [EMAIL_ADDRESS][DOMAIN_NAME] Phone Number Not spec…" at bounding box center [531, 162] width 396 height 191
click at [474, 24] on div "Edit Resource [PERSON_NAME] Resource Email [EMAIL_ADDRESS][DOMAIN_NAME] Phone N…" at bounding box center [503, 291] width 1006 height 583
drag, startPoint x: 496, startPoint y: 75, endPoint x: 434, endPoint y: 79, distance: 62.9
click at [434, 79] on div "[PERSON_NAME]" at bounding box center [541, 78] width 375 height 23
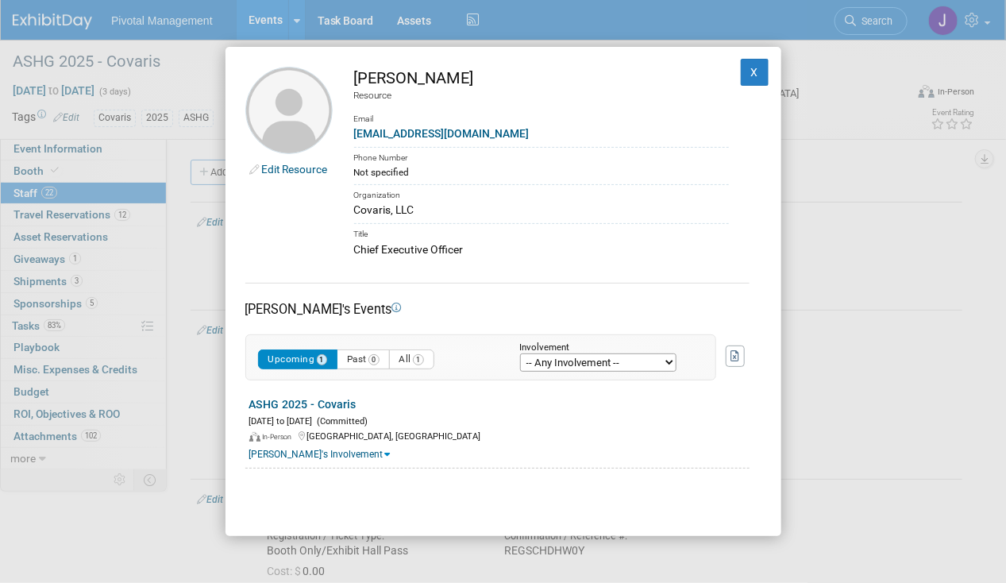
click at [561, 157] on div "Phone Number" at bounding box center [541, 156] width 375 height 18
drag, startPoint x: 516, startPoint y: 133, endPoint x: 353, endPoint y: 136, distance: 163.6
click at [353, 136] on td "[PERSON_NAME] Resource Email [EMAIL_ADDRESS][DOMAIN_NAME] Phone Number Not spec…" at bounding box center [531, 162] width 396 height 191
drag, startPoint x: 550, startPoint y: 297, endPoint x: 536, endPoint y: 292, distance: 15.1
click at [549, 297] on div "[PERSON_NAME]'s Events" at bounding box center [497, 301] width 504 height 36
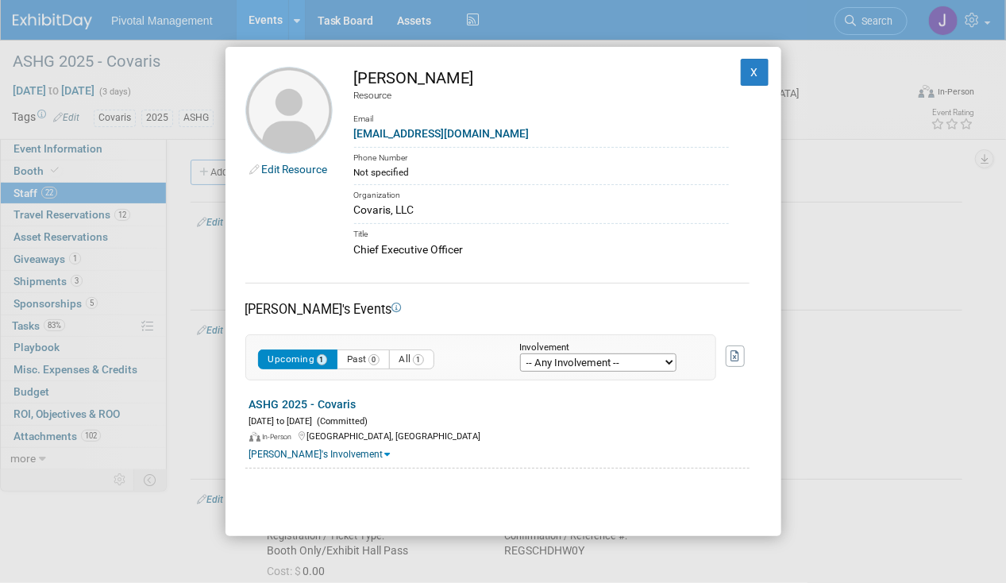
drag, startPoint x: 499, startPoint y: 248, endPoint x: 356, endPoint y: 251, distance: 143.0
click at [356, 251] on div "Chief Executive Officer" at bounding box center [541, 249] width 375 height 17
click at [508, 206] on div "Covaris, LLC" at bounding box center [541, 210] width 375 height 17
drag, startPoint x: 464, startPoint y: 208, endPoint x: 336, endPoint y: 211, distance: 127.9
click at [336, 211] on td "[PERSON_NAME] Resource Email [EMAIL_ADDRESS][DOMAIN_NAME] Phone Number Not spec…" at bounding box center [531, 162] width 396 height 191
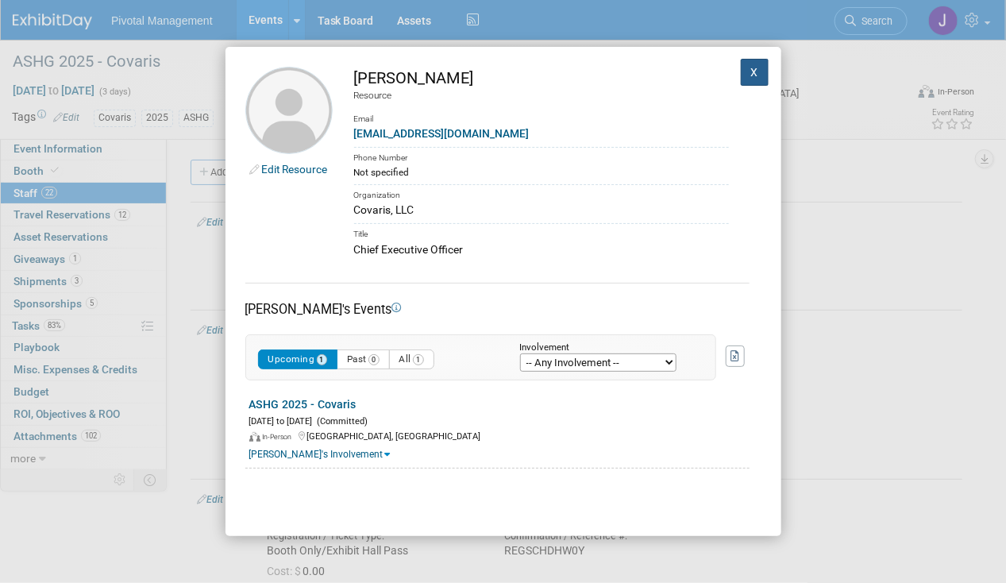
click at [751, 75] on button "X" at bounding box center [755, 72] width 29 height 27
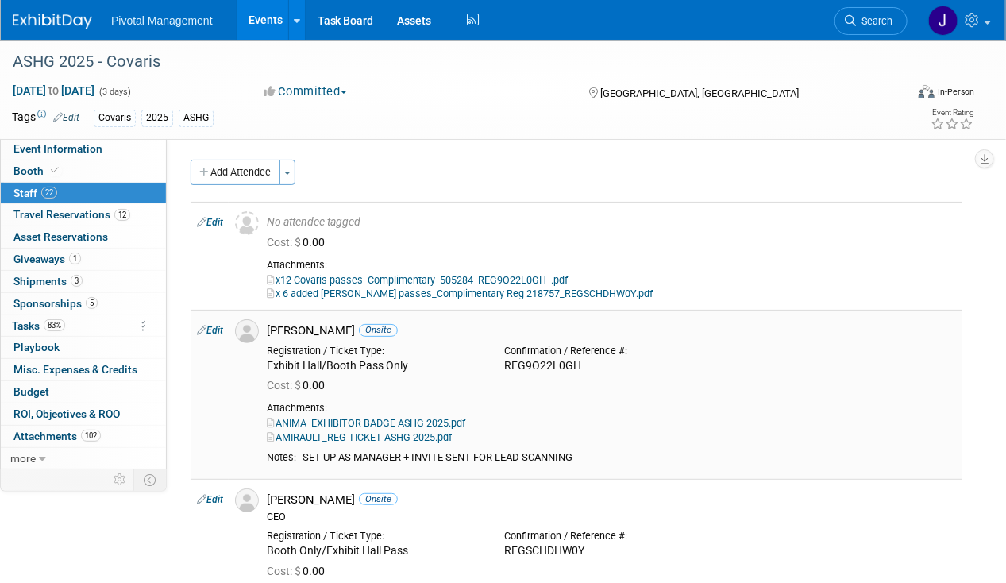
scroll to position [79, 0]
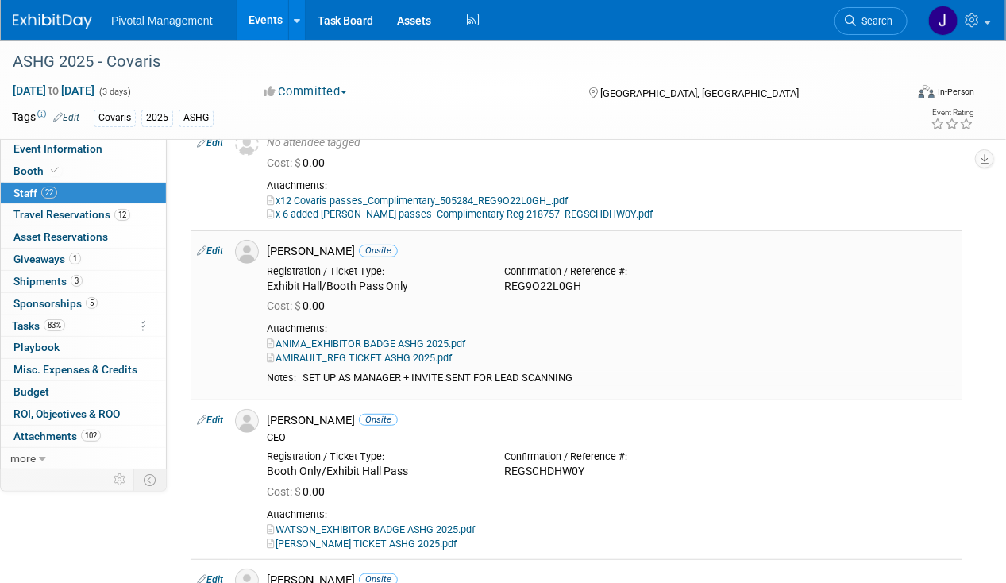
drag, startPoint x: 302, startPoint y: 376, endPoint x: 592, endPoint y: 379, distance: 289.8
click at [592, 379] on td "SET UP AS MANAGER + INVITE SENT FOR LEAD SCANNING" at bounding box center [626, 379] width 660 height 14
click at [215, 412] on td "Edit" at bounding box center [210, 479] width 38 height 160
click at [218, 418] on link "Edit" at bounding box center [210, 419] width 26 height 11
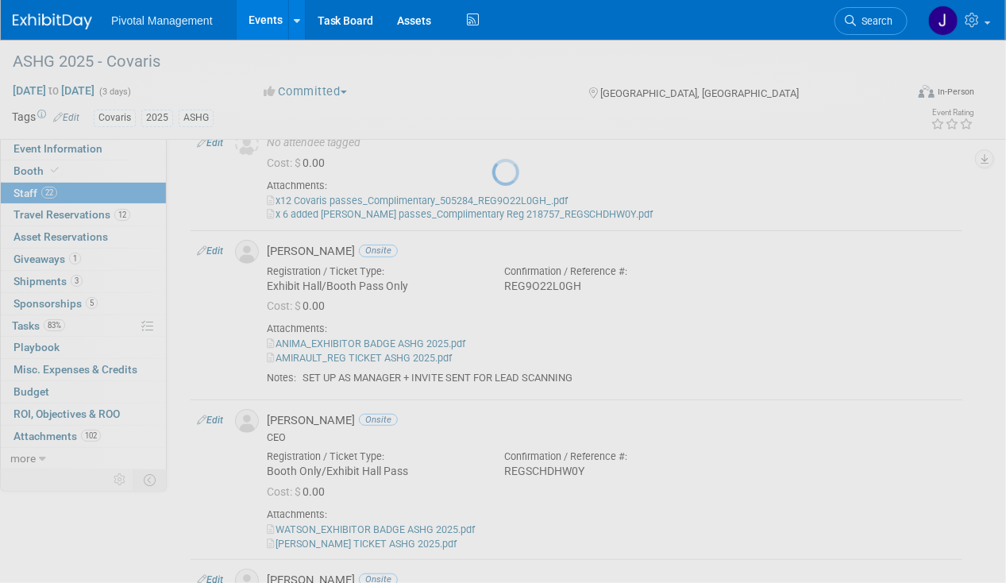
select select "036cdab7-c96b-4d67-887f-414017557551"
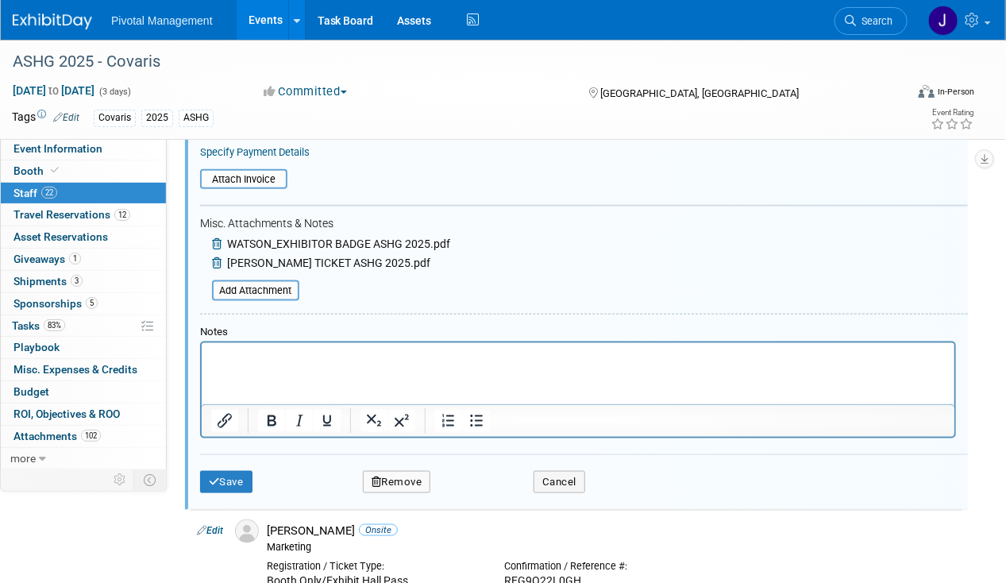
scroll to position [694, 0]
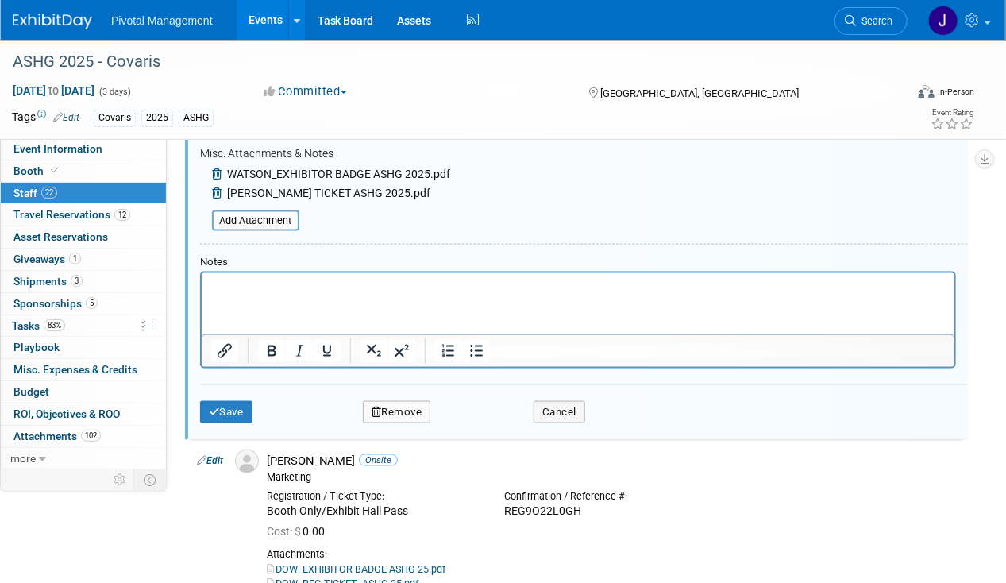
click at [275, 295] on html at bounding box center [577, 283] width 753 height 22
click at [242, 393] on div "Save Remove Cancel" at bounding box center [584, 409] width 768 height 51
click at [238, 422] on div "Save Remove Cancel" at bounding box center [584, 409] width 768 height 51
click at [237, 409] on button "Save" at bounding box center [226, 412] width 52 height 22
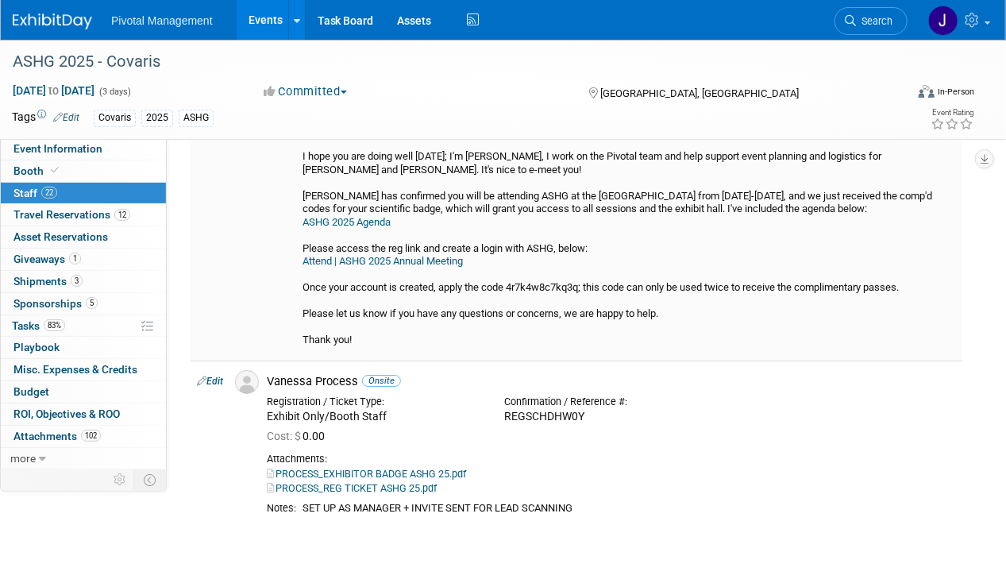
scroll to position [4367, 0]
